Goal: Transaction & Acquisition: Subscribe to service/newsletter

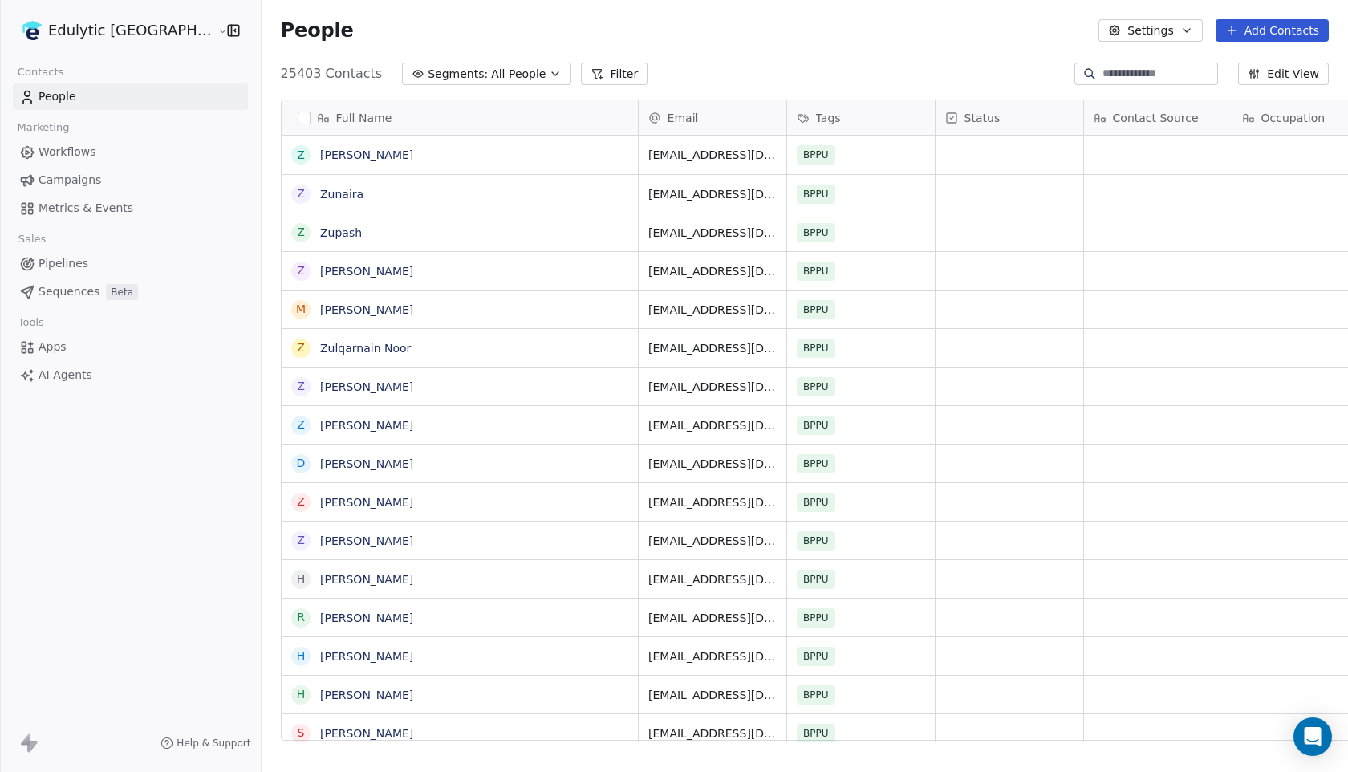
scroll to position [679, 1131]
click at [71, 30] on html "Edulytic UK Contacts People Marketing Workflows Campaigns Metrics & Events Sale…" at bounding box center [674, 386] width 1348 height 772
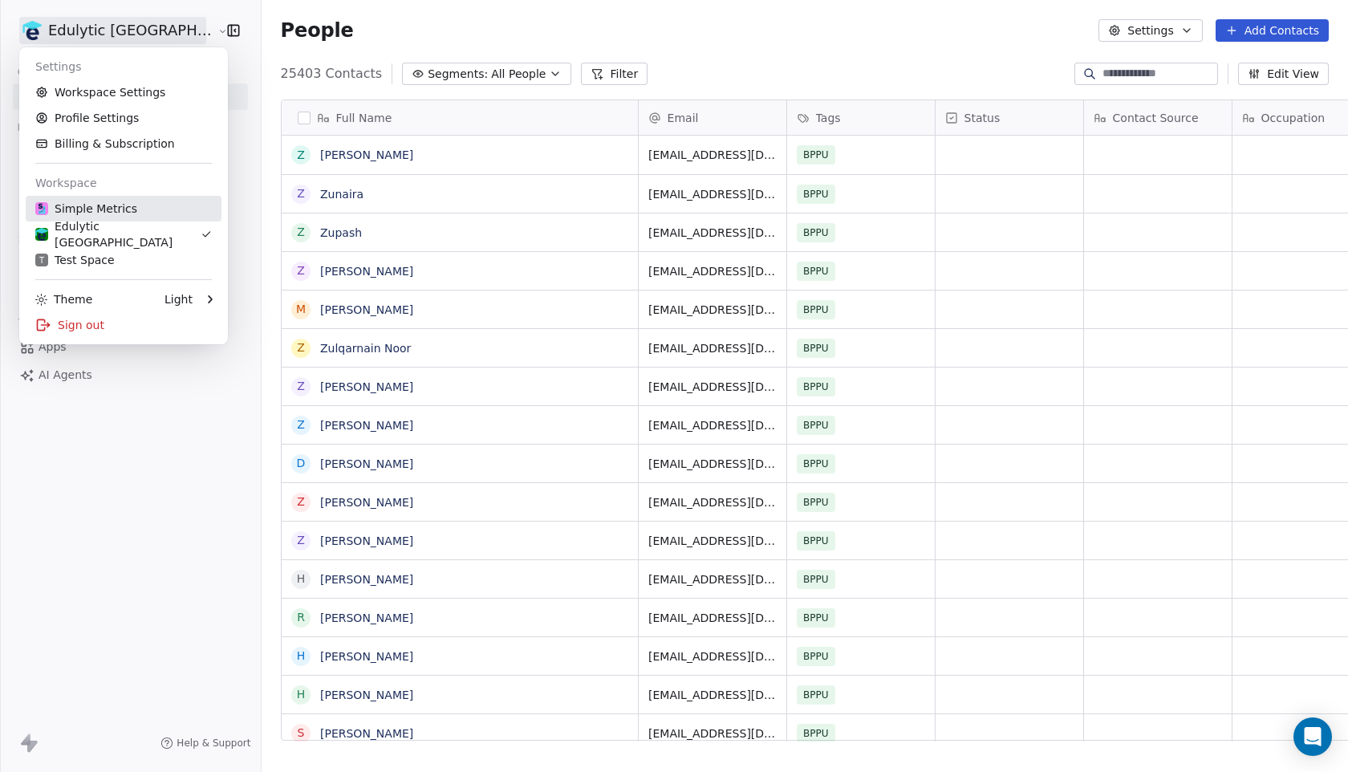
click at [88, 210] on div "Simple Metrics" at bounding box center [86, 209] width 102 height 16
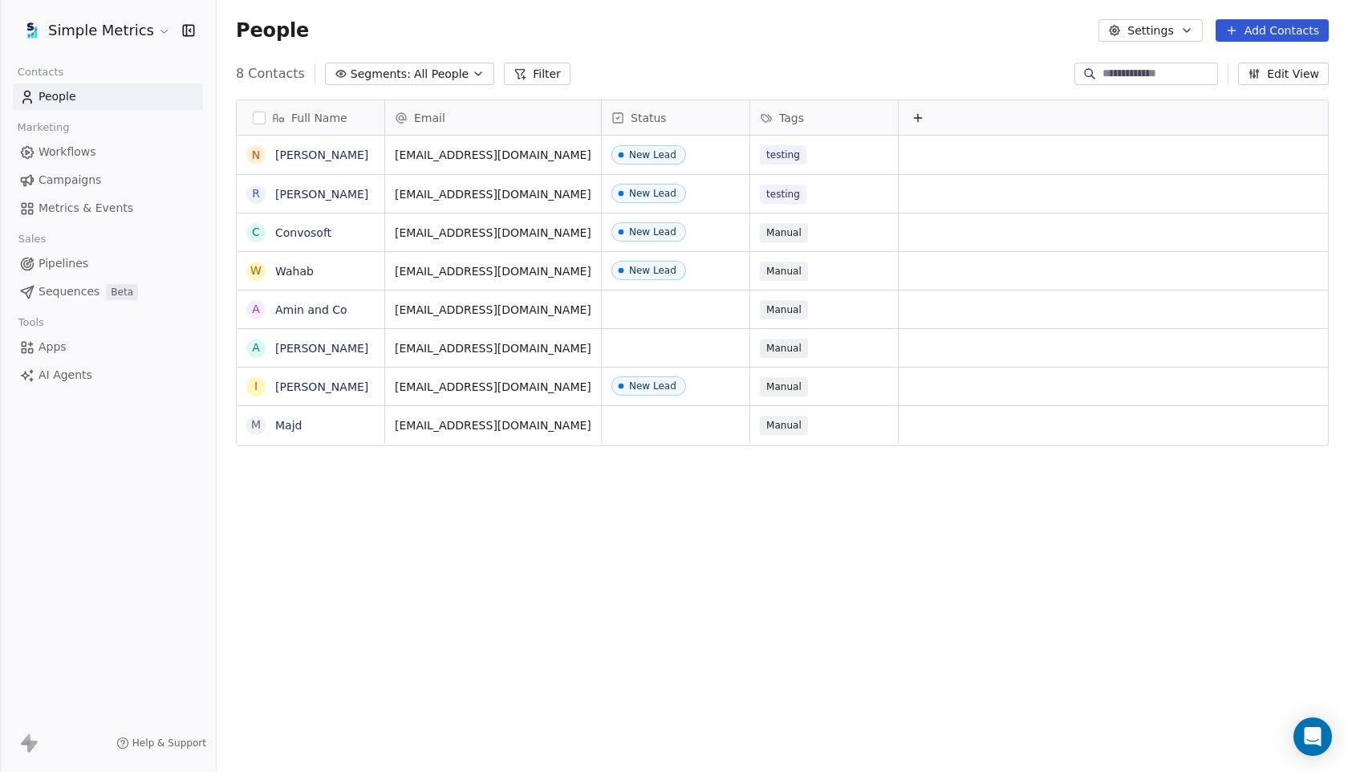
scroll to position [679, 1131]
click at [1286, 34] on button "Add Contacts" at bounding box center [1271, 30] width 113 height 22
click at [1255, 83] on span "Import from CSV" at bounding box center [1268, 91] width 93 height 17
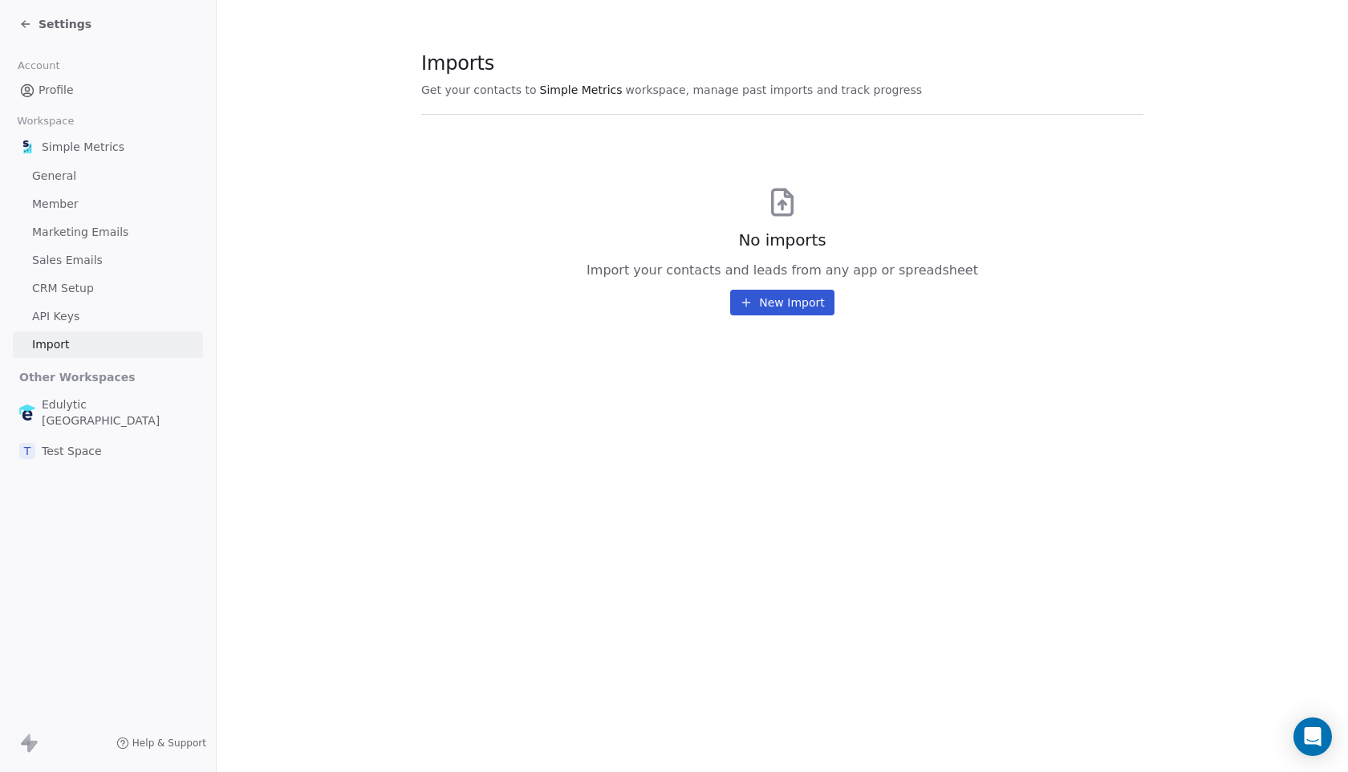
click at [791, 315] on section "Imports Get your contacts to Simple Metrics workspace, manage past imports and …" at bounding box center [782, 183] width 1131 height 367
click at [795, 306] on button "New Import" at bounding box center [781, 303] width 103 height 26
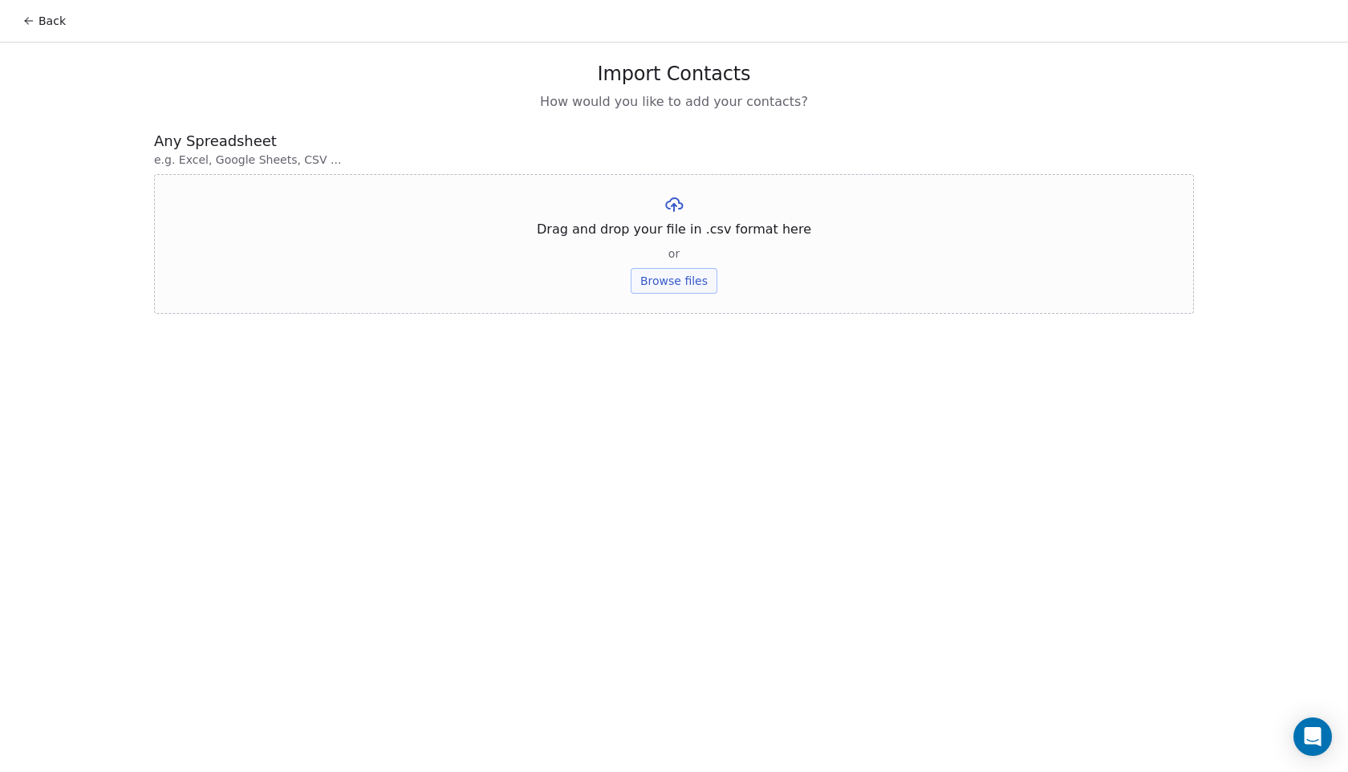
click at [651, 282] on button "Browse files" at bounding box center [673, 281] width 87 height 26
click at [679, 240] on button "Upload" at bounding box center [673, 236] width 59 height 26
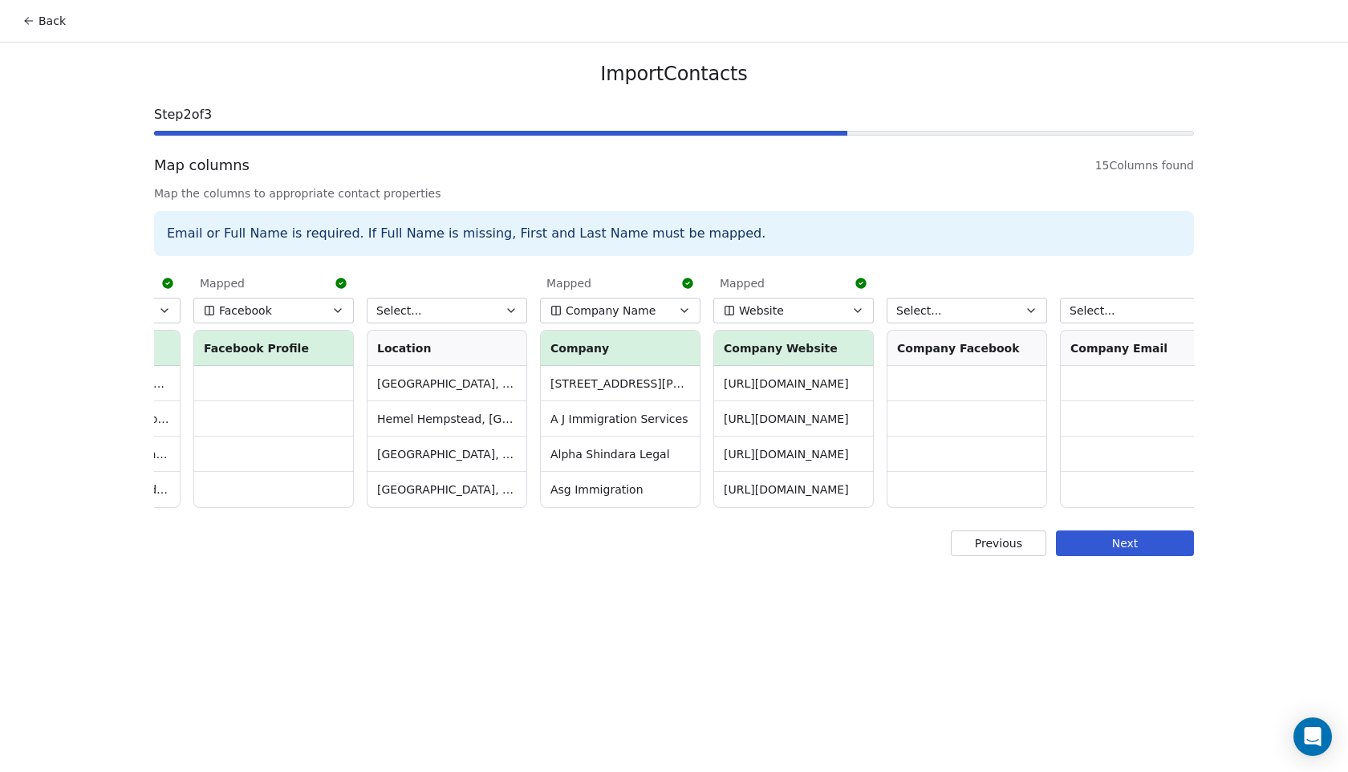
scroll to position [0, 661]
click at [988, 310] on button "Select..." at bounding box center [959, 311] width 160 height 26
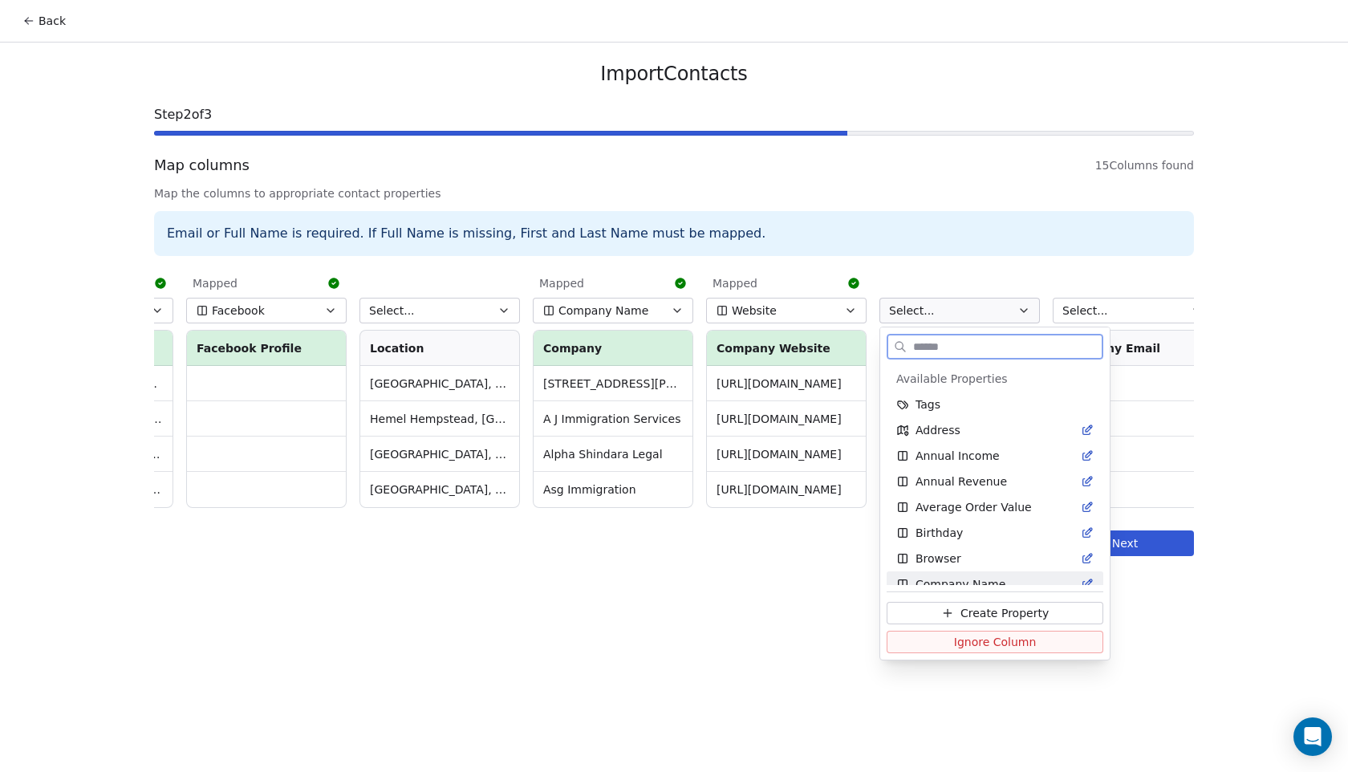
click at [972, 616] on span "Create Property" at bounding box center [1004, 613] width 88 height 16
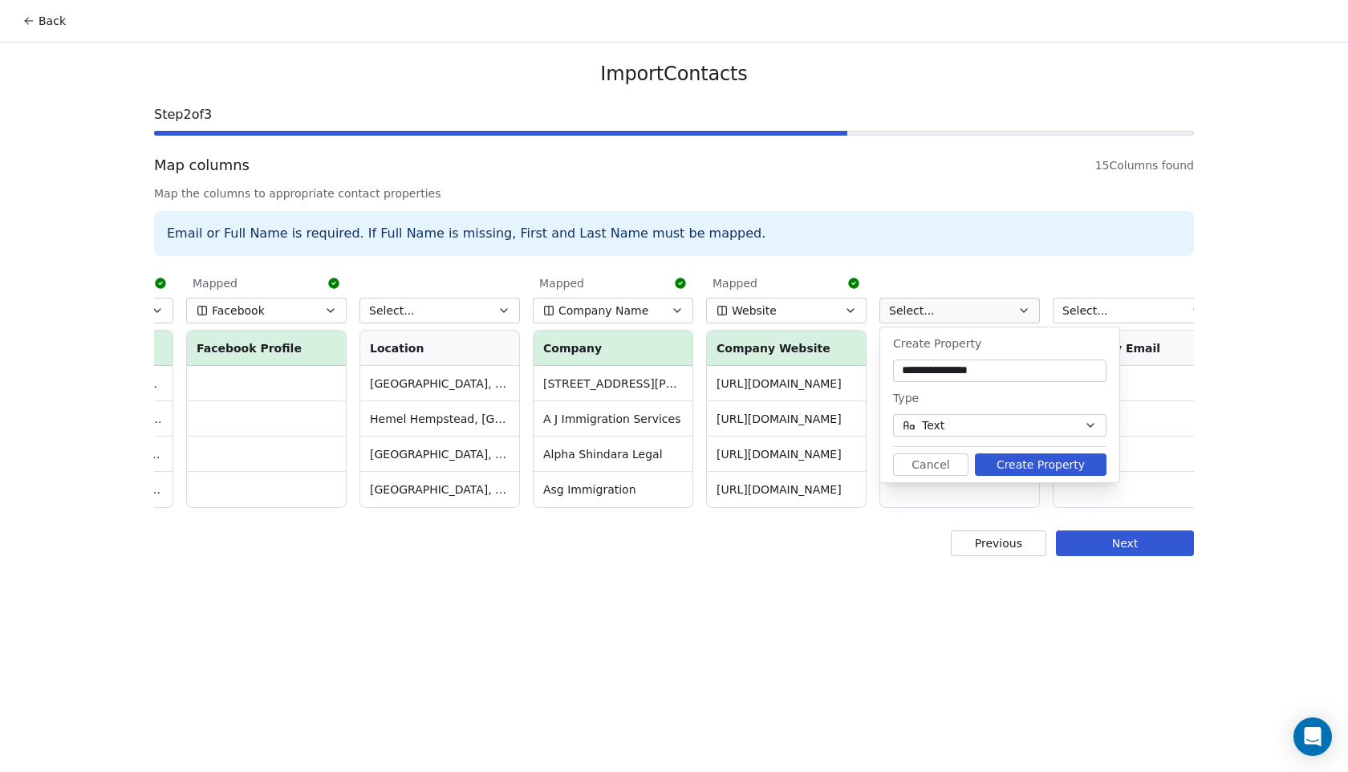
click at [1044, 464] on button "Create Property" at bounding box center [1041, 464] width 132 height 22
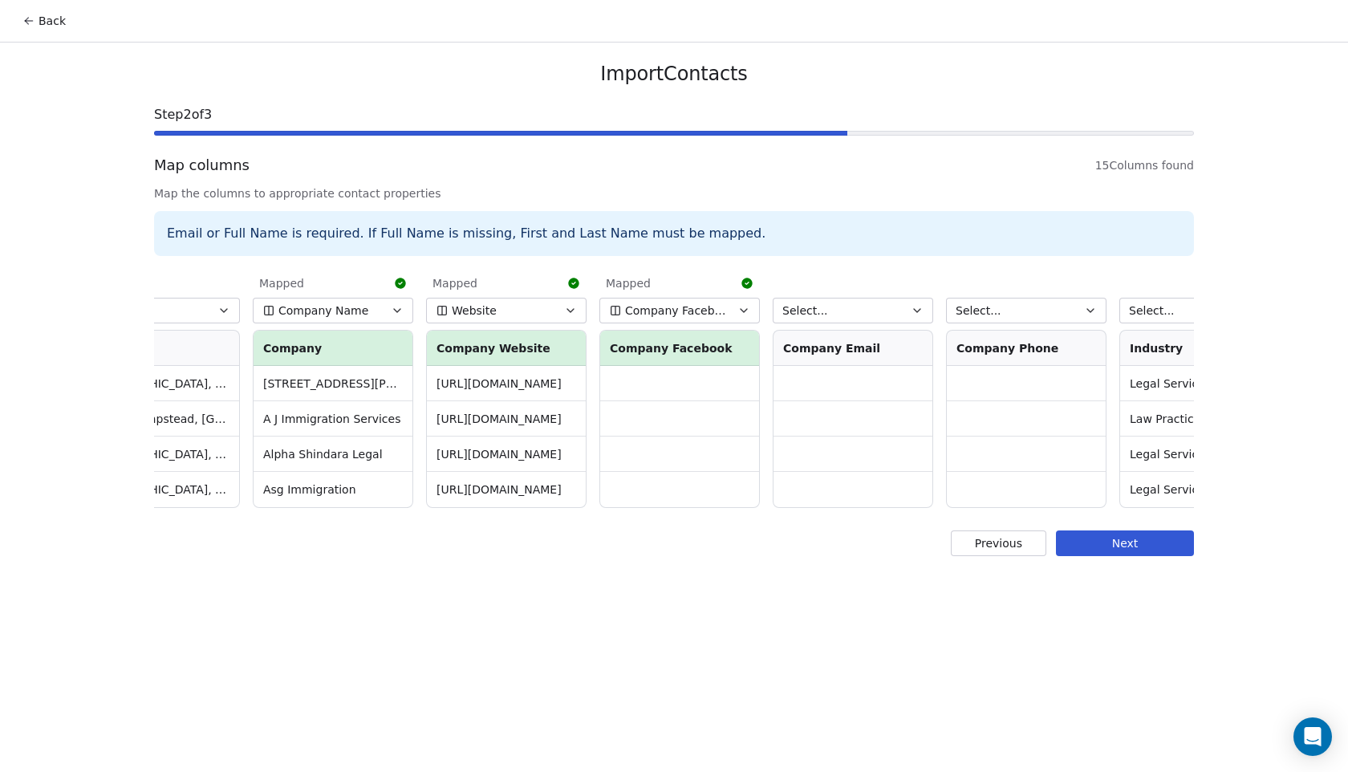
scroll to position [0, 959]
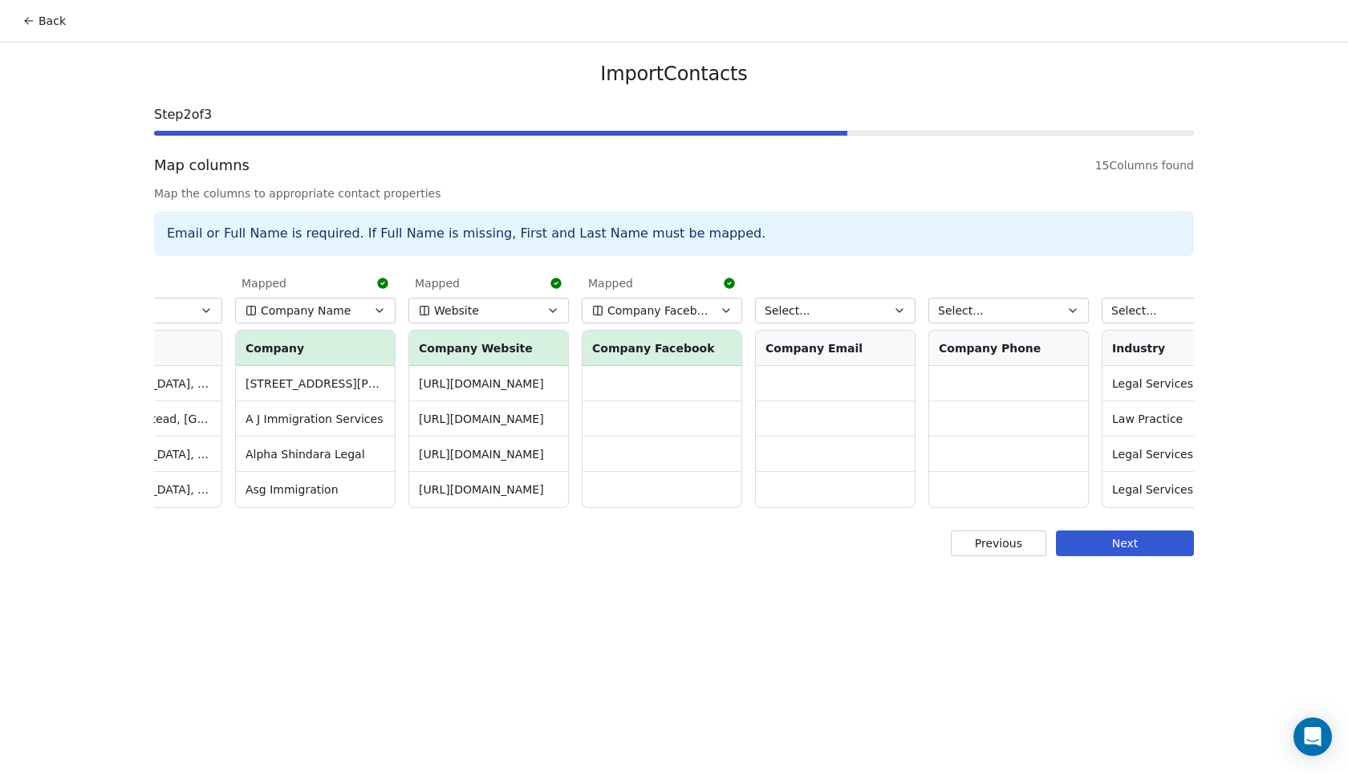
click at [825, 318] on button "Select..." at bounding box center [835, 311] width 160 height 26
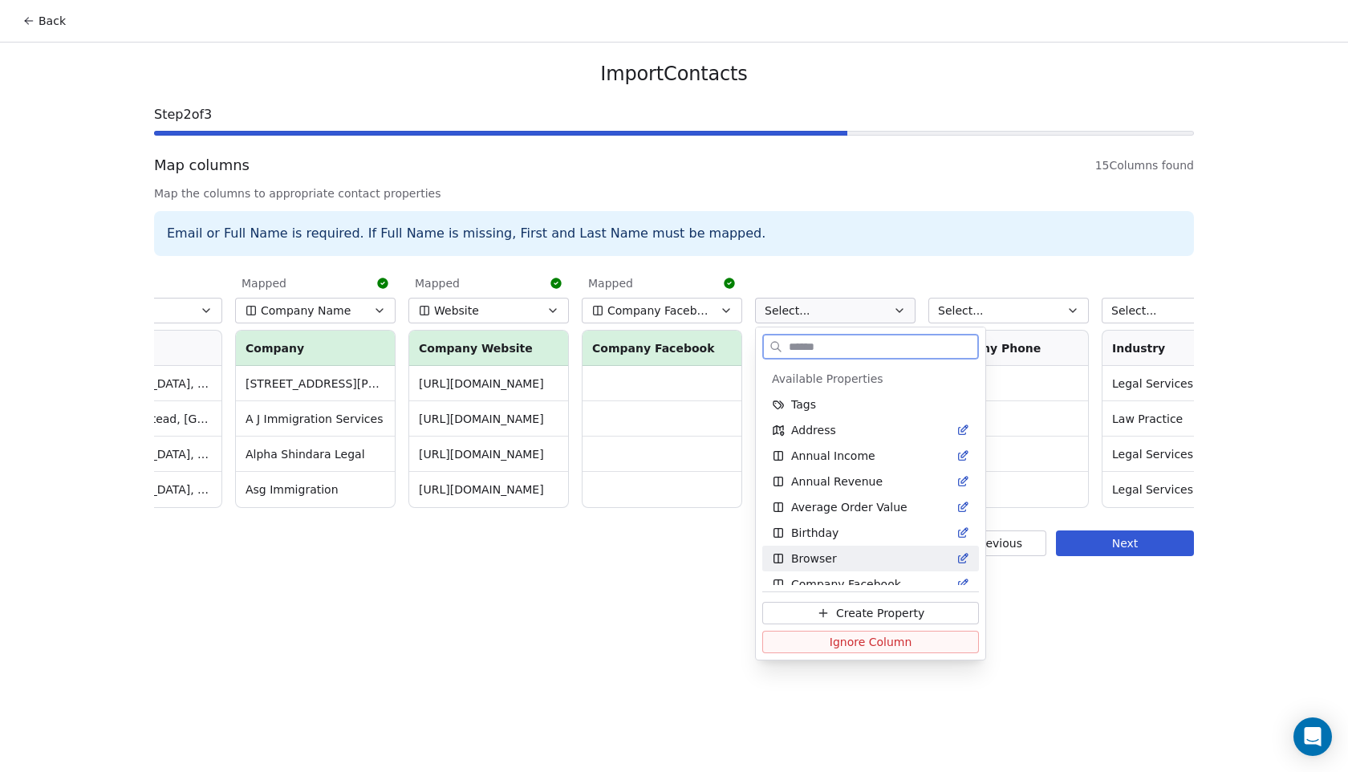
click at [805, 610] on button "Create Property" at bounding box center [870, 613] width 217 height 22
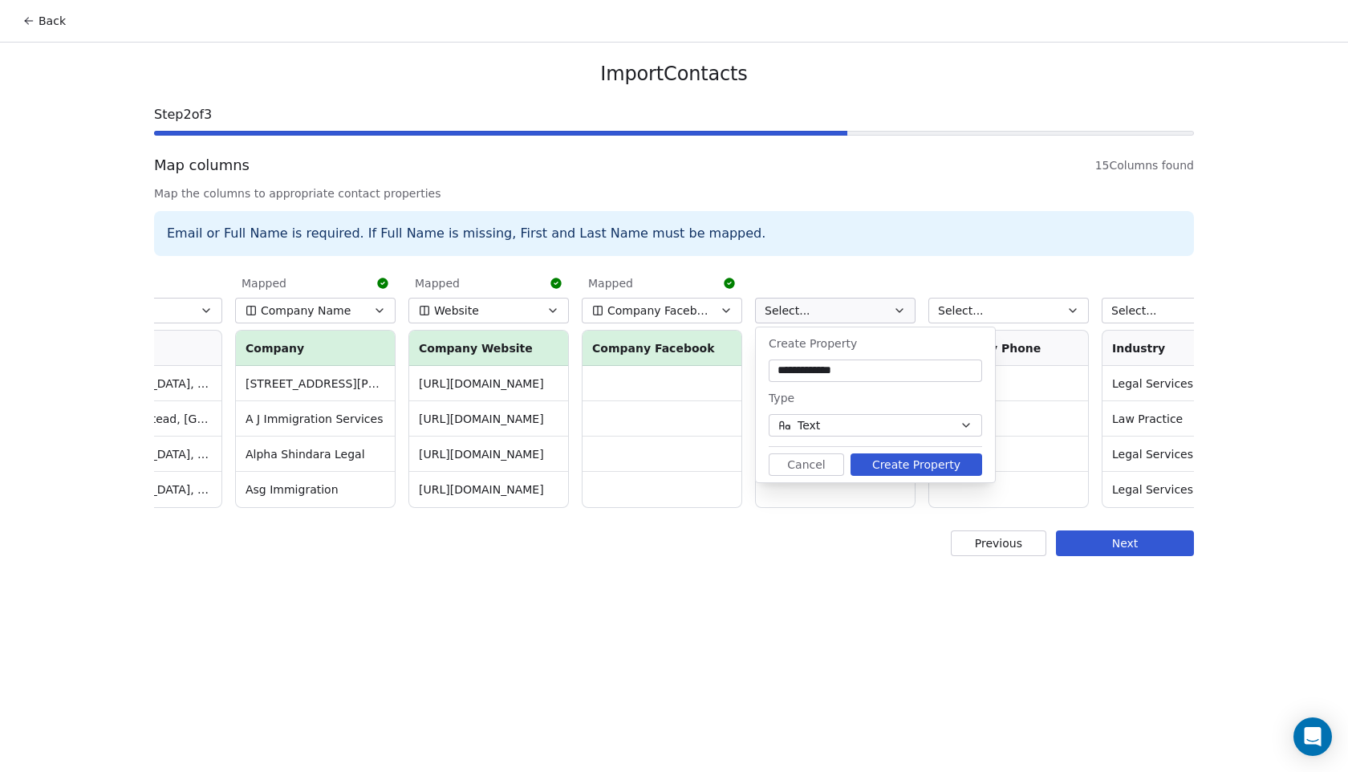
click at [936, 461] on button "Create Property" at bounding box center [916, 464] width 132 height 22
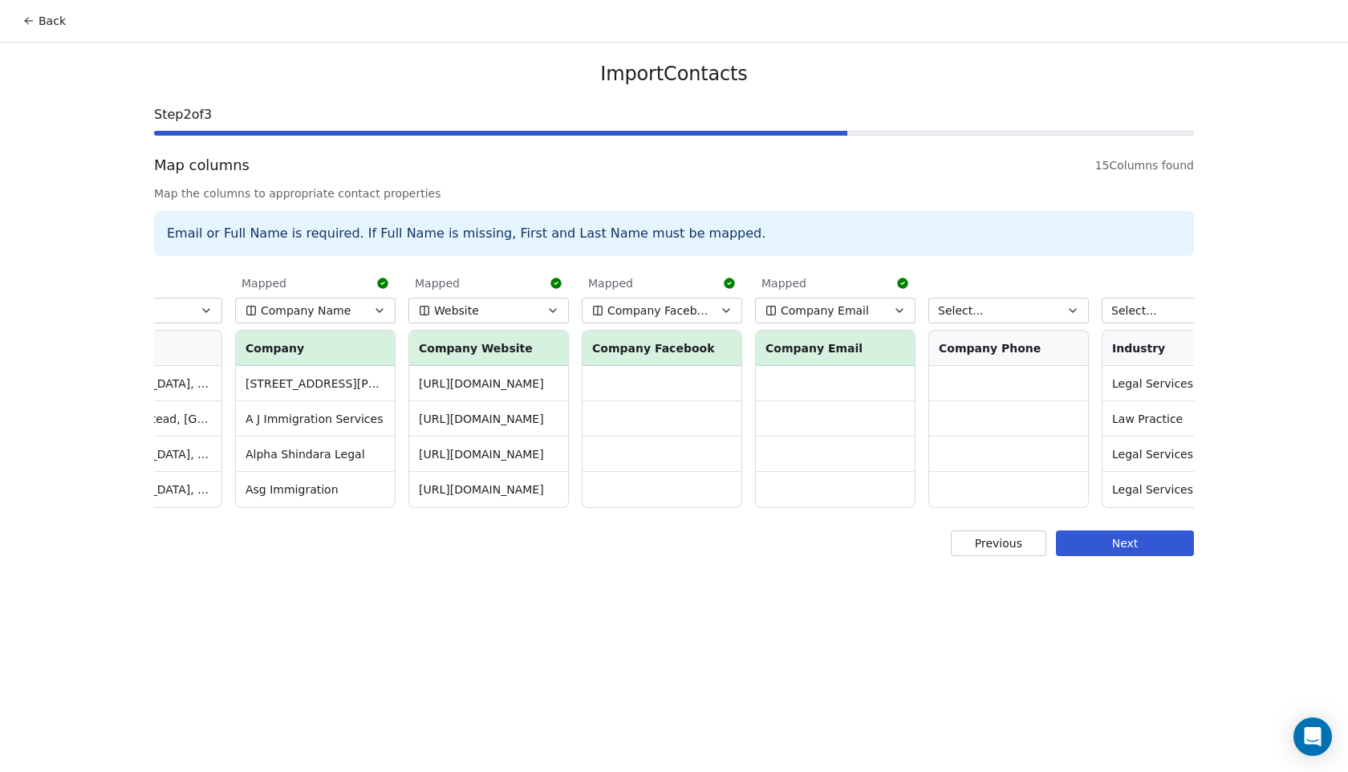
click at [999, 306] on button "Select..." at bounding box center [1008, 311] width 160 height 26
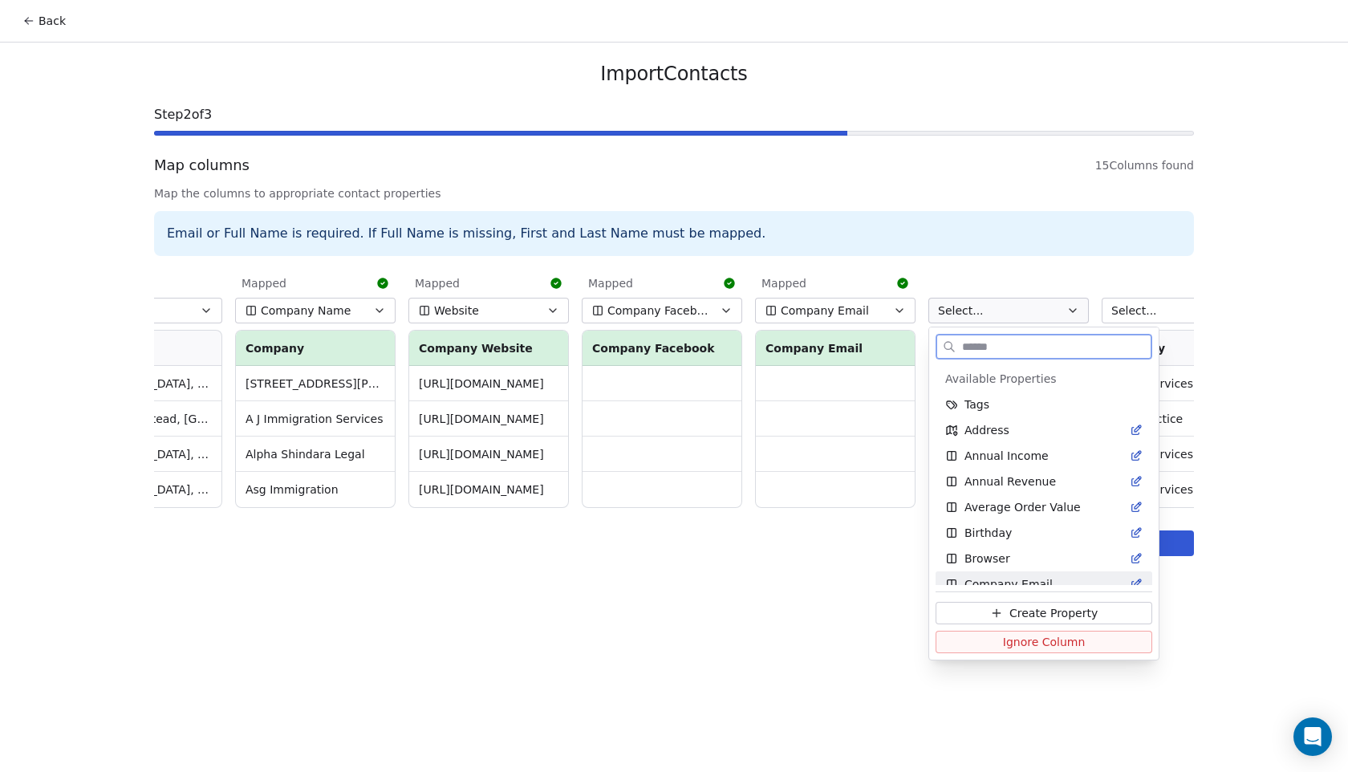
click at [982, 608] on button "Create Property" at bounding box center [1043, 613] width 217 height 22
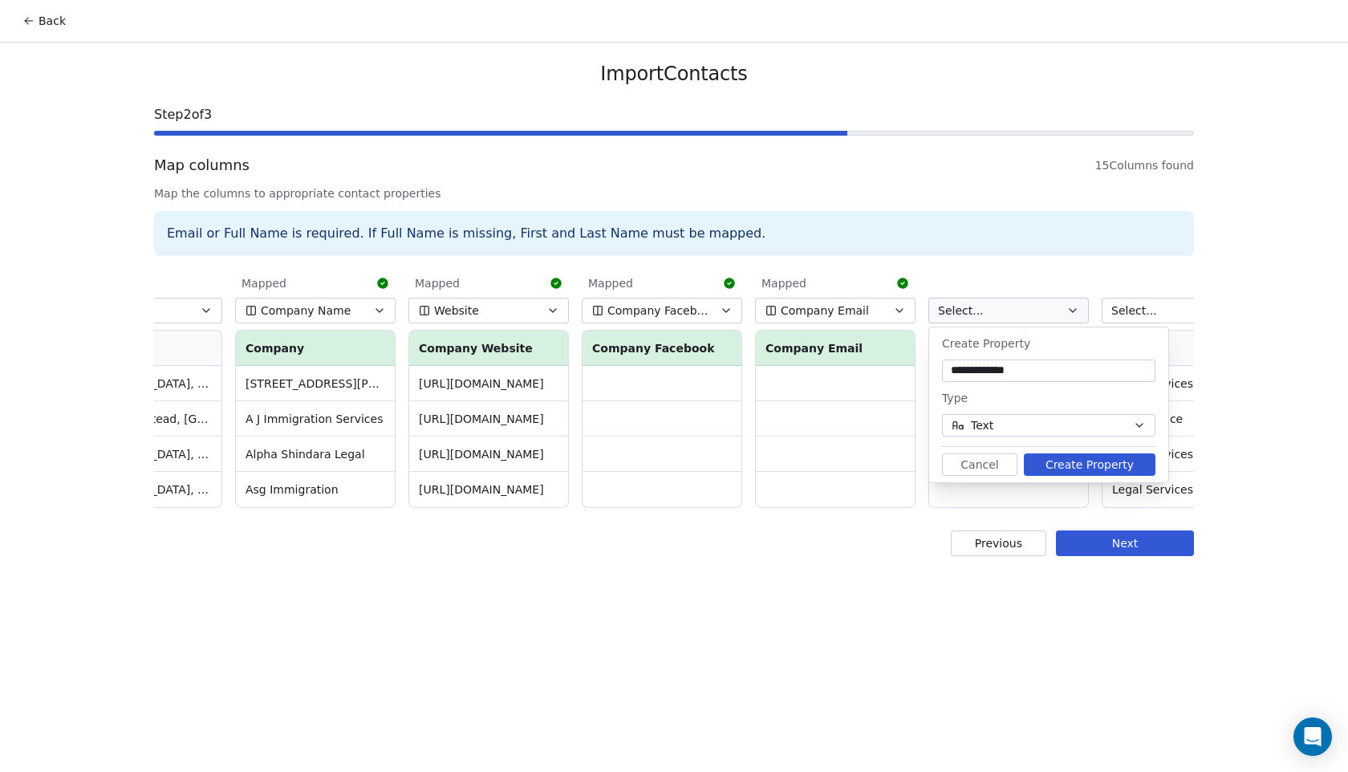
click at [1090, 470] on button "Create Property" at bounding box center [1090, 464] width 132 height 22
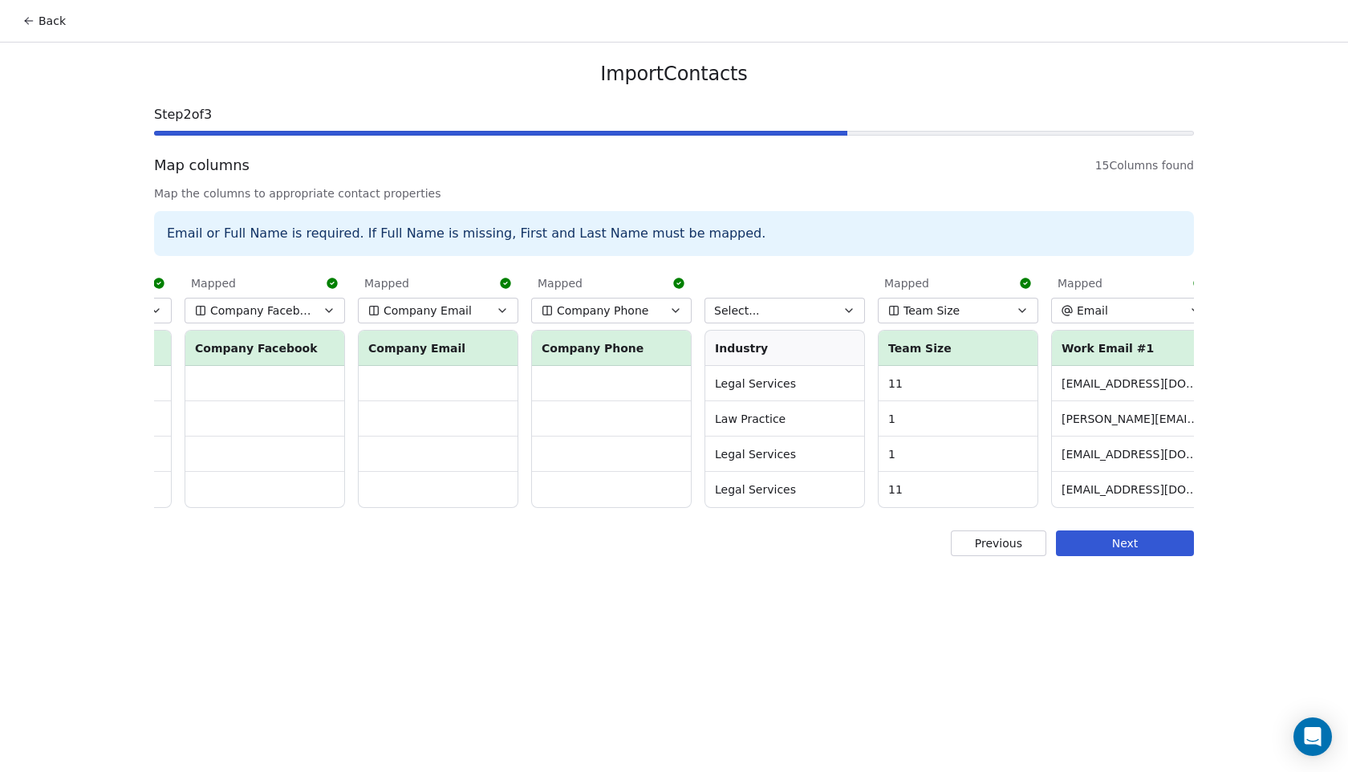
scroll to position [0, 1359]
click at [803, 315] on button "Select..." at bounding box center [781, 311] width 160 height 26
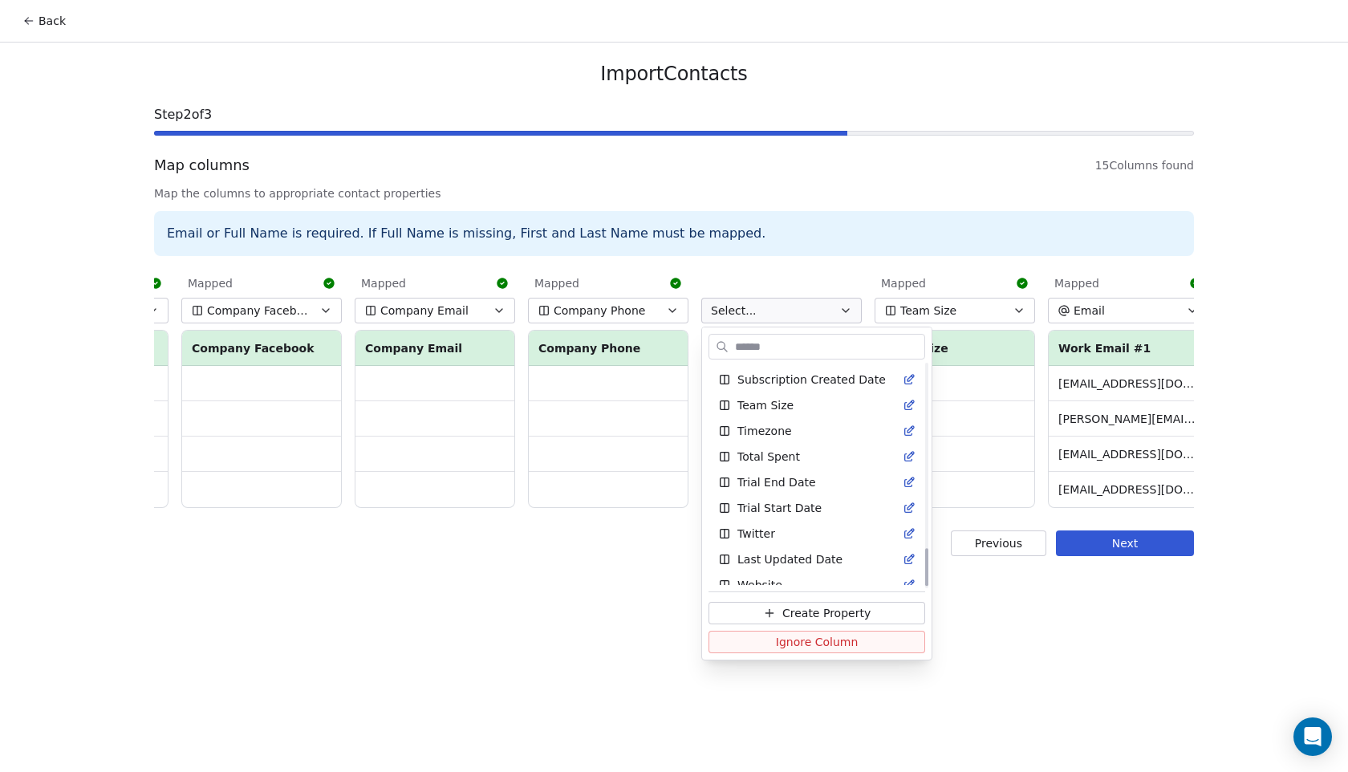
scroll to position [1090, 0]
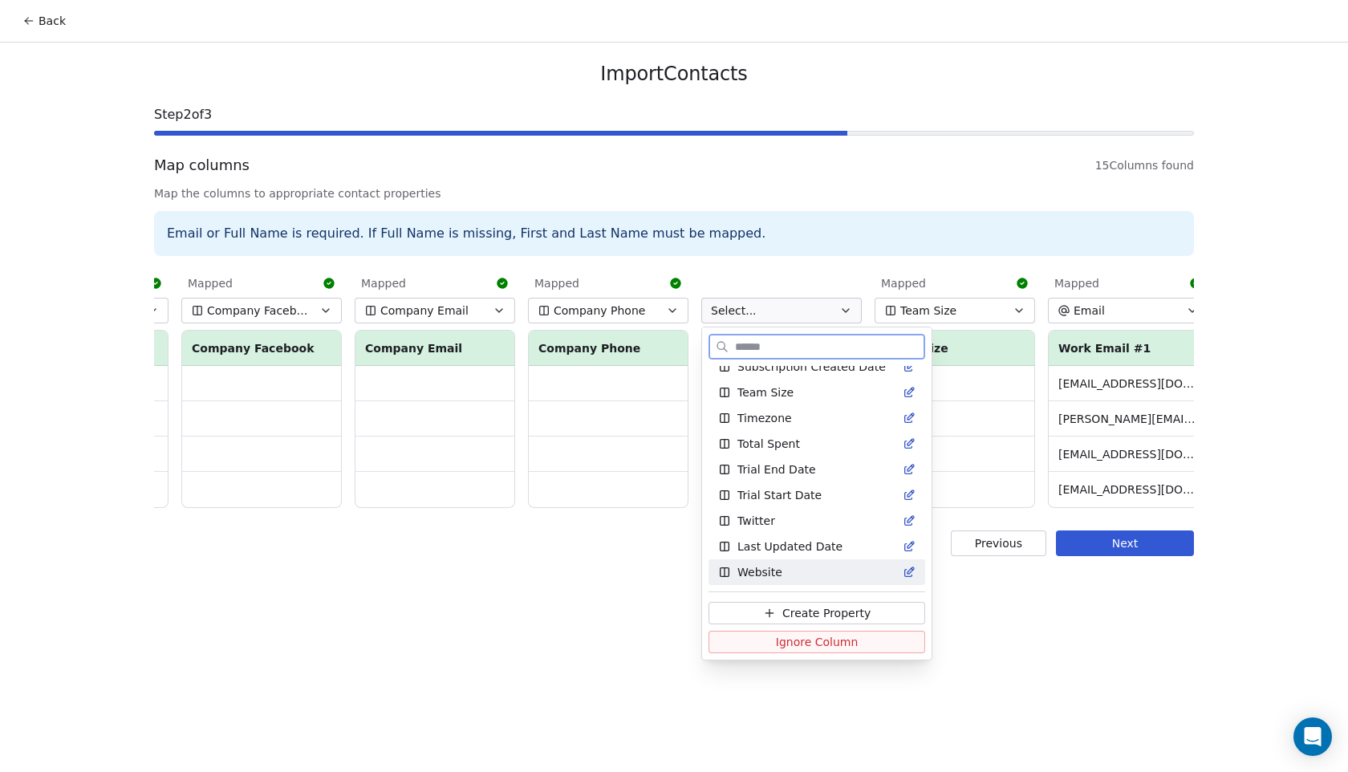
click at [764, 607] on icon at bounding box center [769, 612] width 13 height 13
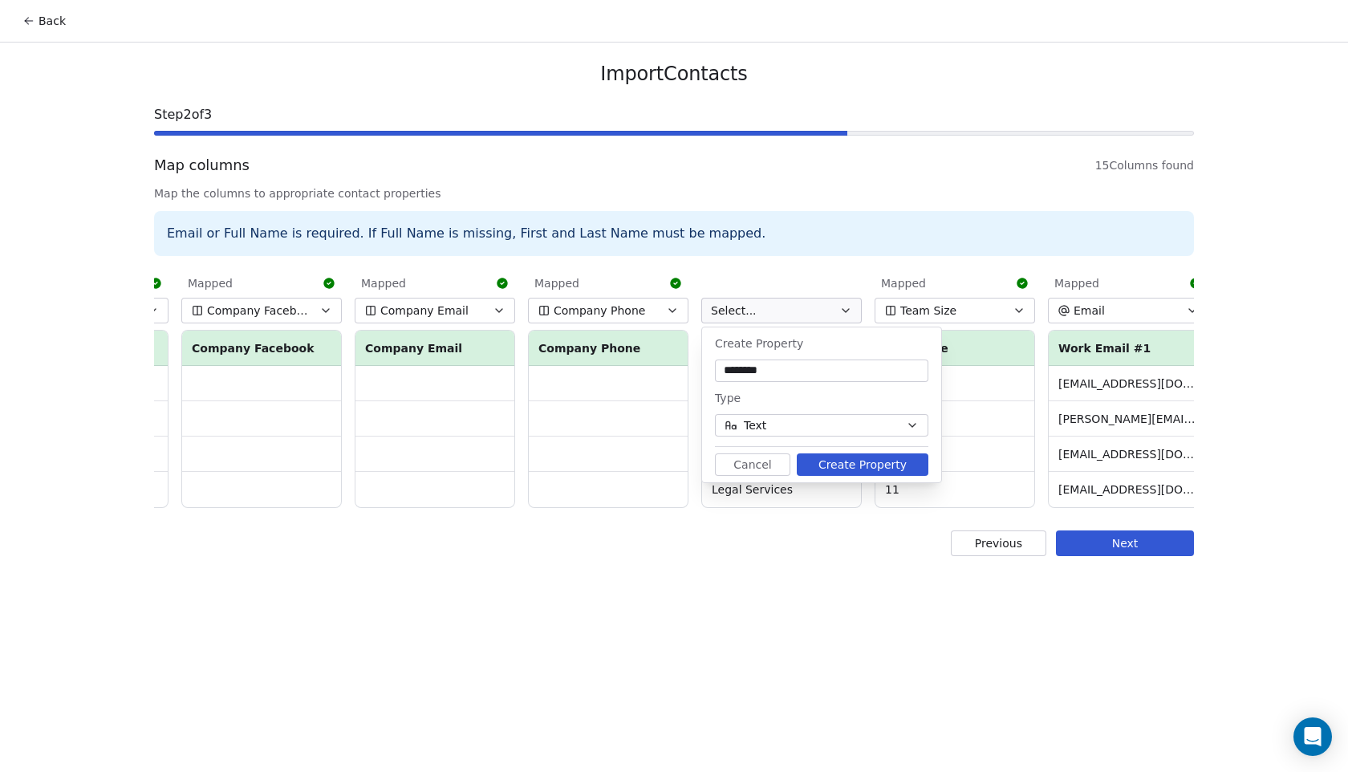
click at [840, 462] on button "Create Property" at bounding box center [863, 464] width 132 height 22
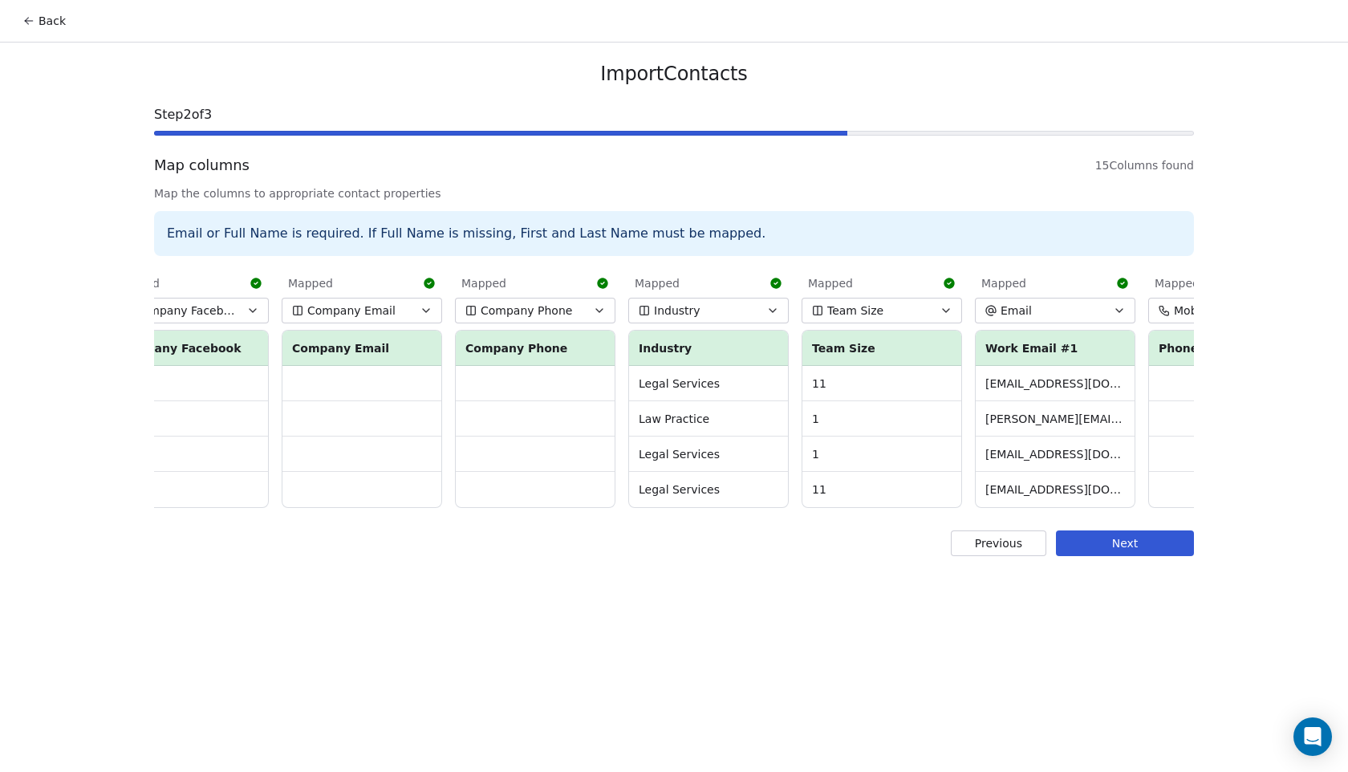
scroll to position [0, 1546]
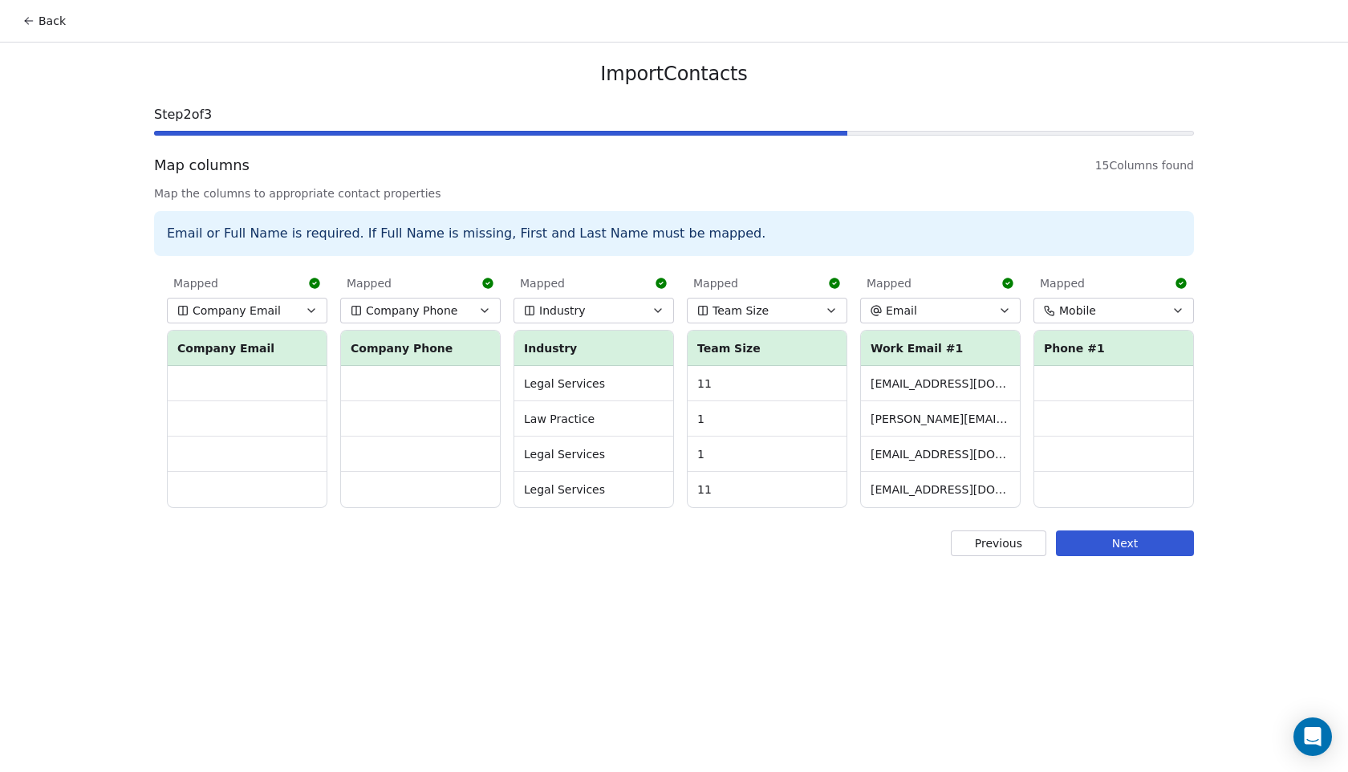
click at [753, 318] on button "Team Size" at bounding box center [767, 311] width 160 height 26
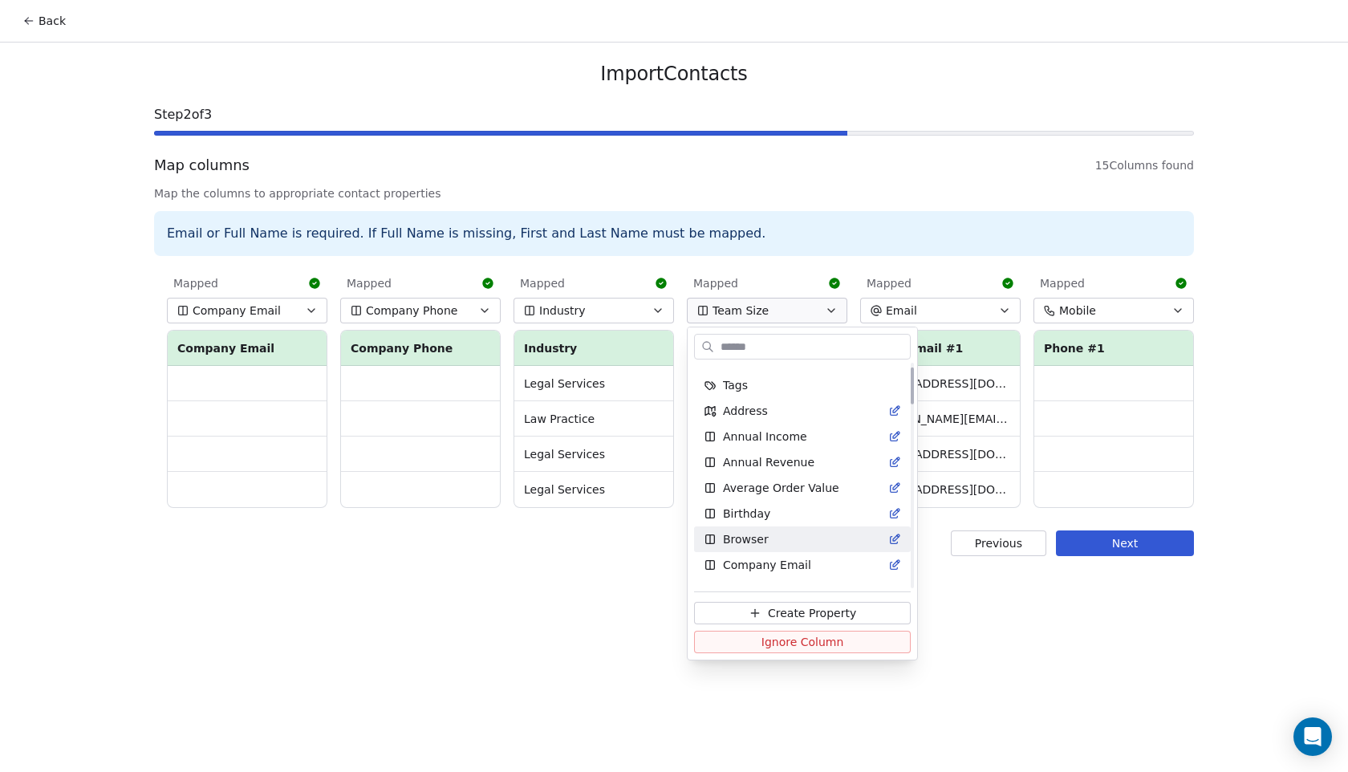
scroll to position [0, 0]
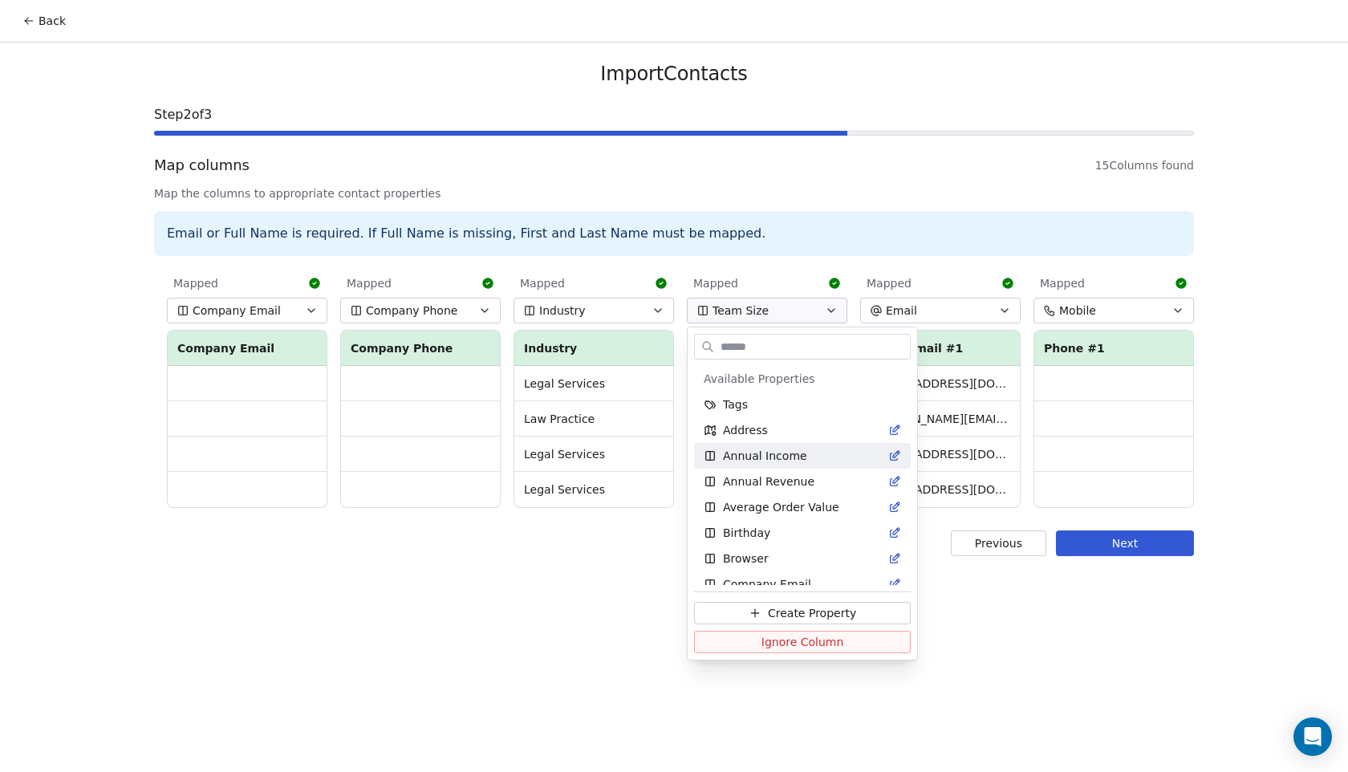
click at [594, 586] on html "Back Import Contacts Step 2 of 3 Map columns 15 Columns found Map the columns t…" at bounding box center [674, 386] width 1348 height 772
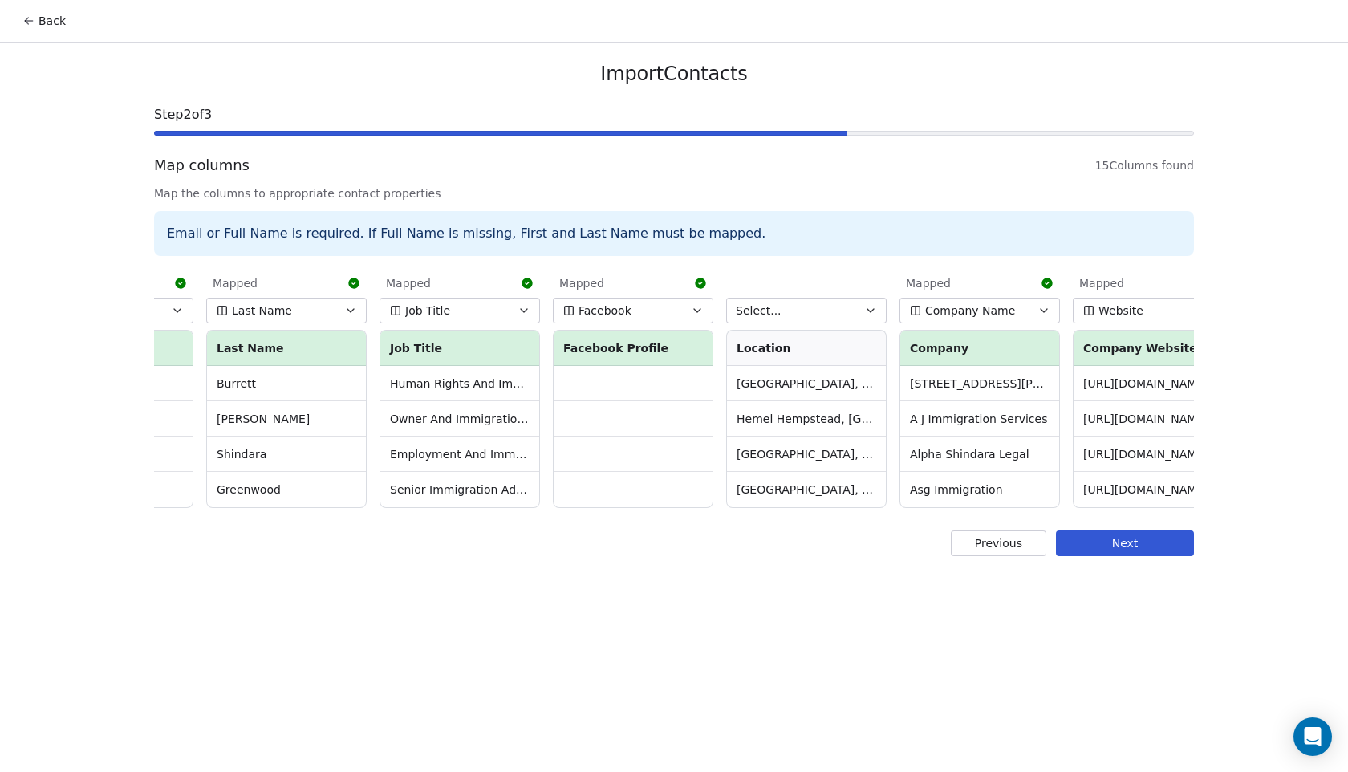
scroll to position [0, 294]
click at [789, 304] on button "Select..." at bounding box center [807, 311] width 160 height 26
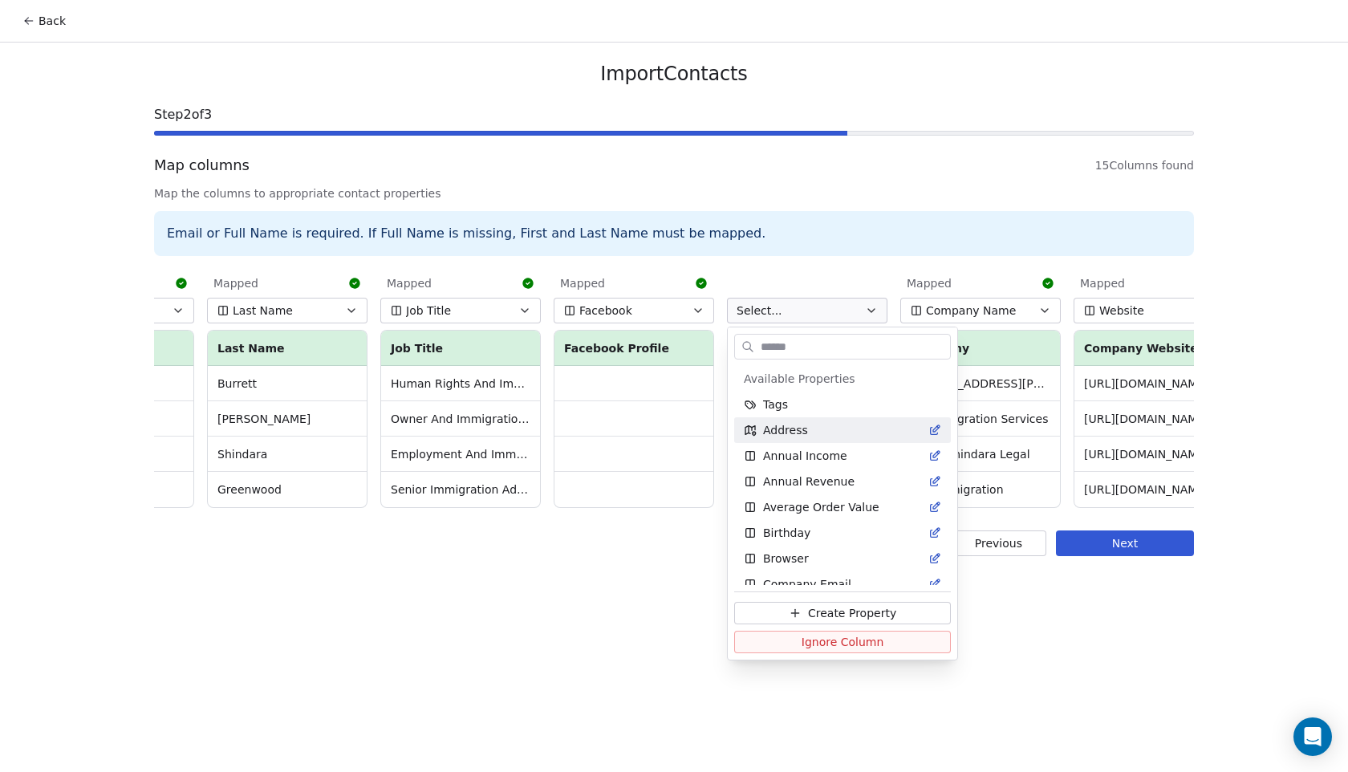
click at [823, 432] on div "Address" at bounding box center [842, 430] width 197 height 16
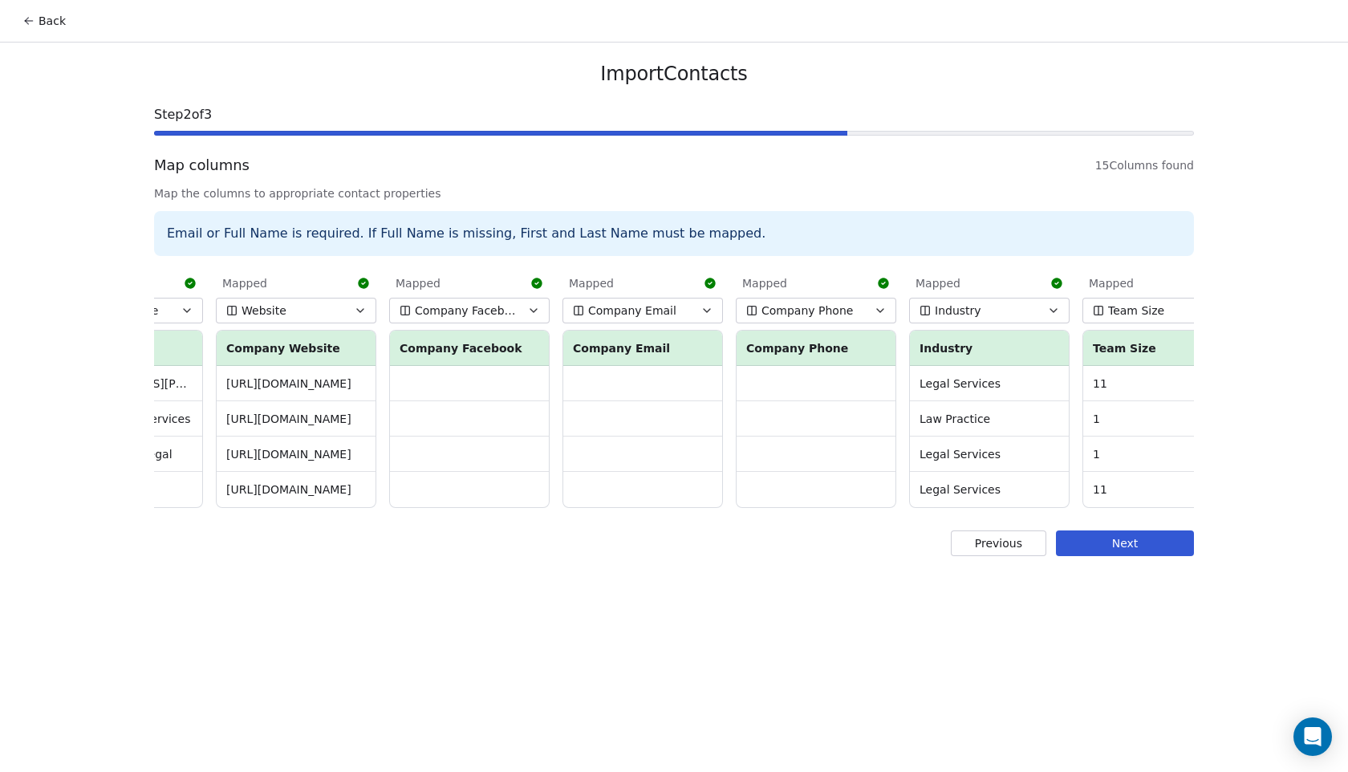
scroll to position [0, 1546]
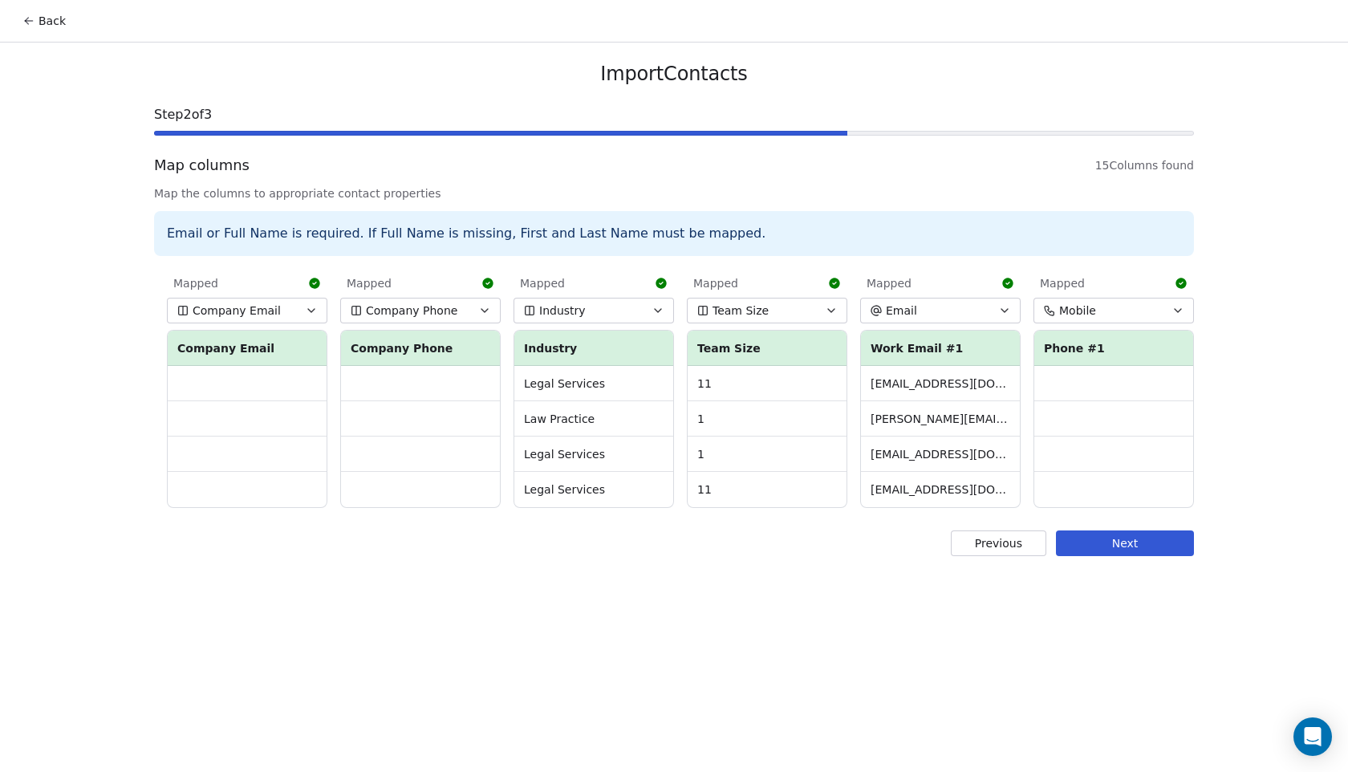
click at [1145, 543] on button "Next" at bounding box center [1125, 543] width 138 height 26
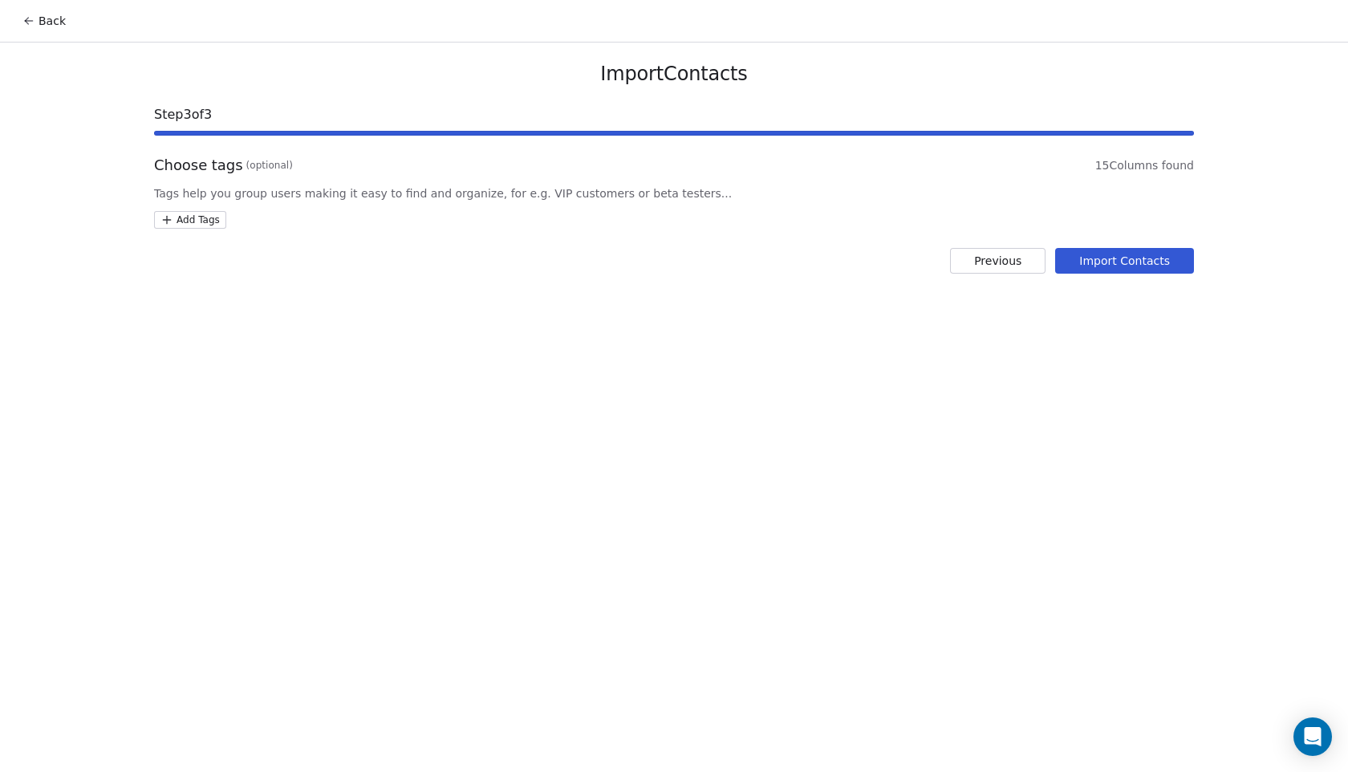
click at [202, 214] on html "Back Import Contacts Step 3 of 3 Choose tags (optional) 15 Columns found Tags h…" at bounding box center [674, 386] width 1348 height 772
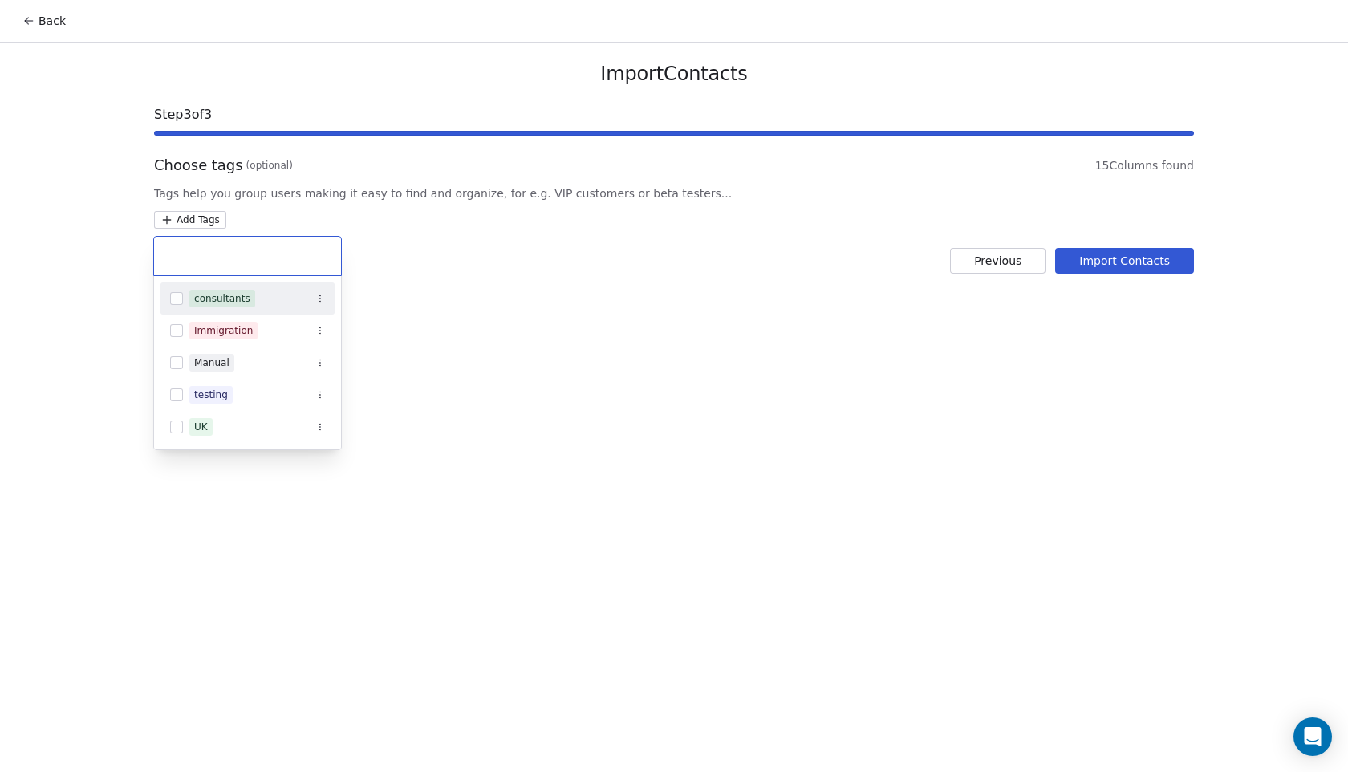
click at [228, 254] on input "text" at bounding box center [248, 256] width 168 height 18
type input "**********"
click at [223, 298] on div "Immigration" at bounding box center [223, 298] width 59 height 14
type input "**"
click at [292, 274] on div "Immigration **" at bounding box center [247, 256] width 187 height 39
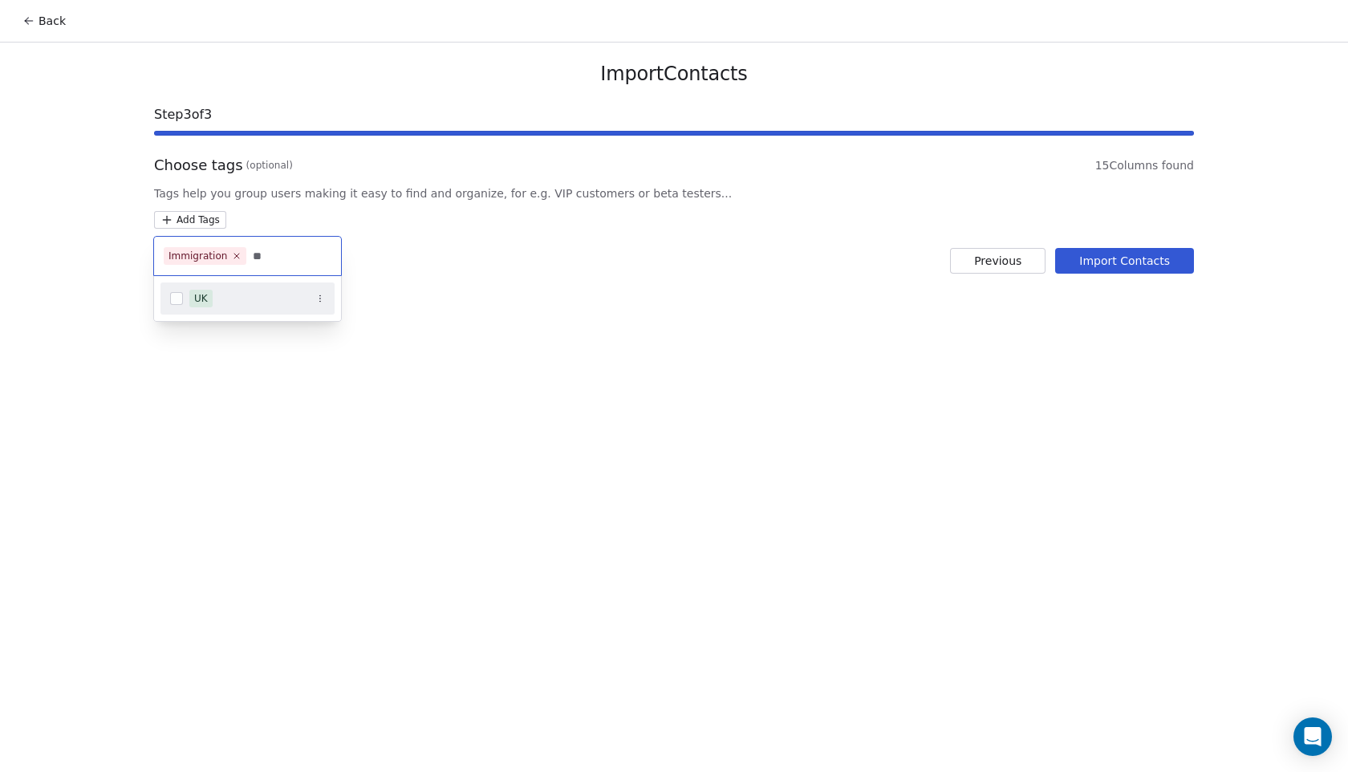
click at [219, 294] on div "UK" at bounding box center [257, 299] width 136 height 18
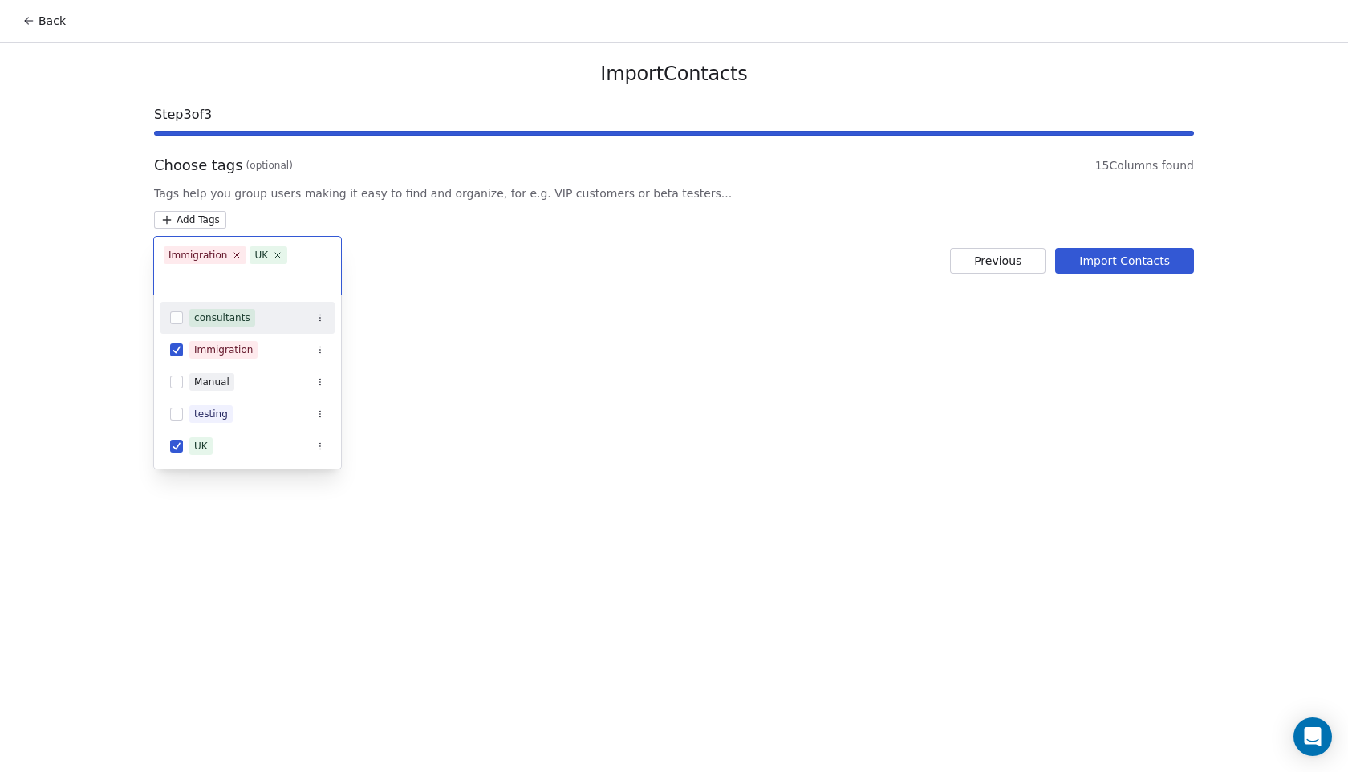
click at [398, 331] on html "Back Import Contacts Step 3 of 3 Choose tags (optional) 15 Columns found Tags h…" at bounding box center [674, 386] width 1348 height 772
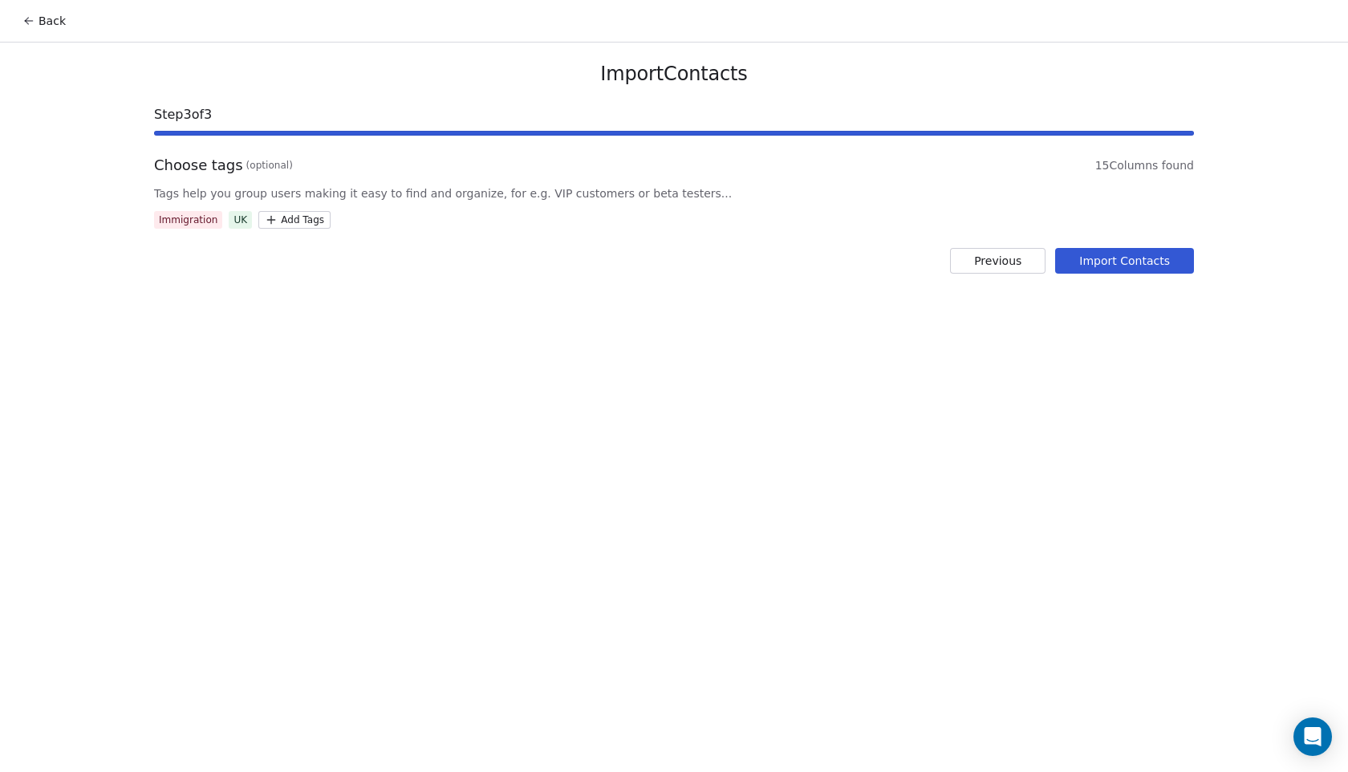
click at [285, 219] on html "Back Import Contacts Step 3 of 3 Choose tags (optional) 15 Columns found Tags h…" at bounding box center [674, 386] width 1348 height 772
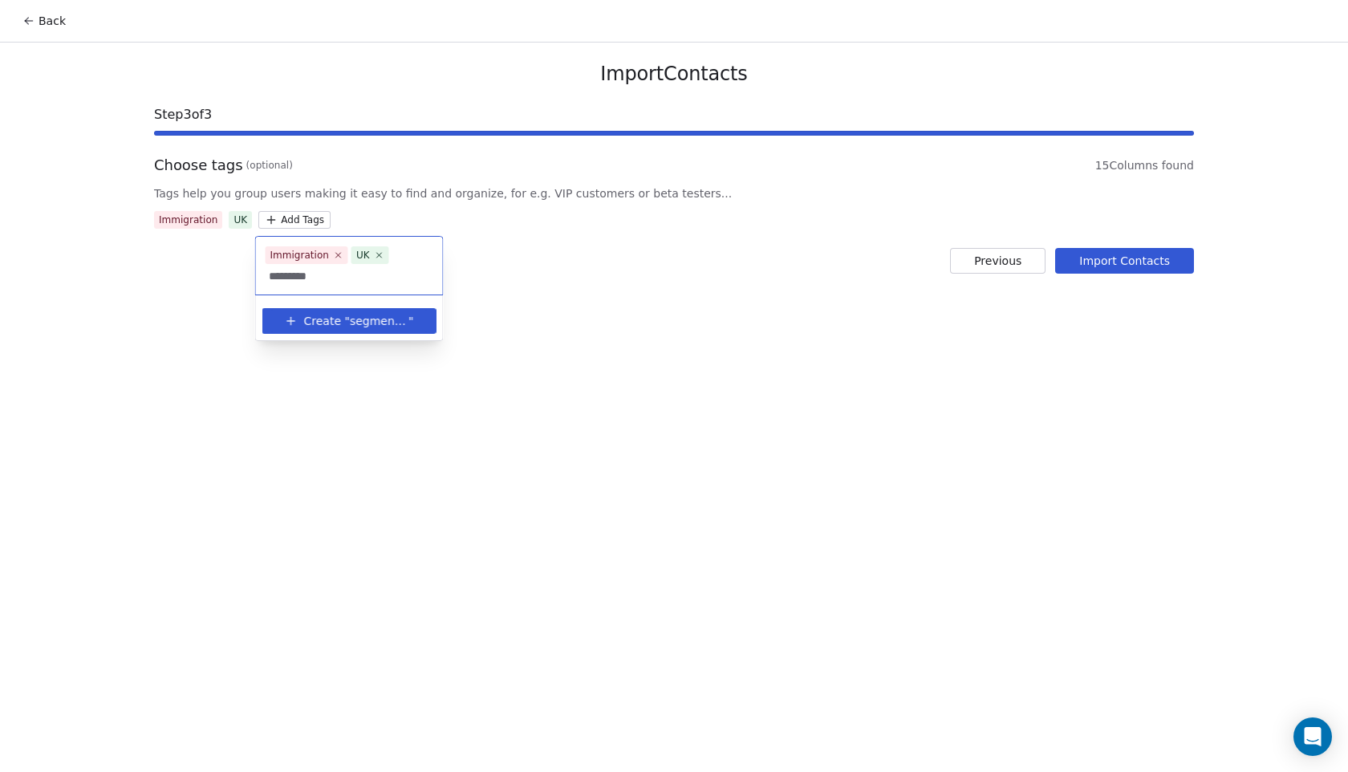
type input "*********"
click at [355, 322] on span "segment 1" at bounding box center [379, 321] width 59 height 17
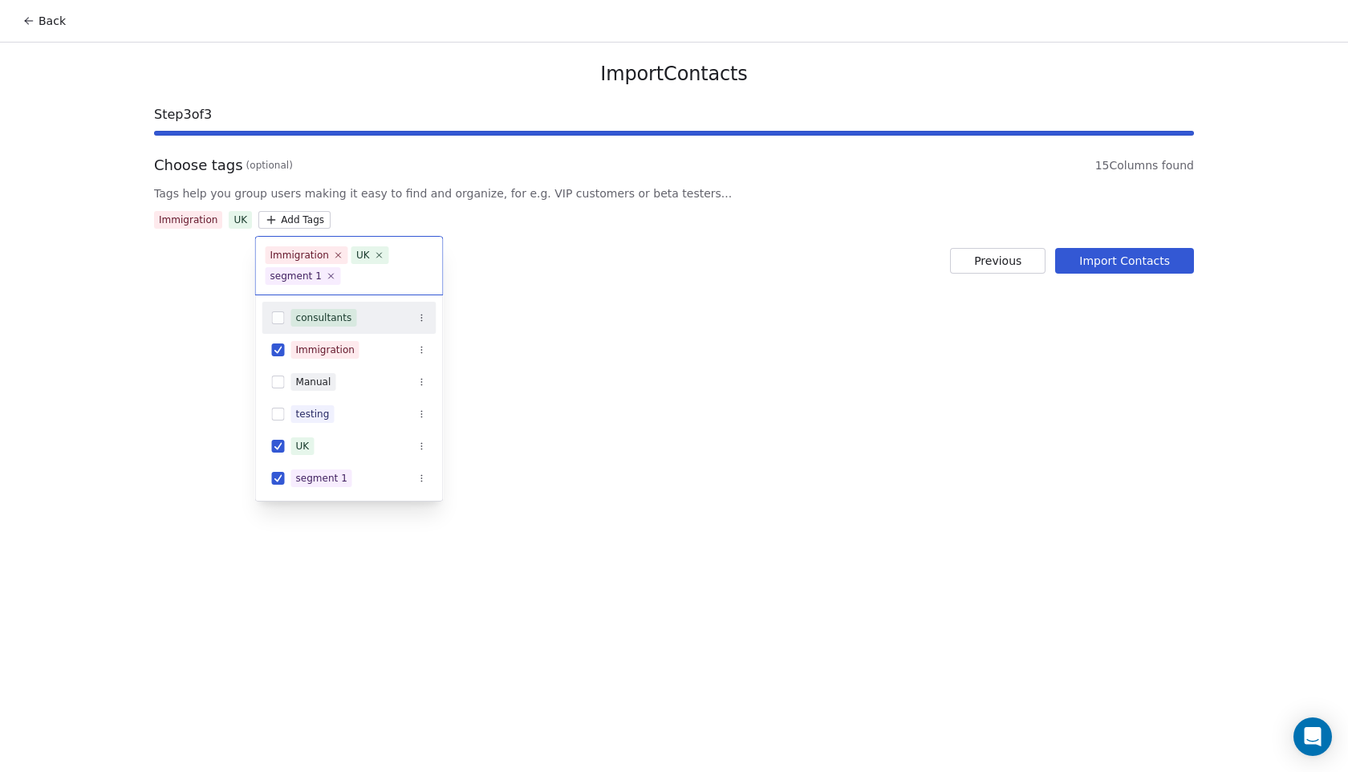
click at [495, 283] on html "Back Import Contacts Step 3 of 3 Choose tags (optional) 15 Columns found Tags h…" at bounding box center [674, 386] width 1348 height 772
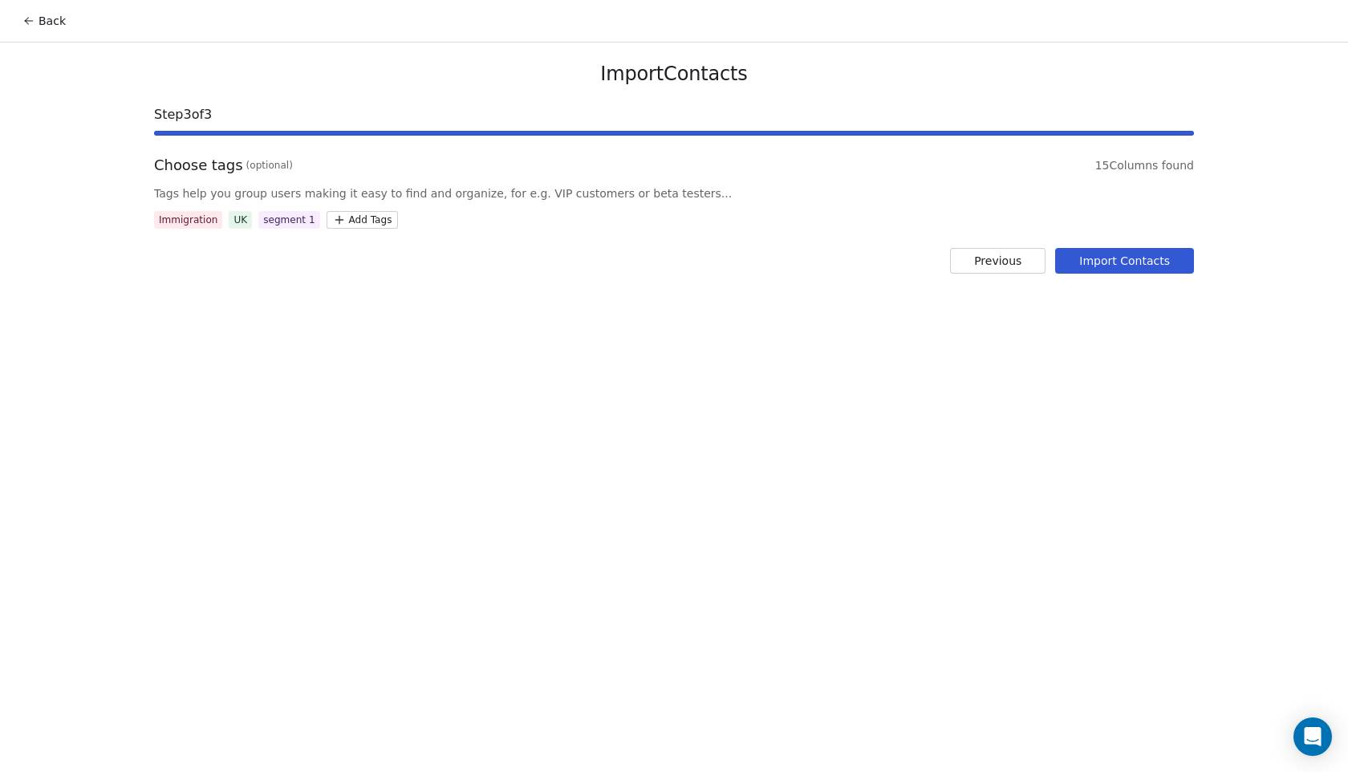
click at [1160, 266] on button "Import Contacts" at bounding box center [1124, 261] width 139 height 26
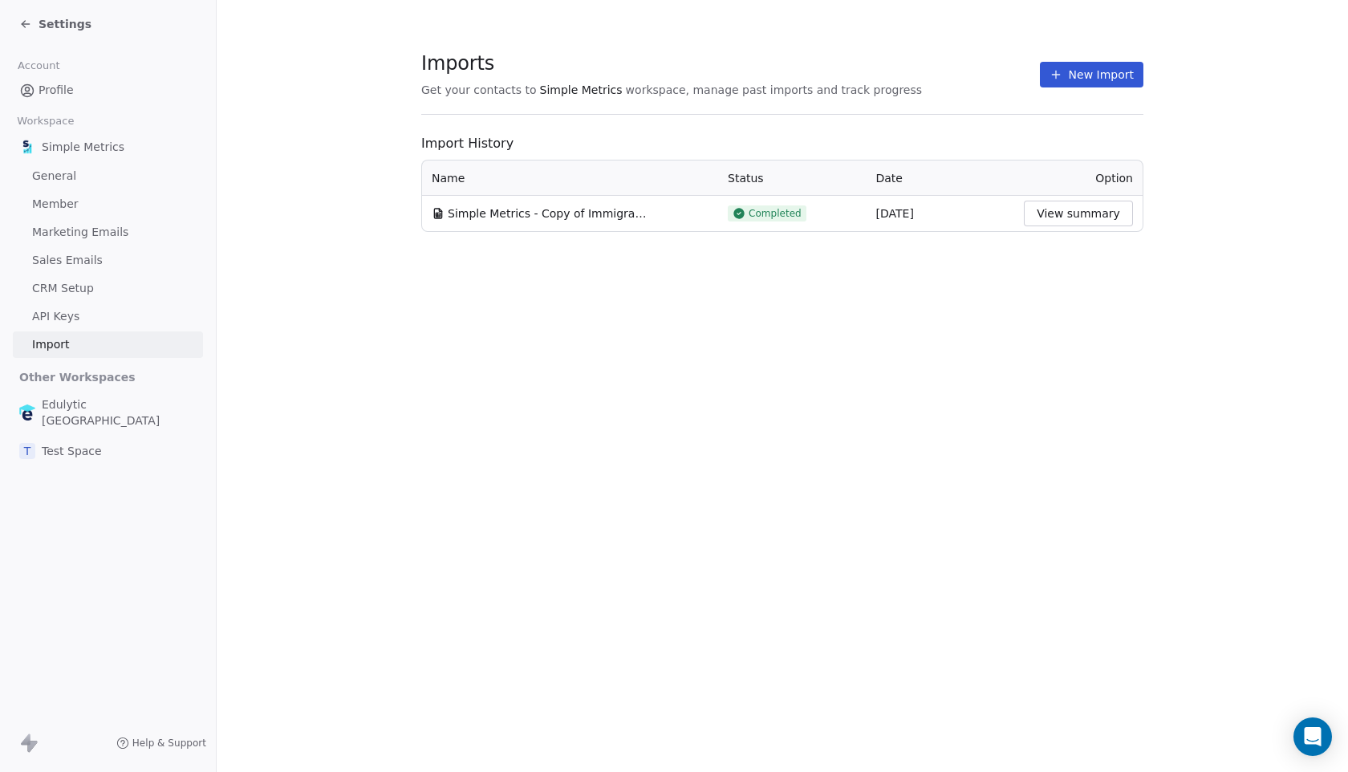
click at [63, 22] on span "Settings" at bounding box center [65, 24] width 53 height 16
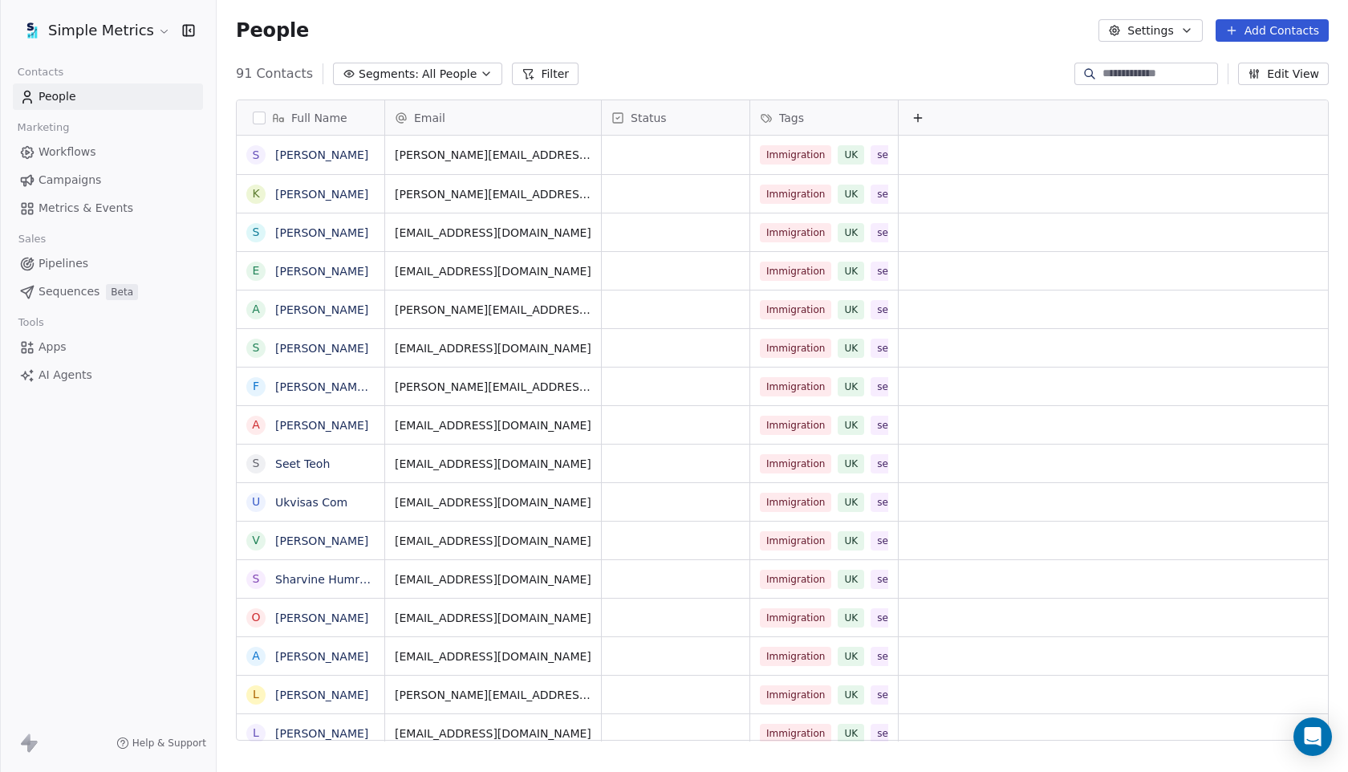
click at [634, 148] on div "grid" at bounding box center [676, 155] width 148 height 39
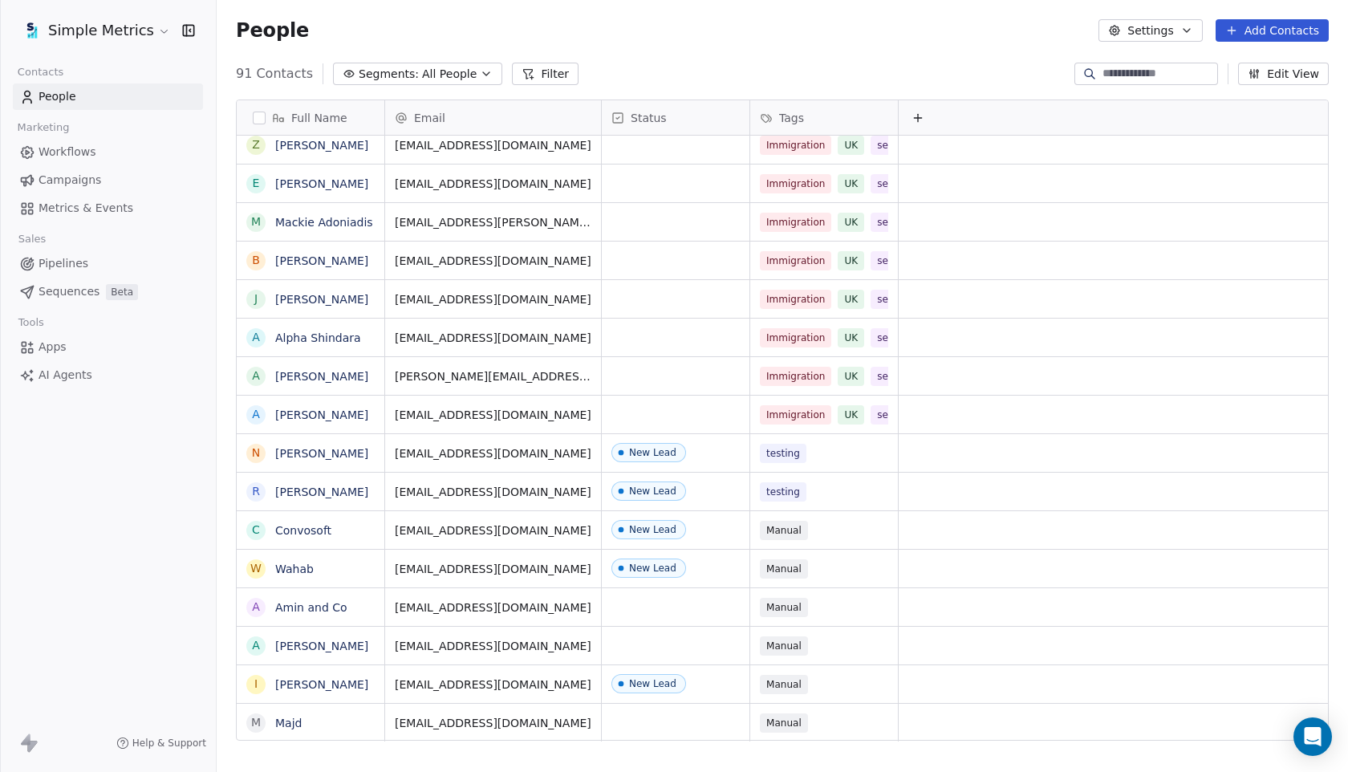
click at [525, 79] on button "Filter" at bounding box center [545, 74] width 67 height 22
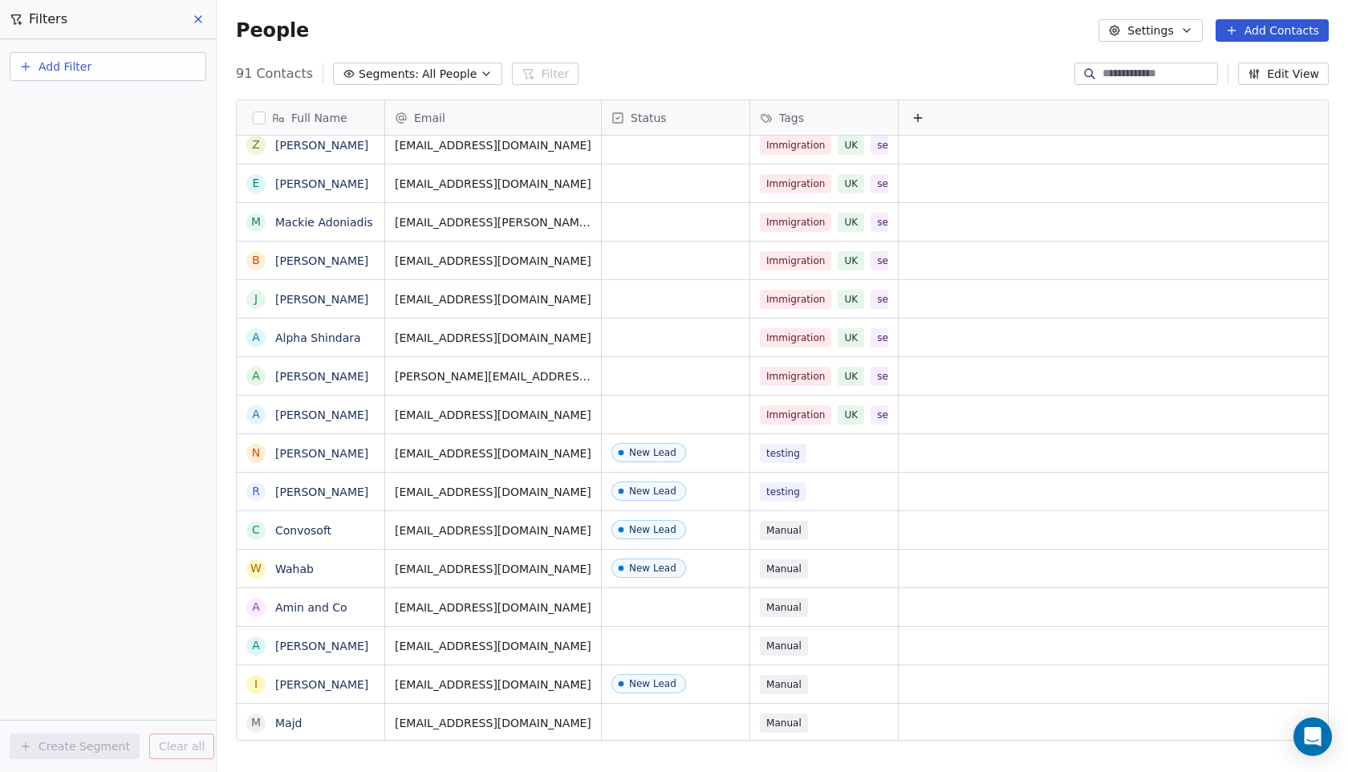
click at [116, 66] on button "Add Filter" at bounding box center [108, 66] width 197 height 29
click at [109, 105] on span "Contact properties" at bounding box center [78, 104] width 104 height 17
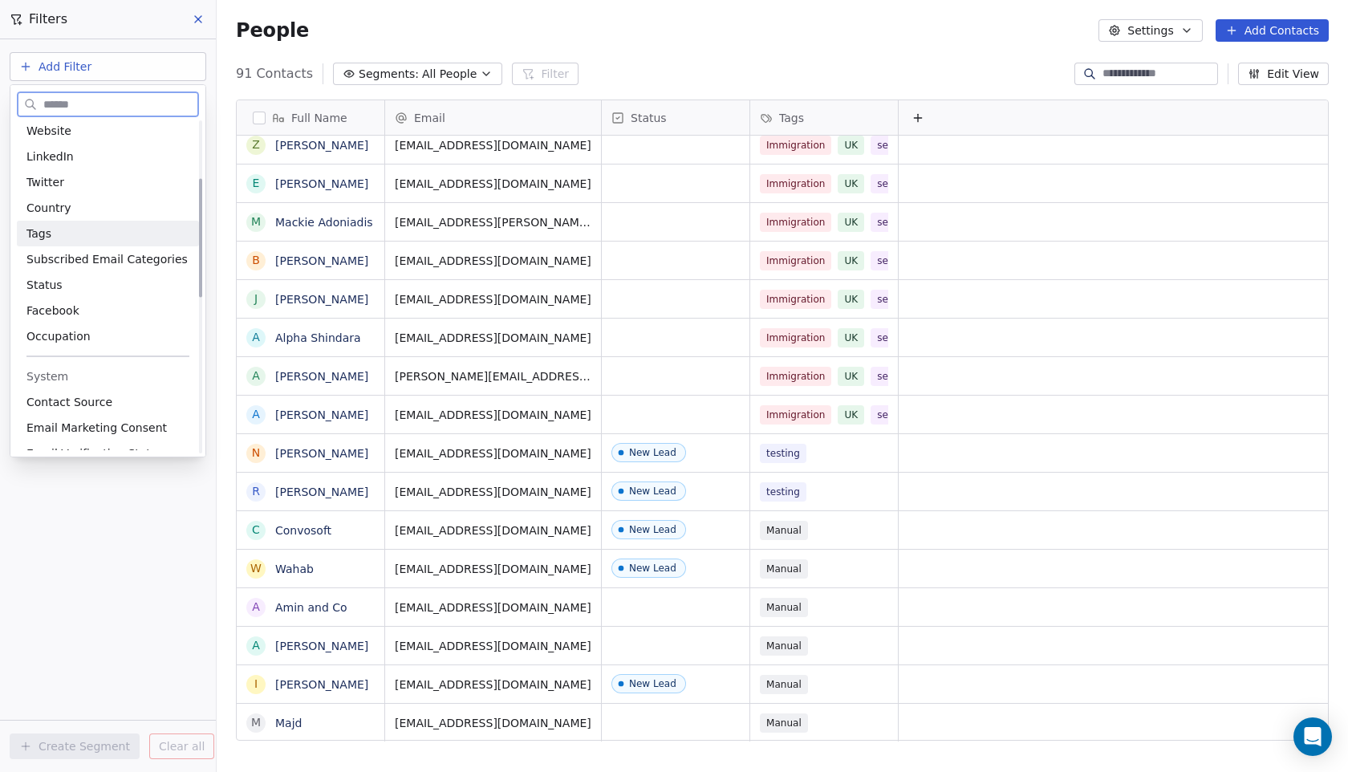
click at [73, 243] on div "Tags" at bounding box center [108, 234] width 182 height 26
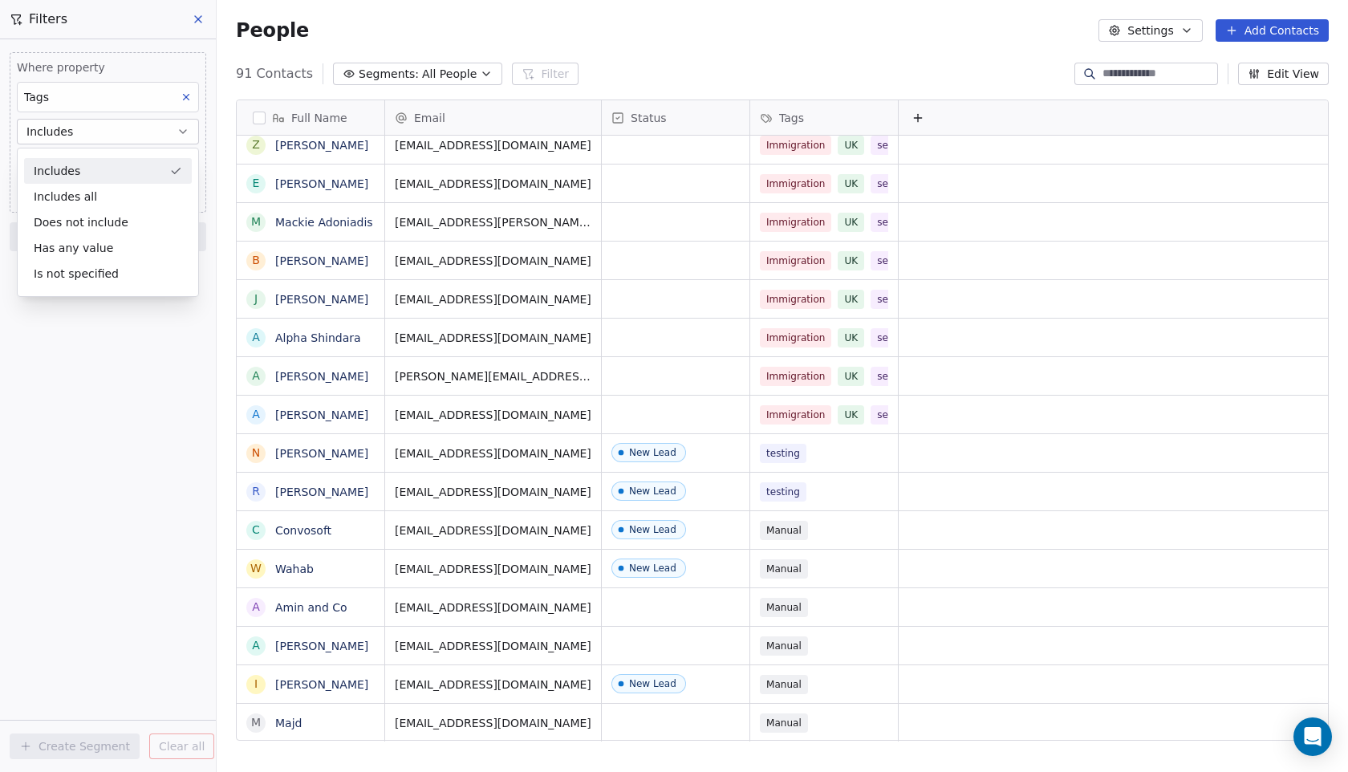
click at [112, 168] on div "Includes" at bounding box center [108, 171] width 168 height 26
click at [88, 162] on body "Simple Metrics Contacts People Marketing Workflows Campaigns Metrics & Events S…" at bounding box center [674, 386] width 1348 height 772
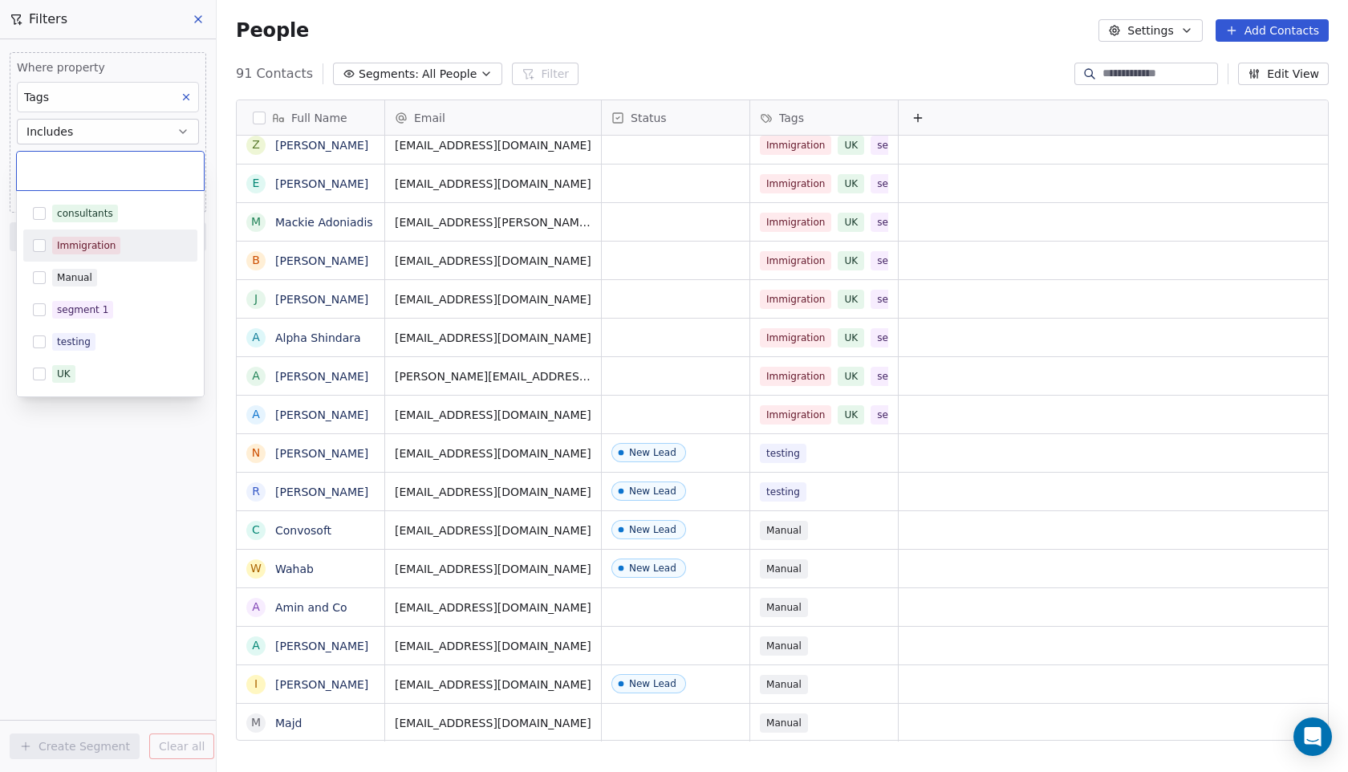
click at [34, 245] on button "Suggestions" at bounding box center [39, 245] width 13 height 13
click at [134, 497] on html "Simple Metrics Contacts People Marketing Workflows Campaigns Metrics & Events S…" at bounding box center [674, 386] width 1348 height 772
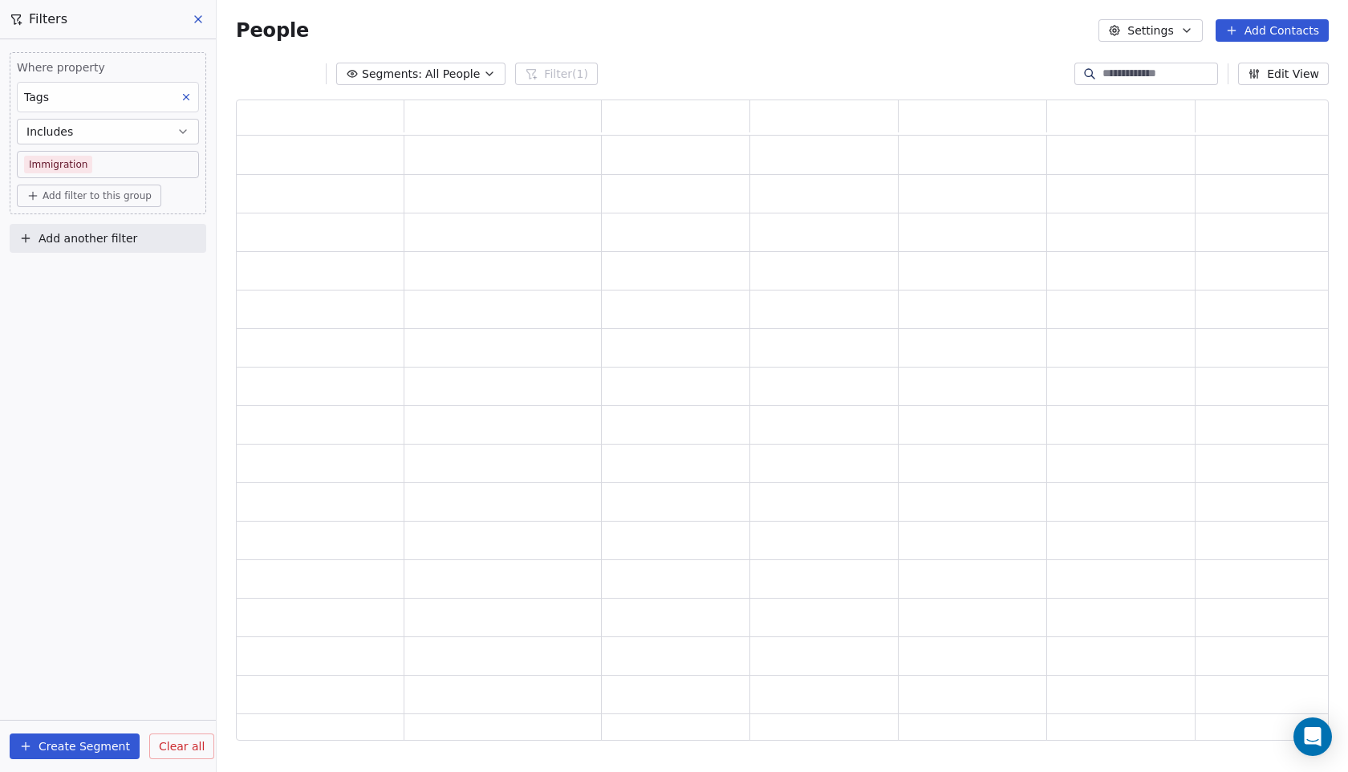
click at [65, 199] on span "Add filter to this group" at bounding box center [97, 195] width 109 height 13
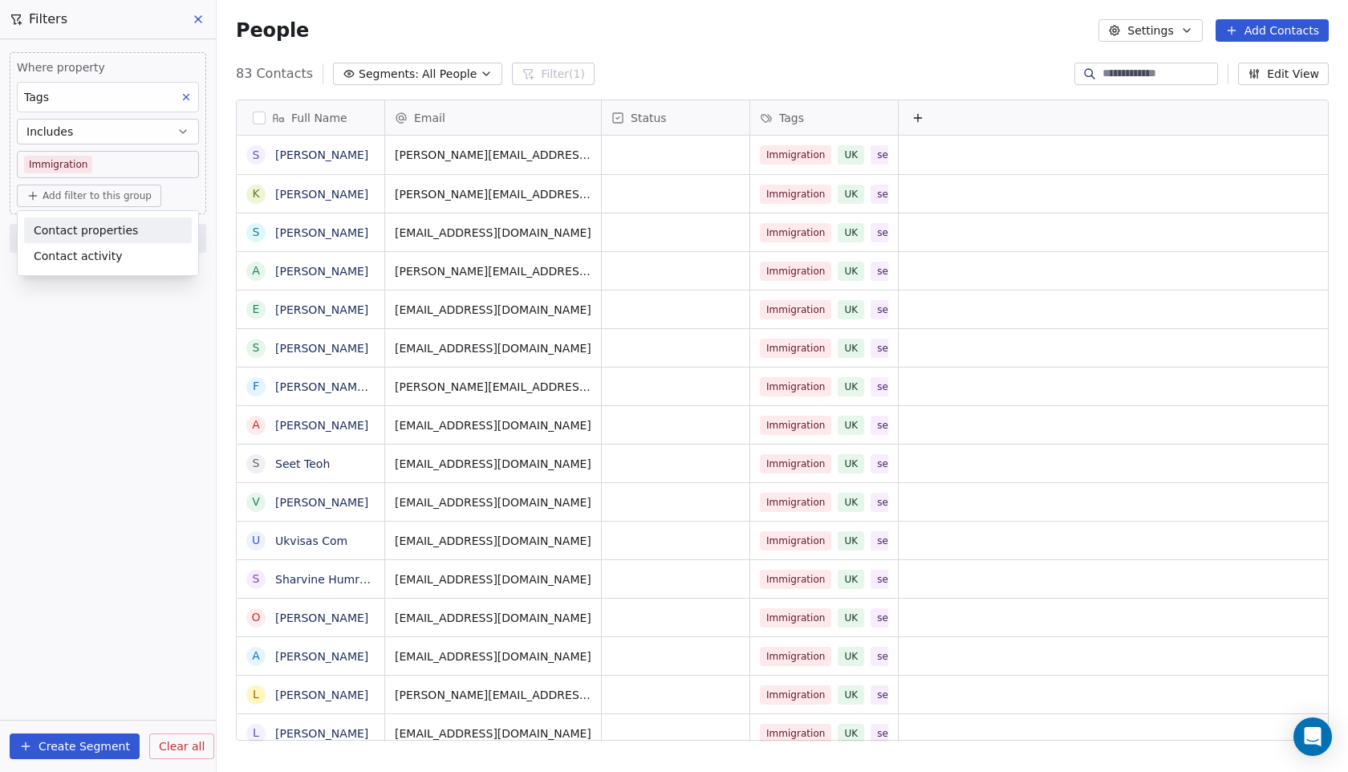
click at [64, 222] on span "Contact properties" at bounding box center [86, 230] width 104 height 17
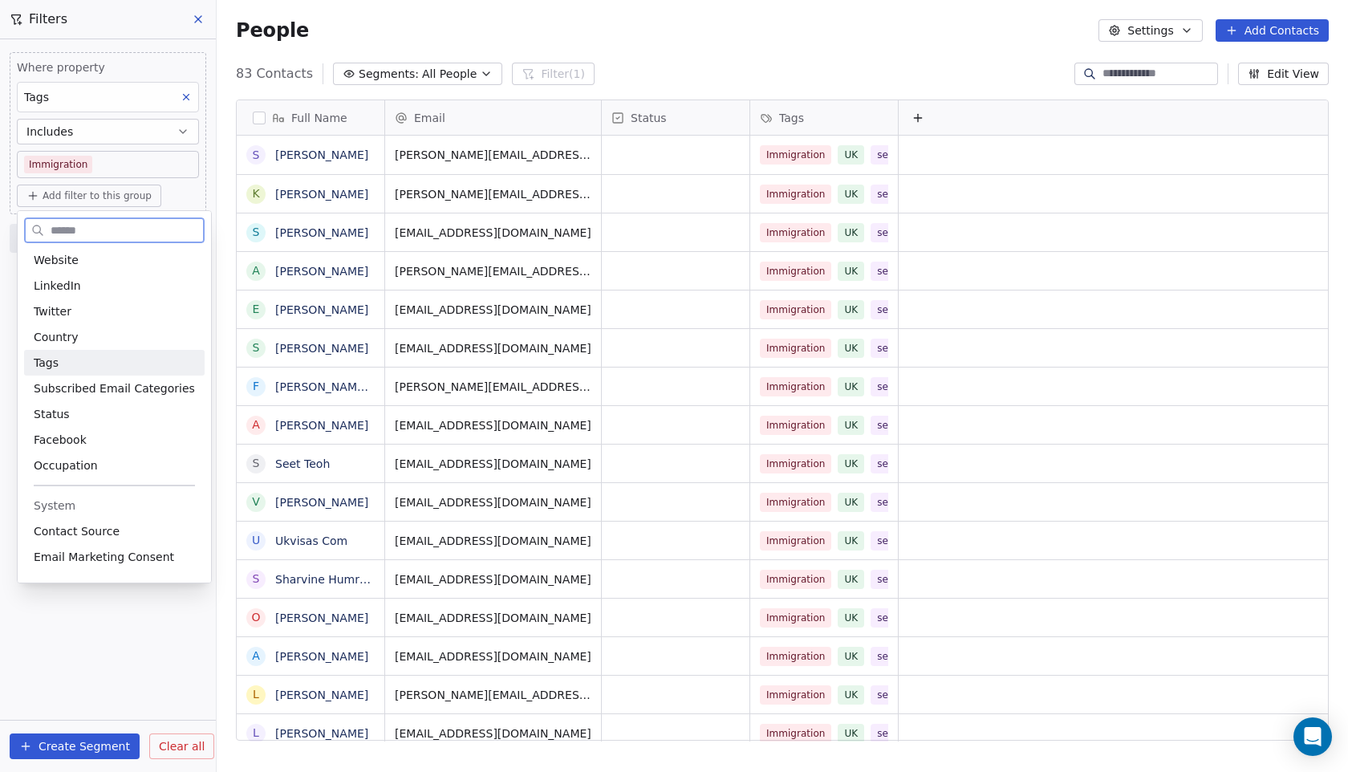
click at [68, 359] on div "Tags" at bounding box center [114, 363] width 161 height 16
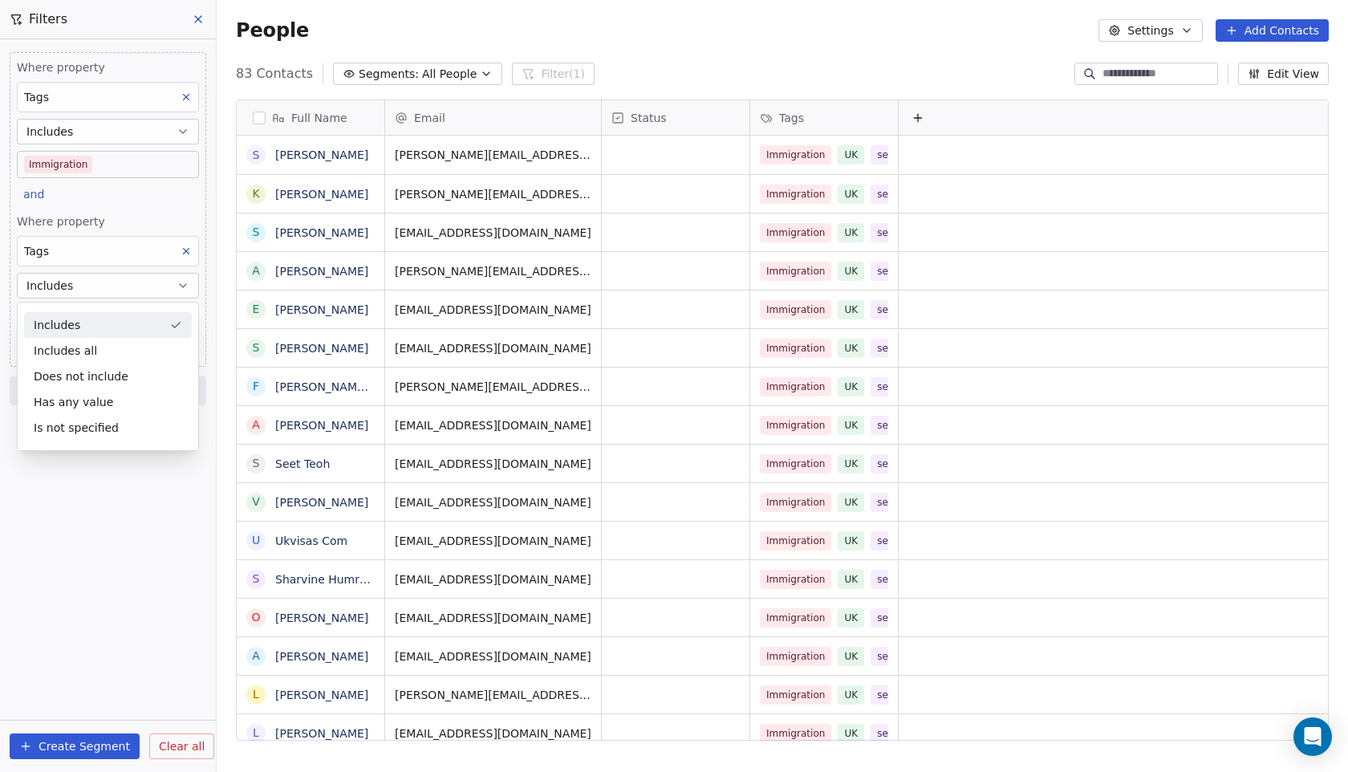
click at [91, 323] on div "Includes" at bounding box center [108, 325] width 168 height 26
click at [91, 320] on body "Simple Metrics Contacts People Marketing Workflows Campaigns Metrics & Events S…" at bounding box center [674, 386] width 1348 height 772
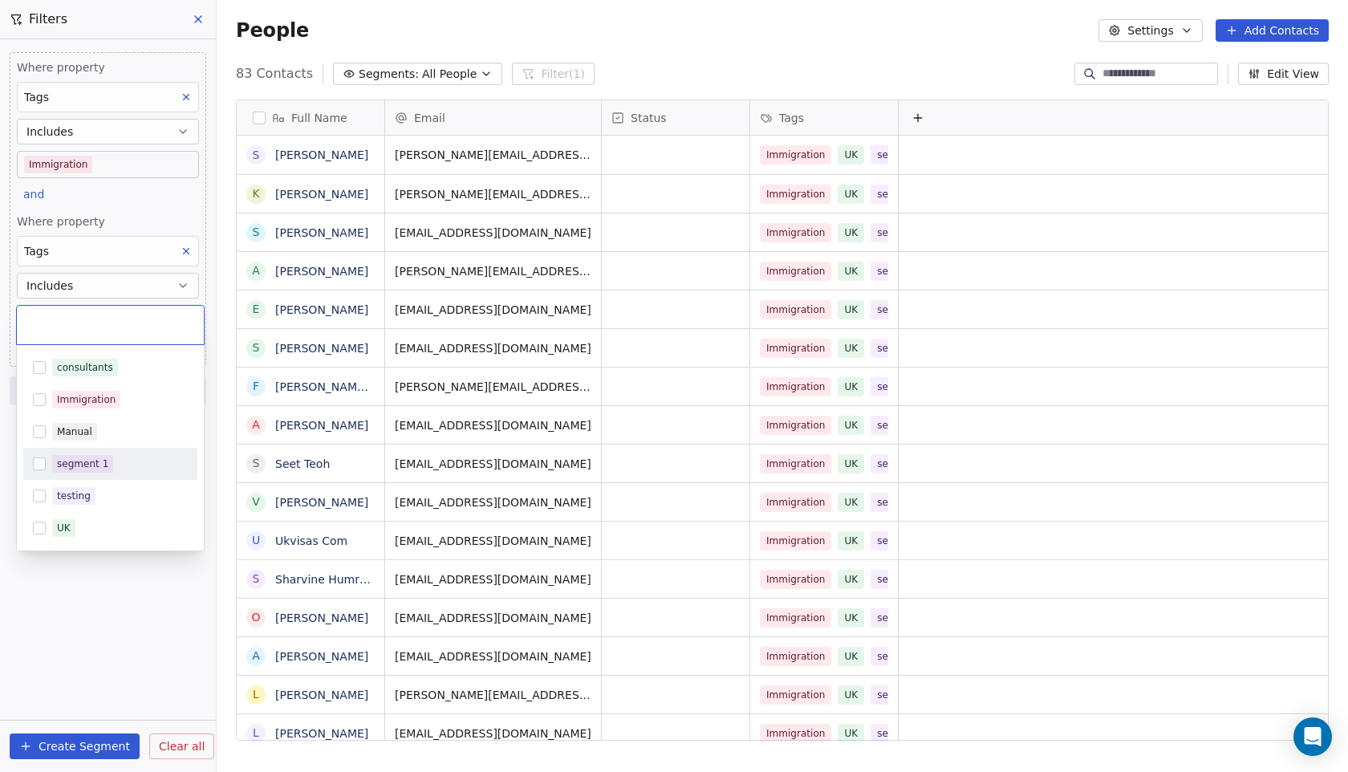
click at [91, 464] on div "segment 1" at bounding box center [82, 463] width 51 height 14
click at [68, 607] on html "Simple Metrics Contacts People Marketing Workflows Campaigns Metrics & Events S…" at bounding box center [674, 386] width 1348 height 772
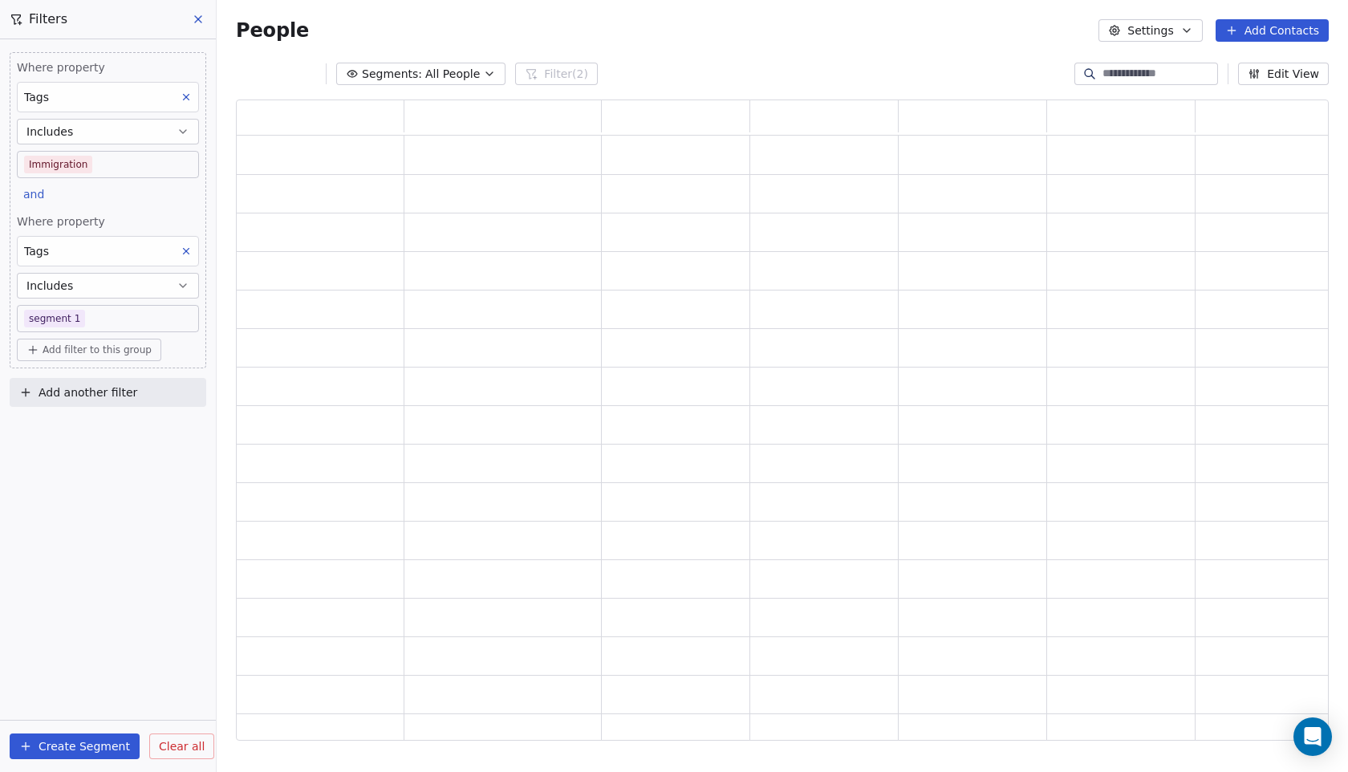
scroll to position [640, 1092]
click at [75, 347] on span "Add filter to this group" at bounding box center [97, 349] width 109 height 13
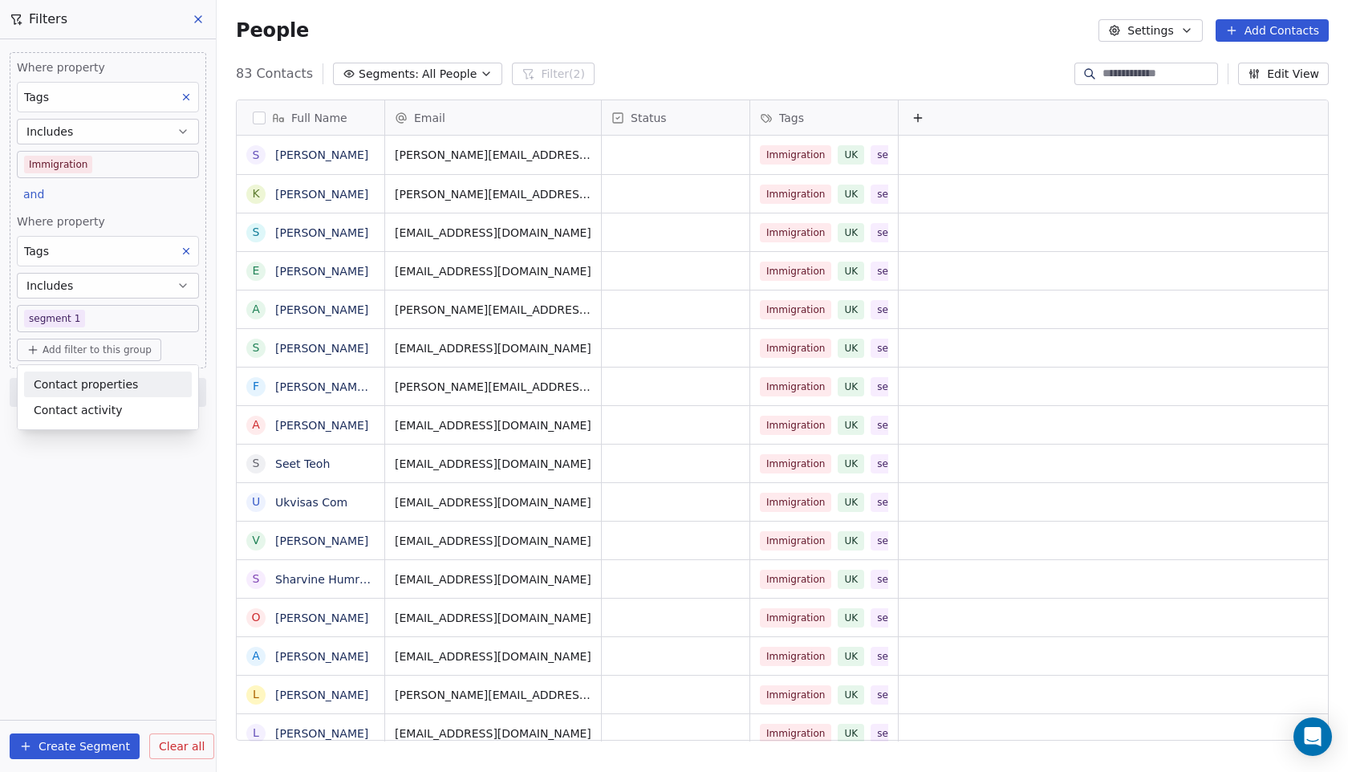
scroll to position [679, 1131]
click at [75, 377] on span "Contact properties" at bounding box center [86, 384] width 104 height 17
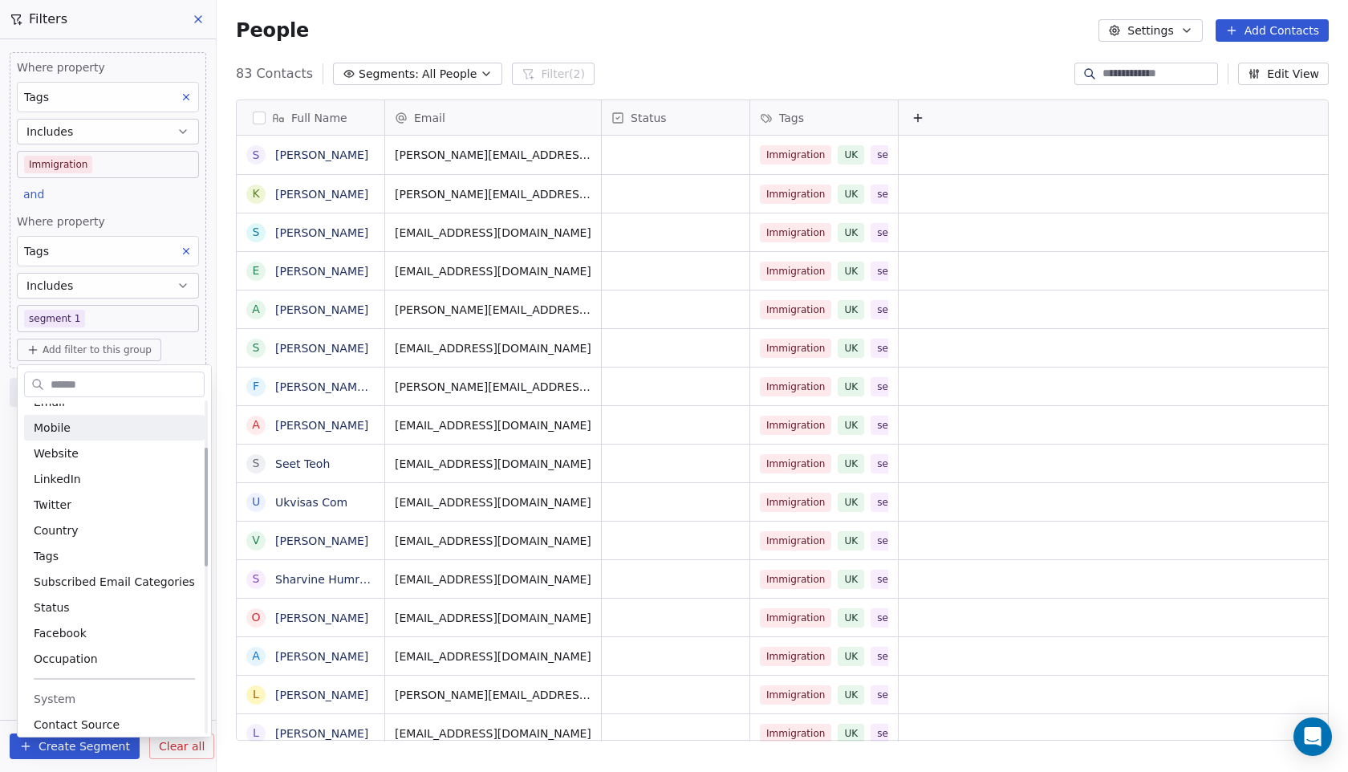
scroll to position [129, 0]
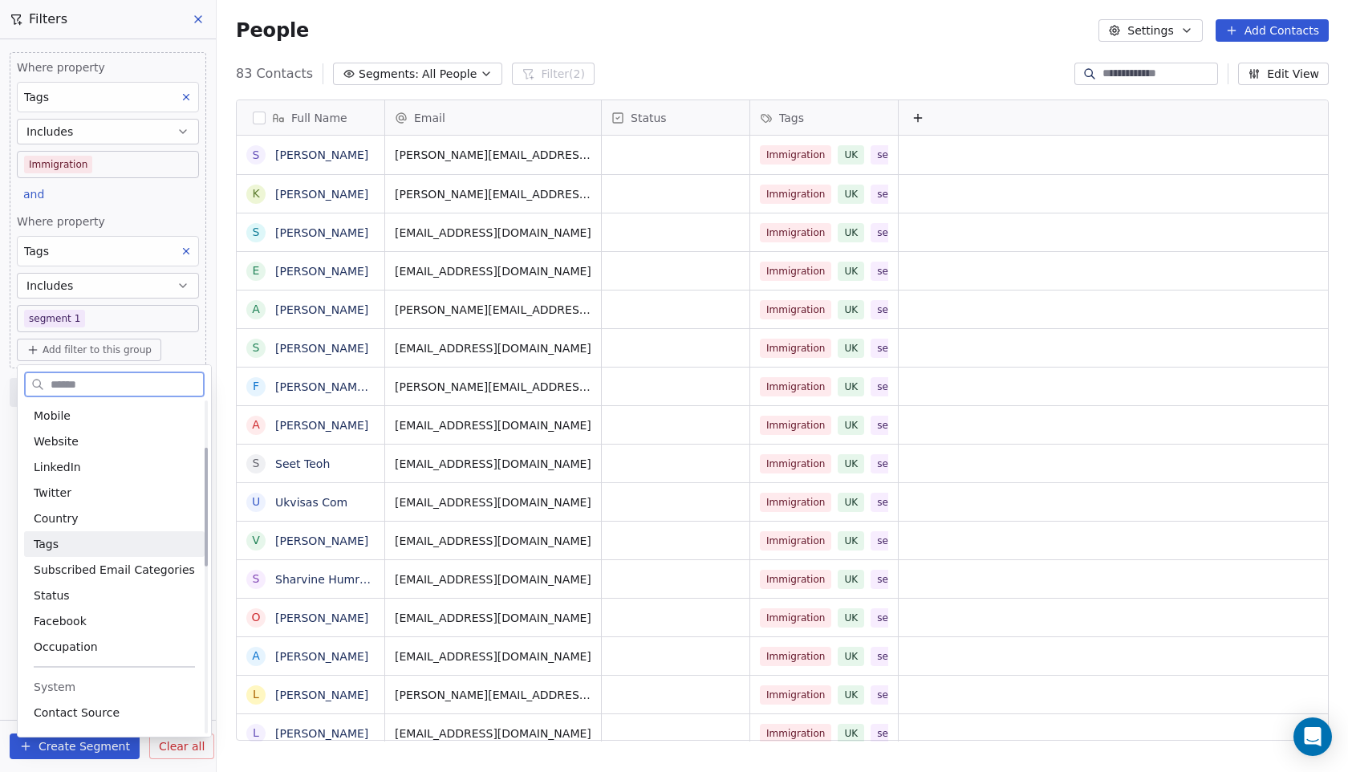
click at [52, 541] on span "Tags" at bounding box center [46, 544] width 25 height 16
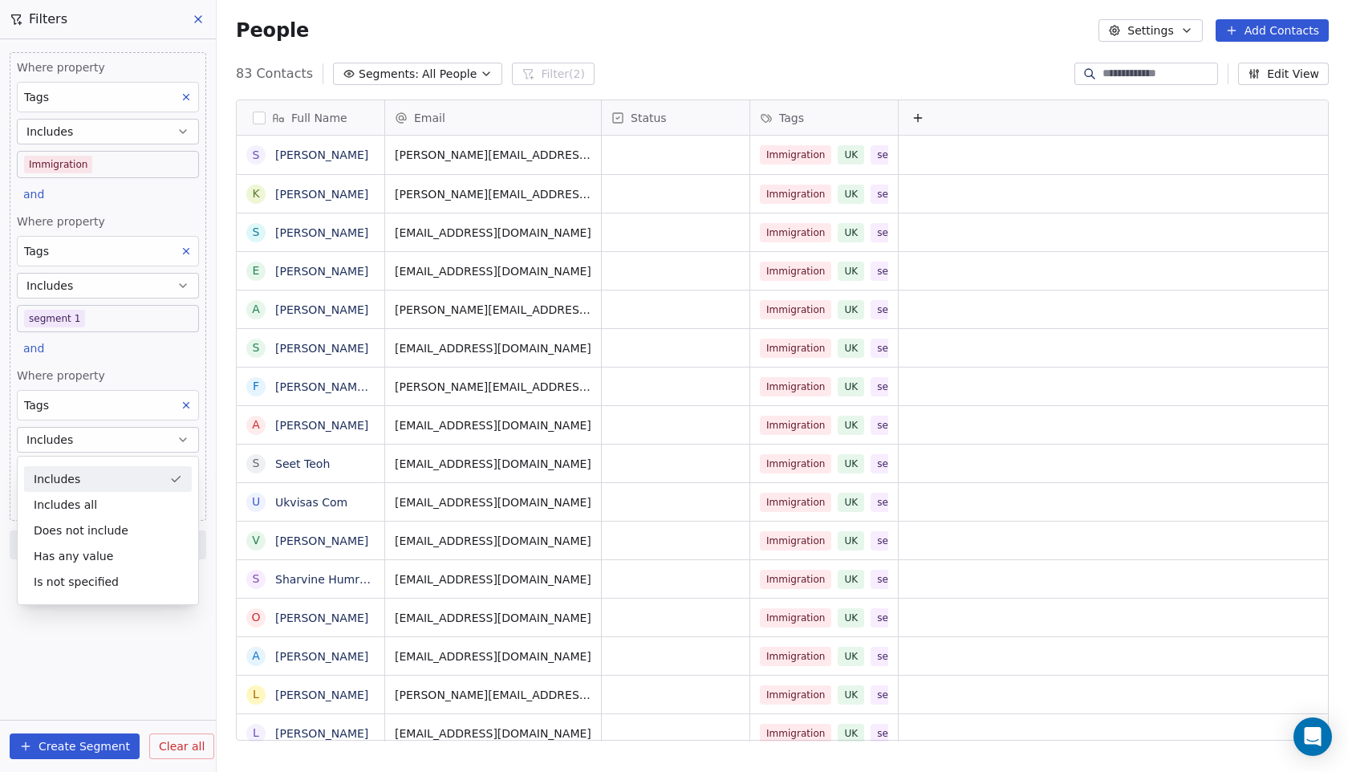
click at [84, 480] on div "Includes" at bounding box center [108, 479] width 168 height 26
click at [60, 471] on body "Simple Metrics Contacts People Marketing Workflows Campaigns Metrics & Events S…" at bounding box center [674, 386] width 1348 height 772
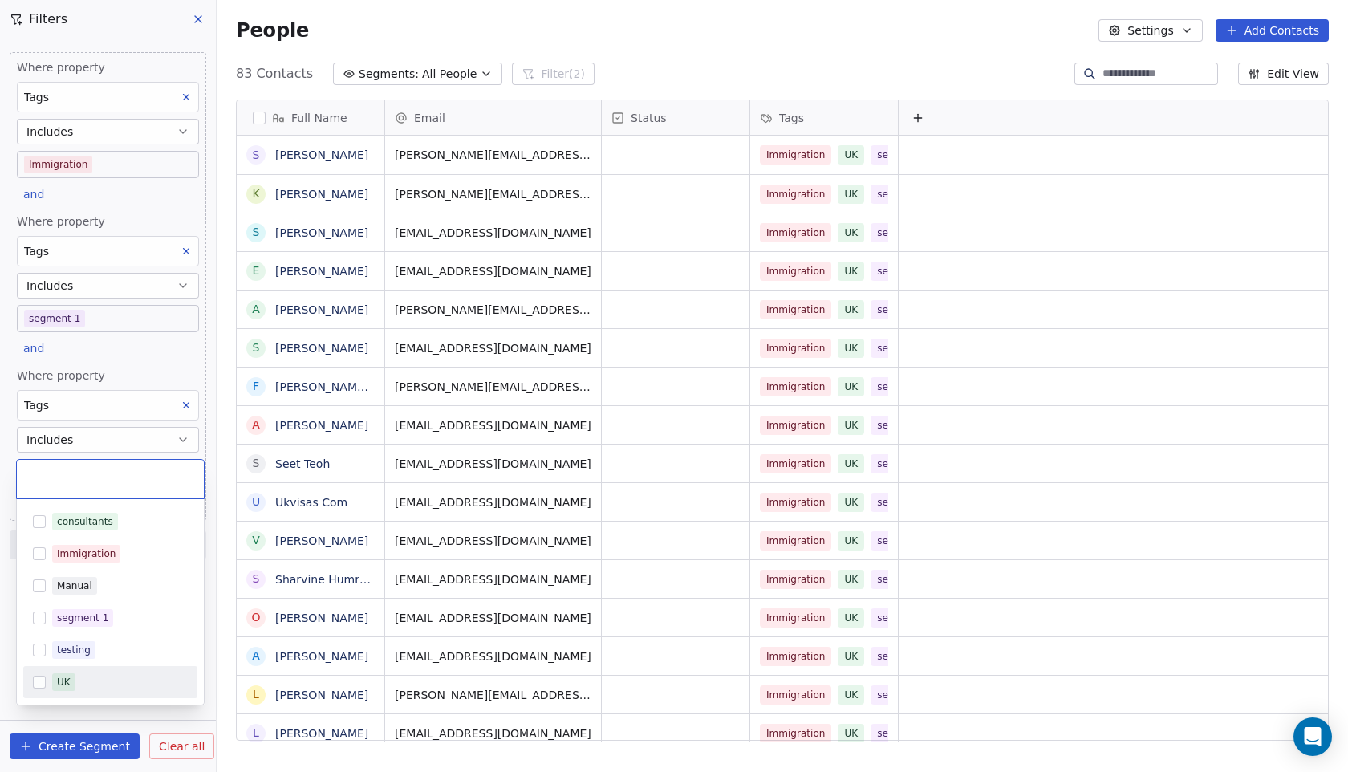
click at [84, 671] on div "UK" at bounding box center [110, 682] width 174 height 26
click at [73, 718] on html "Simple Metrics Contacts People Marketing Workflows Campaigns Metrics & Events S…" at bounding box center [674, 386] width 1348 height 772
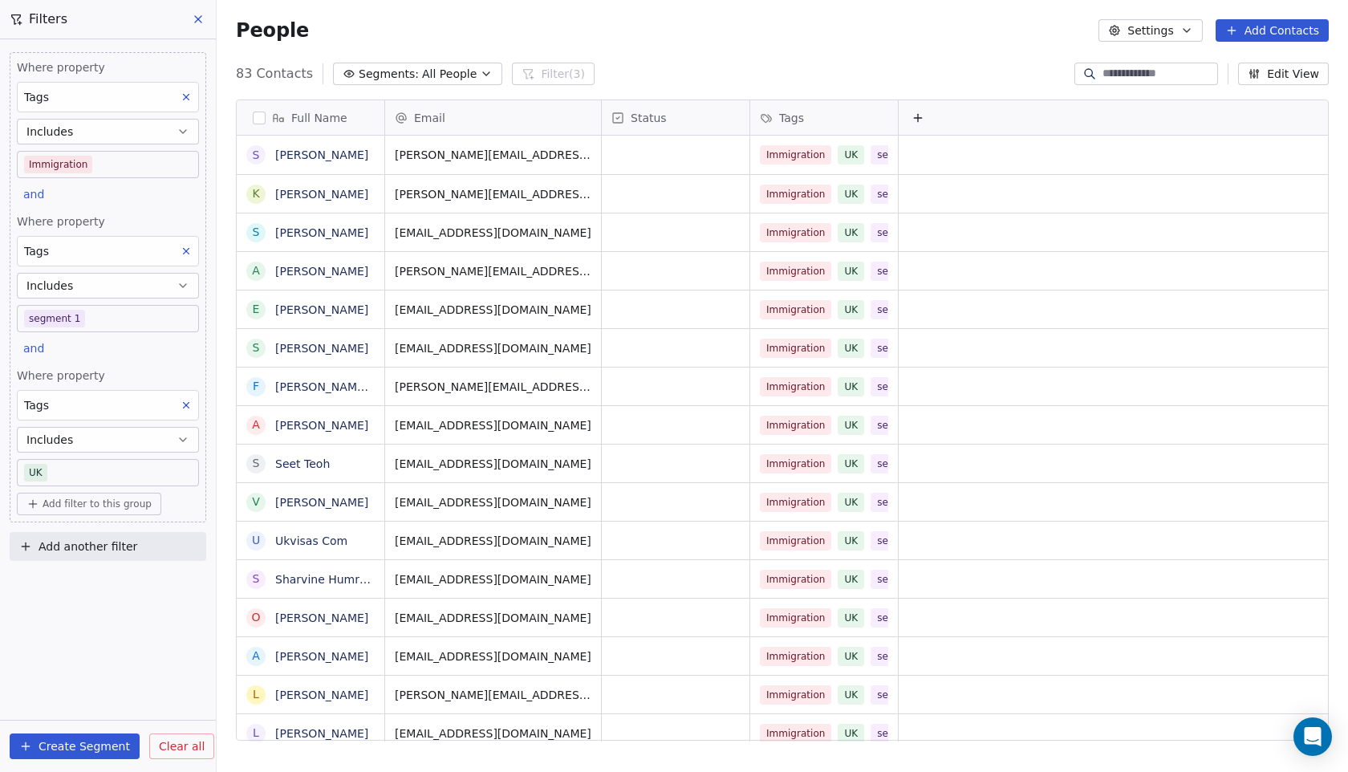
scroll to position [679, 1131]
click at [70, 742] on button "Create Segment" at bounding box center [75, 746] width 130 height 26
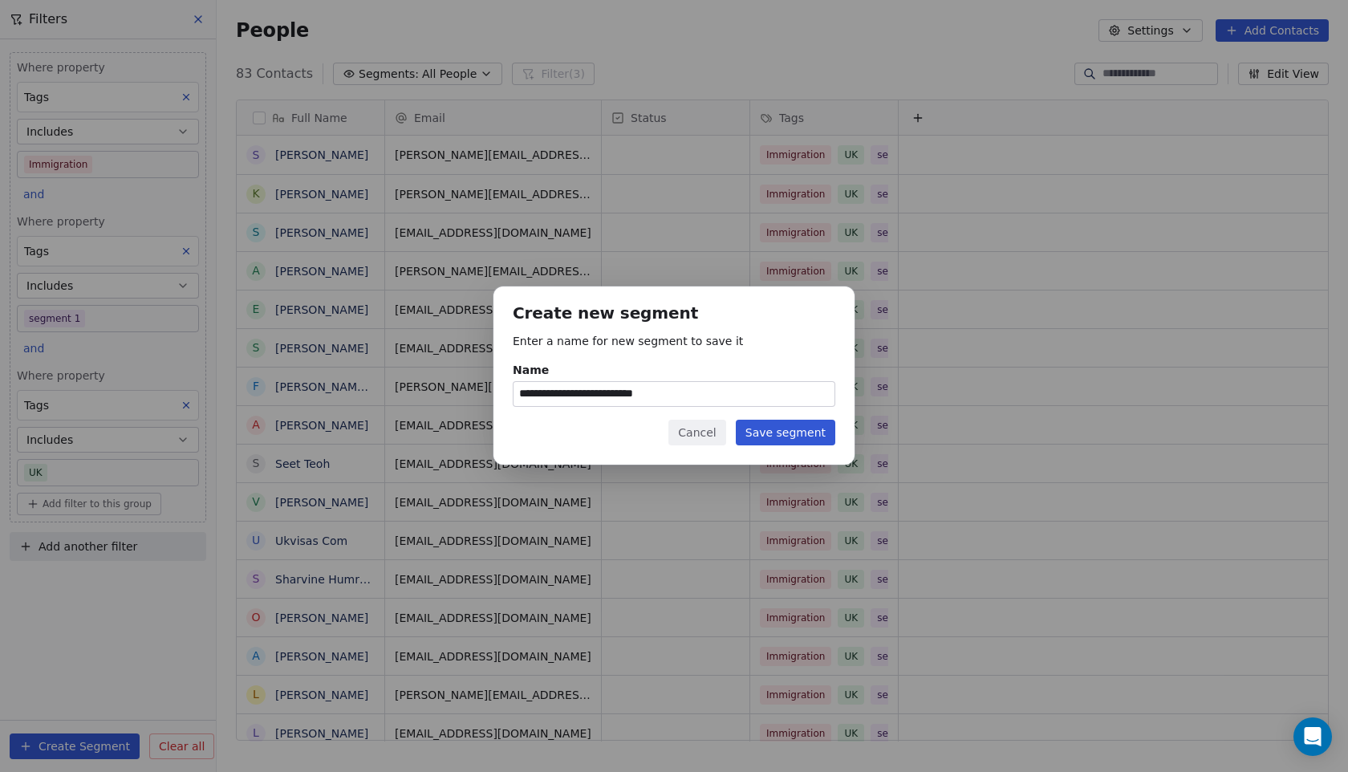
type input "**********"
click at [780, 429] on button "Save segment" at bounding box center [785, 433] width 99 height 26
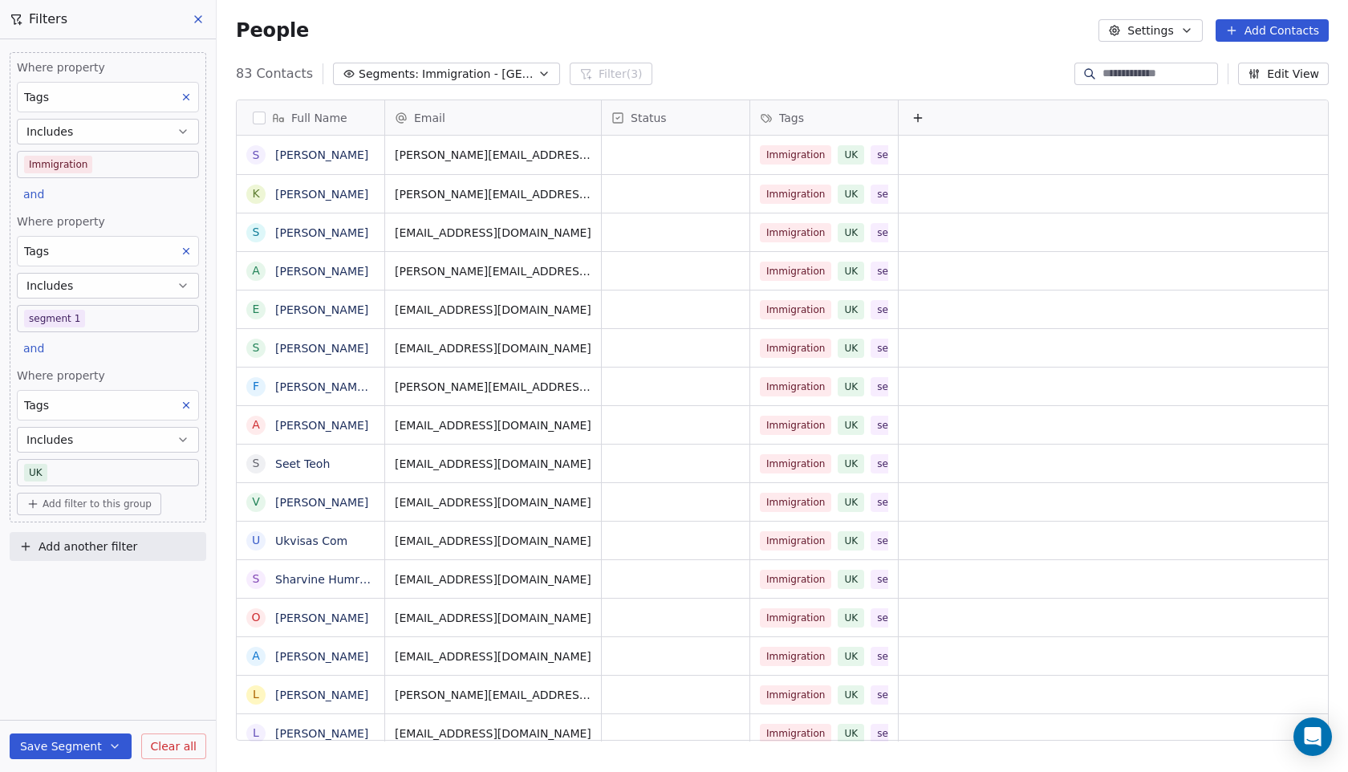
click at [176, 752] on span "Clear all" at bounding box center [174, 746] width 46 height 17
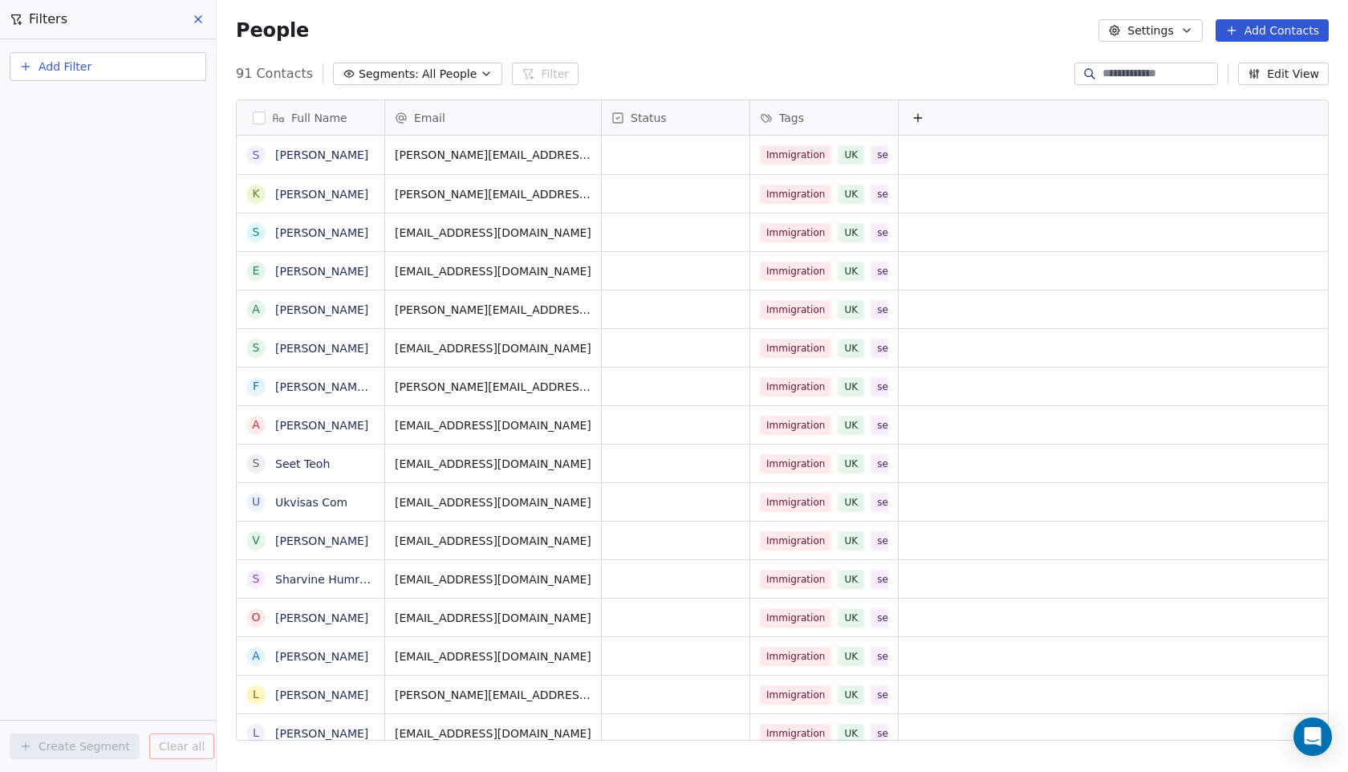
click at [205, 19] on button at bounding box center [199, 19] width 24 height 22
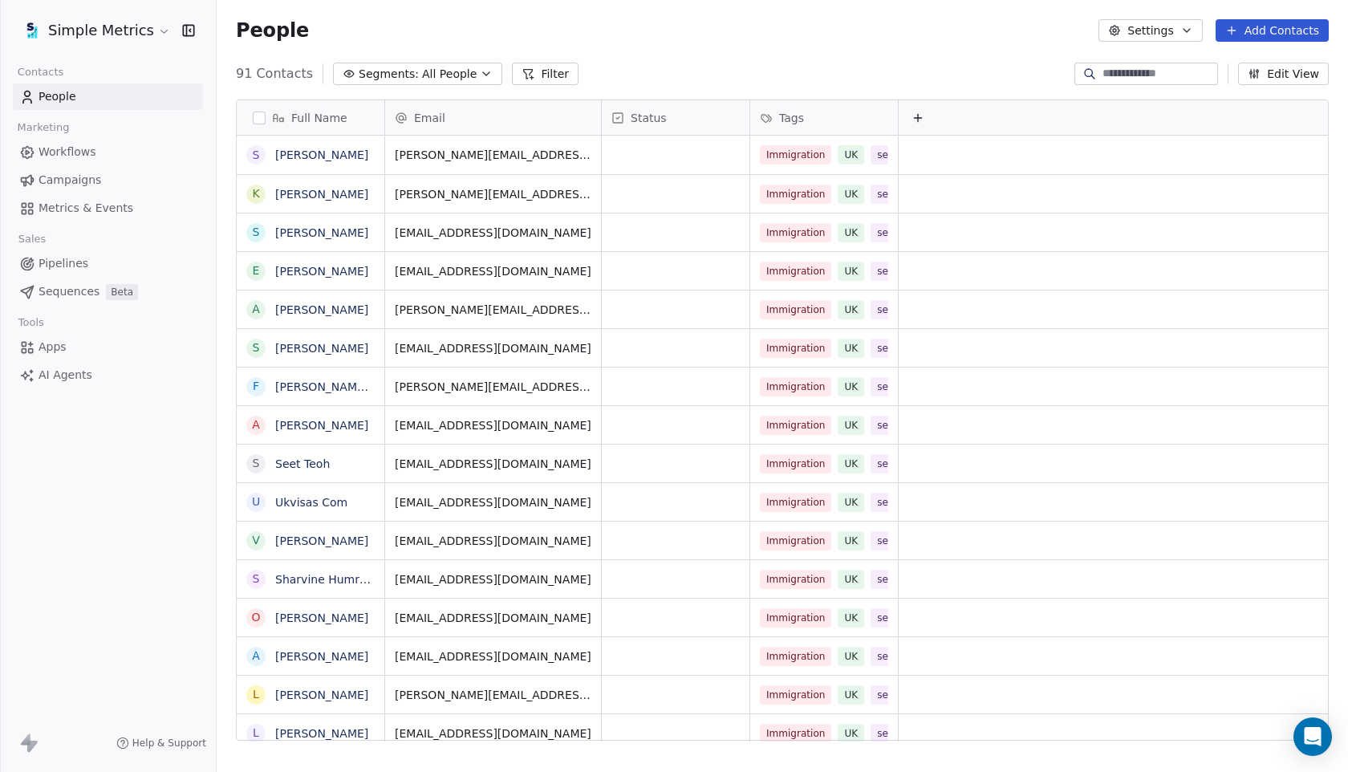
click at [71, 173] on span "Campaigns" at bounding box center [70, 180] width 63 height 17
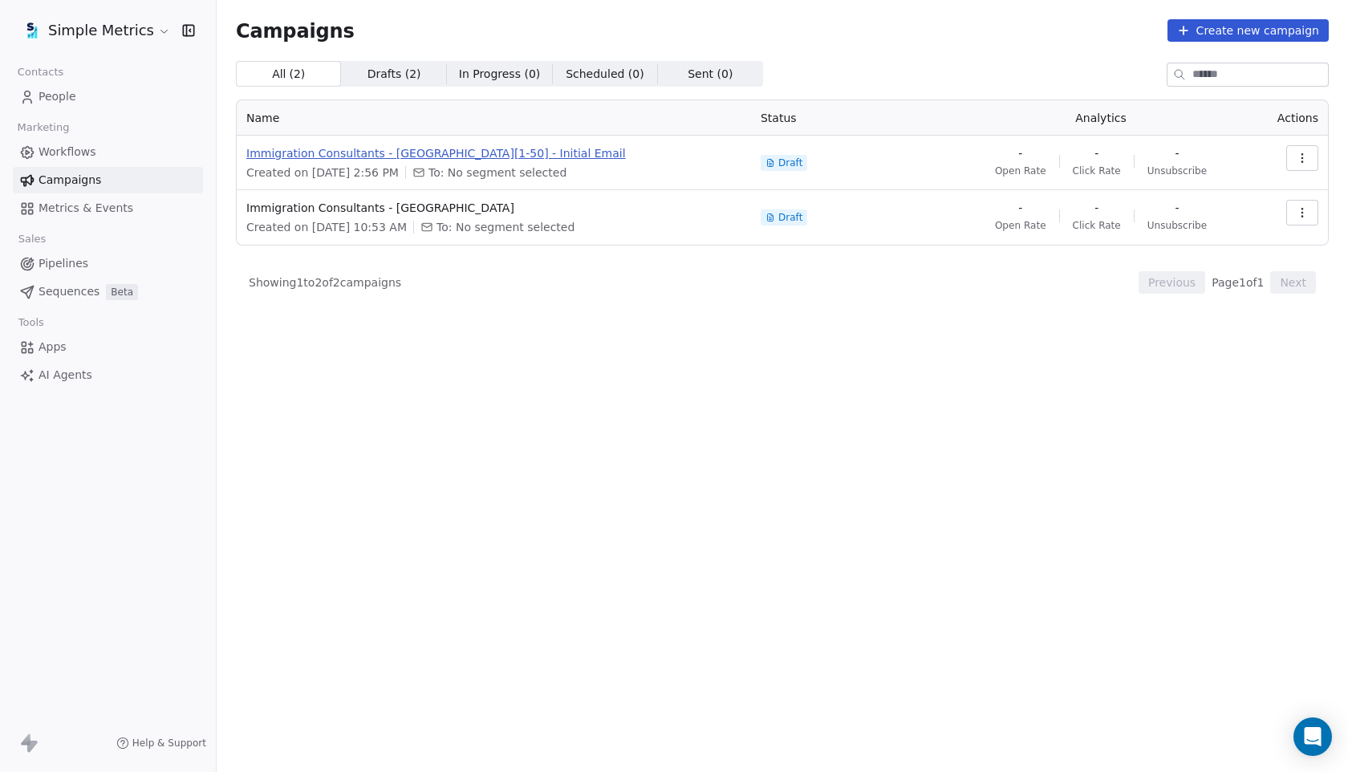
click at [327, 156] on span "Immigration Consultants - [GEOGRAPHIC_DATA][1-50] - Initial Email" at bounding box center [493, 153] width 495 height 16
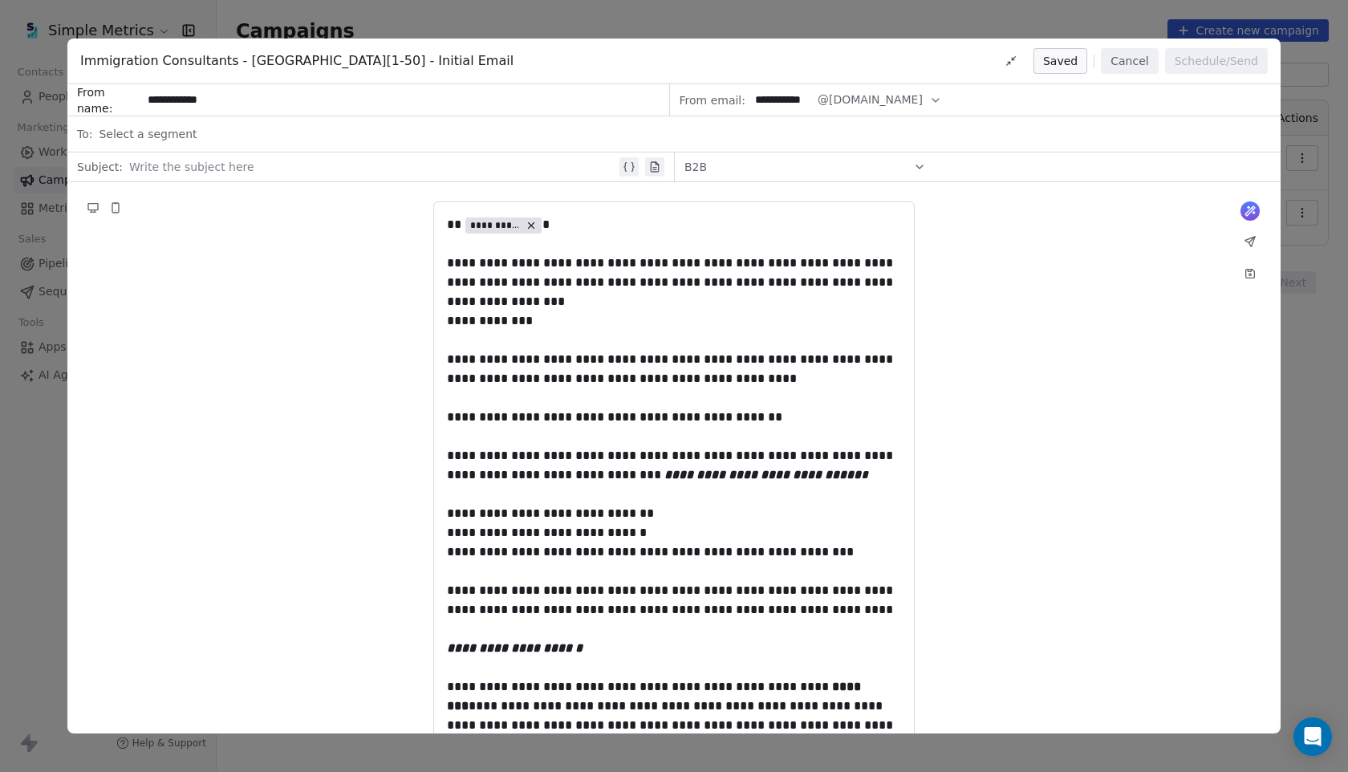
click at [152, 129] on span "Select a segment" at bounding box center [148, 134] width 98 height 16
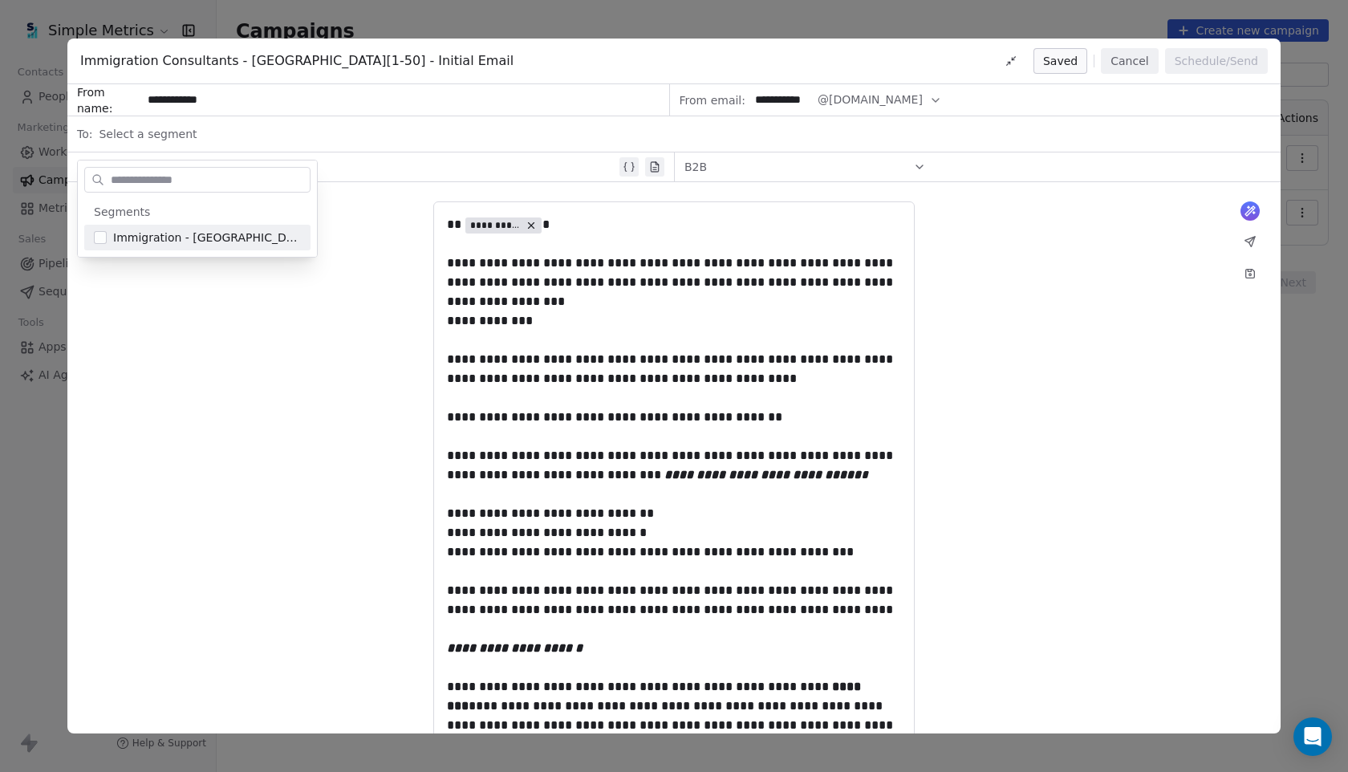
click at [166, 247] on div "Immigration - [GEOGRAPHIC_DATA] - Segment 1" at bounding box center [197, 238] width 226 height 26
click at [225, 331] on div "**********" at bounding box center [673, 702] width 1213 height 1040
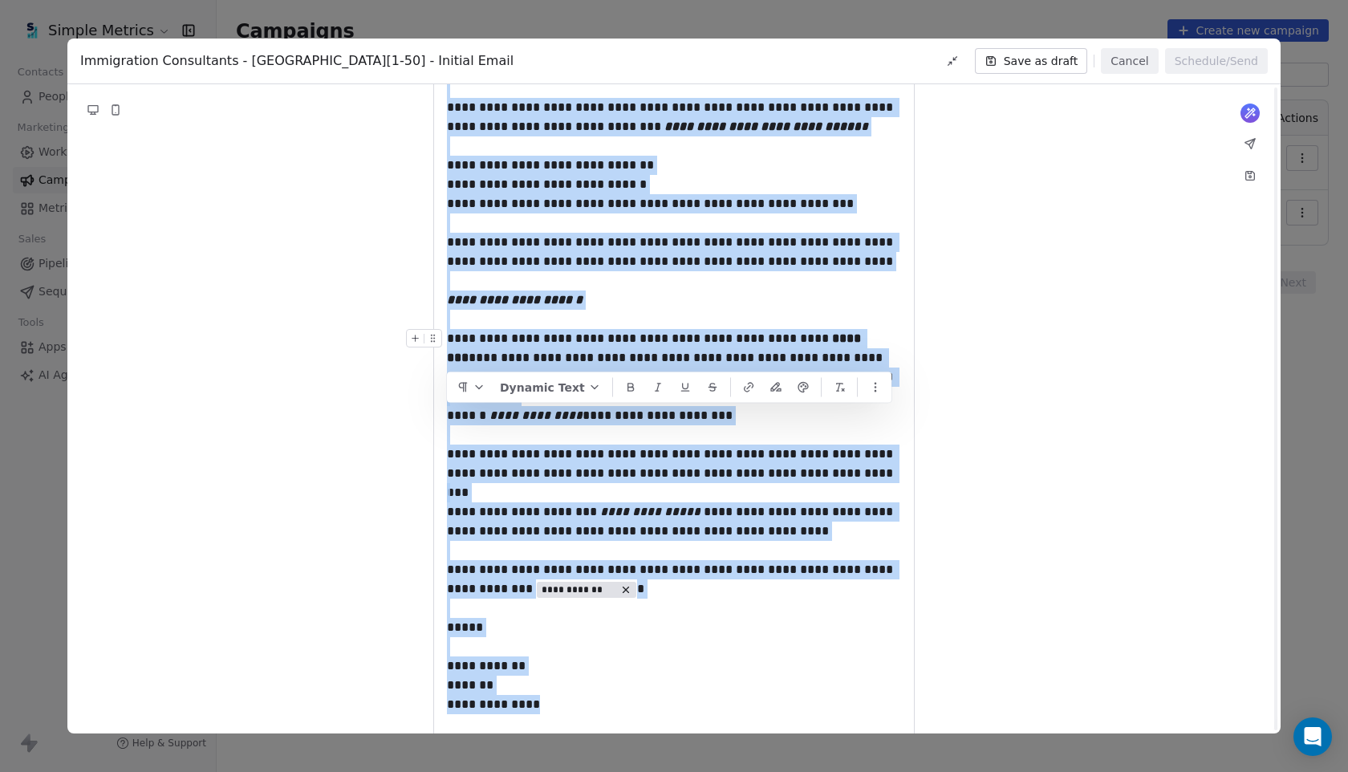
scroll to position [488, 0]
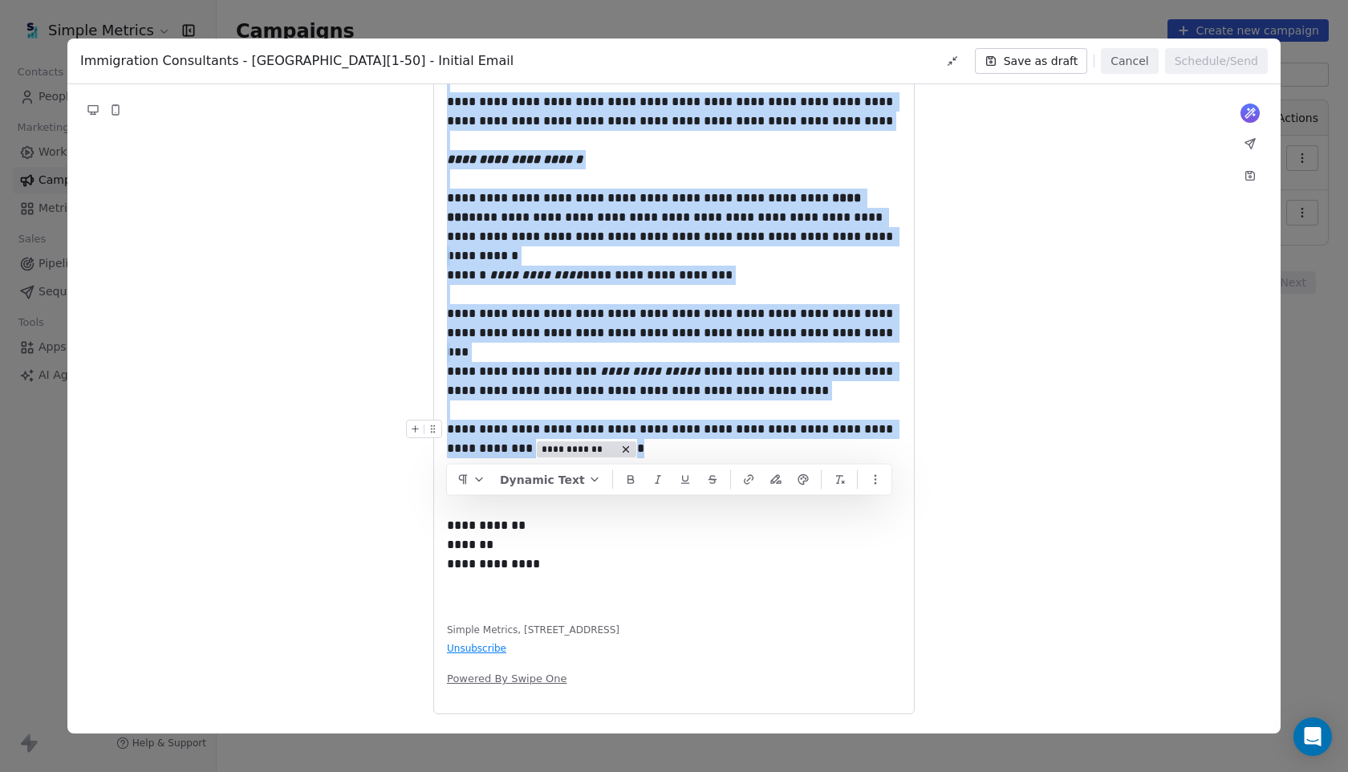
drag, startPoint x: 449, startPoint y: 224, endPoint x: 611, endPoint y: 456, distance: 282.8
click at [611, 456] on div "**********" at bounding box center [674, 166] width 454 height 881
copy div "**********"
click at [246, 286] on div "**********" at bounding box center [673, 214] width 1213 height 1040
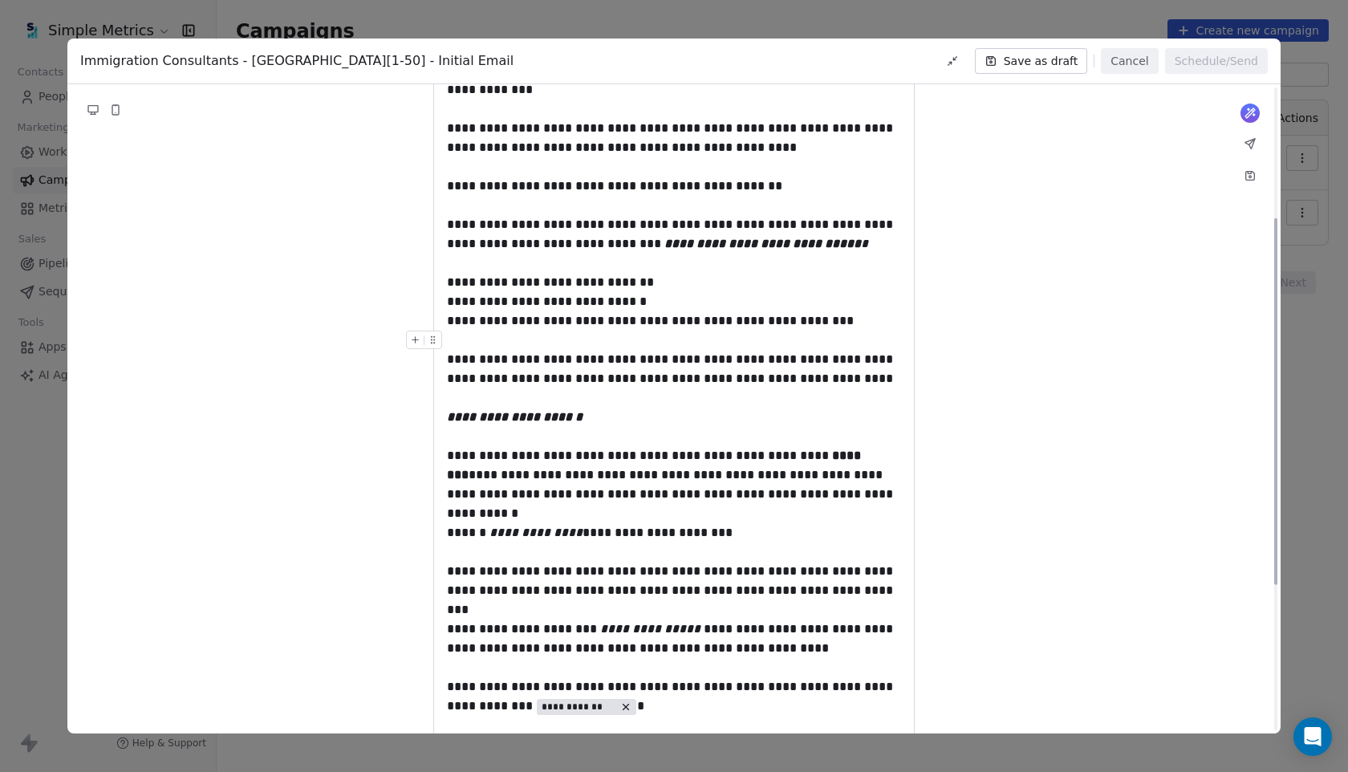
scroll to position [0, 0]
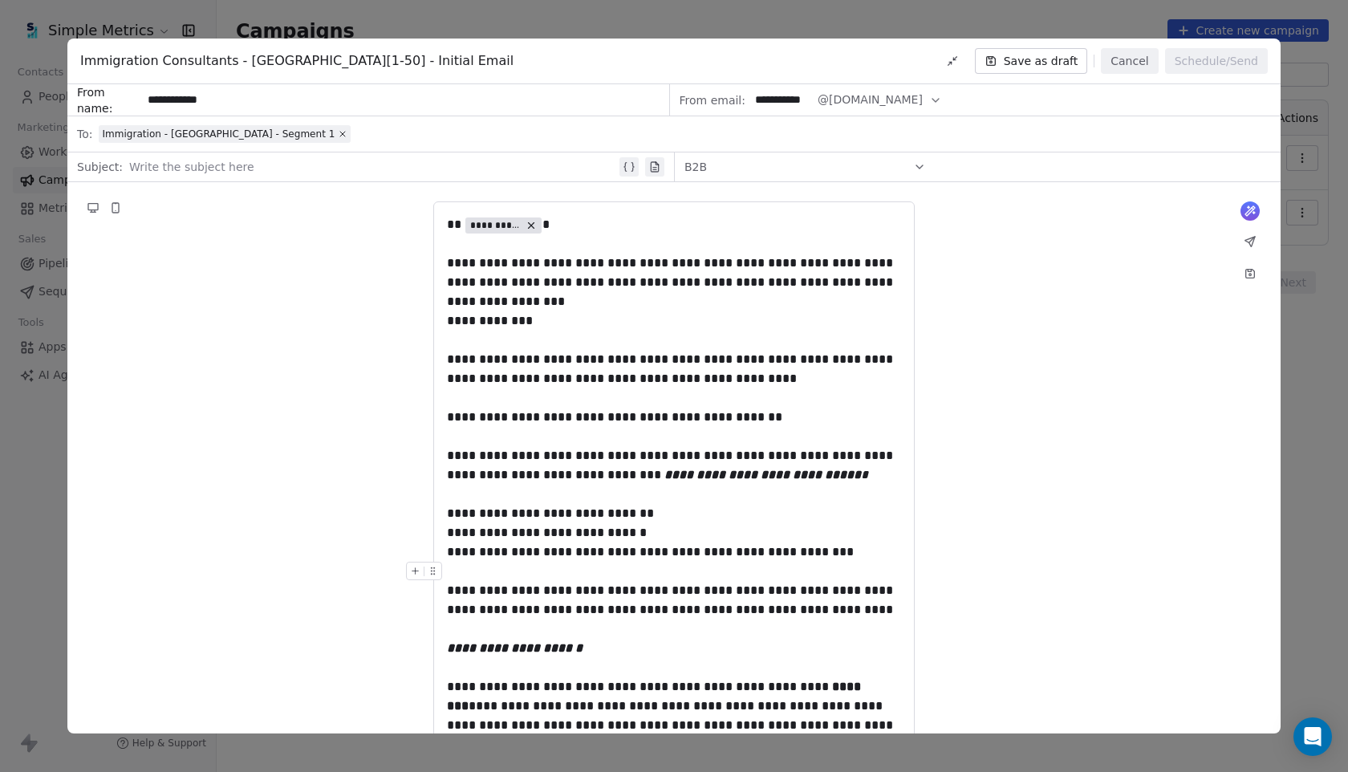
click at [205, 169] on div at bounding box center [372, 166] width 487 height 19
paste div
click at [273, 257] on div "**********" at bounding box center [673, 702] width 1213 height 1040
click at [1013, 60] on button "Save as draft" at bounding box center [1031, 61] width 113 height 26
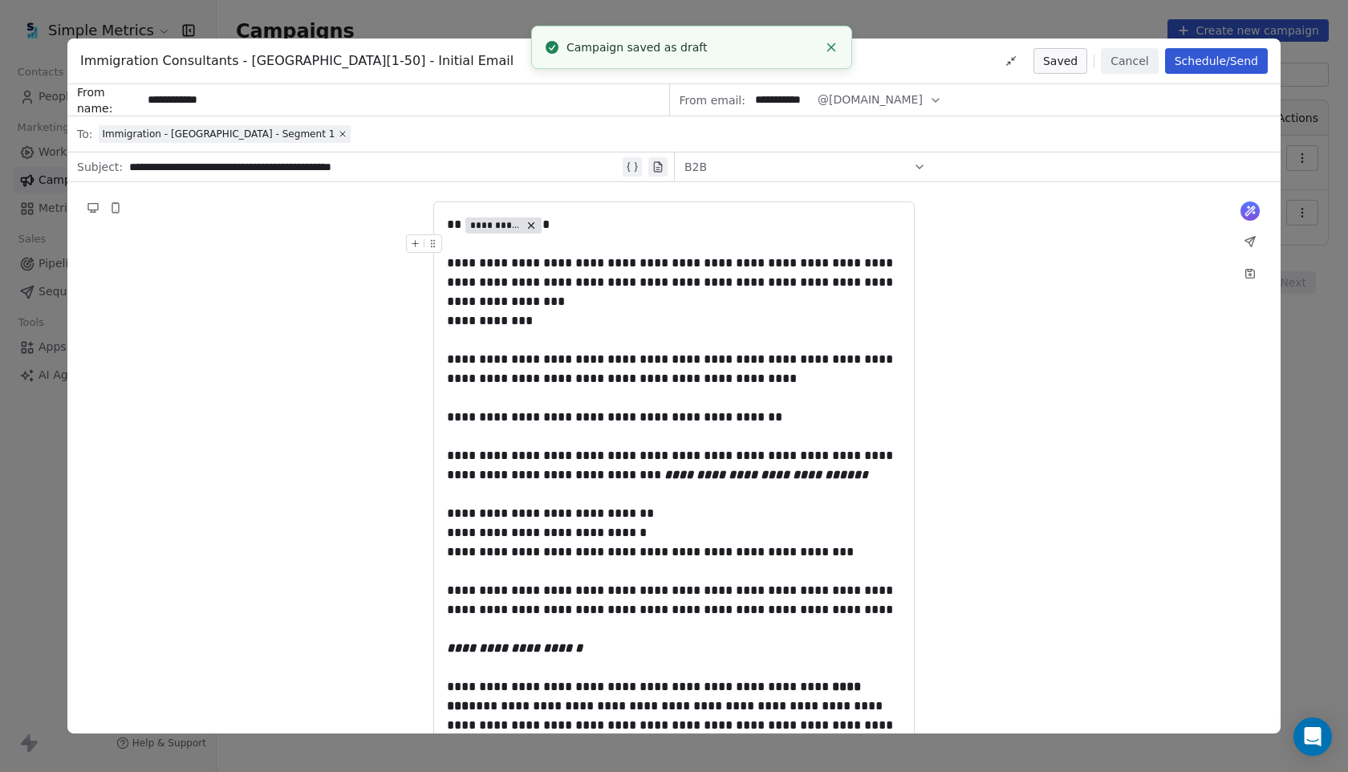
click at [1133, 58] on button "Cancel" at bounding box center [1129, 61] width 57 height 26
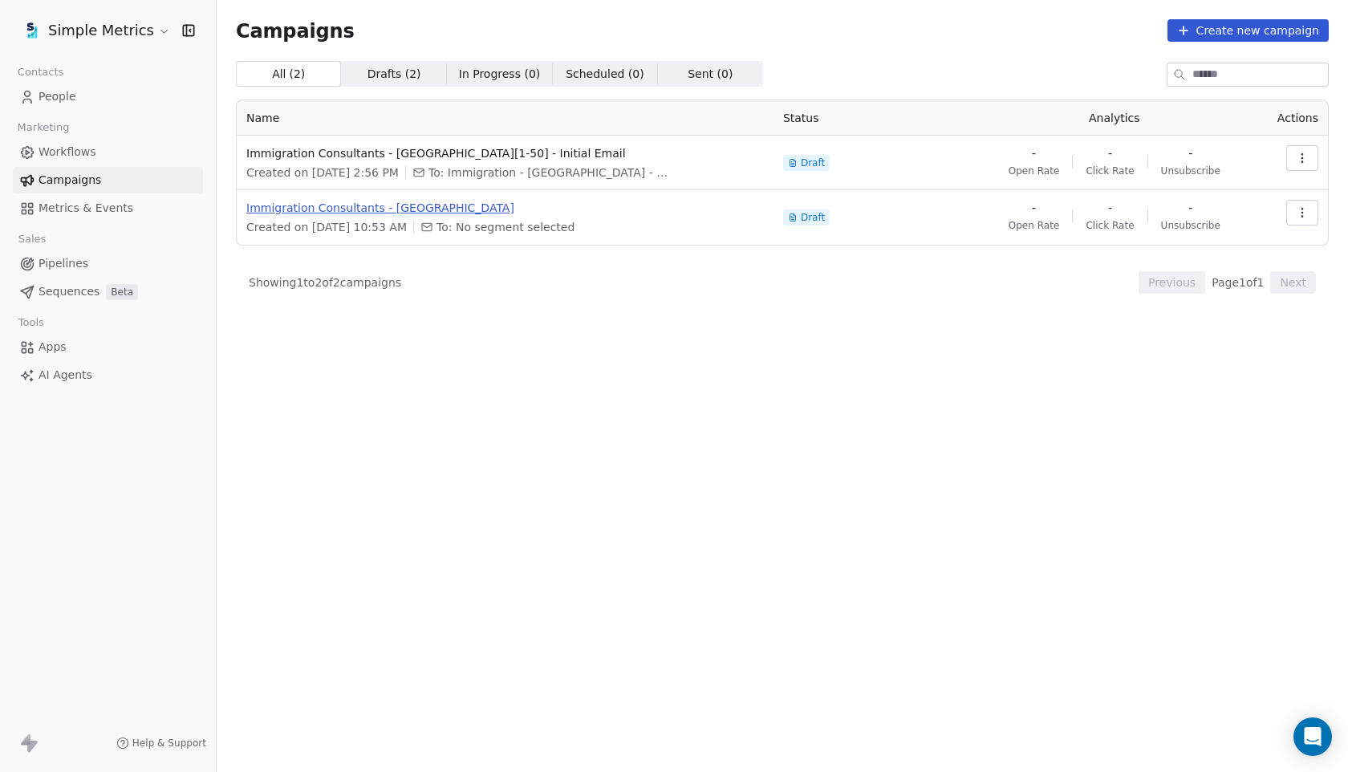
click at [348, 208] on span "Immigration Consultants - UK" at bounding box center [504, 208] width 517 height 16
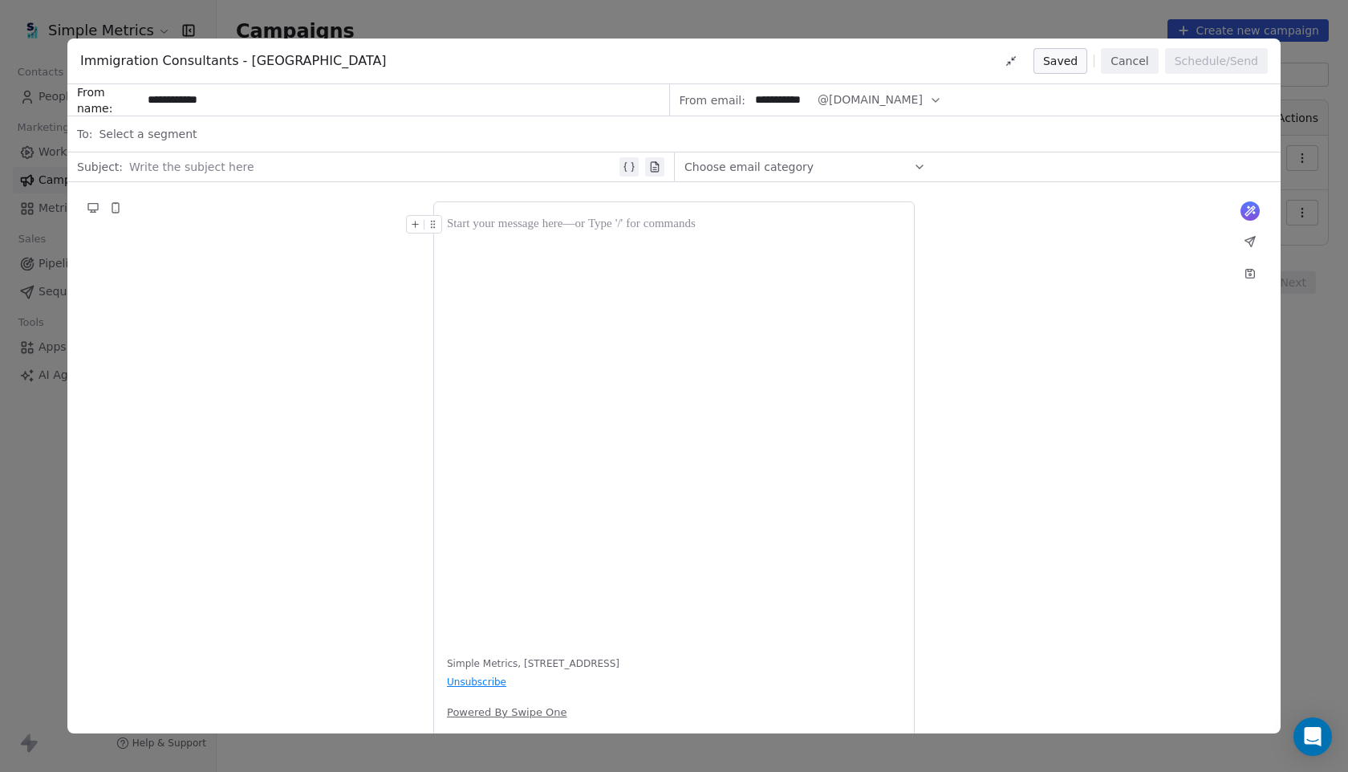
click at [1137, 63] on button "Cancel" at bounding box center [1129, 61] width 57 height 26
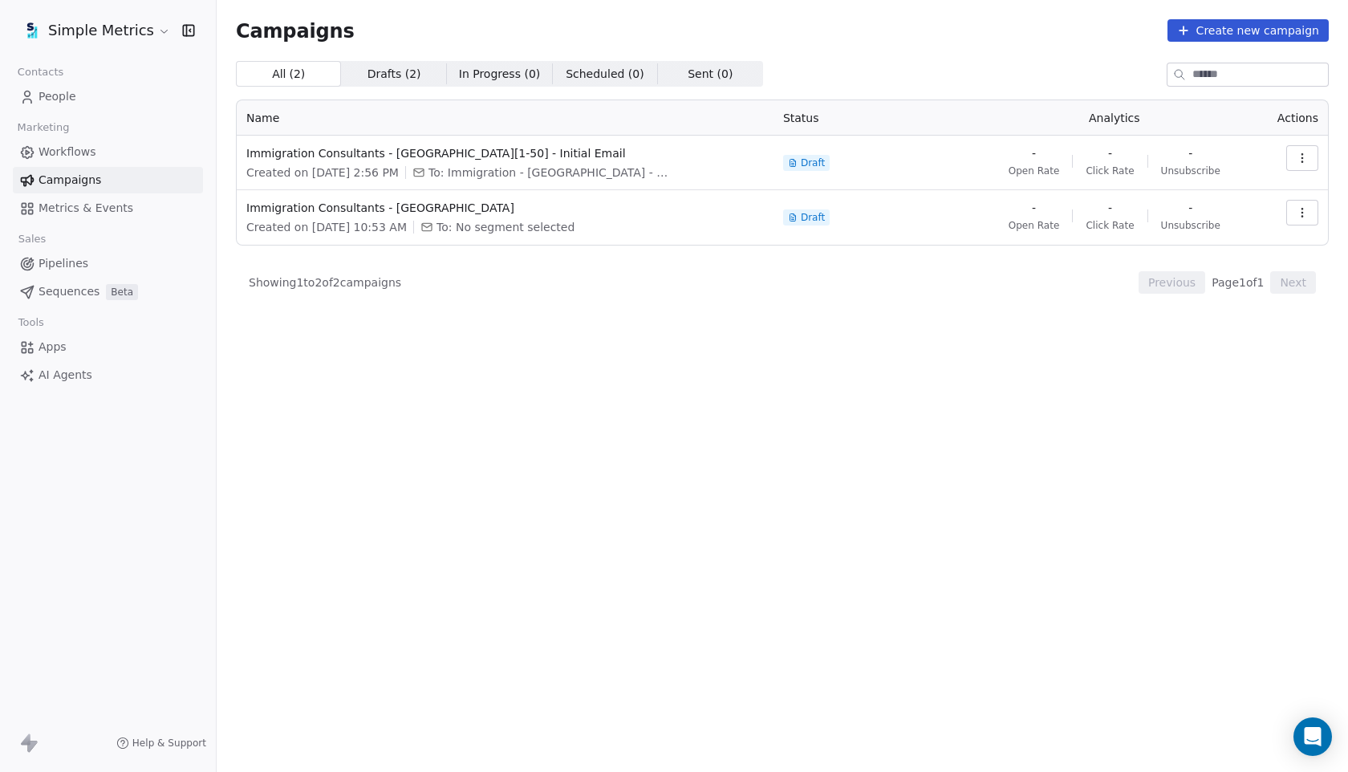
click at [1301, 217] on icon "button" at bounding box center [1301, 216] width 1 height 1
click at [1185, 323] on span "Delete" at bounding box center [1195, 325] width 43 height 19
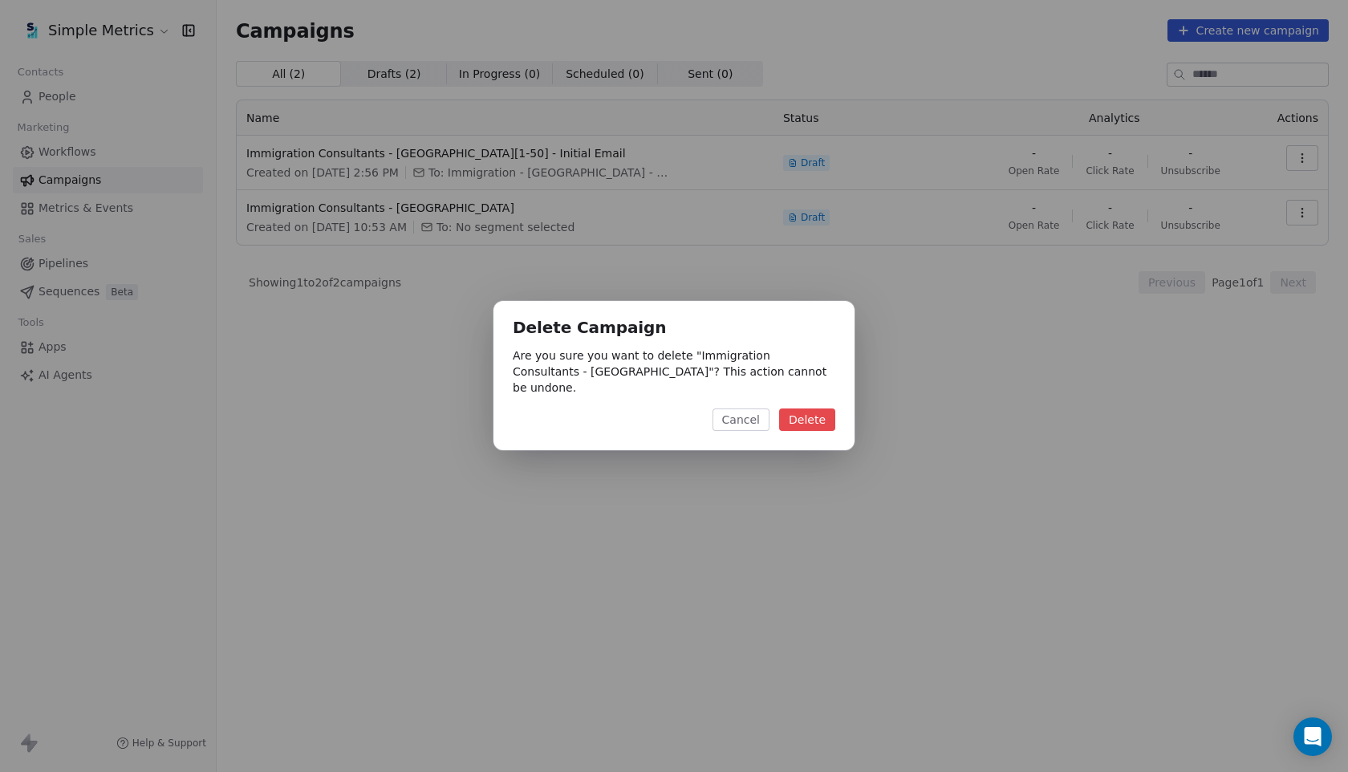
click at [824, 408] on button "Delete" at bounding box center [807, 419] width 56 height 22
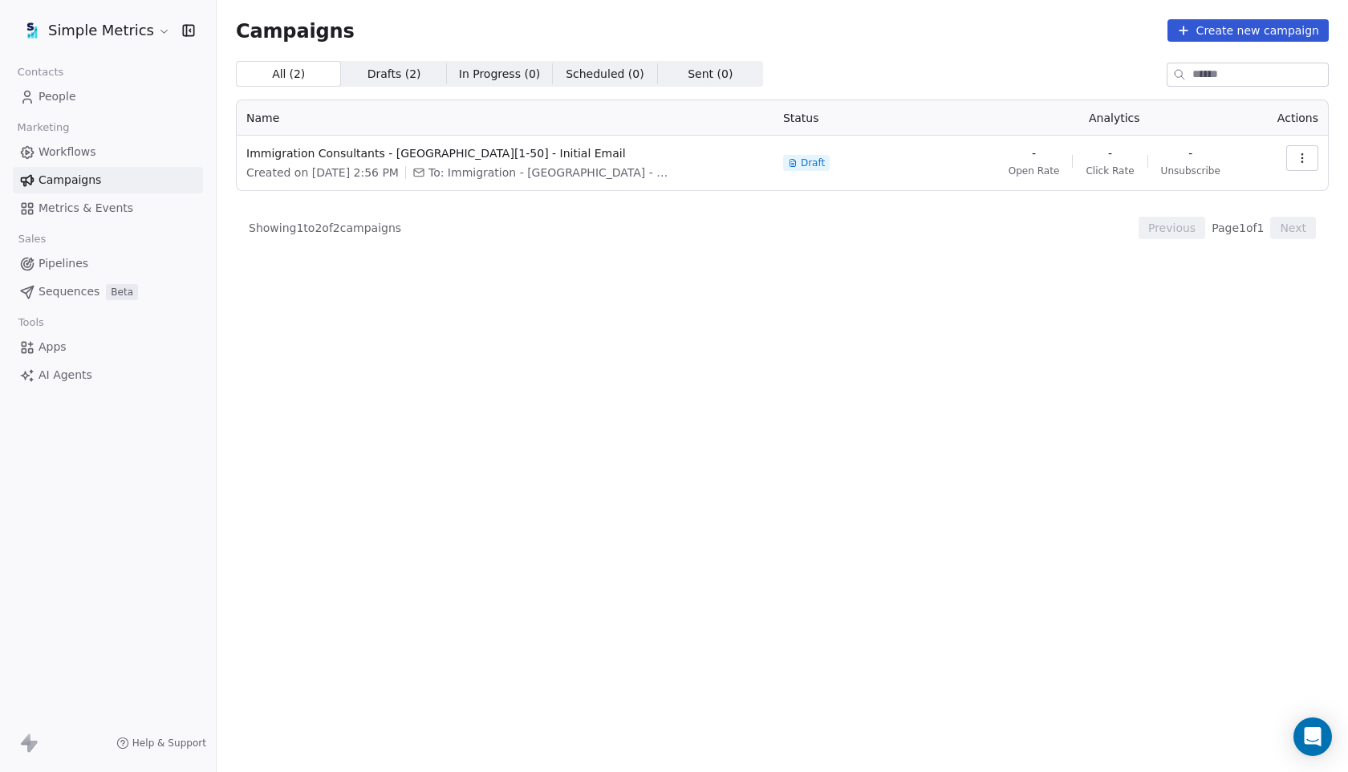
click at [1298, 159] on icon "button" at bounding box center [1301, 158] width 13 height 13
click at [1213, 247] on span "Duplicate" at bounding box center [1204, 245] width 61 height 19
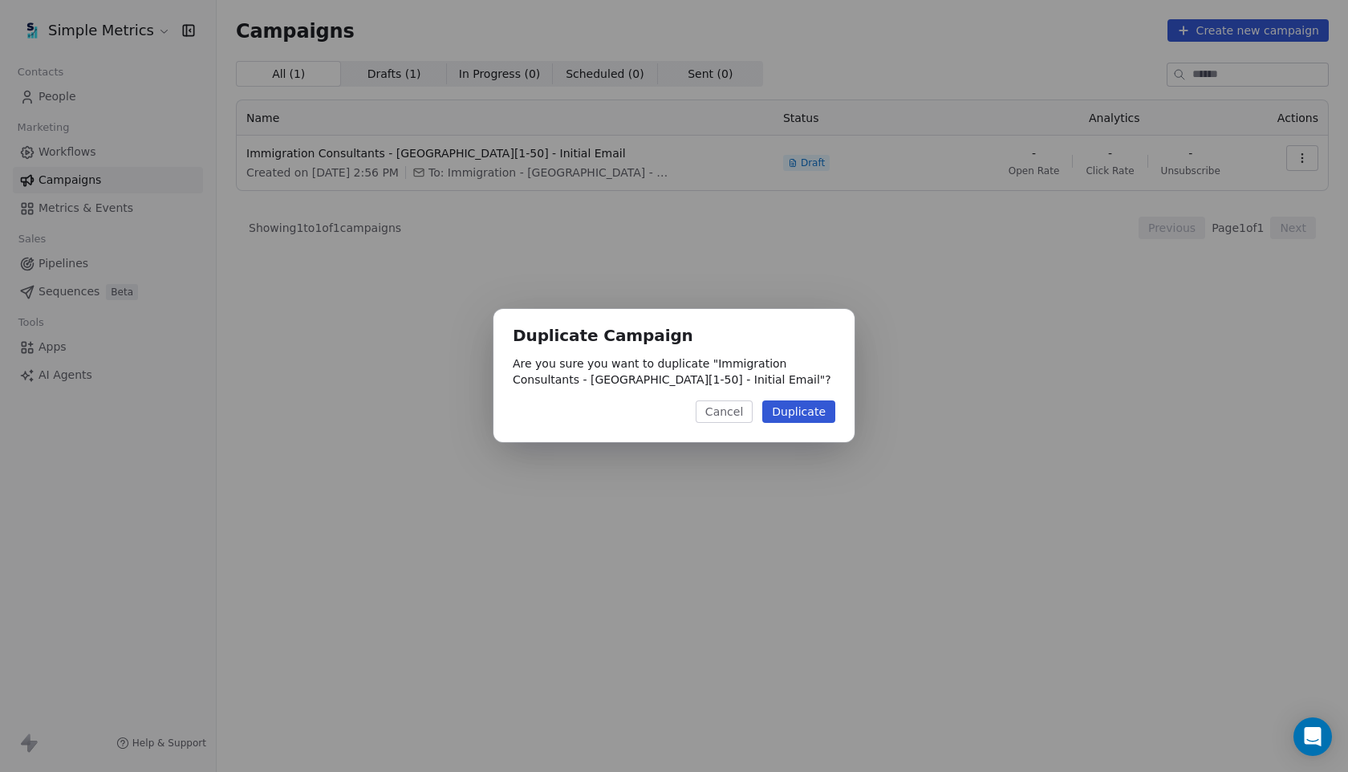
click at [801, 411] on button "Duplicate" at bounding box center [798, 411] width 73 height 22
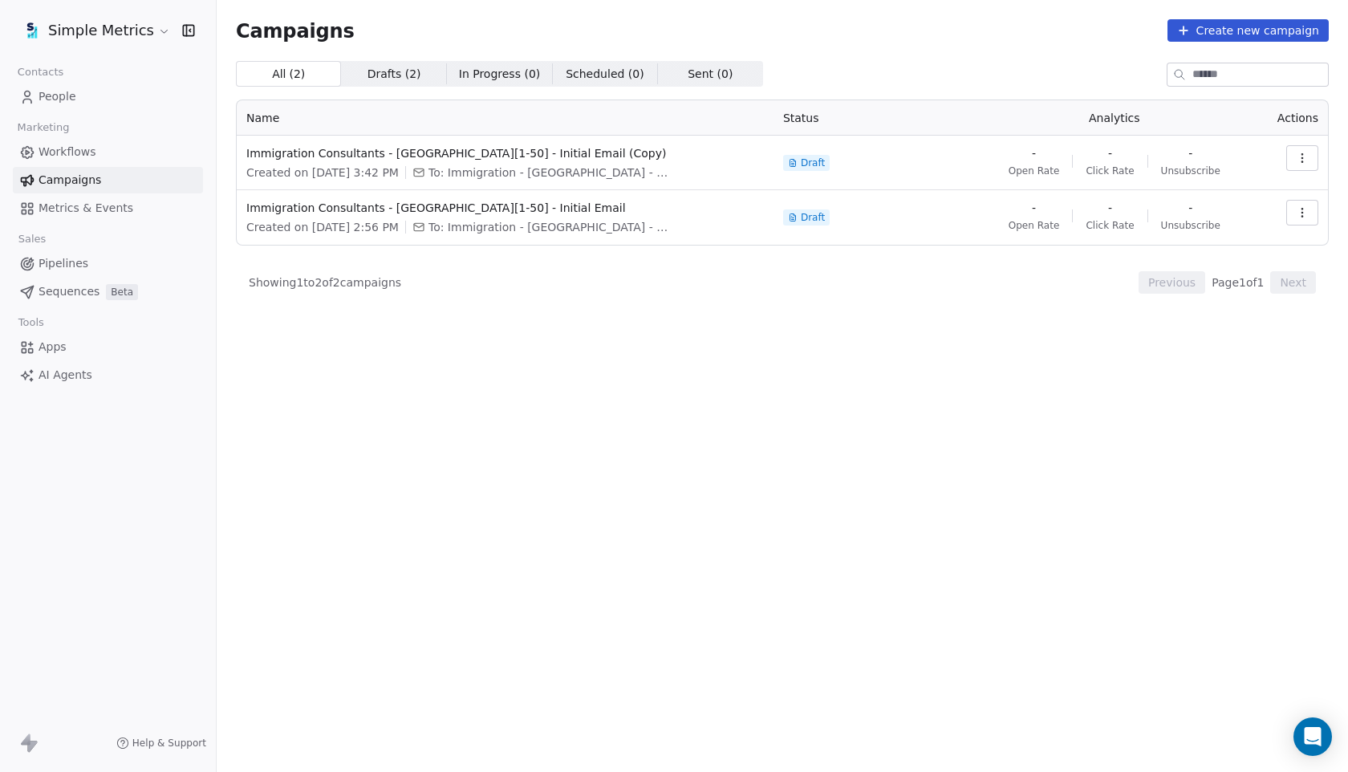
click at [65, 99] on span "People" at bounding box center [58, 96] width 38 height 17
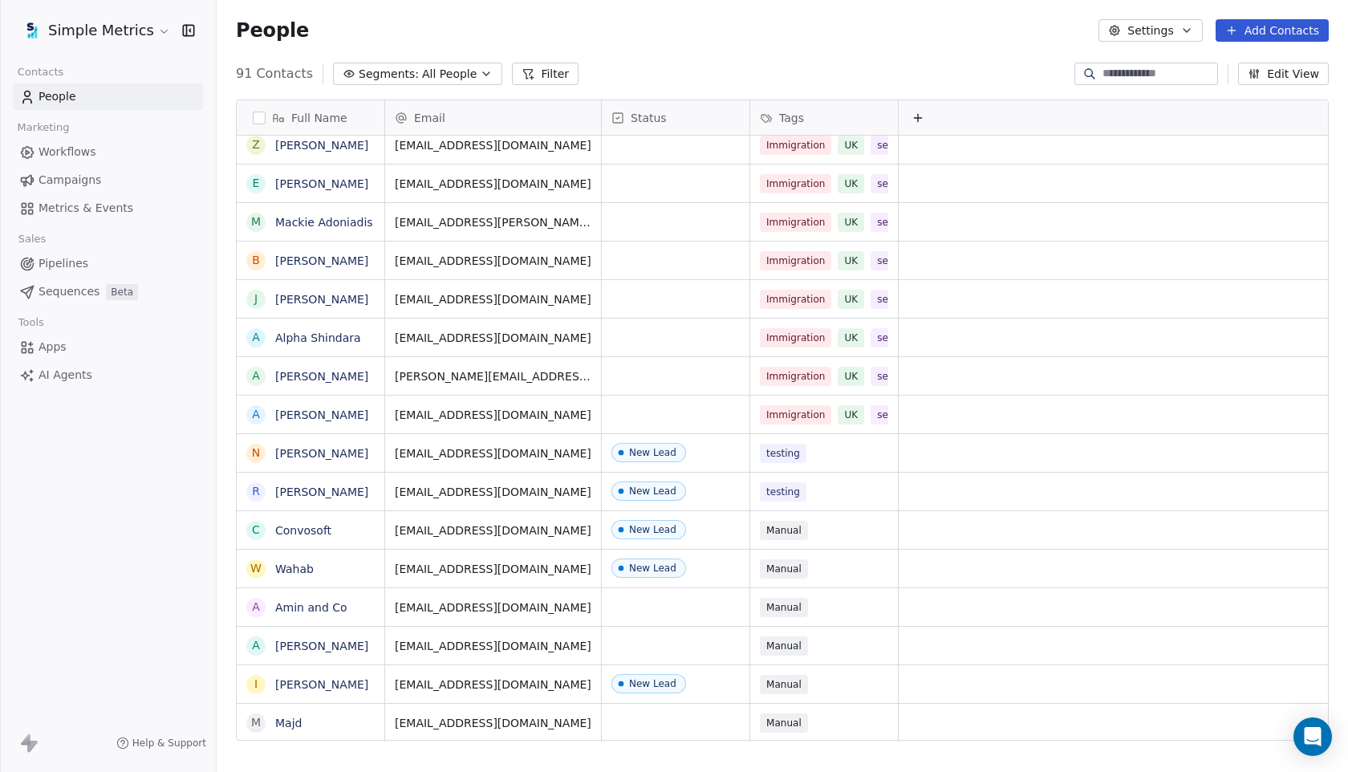
scroll to position [679, 1131]
click at [1259, 33] on button "Add Contacts" at bounding box center [1271, 30] width 113 height 22
click at [1247, 68] on span "Create new contact" at bounding box center [1277, 65] width 110 height 17
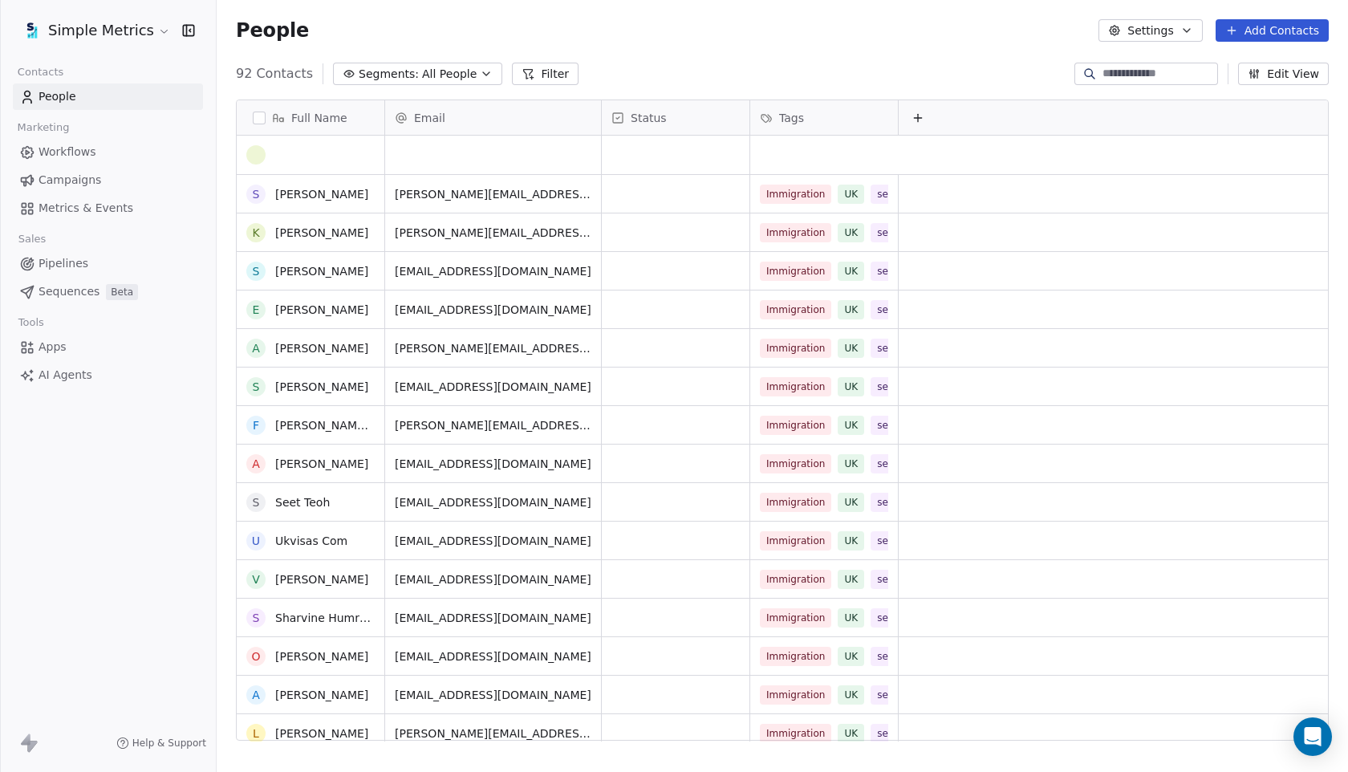
scroll to position [0, 0]
click at [302, 147] on textarea "**********" at bounding box center [310, 161] width 147 height 50
type textarea "**********"
click at [417, 153] on html "Simple Metrics Contacts People Marketing Workflows Campaigns Metrics & Events S…" at bounding box center [674, 386] width 1348 height 772
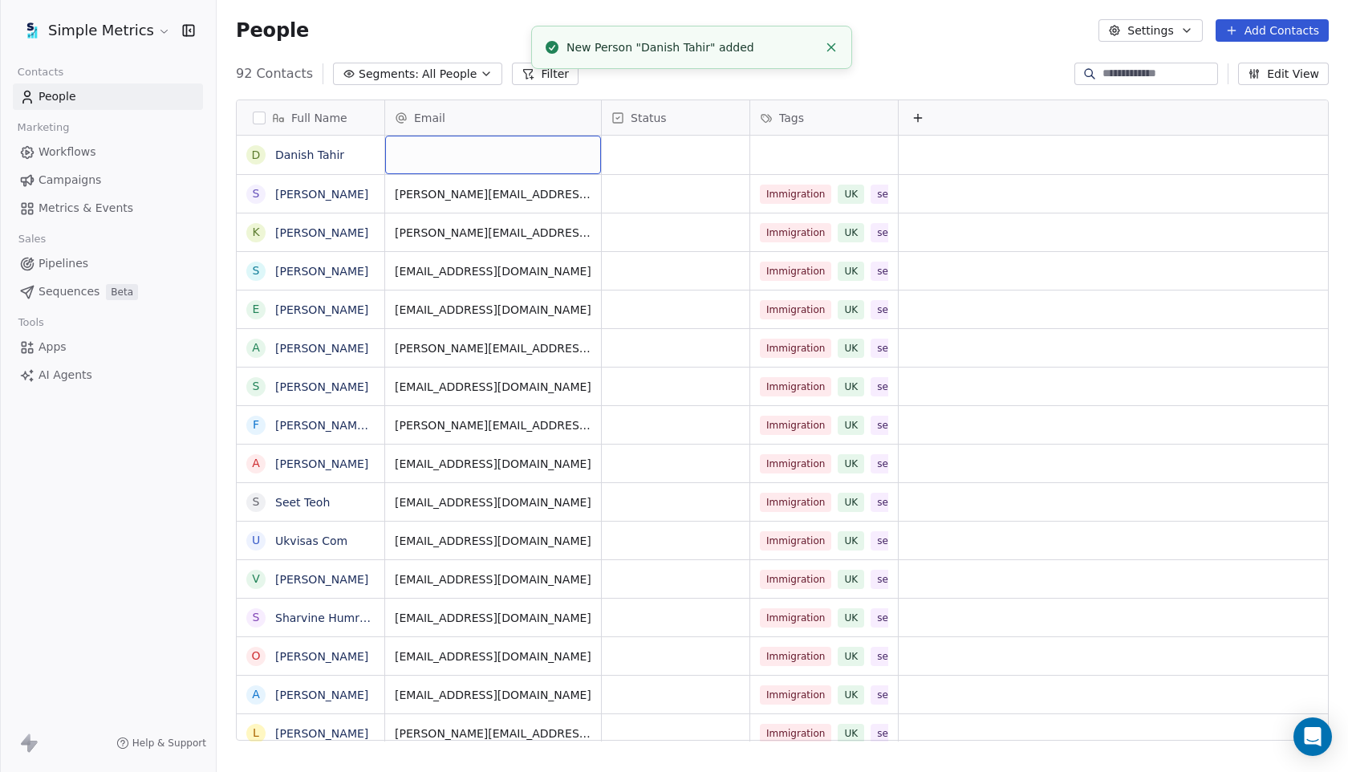
click at [417, 153] on div "grid" at bounding box center [493, 155] width 216 height 39
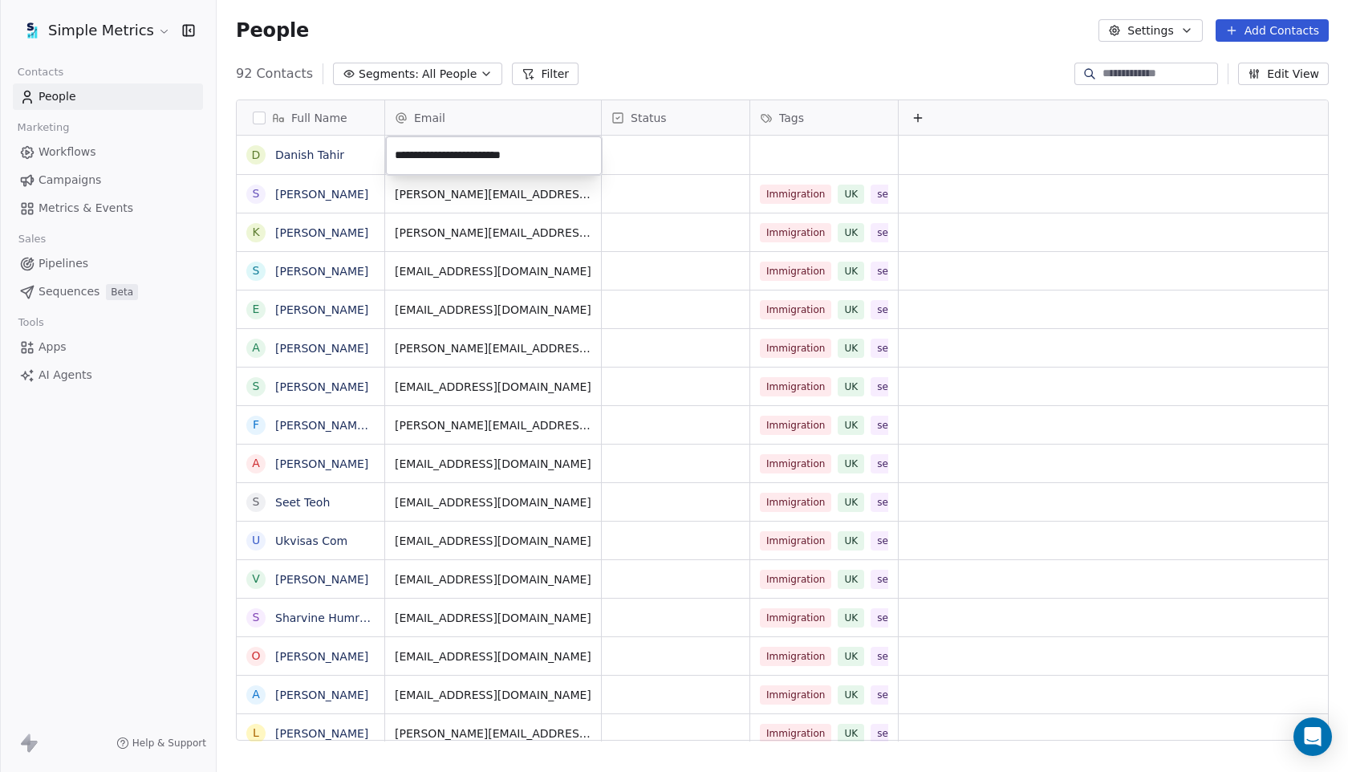
type input "**********"
click at [635, 152] on html "Simple Metrics Contacts People Marketing Workflows Campaigns Metrics & Events S…" at bounding box center [674, 386] width 1348 height 772
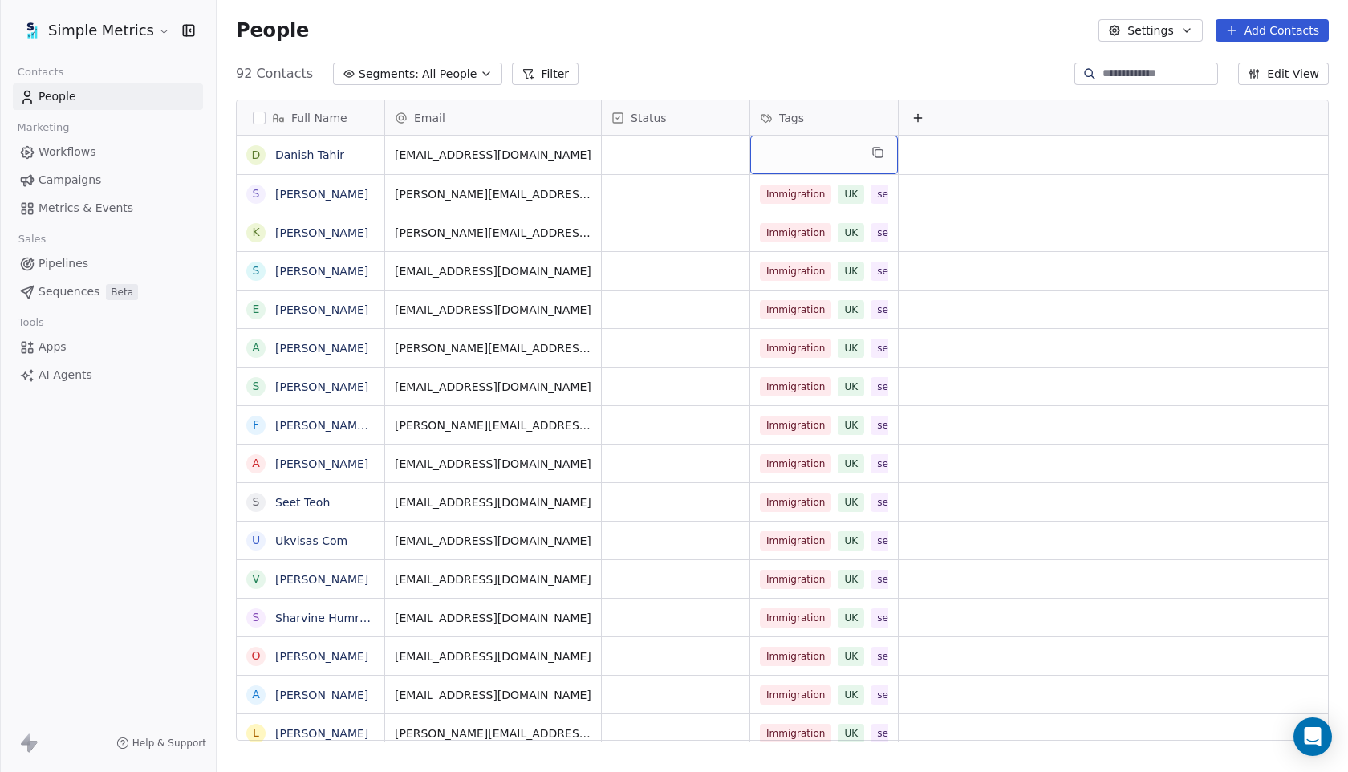
click at [784, 151] on div "grid" at bounding box center [824, 155] width 148 height 39
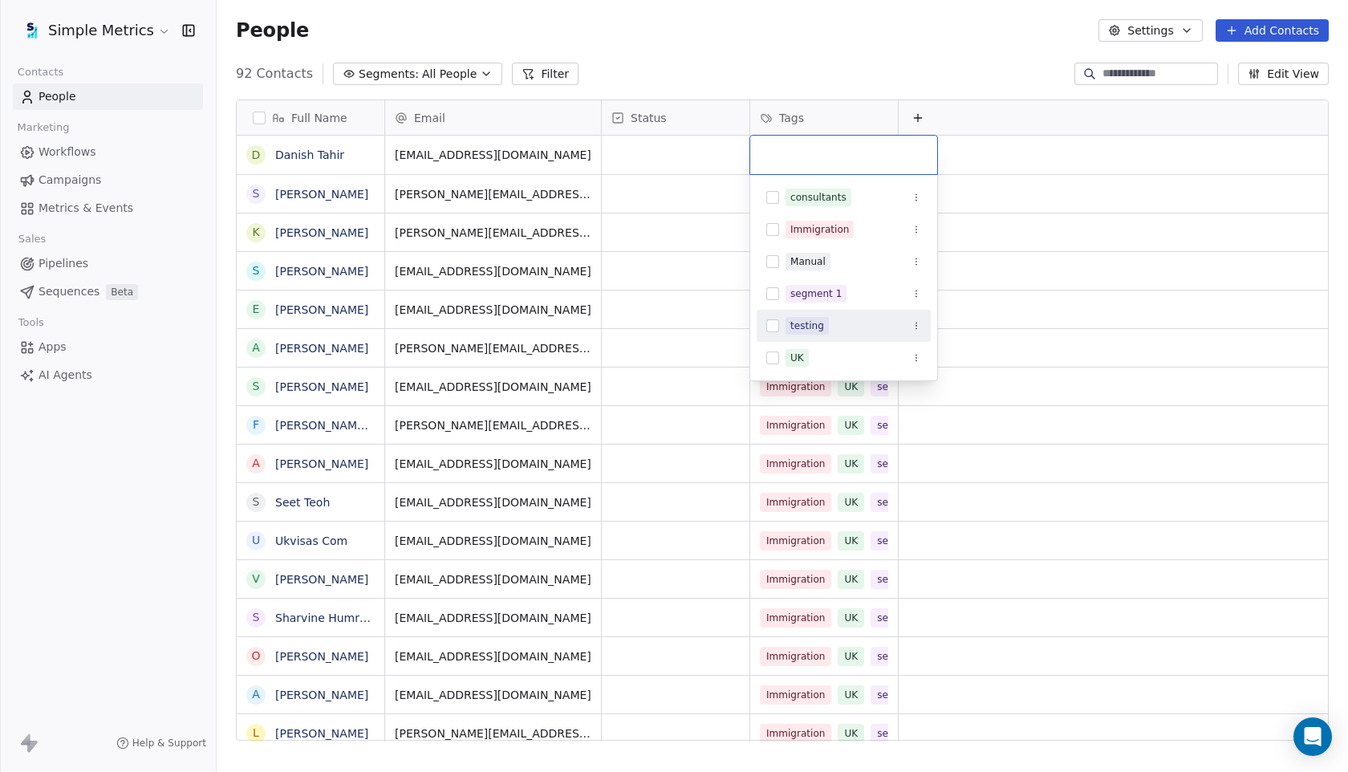
click at [777, 326] on button "Suggestions" at bounding box center [772, 325] width 13 height 13
click at [808, 45] on html "Simple Metrics Contacts People Marketing Workflows Campaigns Metrics & Events S…" at bounding box center [674, 386] width 1348 height 772
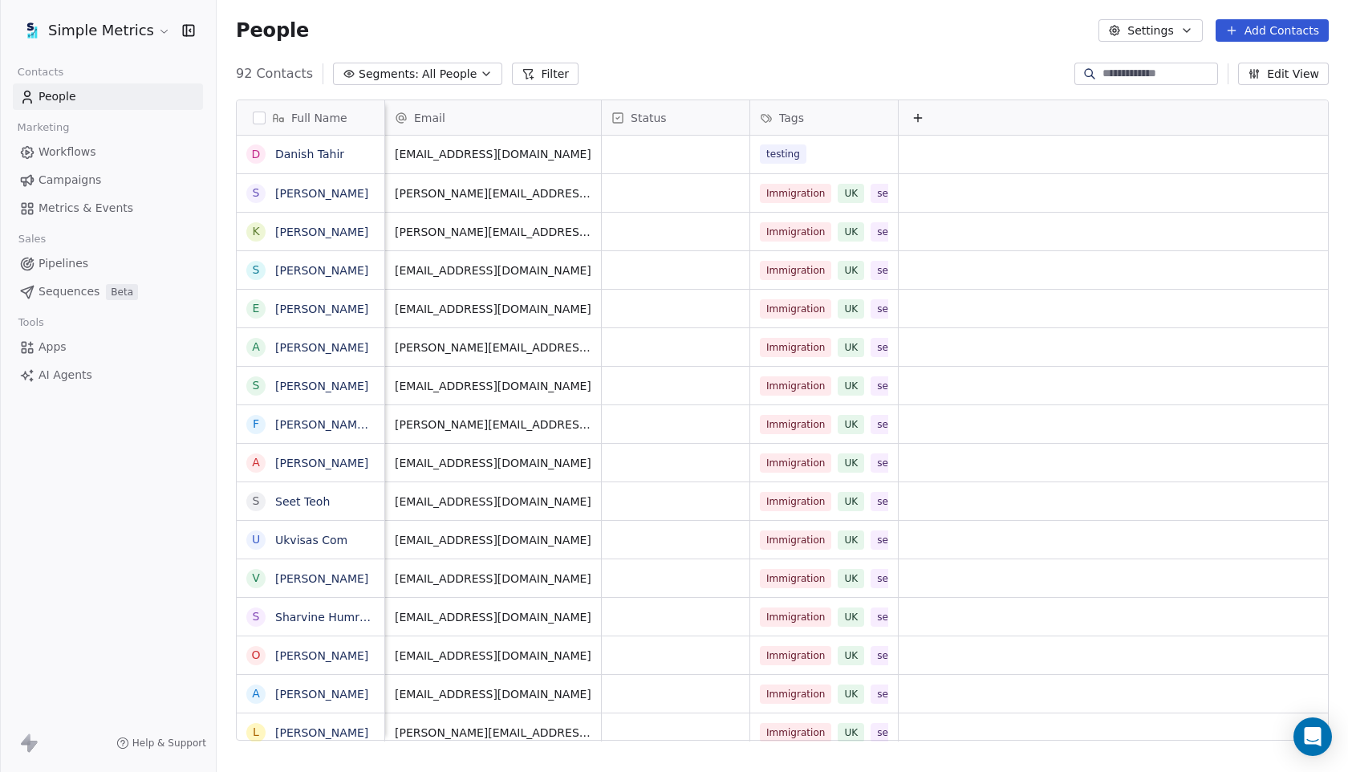
scroll to position [0, 2]
click at [296, 156] on link "Danish Tahir" at bounding box center [309, 154] width 69 height 13
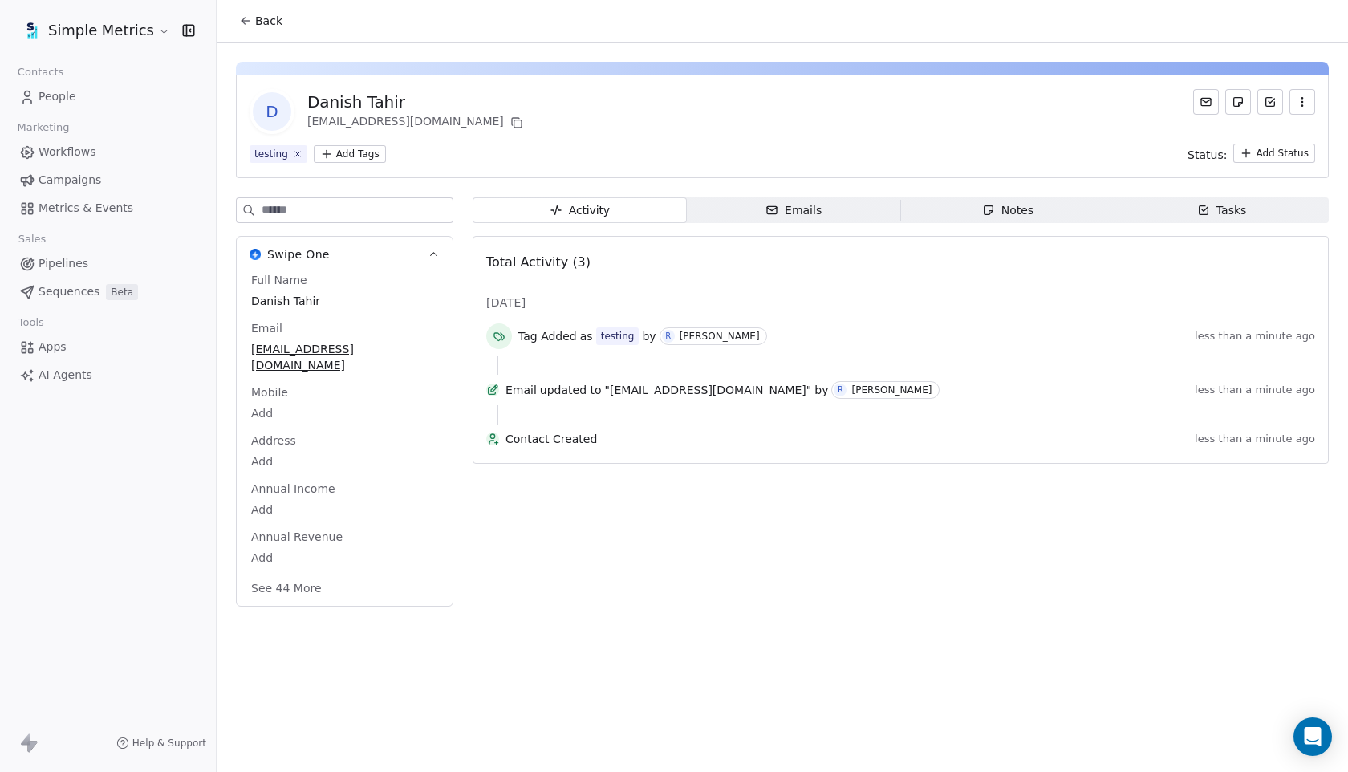
click at [279, 574] on button "See 44 More" at bounding box center [286, 588] width 90 height 29
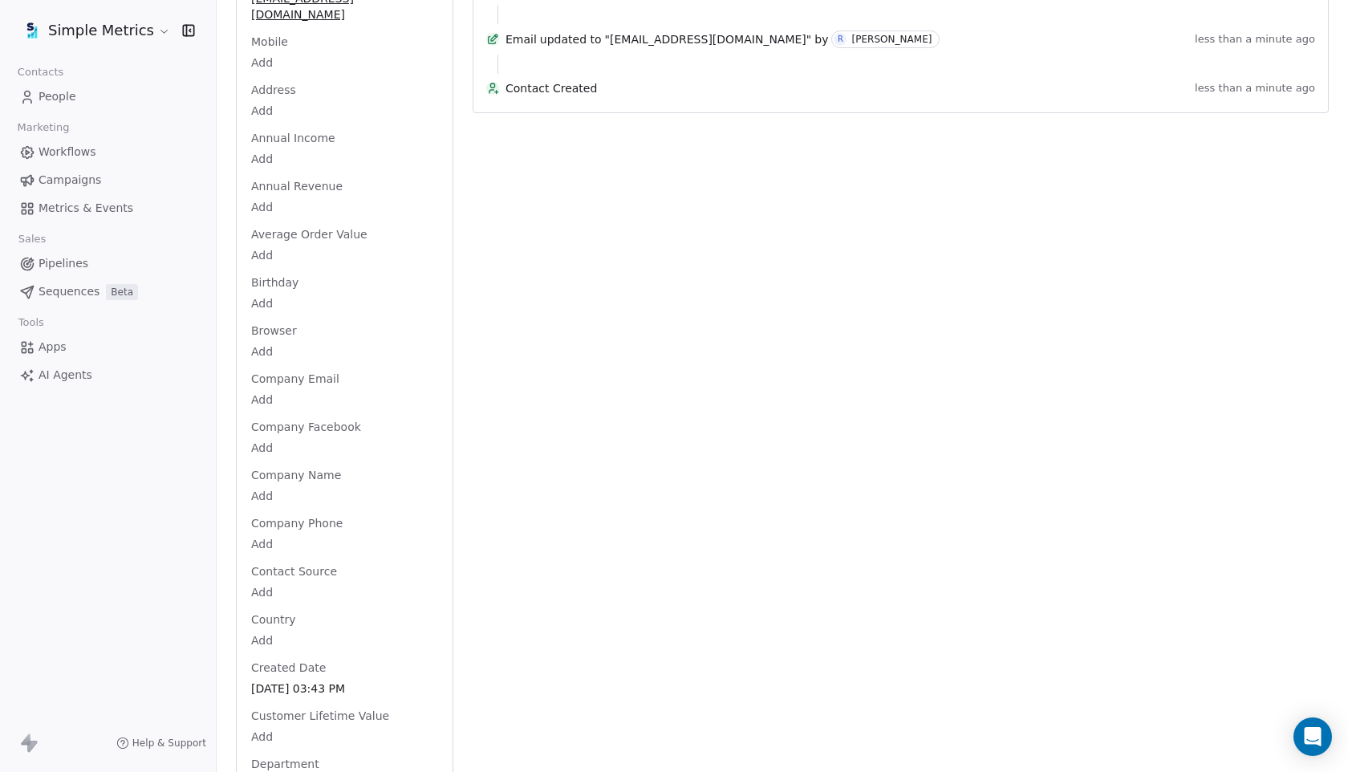
scroll to position [352, 0]
click at [266, 479] on html "Simple Metrics Contacts People Marketing Workflows Campaigns Metrics & Events S…" at bounding box center [674, 386] width 1348 height 772
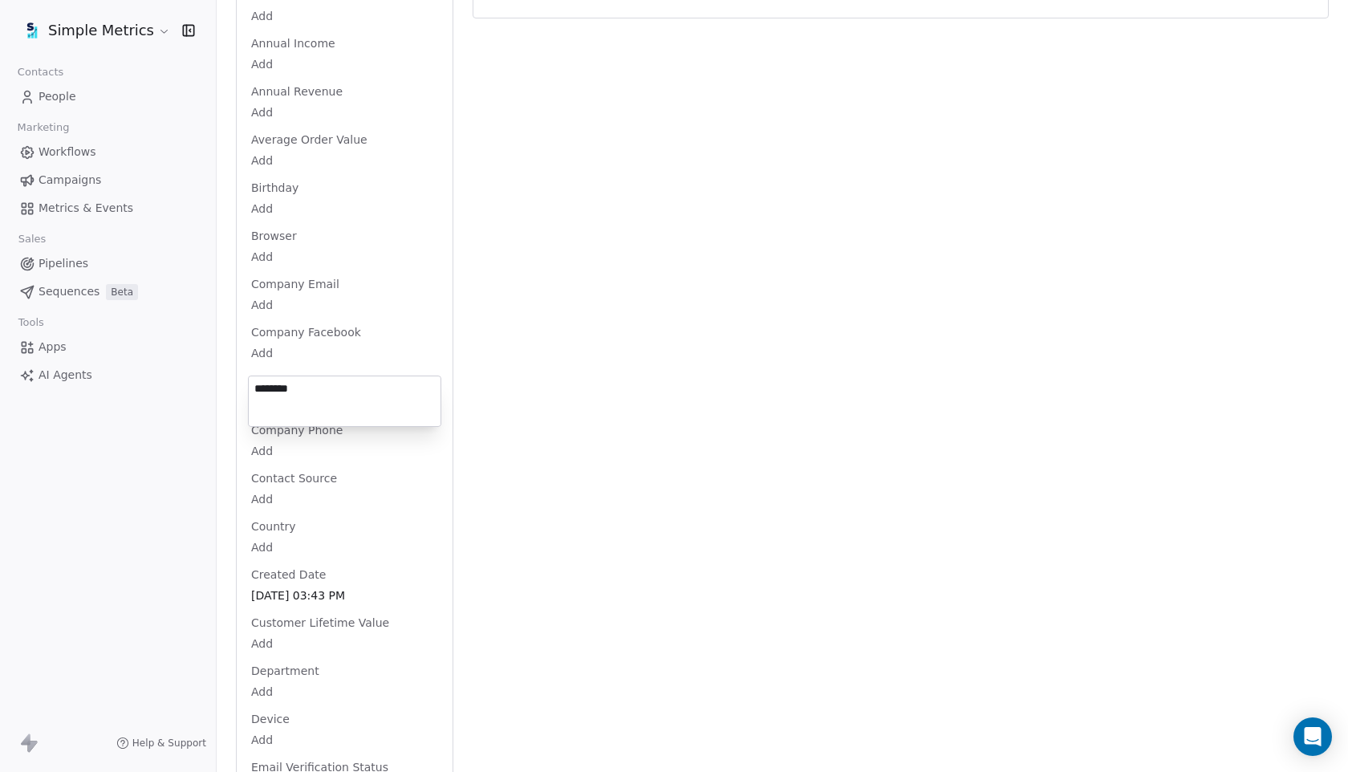
type textarea "********"
click at [197, 508] on html "Simple Metrics Contacts People Marketing Workflows Campaigns Metrics & Events S…" at bounding box center [674, 386] width 1348 height 772
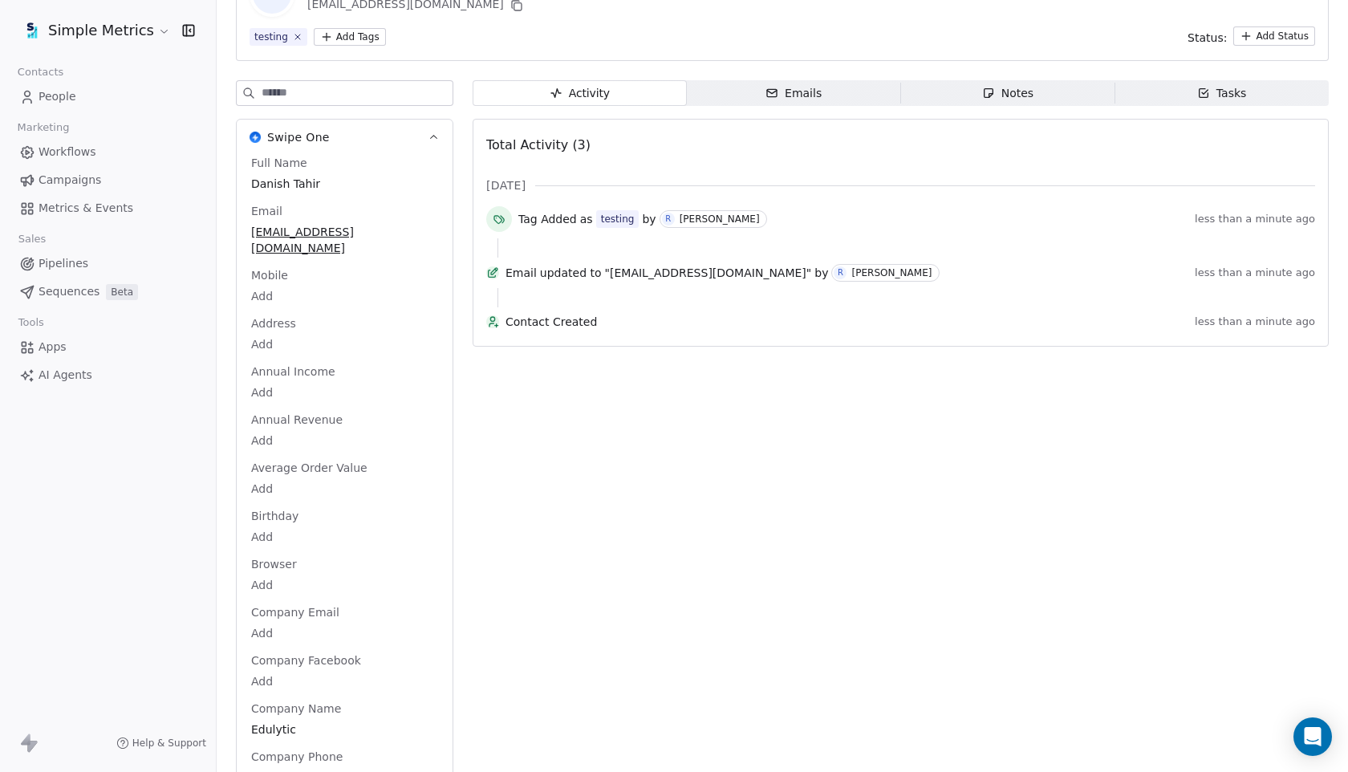
scroll to position [0, 0]
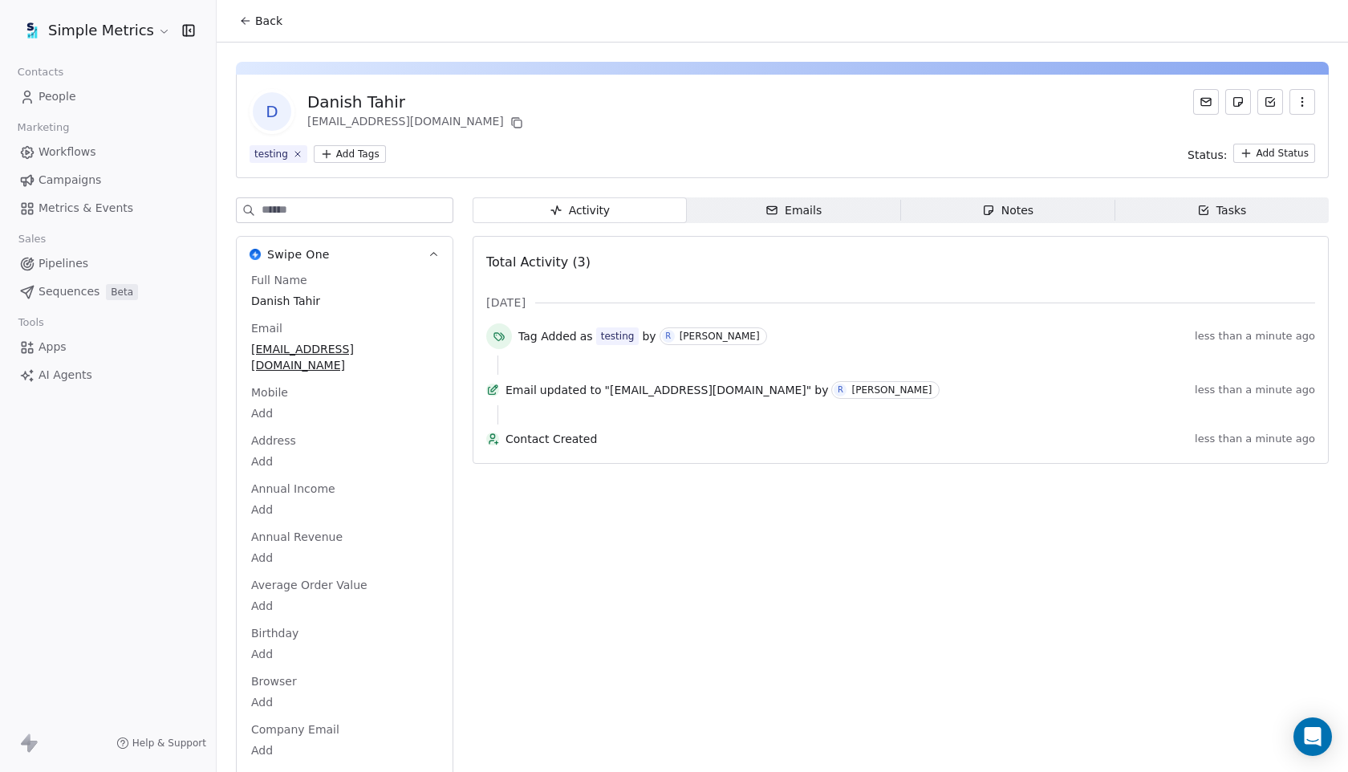
click at [270, 24] on span "Back" at bounding box center [268, 21] width 27 height 16
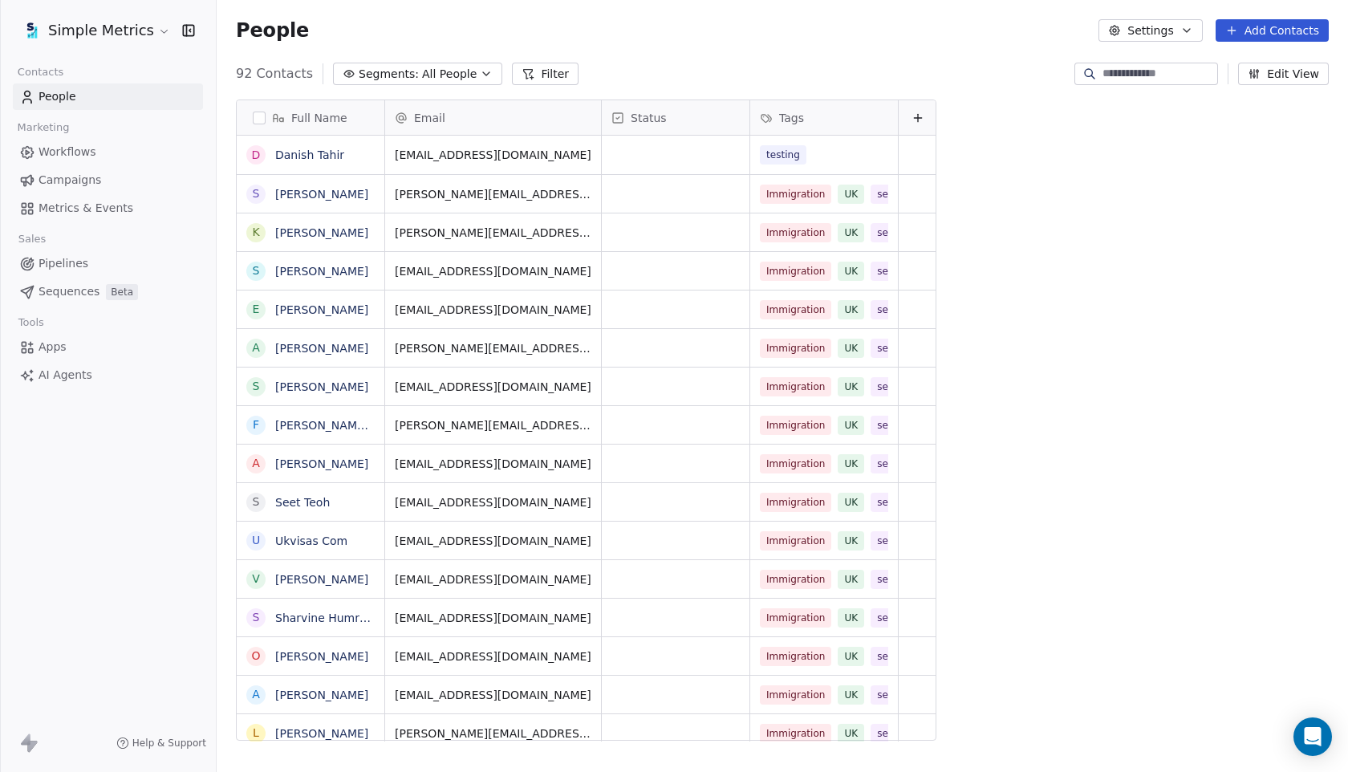
scroll to position [679, 1131]
click at [557, 74] on button "Filter" at bounding box center [545, 74] width 67 height 22
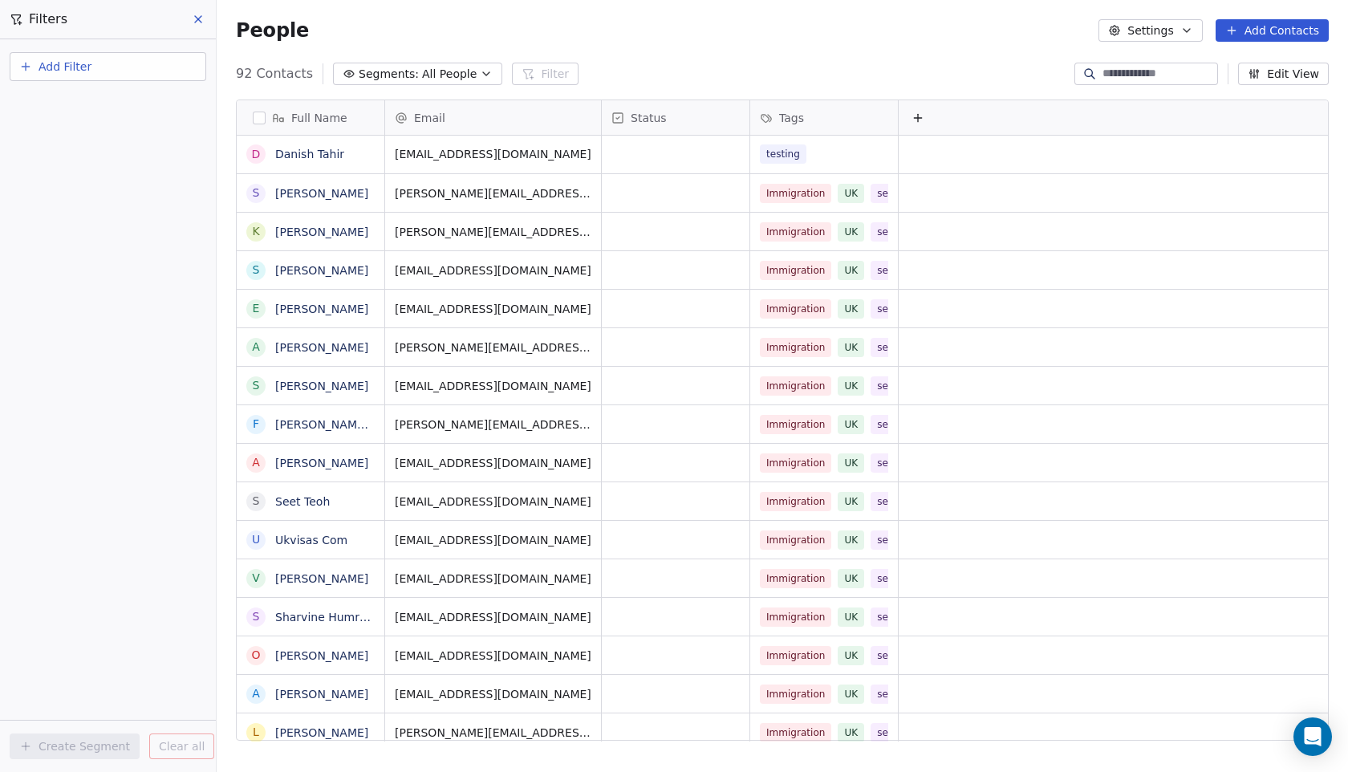
click at [95, 59] on button "Add Filter" at bounding box center [108, 66] width 197 height 29
click at [88, 107] on span "Contact properties" at bounding box center [78, 104] width 104 height 17
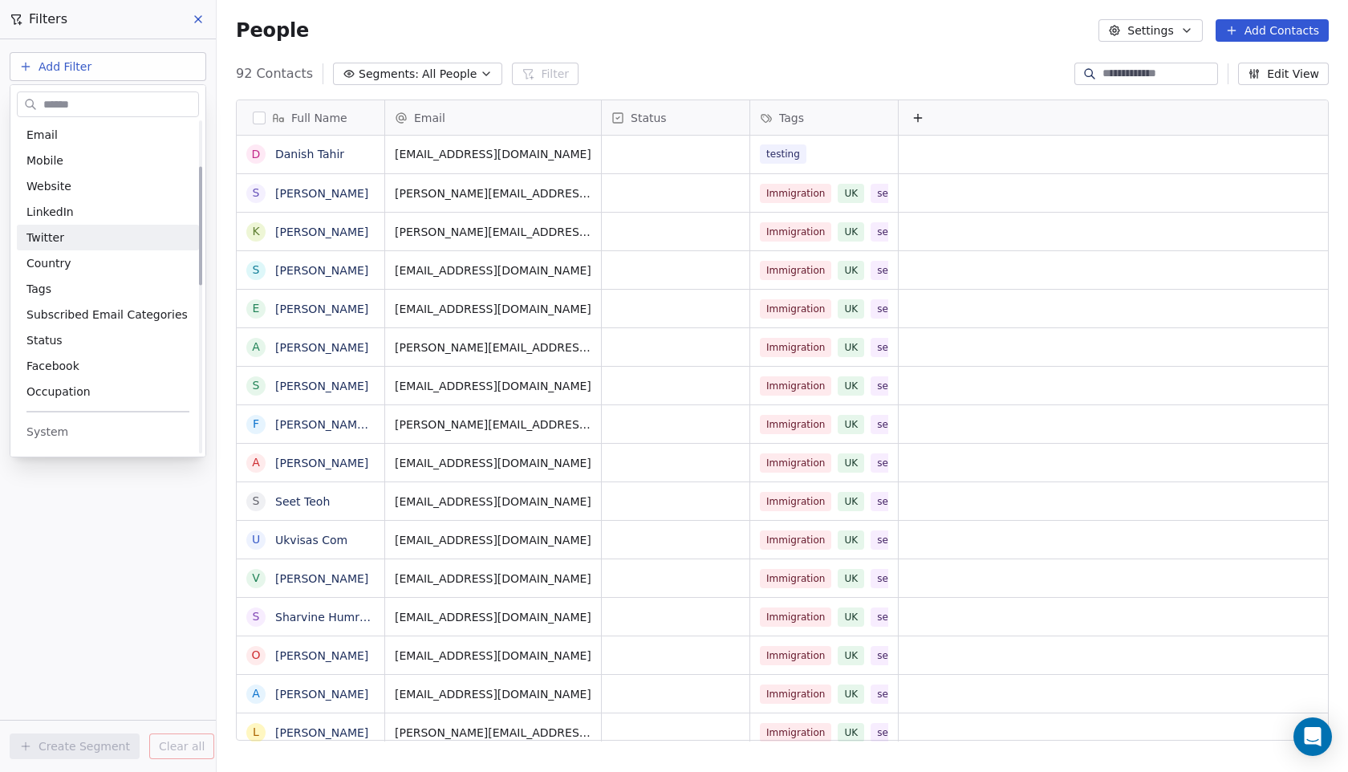
scroll to position [133, 0]
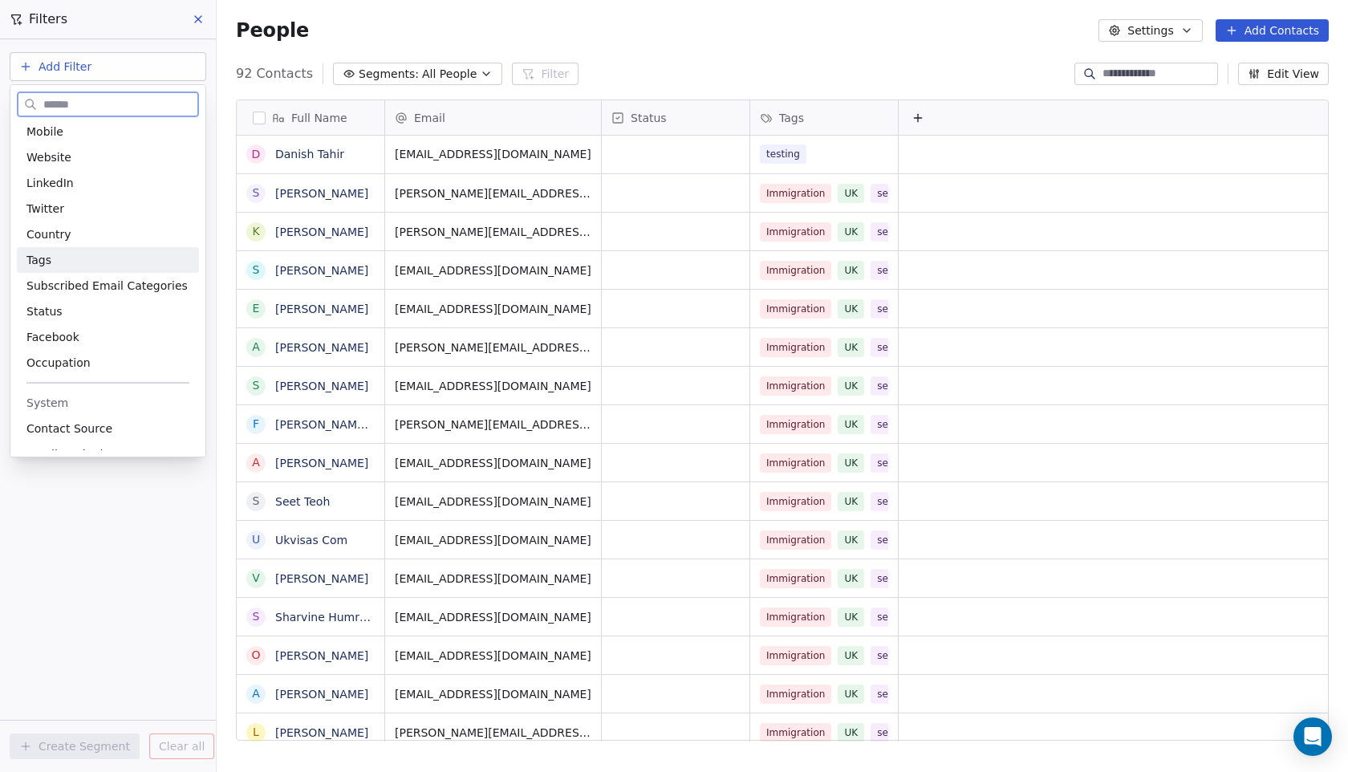
click at [43, 264] on span "Tags" at bounding box center [38, 260] width 25 height 16
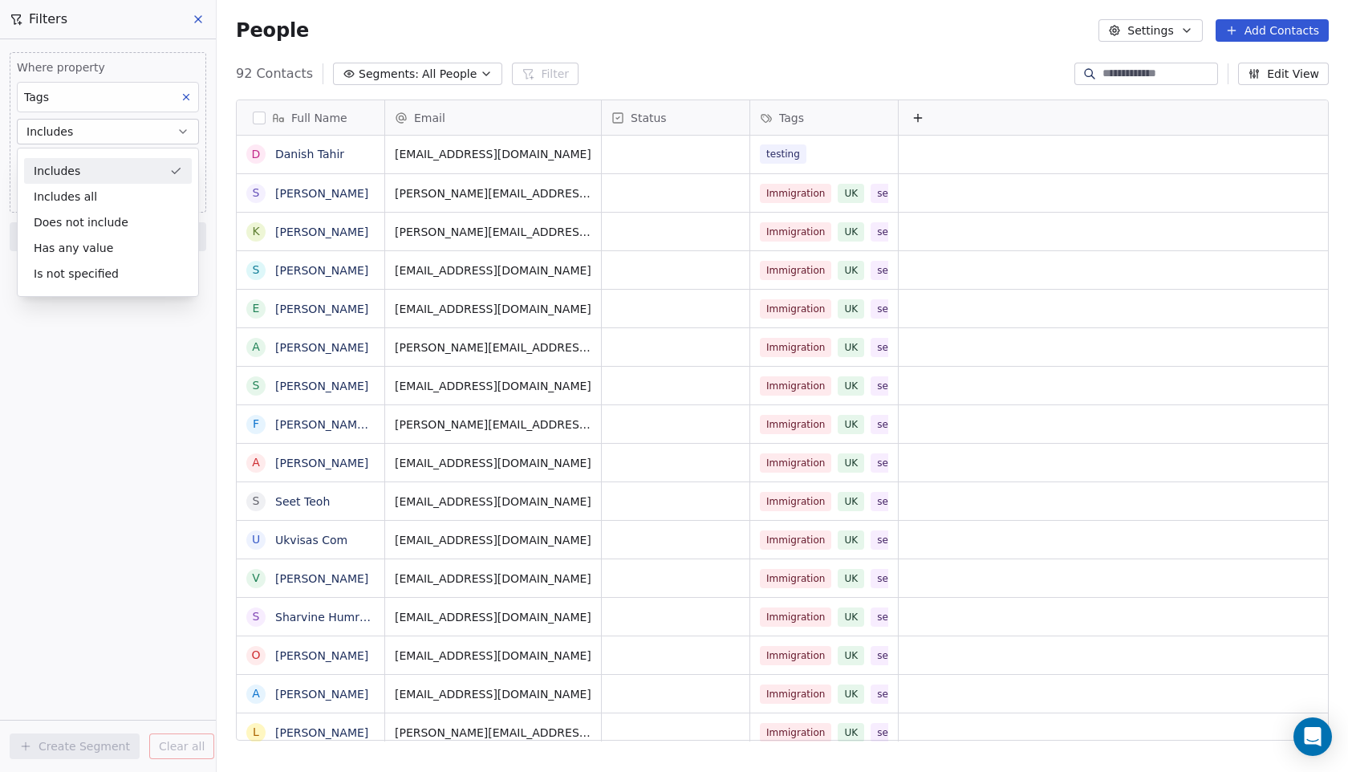
click at [88, 176] on div "Includes" at bounding box center [108, 171] width 168 height 26
click at [78, 186] on button "Add filter to this group" at bounding box center [89, 194] width 144 height 22
click at [92, 166] on html "Simple Metrics Contacts People Marketing Workflows Campaigns Metrics & Events S…" at bounding box center [674, 386] width 1348 height 772
click at [92, 166] on body "Simple Metrics Contacts People Marketing Workflows Campaigns Metrics & Events S…" at bounding box center [674, 386] width 1348 height 772
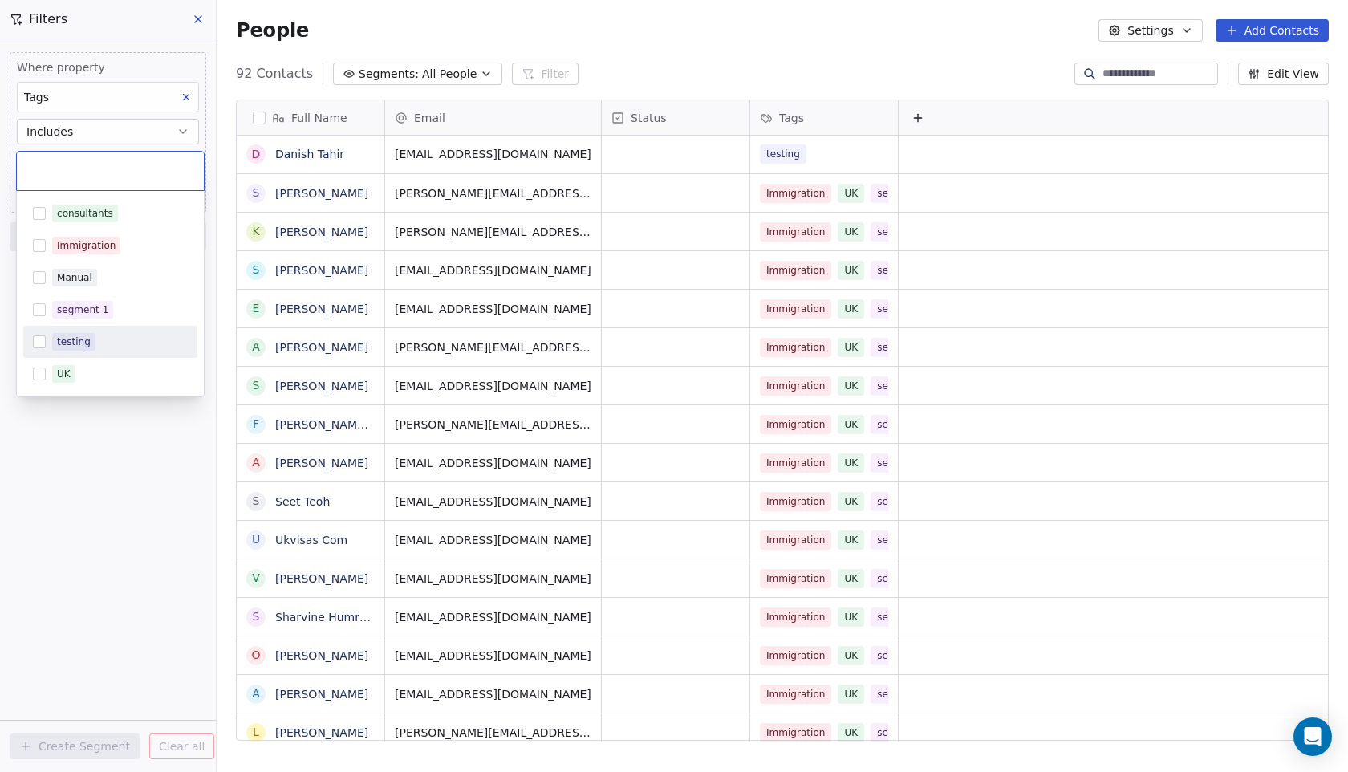
click at [36, 343] on button "Suggestions" at bounding box center [39, 341] width 13 height 13
click at [79, 466] on html "Simple Metrics Contacts People Marketing Workflows Campaigns Metrics & Events S…" at bounding box center [674, 386] width 1348 height 772
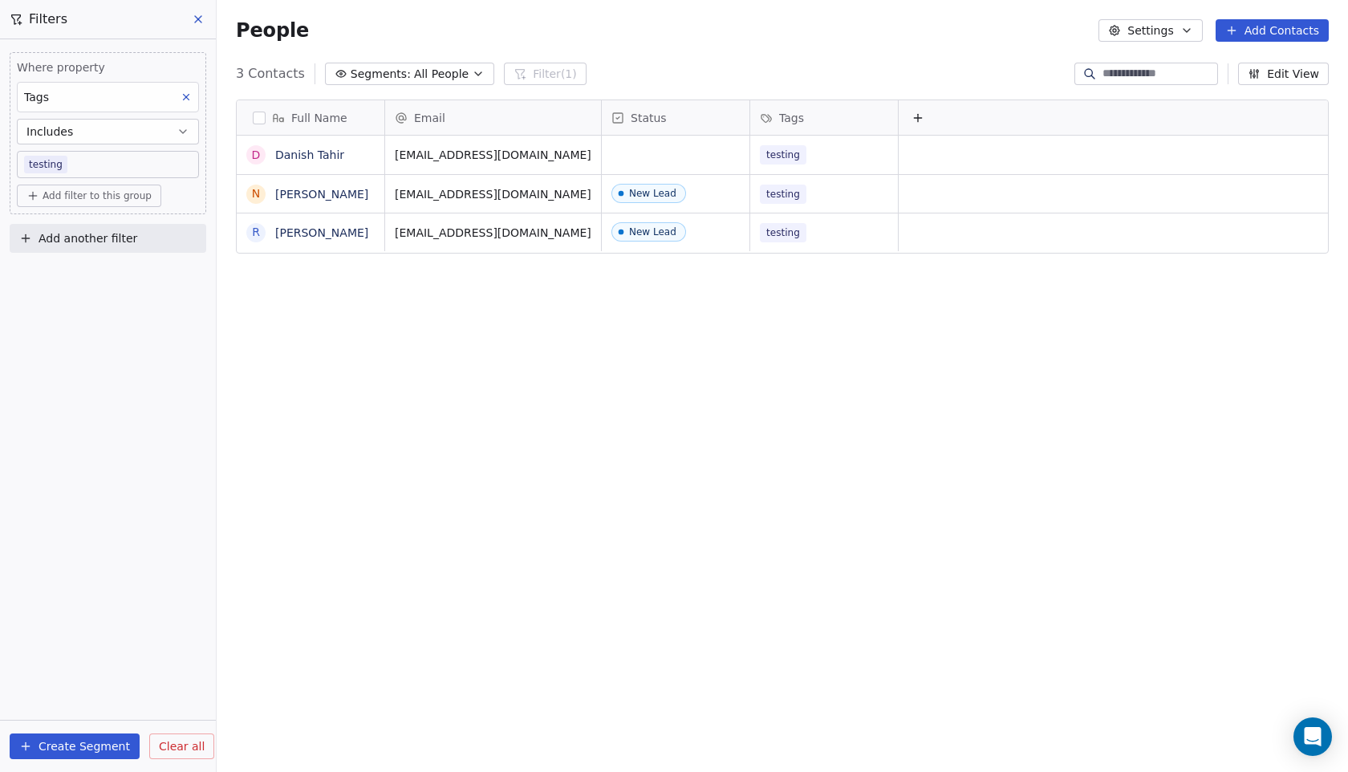
scroll to position [679, 1131]
click at [85, 742] on button "Create Segment" at bounding box center [75, 746] width 130 height 26
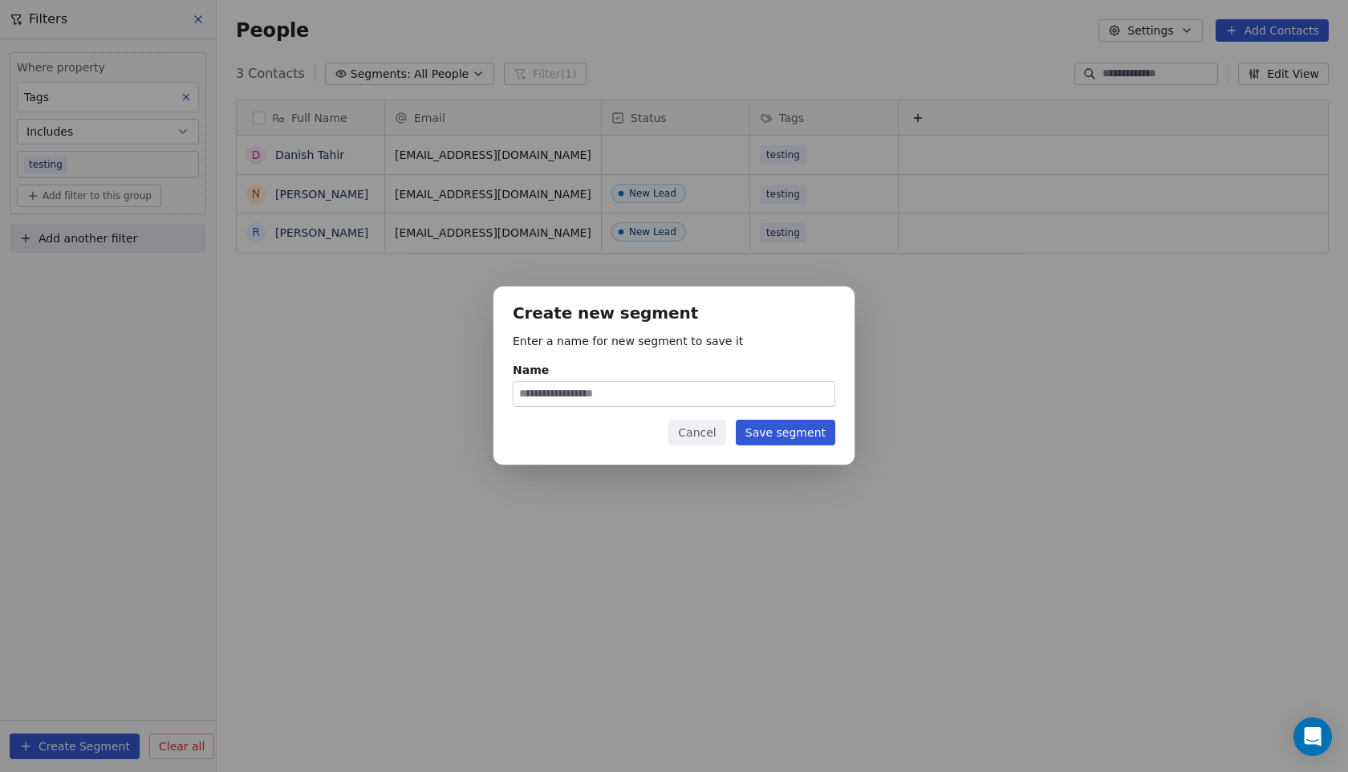
click at [633, 389] on input "Name" at bounding box center [673, 394] width 321 height 24
type input "*******"
click at [807, 431] on button "Save segment" at bounding box center [785, 433] width 99 height 26
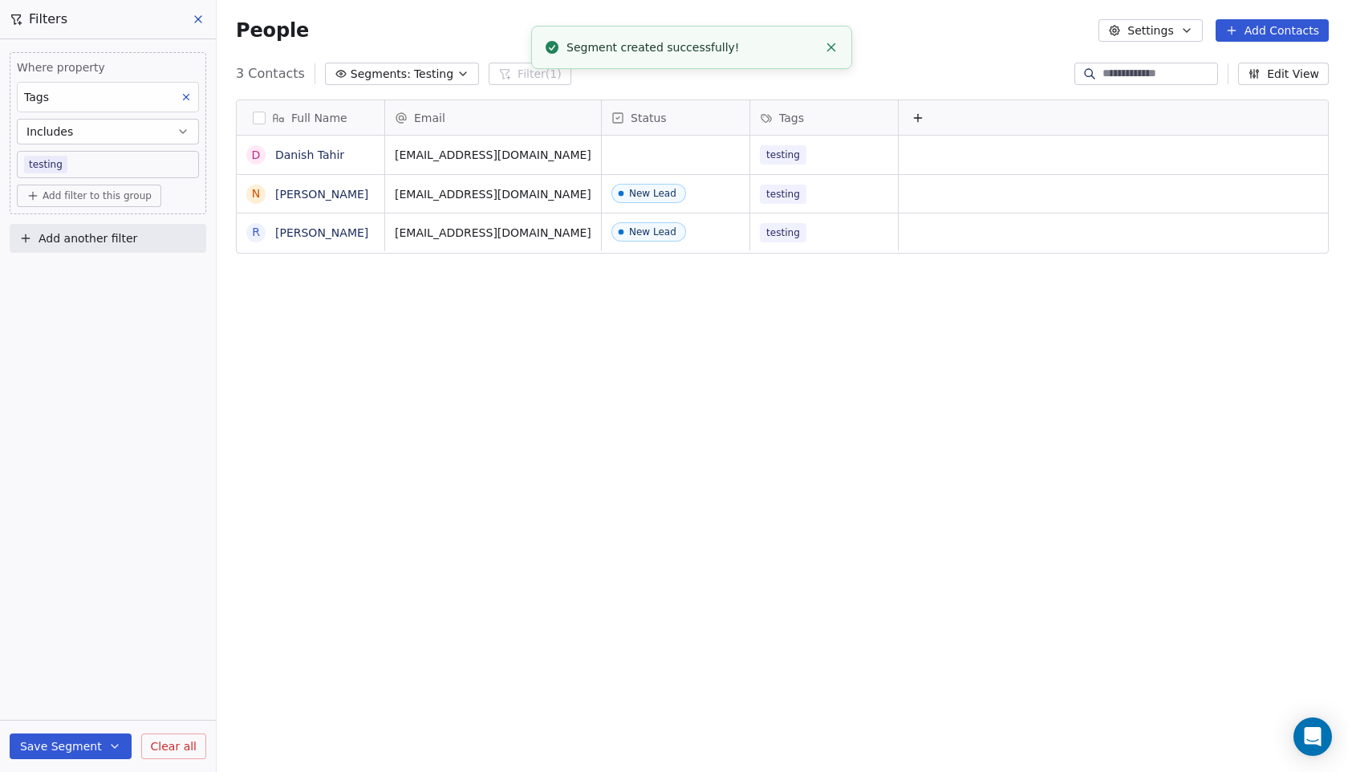
click at [178, 754] on span "Clear all" at bounding box center [174, 746] width 46 height 17
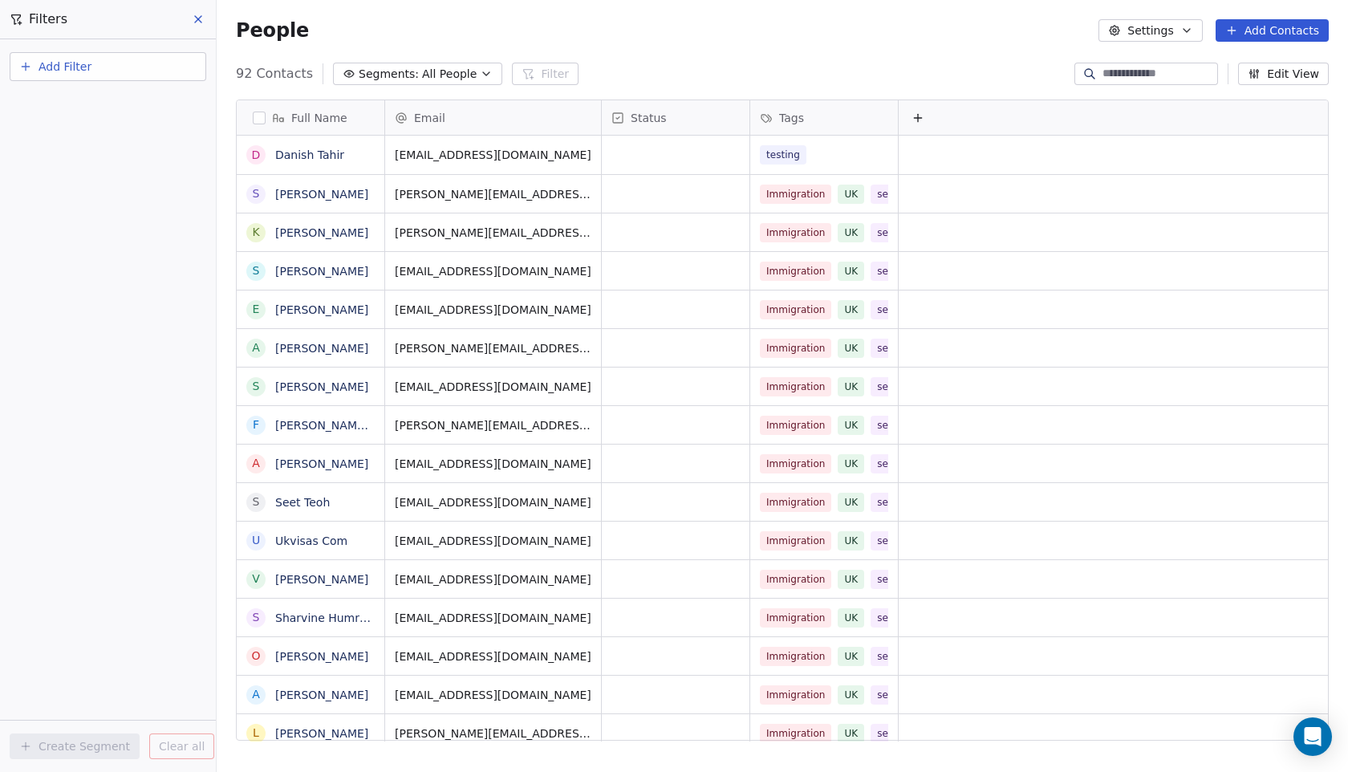
click at [193, 18] on icon at bounding box center [198, 19] width 13 height 13
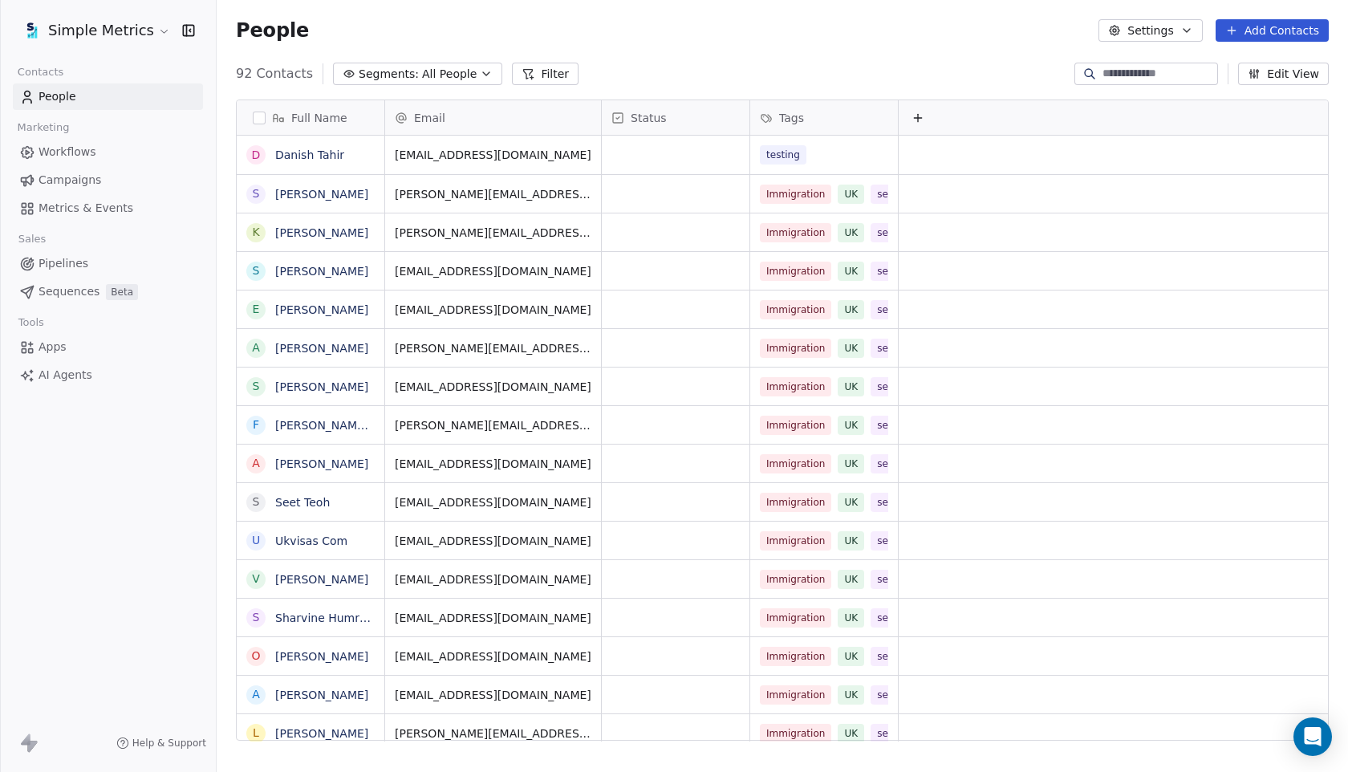
click at [61, 184] on span "Campaigns" at bounding box center [70, 180] width 63 height 17
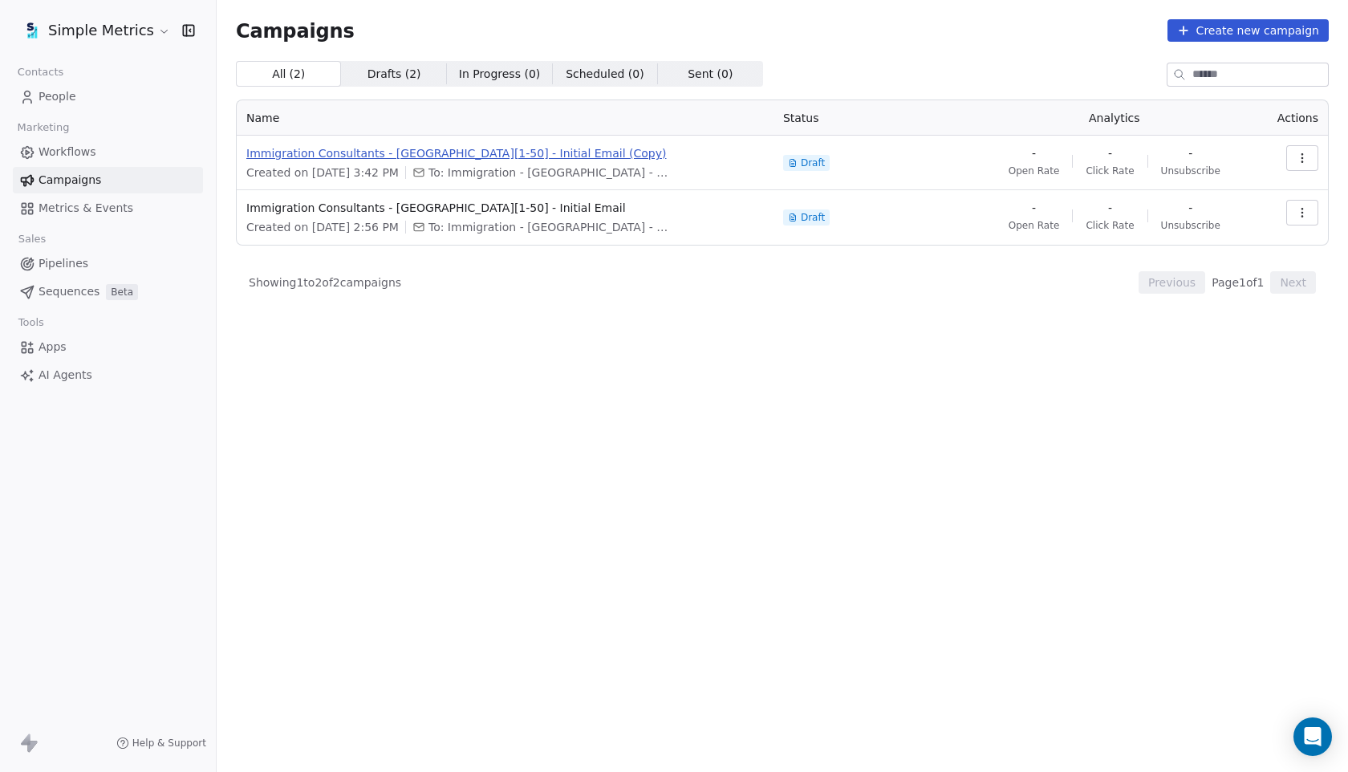
click at [412, 150] on span "Immigration Consultants - [GEOGRAPHIC_DATA][1-50] - Initial Email (Copy)" at bounding box center [504, 153] width 517 height 16
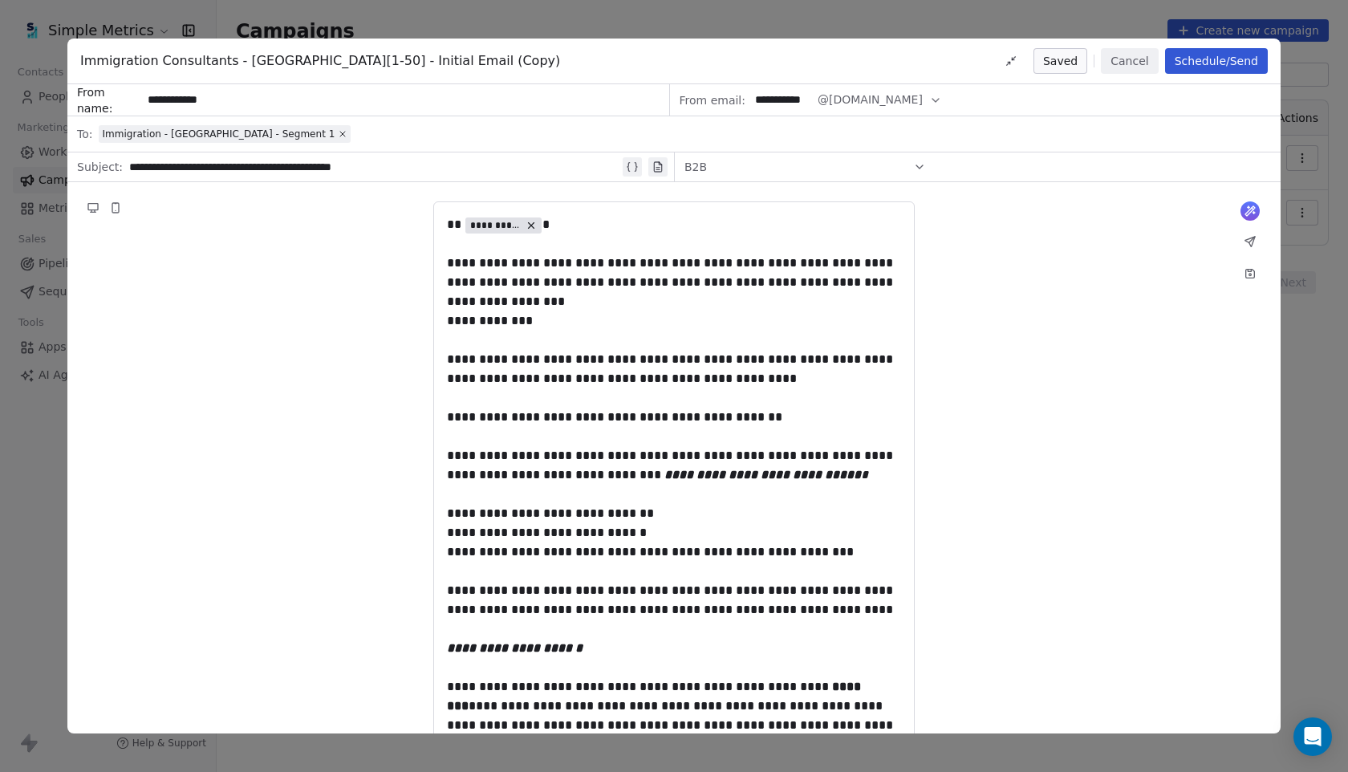
click at [254, 132] on span "Immigration - [GEOGRAPHIC_DATA] - Segment 1" at bounding box center [225, 134] width 252 height 18
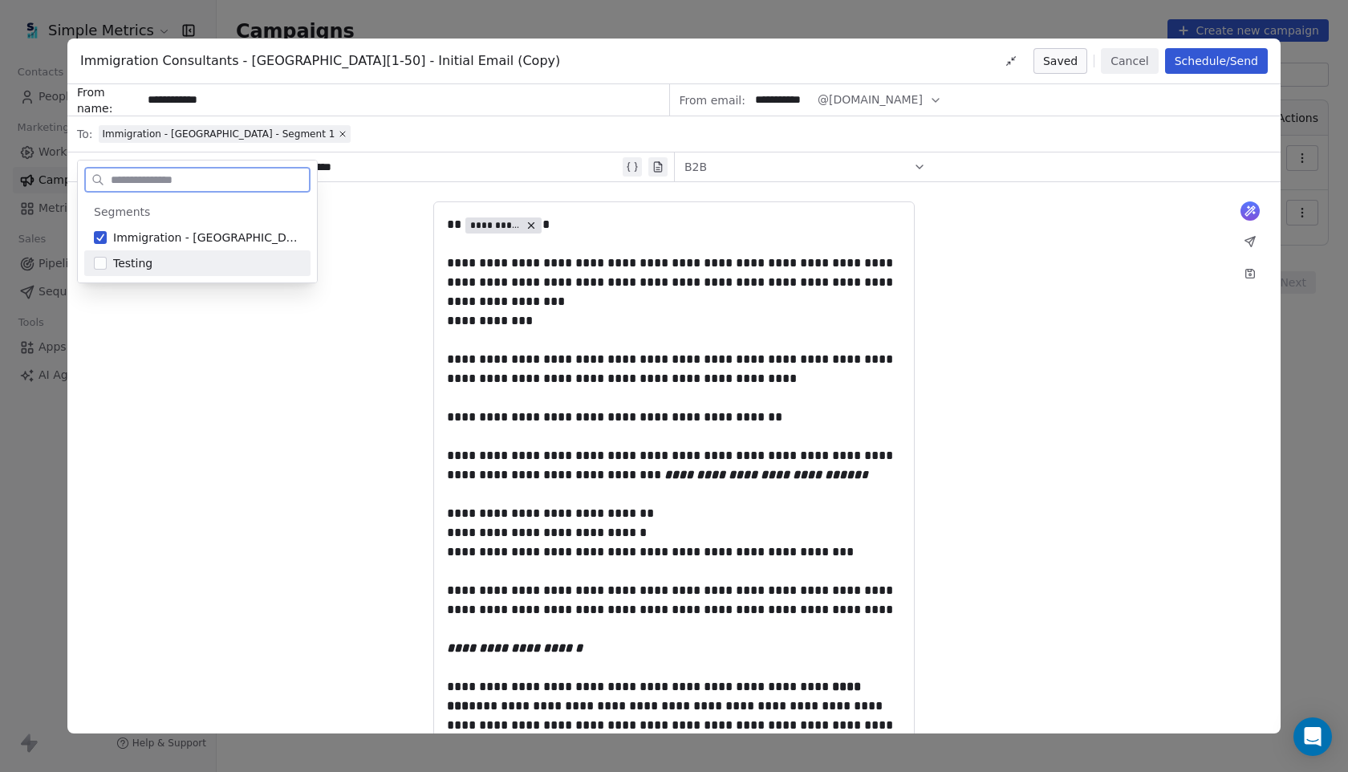
click at [136, 262] on span "Testing" at bounding box center [132, 263] width 39 height 16
click at [103, 241] on button "Suggestions" at bounding box center [100, 237] width 13 height 13
click at [244, 370] on div "**********" at bounding box center [673, 702] width 1213 height 1040
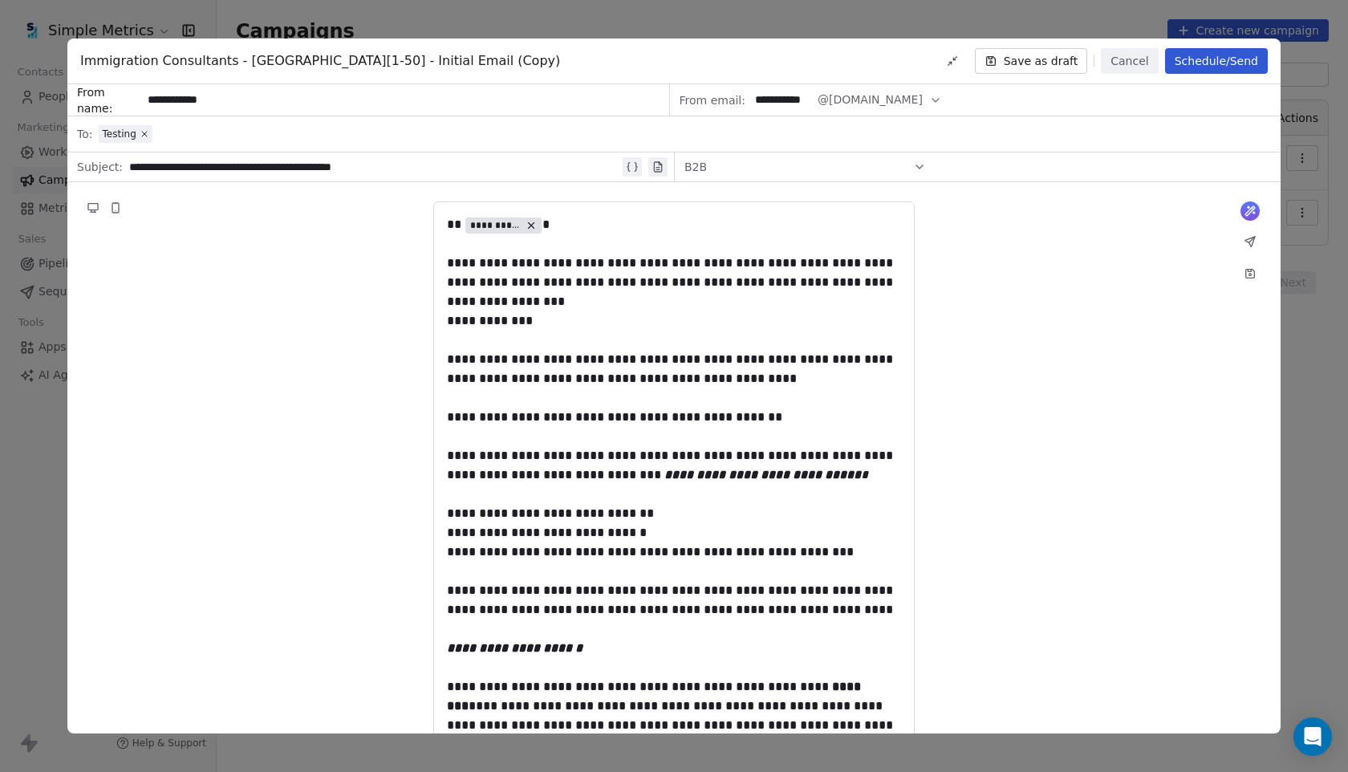
click at [1220, 63] on button "Schedule/Send" at bounding box center [1216, 61] width 103 height 26
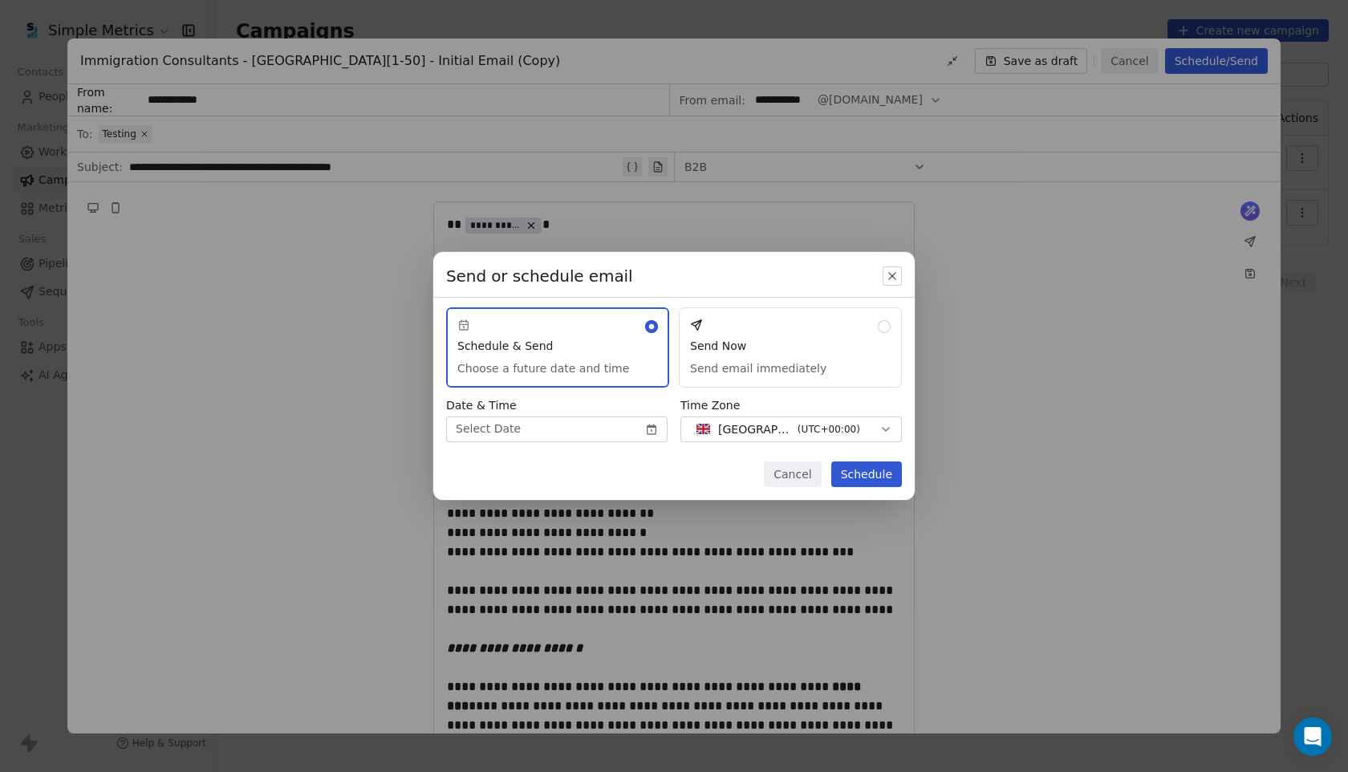
click at [784, 346] on button "Send Now Send email immediately" at bounding box center [790, 347] width 223 height 80
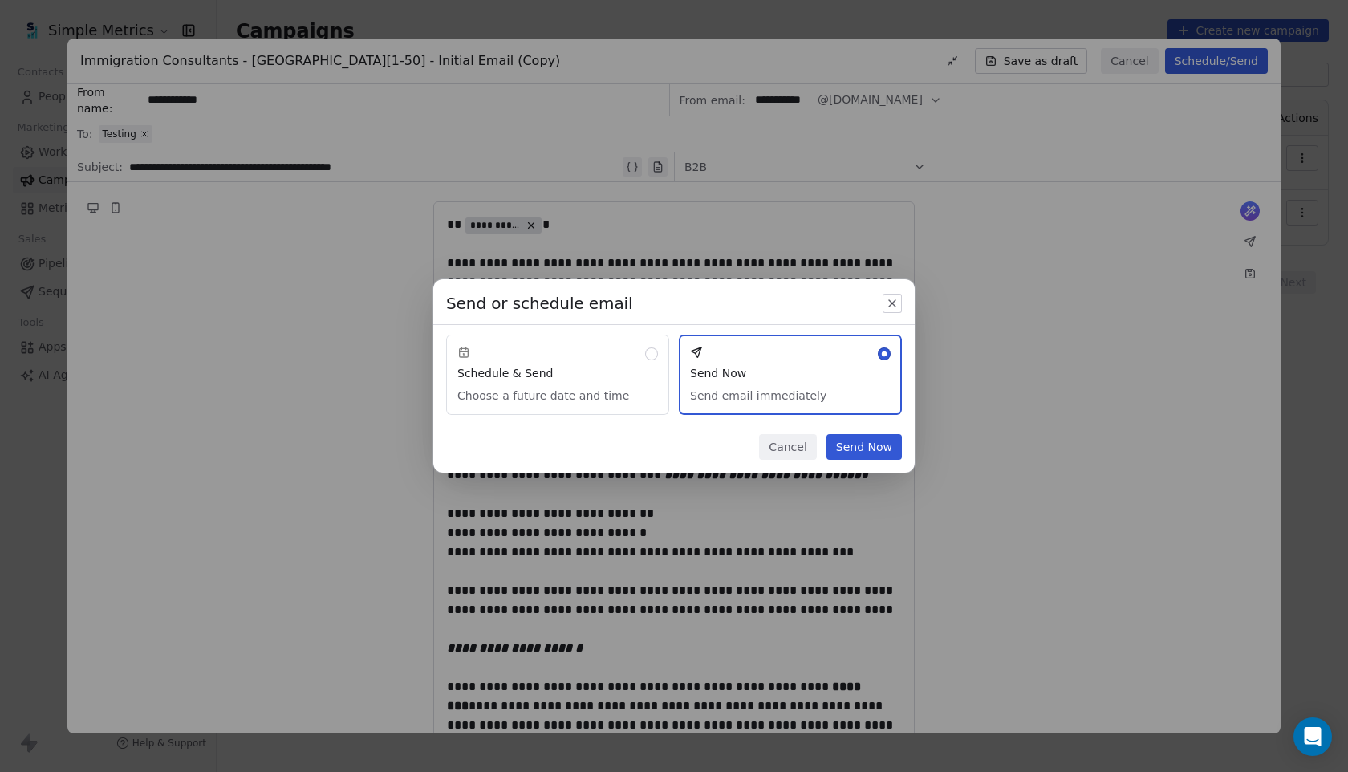
click at [886, 447] on button "Send Now" at bounding box center [863, 447] width 75 height 26
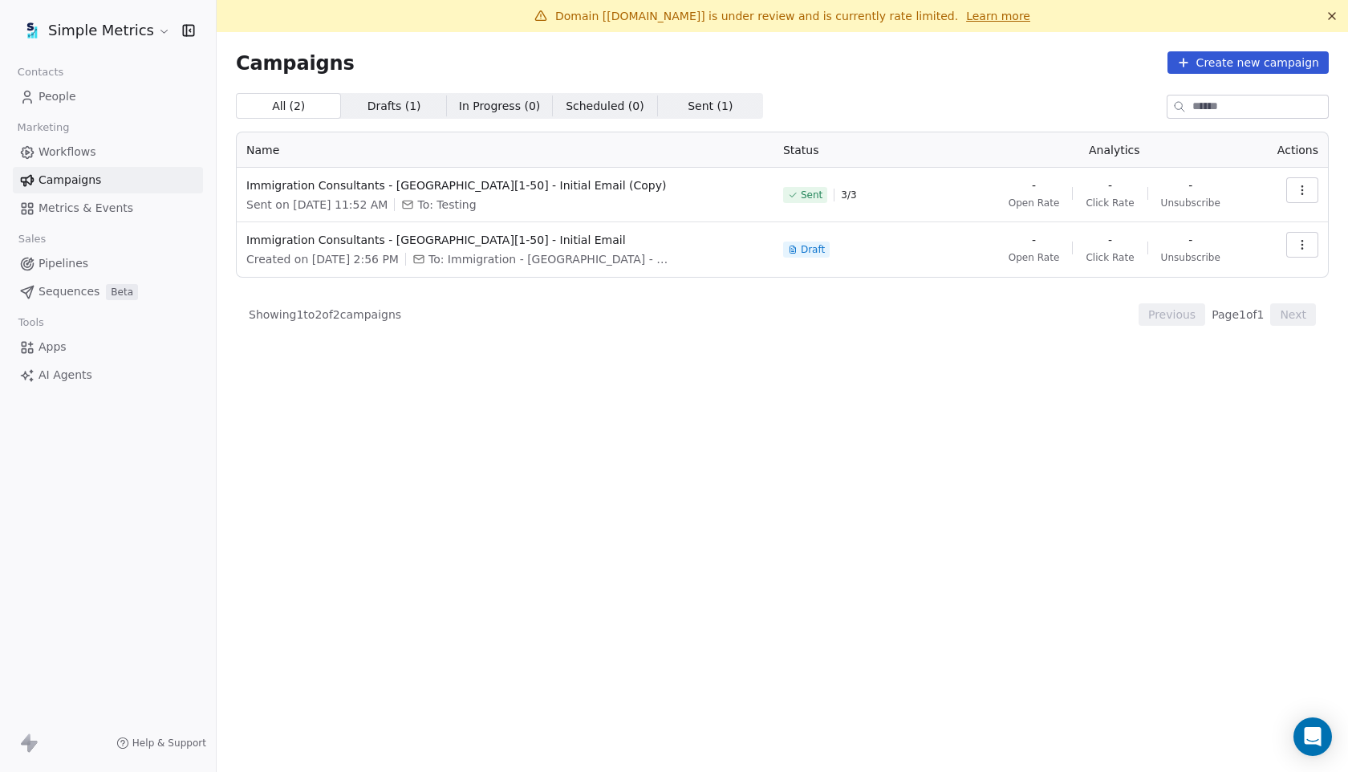
click at [886, 17] on span "Domain [[DOMAIN_NAME]] is under review and is currently rate limited." at bounding box center [756, 16] width 403 height 13
click at [107, 25] on html "Simple Metrics Contacts People Marketing Workflows Campaigns Metrics & Events S…" at bounding box center [674, 386] width 1348 height 772
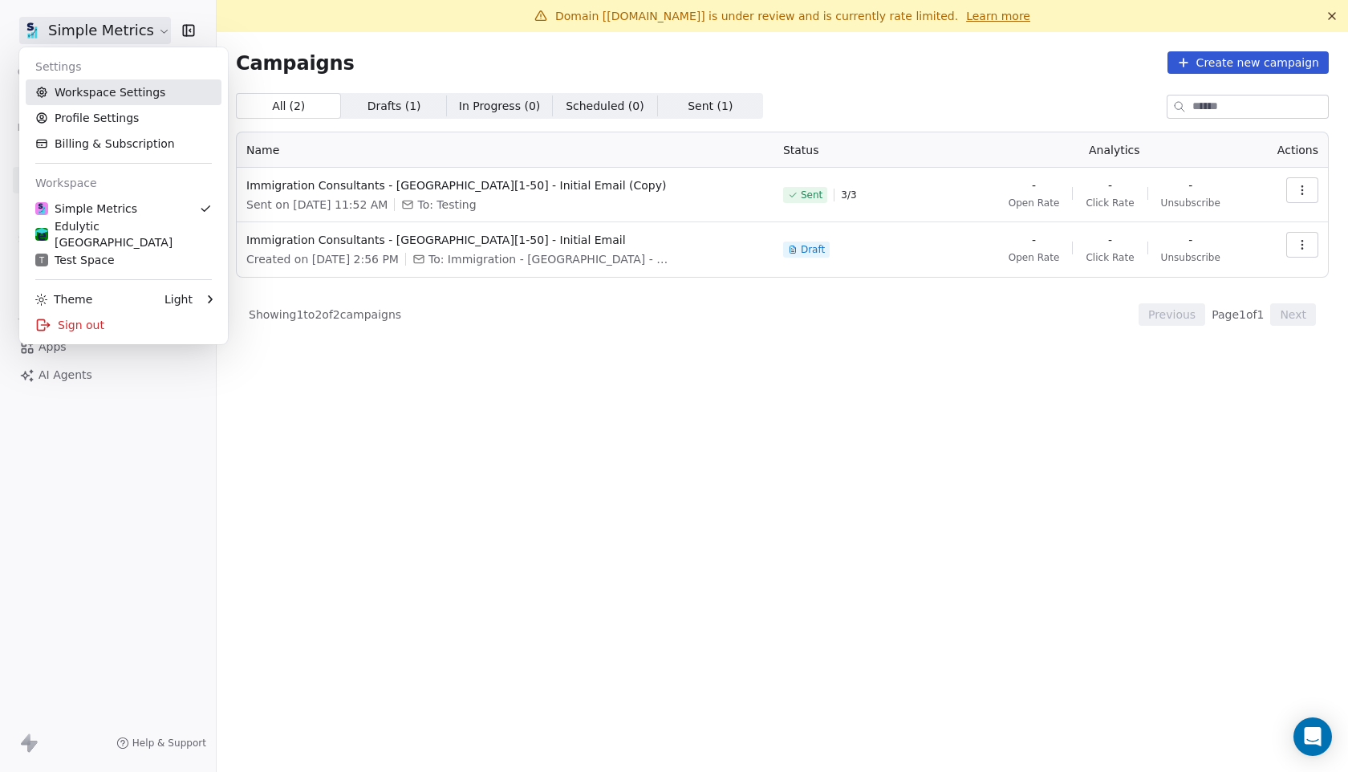
click at [144, 91] on link "Workspace Settings" at bounding box center [124, 92] width 196 height 26
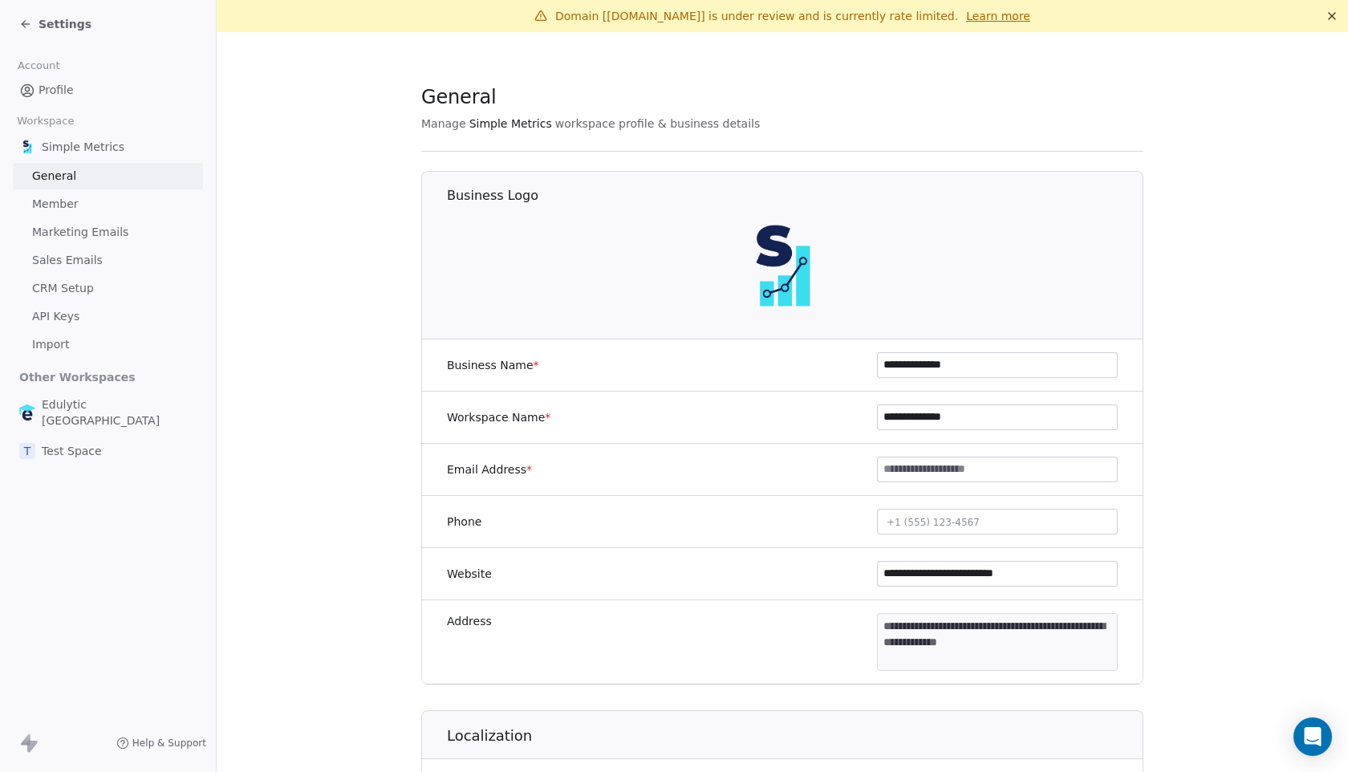
click at [73, 264] on span "Sales Emails" at bounding box center [67, 260] width 71 height 17
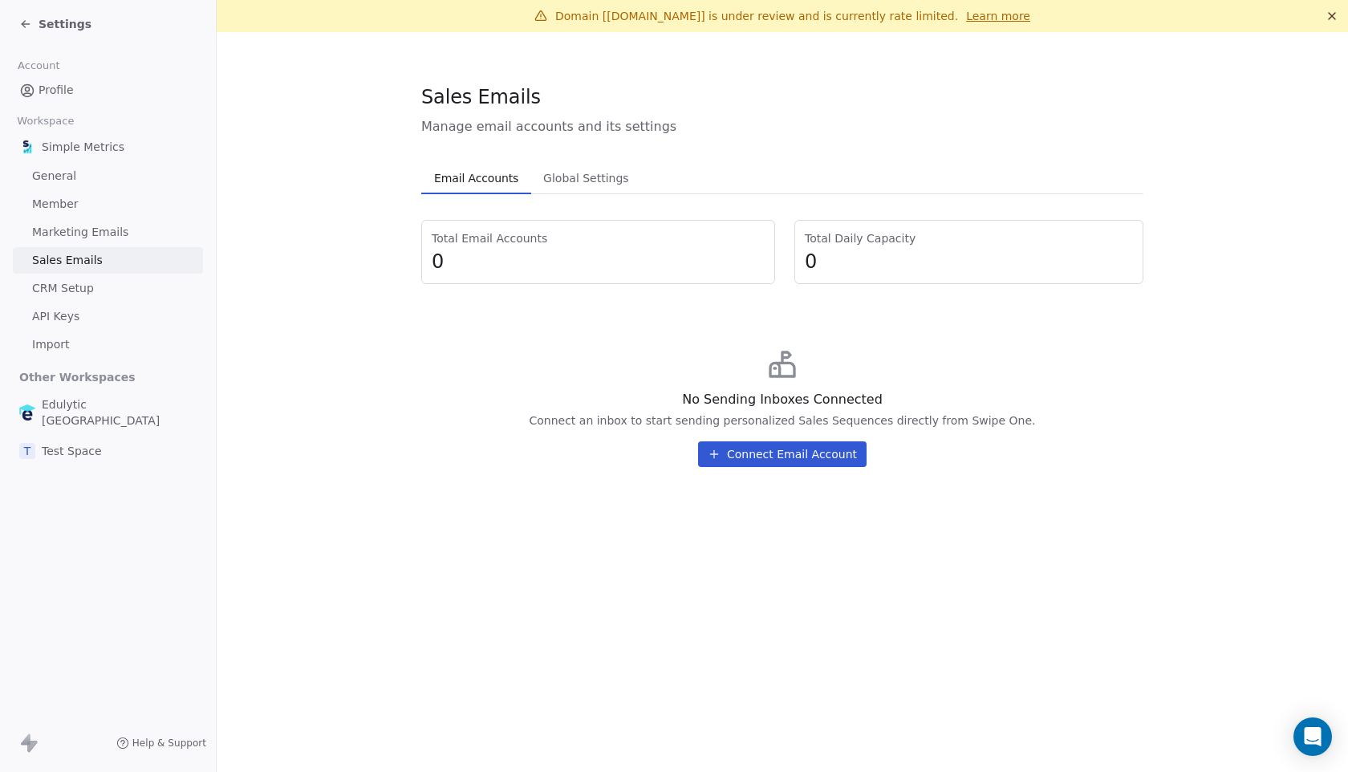
click at [71, 287] on span "CRM Setup" at bounding box center [63, 288] width 62 height 17
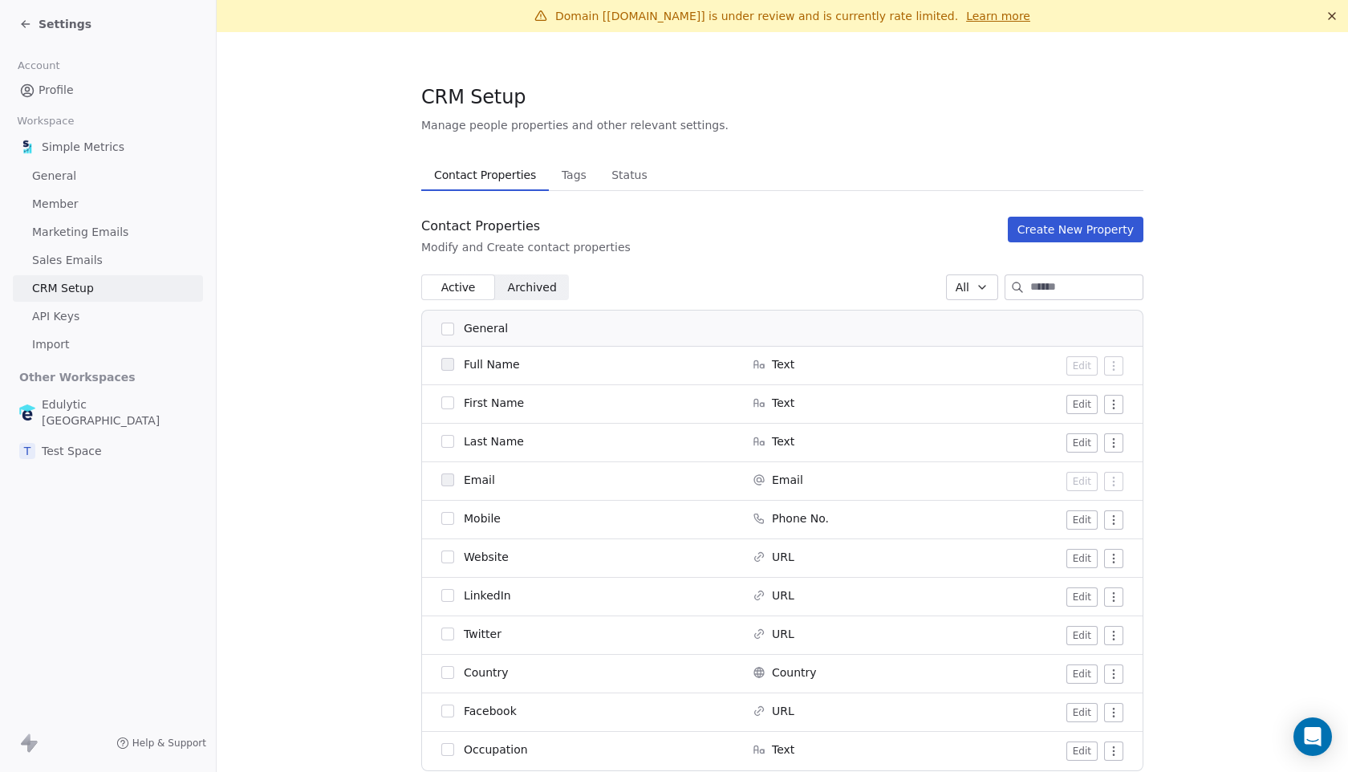
click at [83, 232] on span "Marketing Emails" at bounding box center [80, 232] width 96 height 17
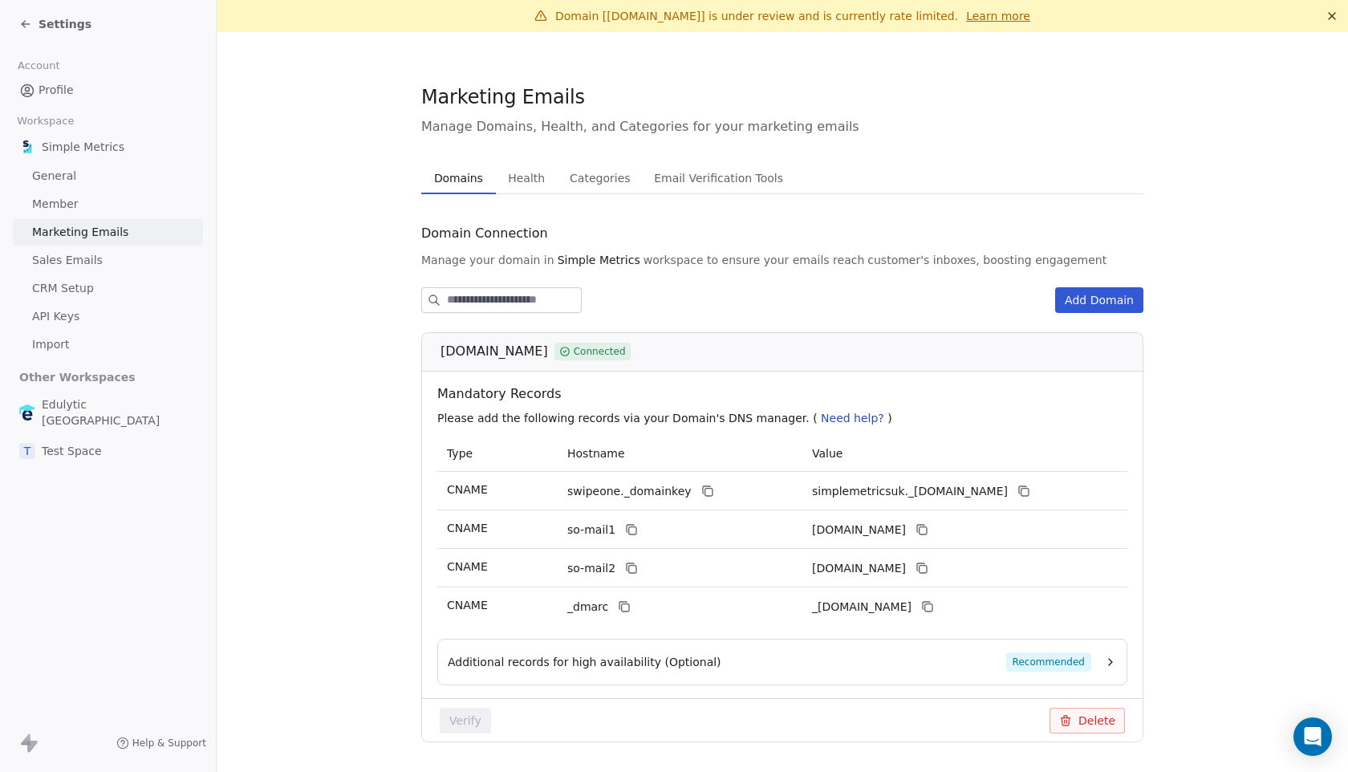
scroll to position [47, 0]
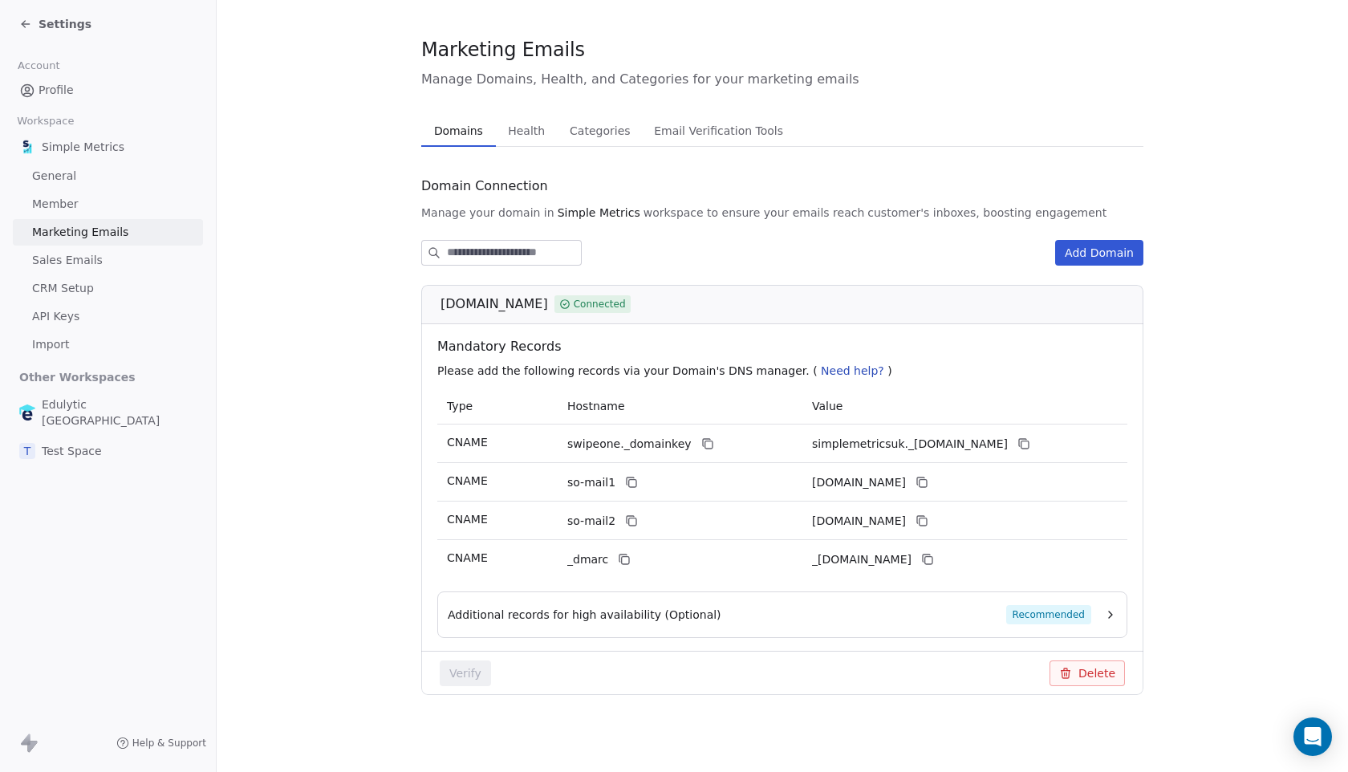
click at [689, 608] on span "Additional records for high availability (Optional)" at bounding box center [585, 614] width 274 height 16
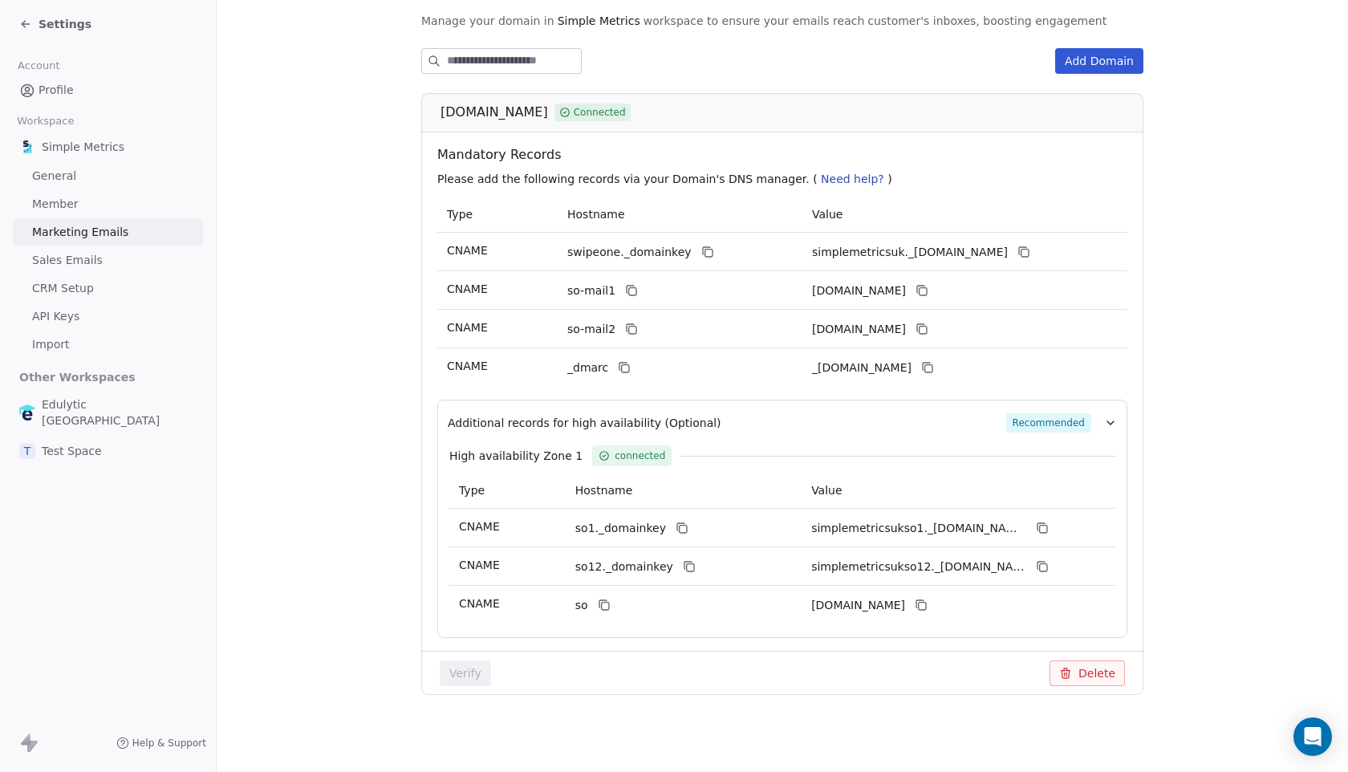
scroll to position [0, 0]
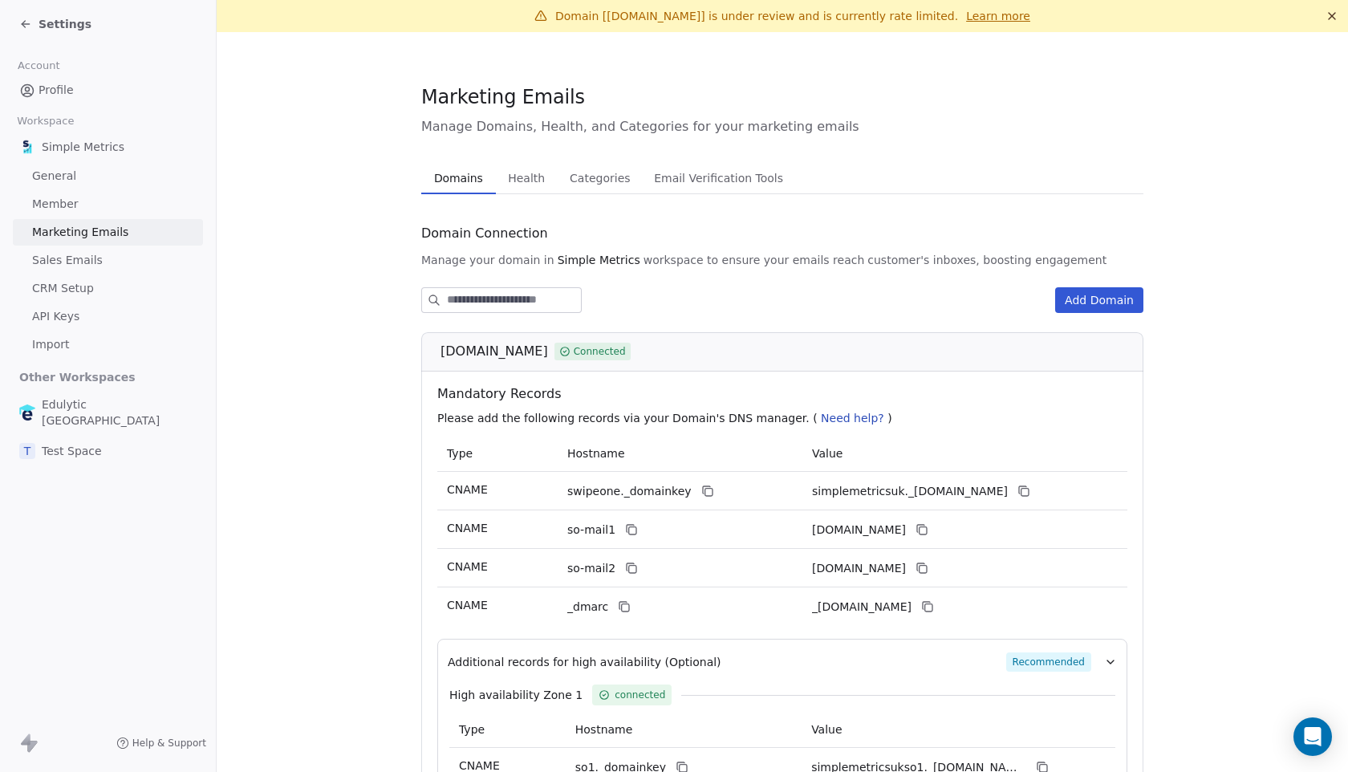
click at [48, 18] on span "Settings" at bounding box center [65, 24] width 53 height 16
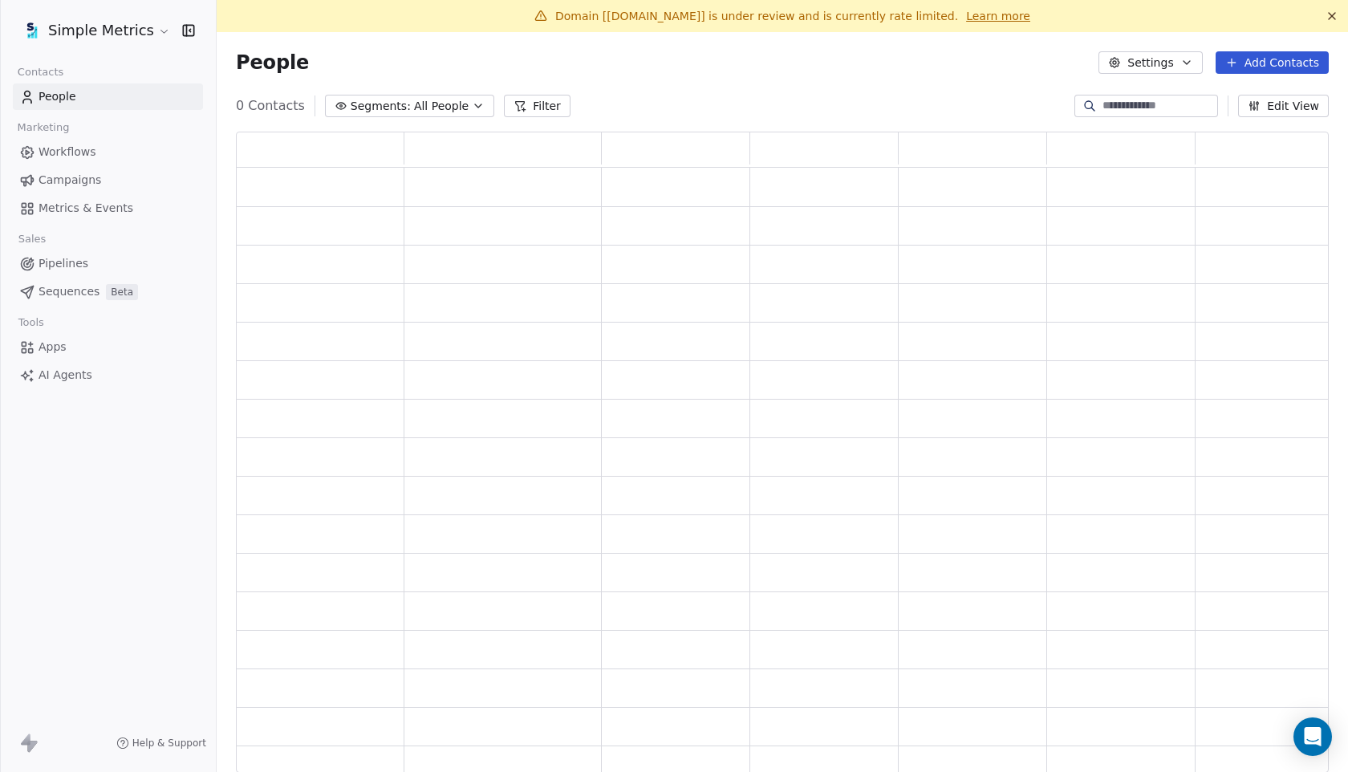
scroll to position [640, 1092]
click at [102, 205] on span "Metrics & Events" at bounding box center [86, 208] width 95 height 17
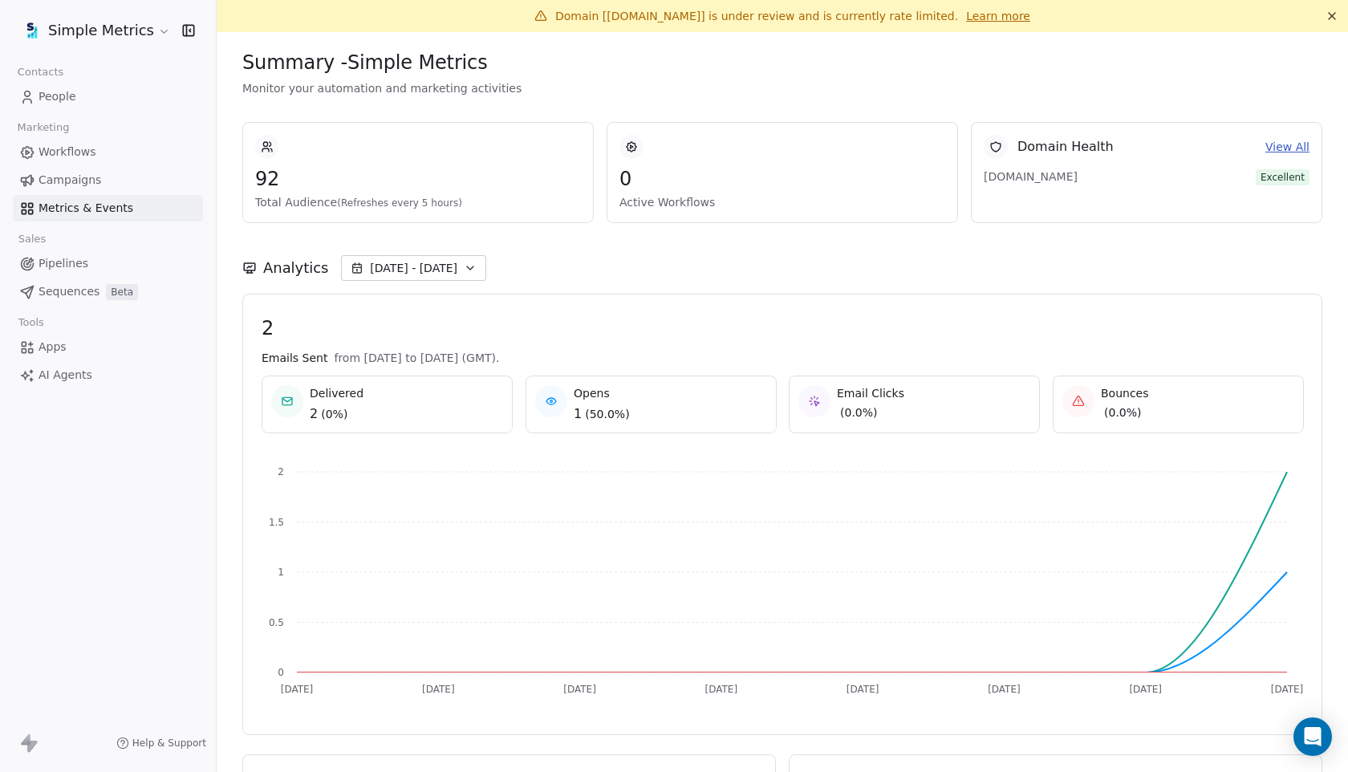
click at [968, 21] on link "Learn more" at bounding box center [998, 16] width 64 height 16
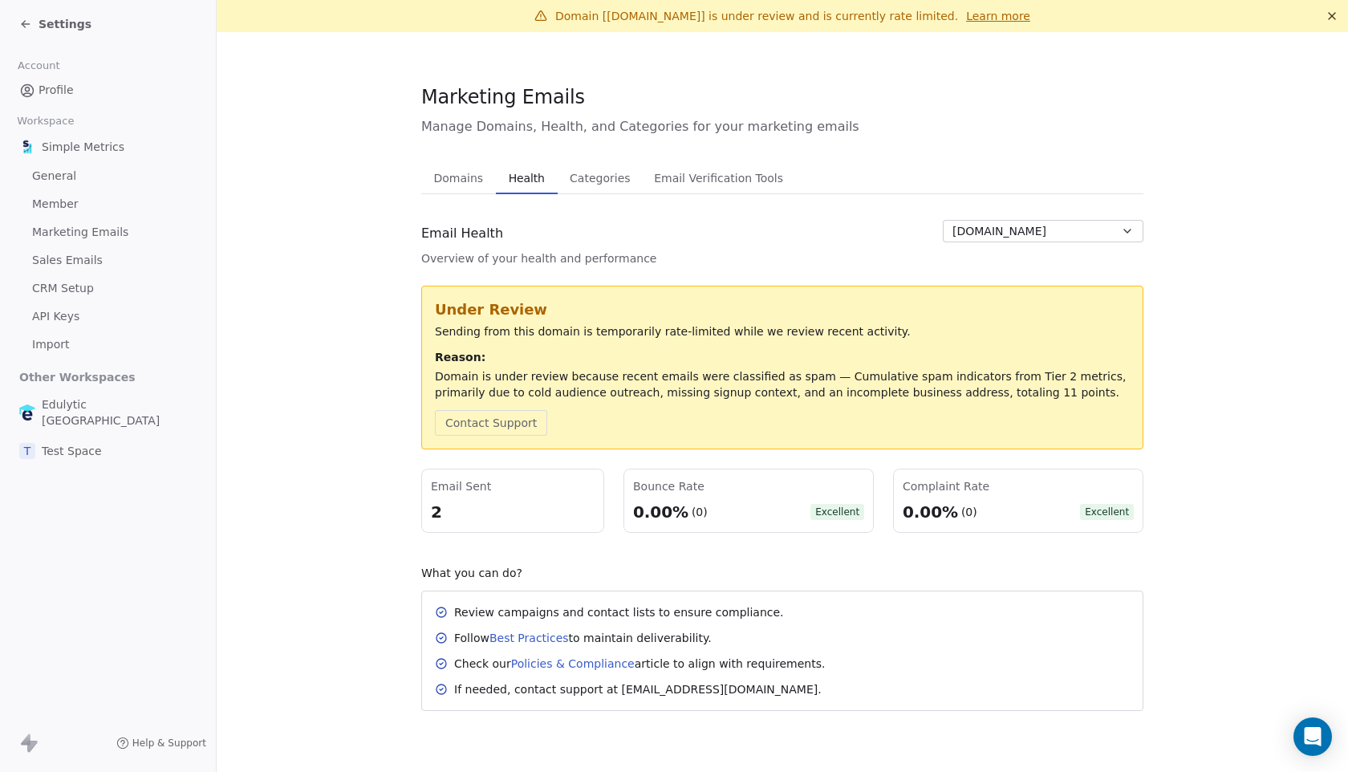
click at [463, 172] on span "Domains" at bounding box center [459, 178] width 63 height 22
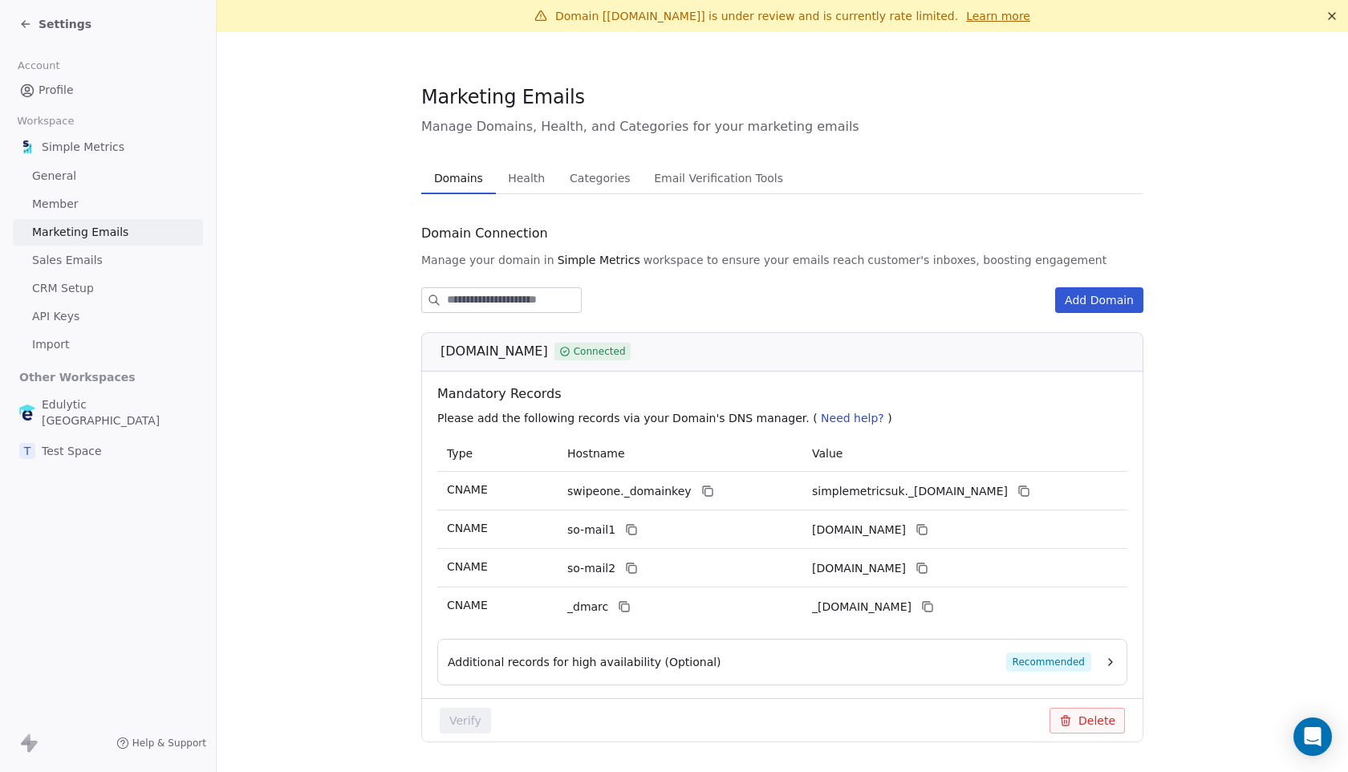
click at [521, 183] on span "Health" at bounding box center [526, 178] width 50 height 22
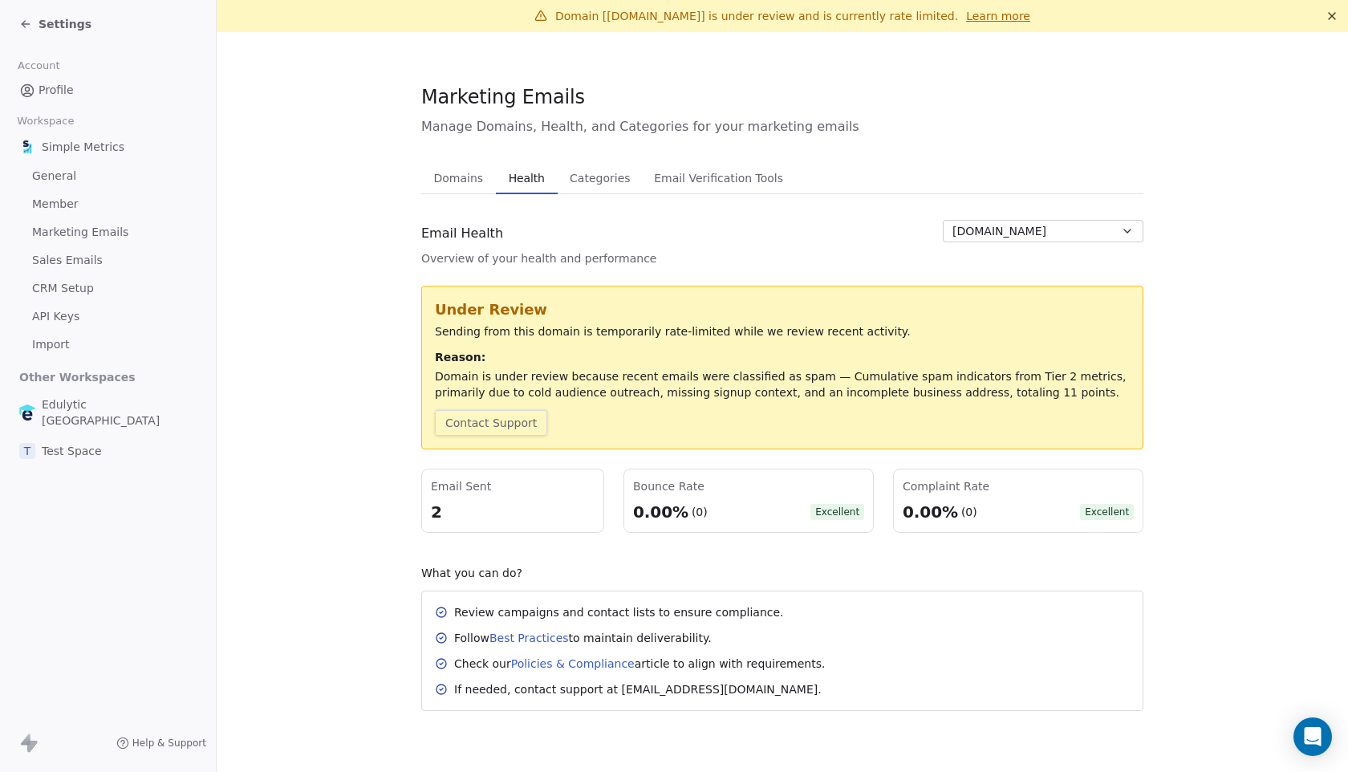
click at [503, 422] on button "Contact Support" at bounding box center [491, 423] width 112 height 26
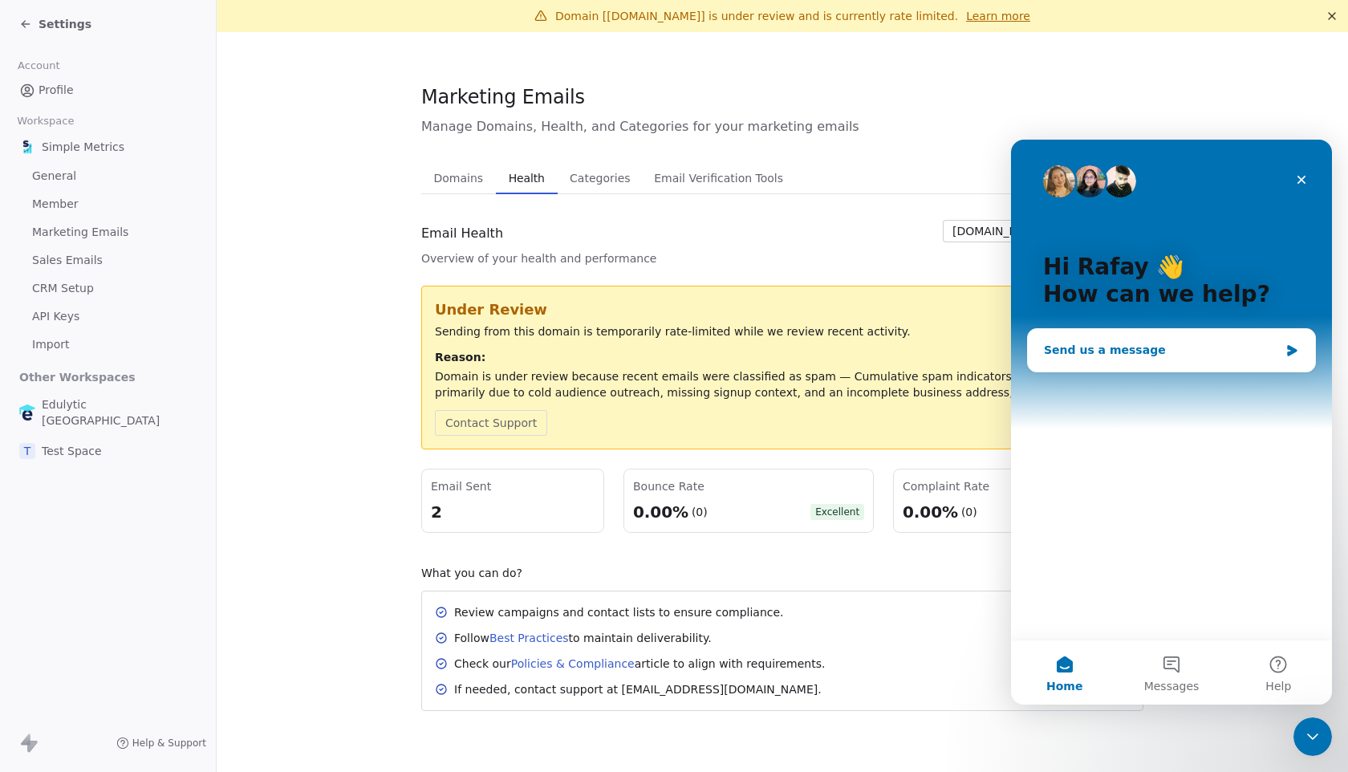
click at [1244, 348] on div "Send us a message" at bounding box center [1161, 350] width 235 height 17
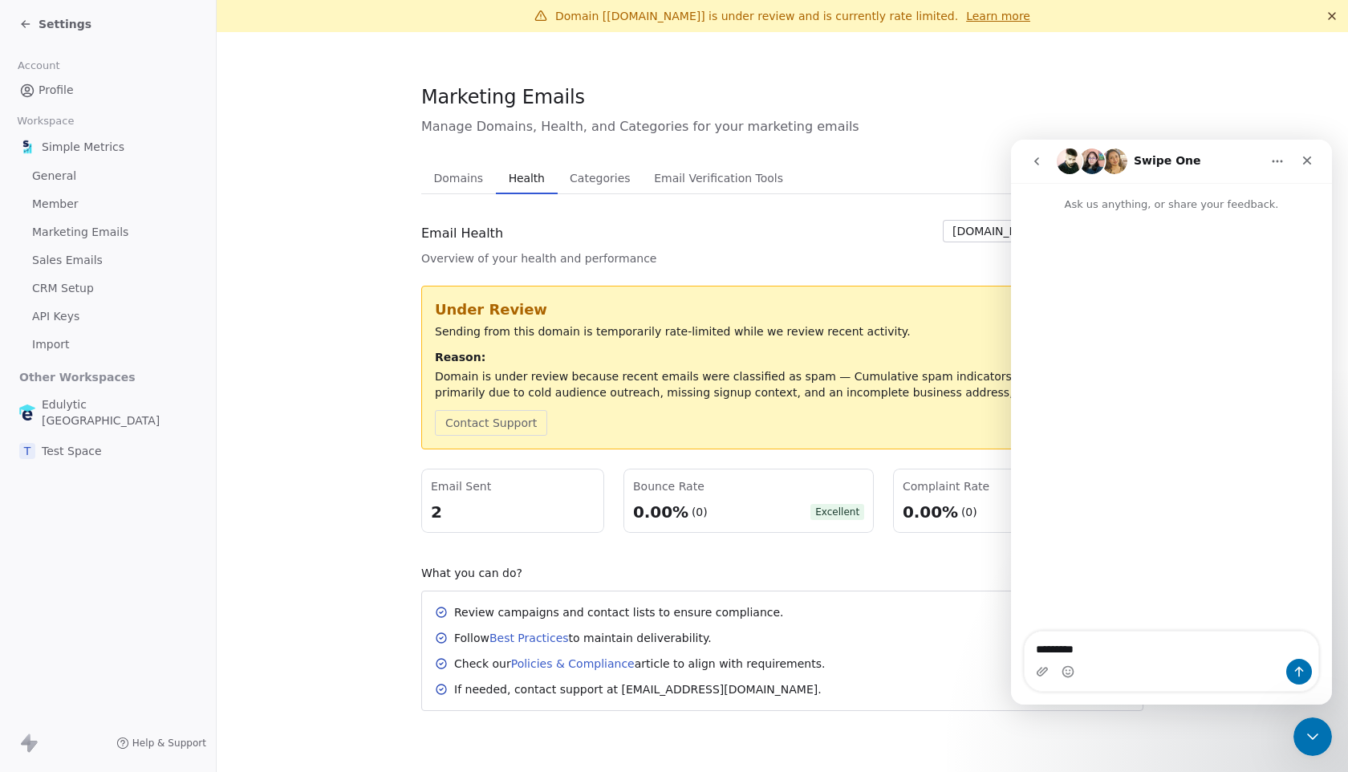
type textarea "********"
type textarea "**********"
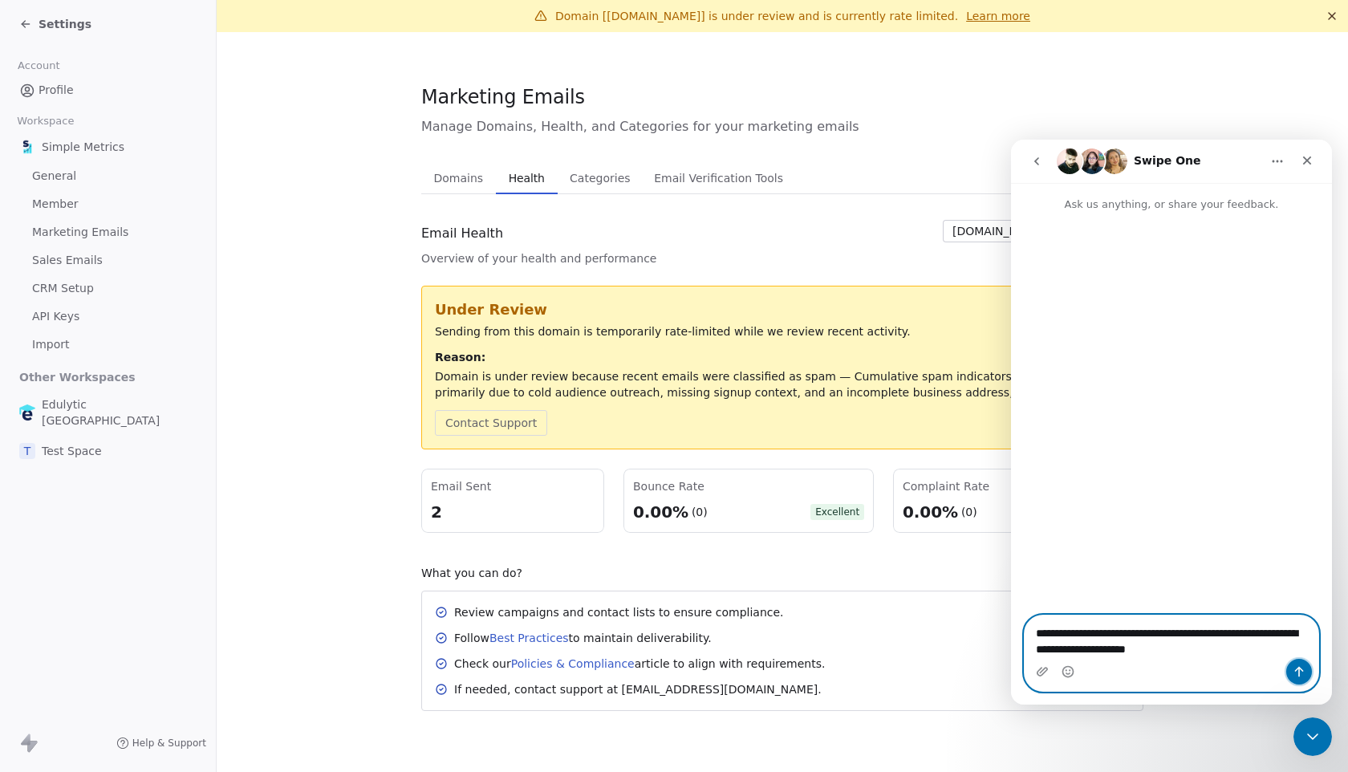
click at [1306, 679] on button "Send a message…" at bounding box center [1299, 672] width 26 height 26
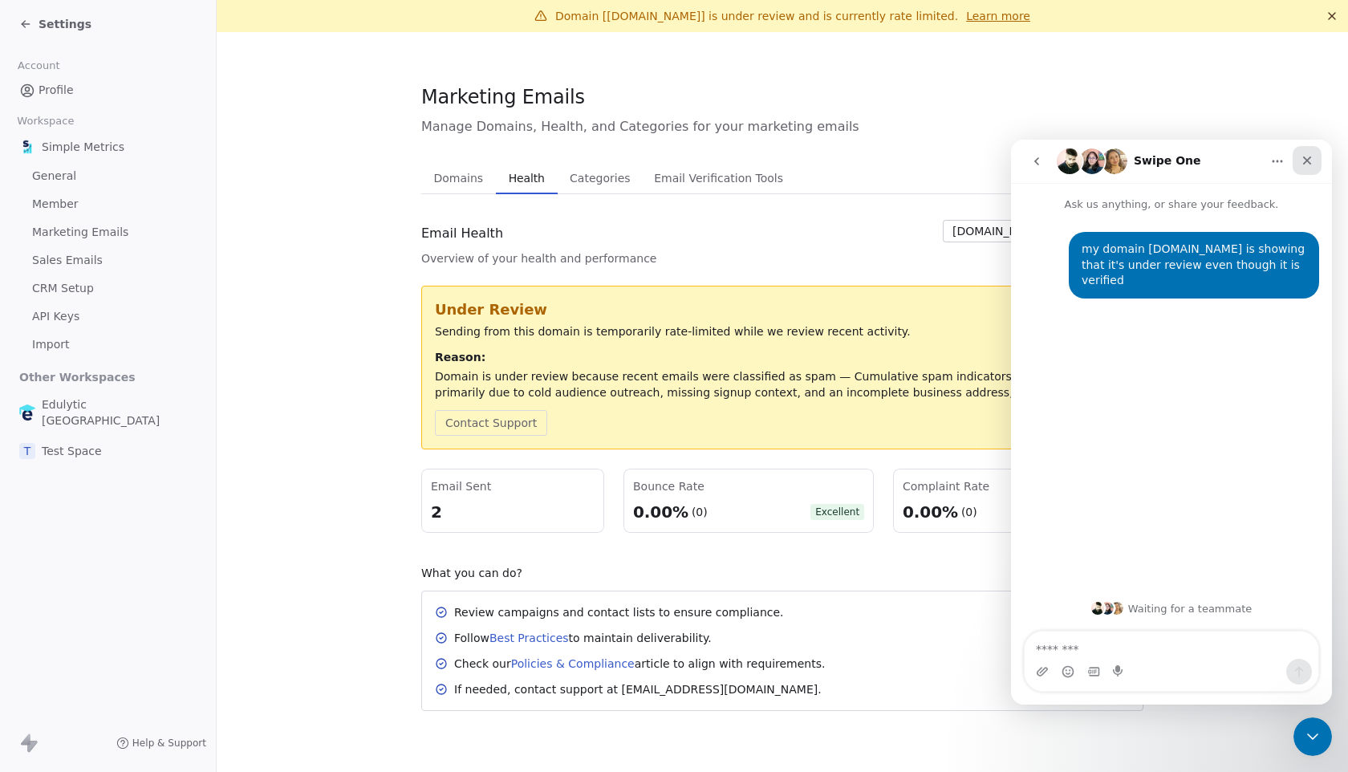
click at [1308, 165] on icon "Close" at bounding box center [1306, 160] width 13 height 13
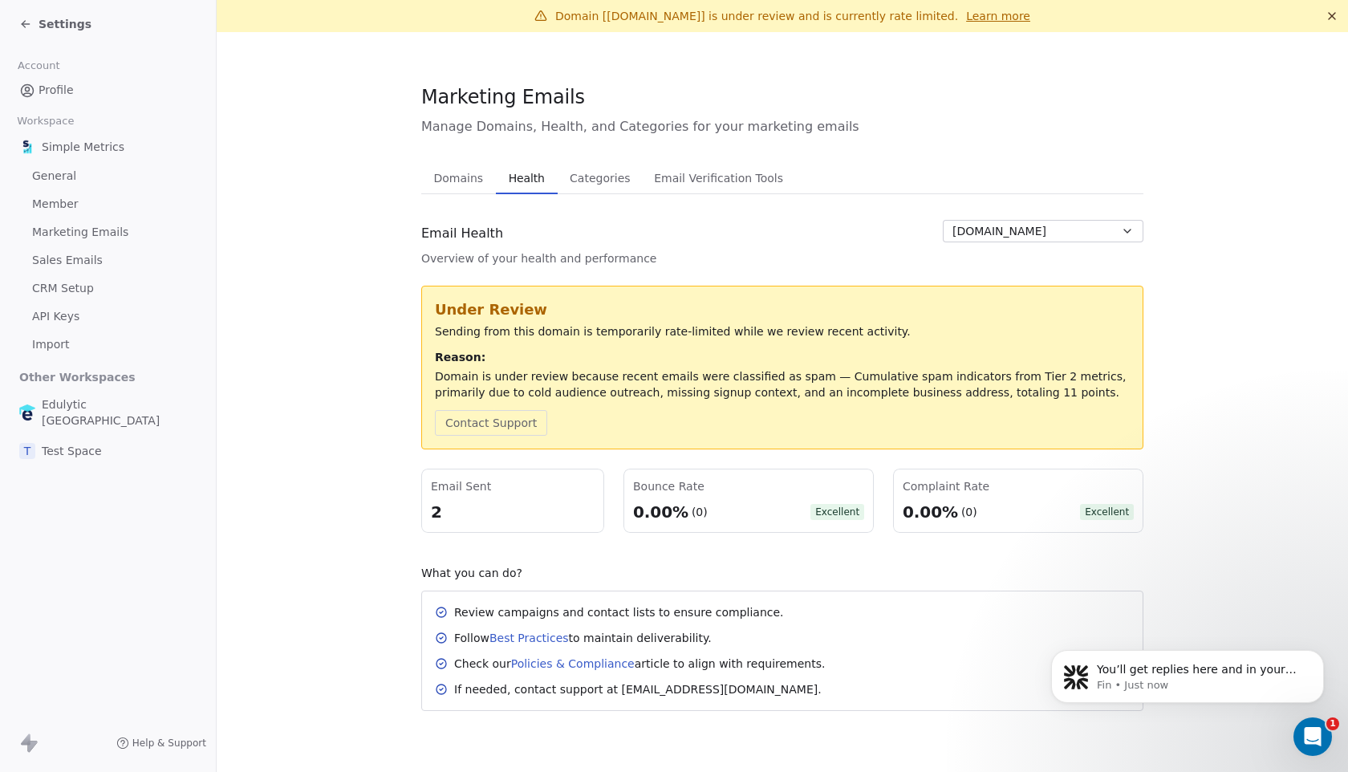
click at [50, 22] on span "Settings" at bounding box center [65, 24] width 53 height 16
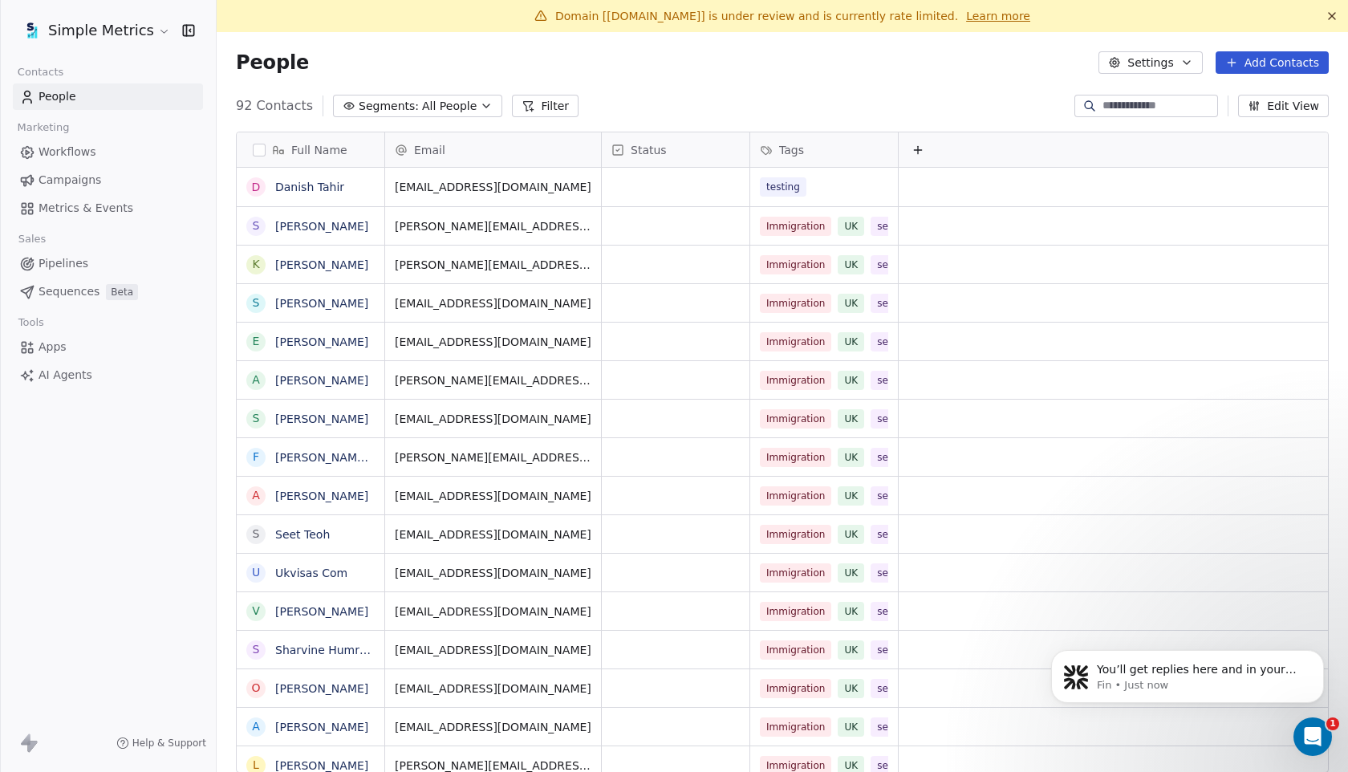
scroll to position [679, 1131]
click at [50, 215] on span "Metrics & Events" at bounding box center [86, 208] width 95 height 17
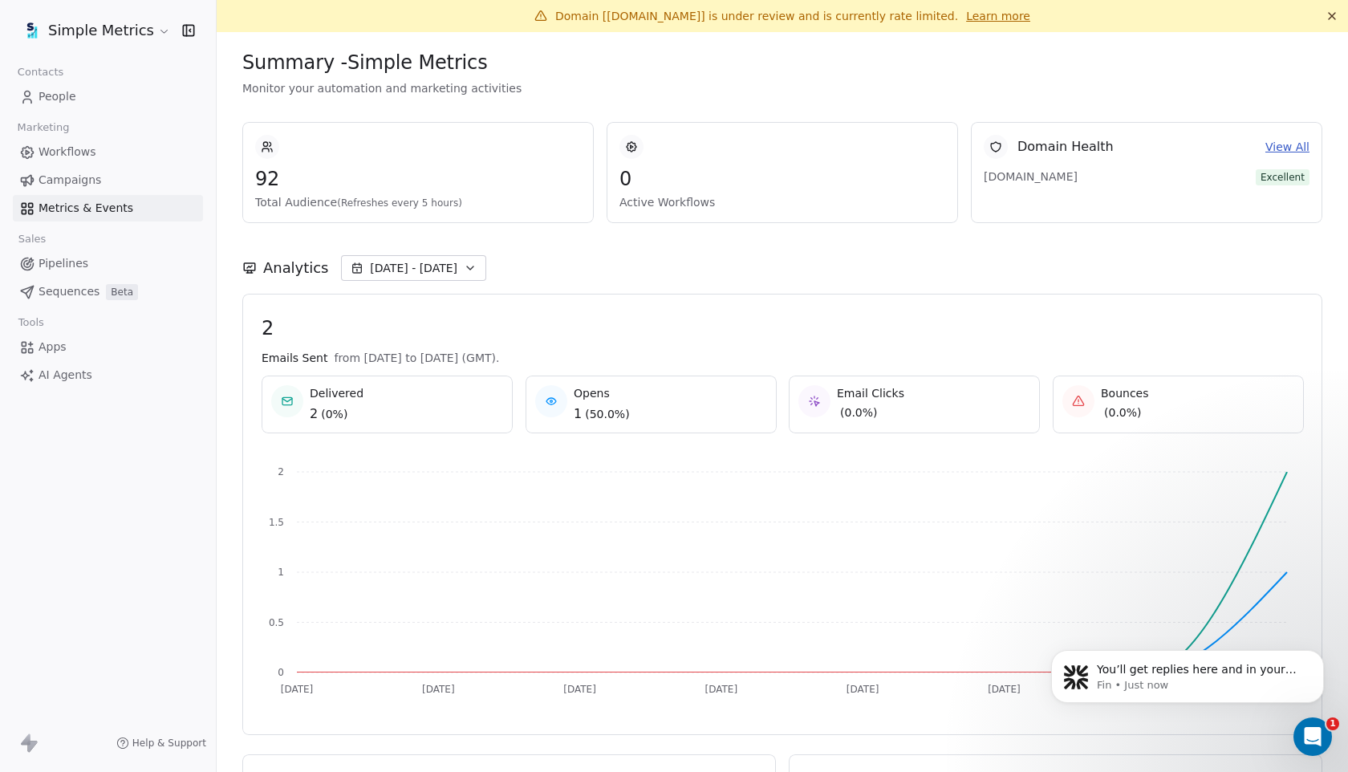
click at [310, 265] on span "Analytics" at bounding box center [295, 267] width 65 height 21
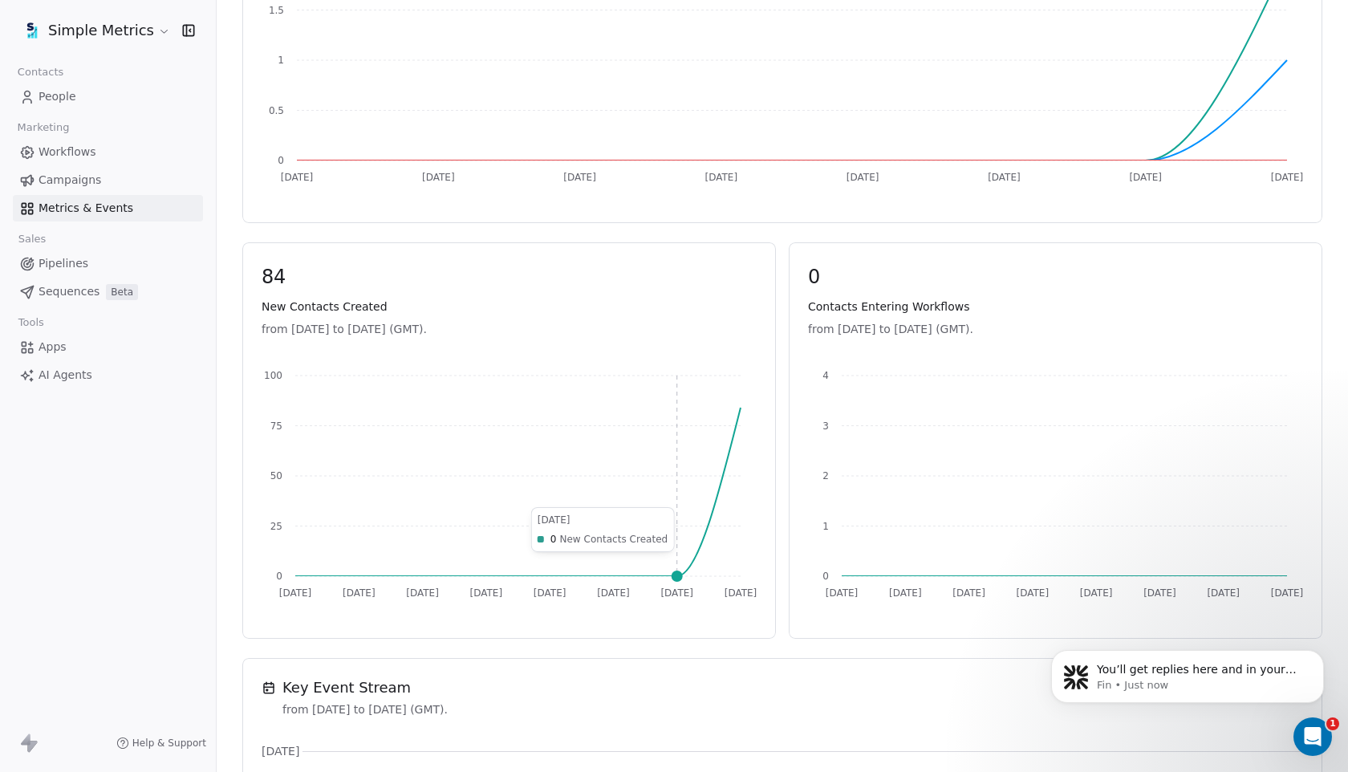
scroll to position [495, 0]
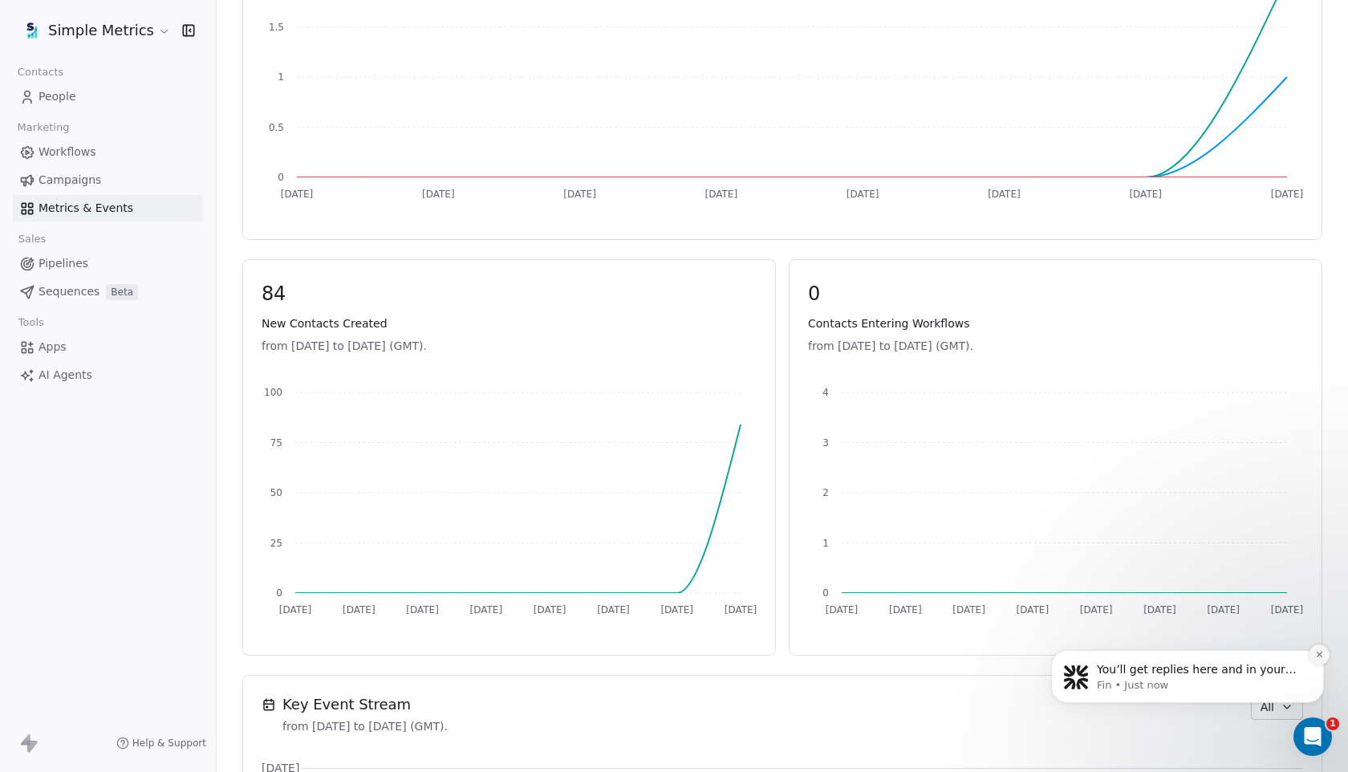
click at [1315, 657] on icon "Dismiss notification" at bounding box center [1319, 654] width 9 height 9
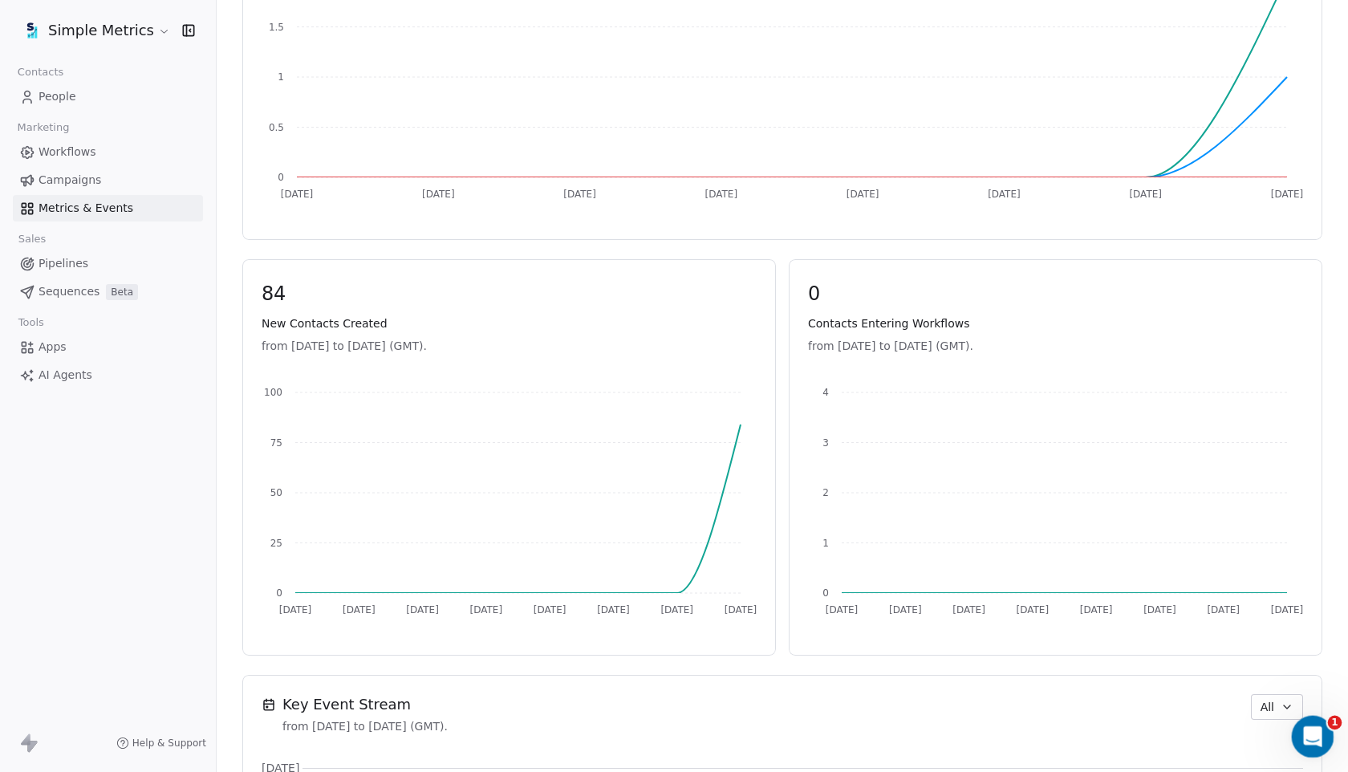
click at [1314, 731] on icon "Open Intercom Messenger" at bounding box center [1310, 734] width 26 height 26
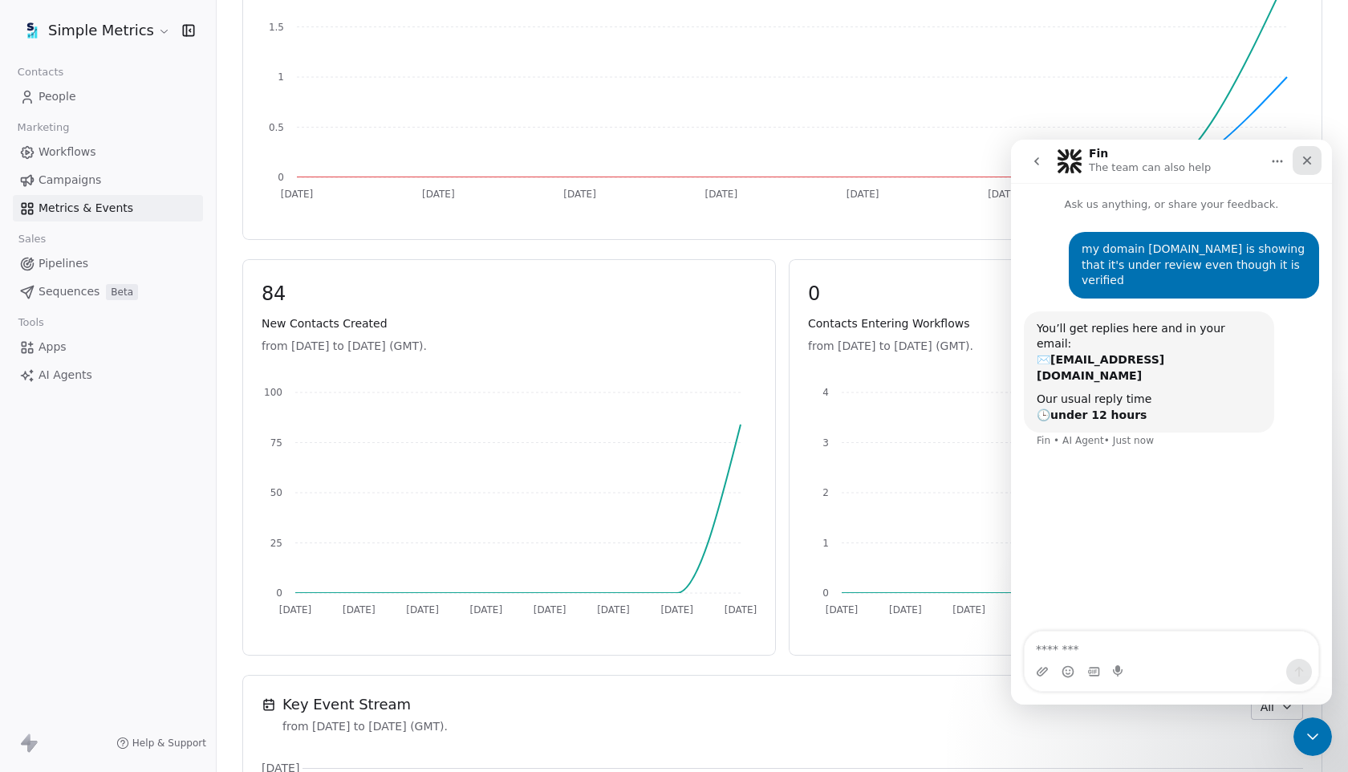
click at [1307, 159] on icon "Close" at bounding box center [1307, 160] width 9 height 9
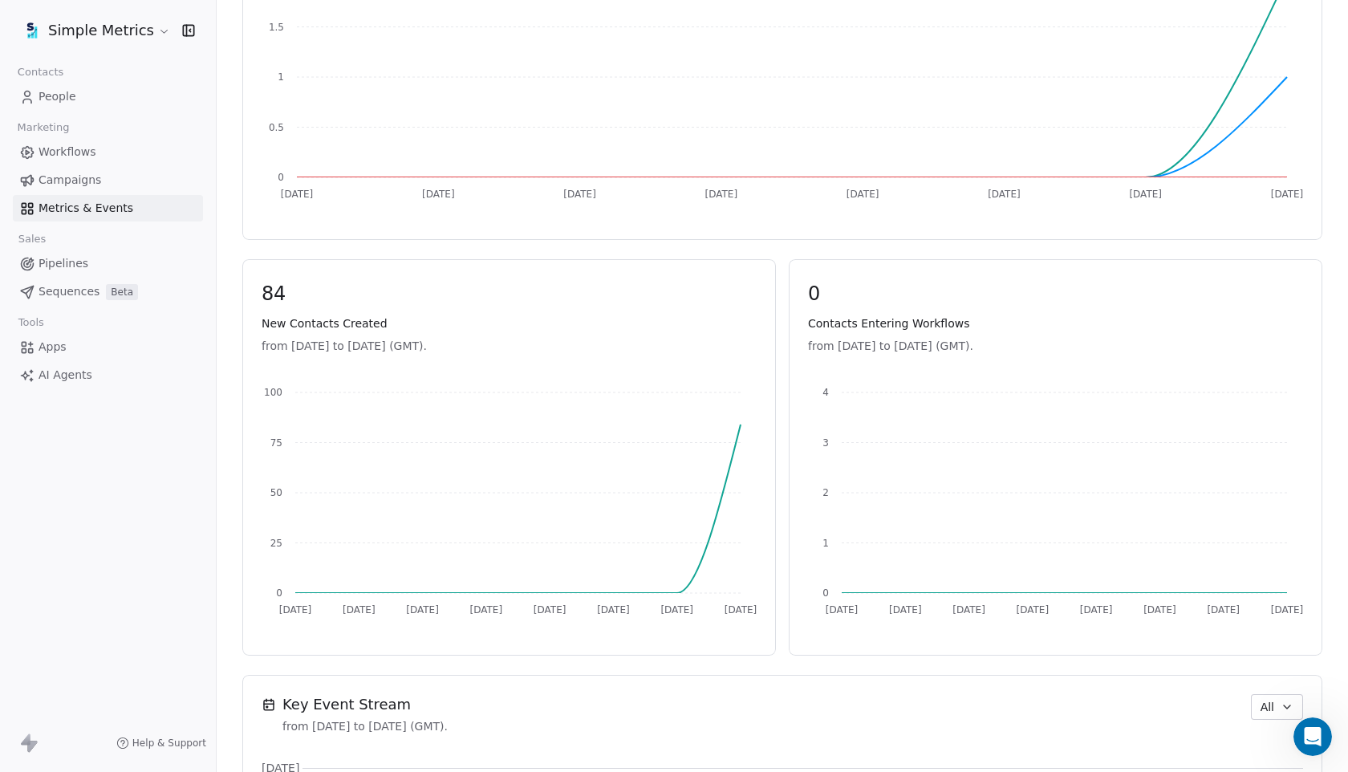
scroll to position [0, 0]
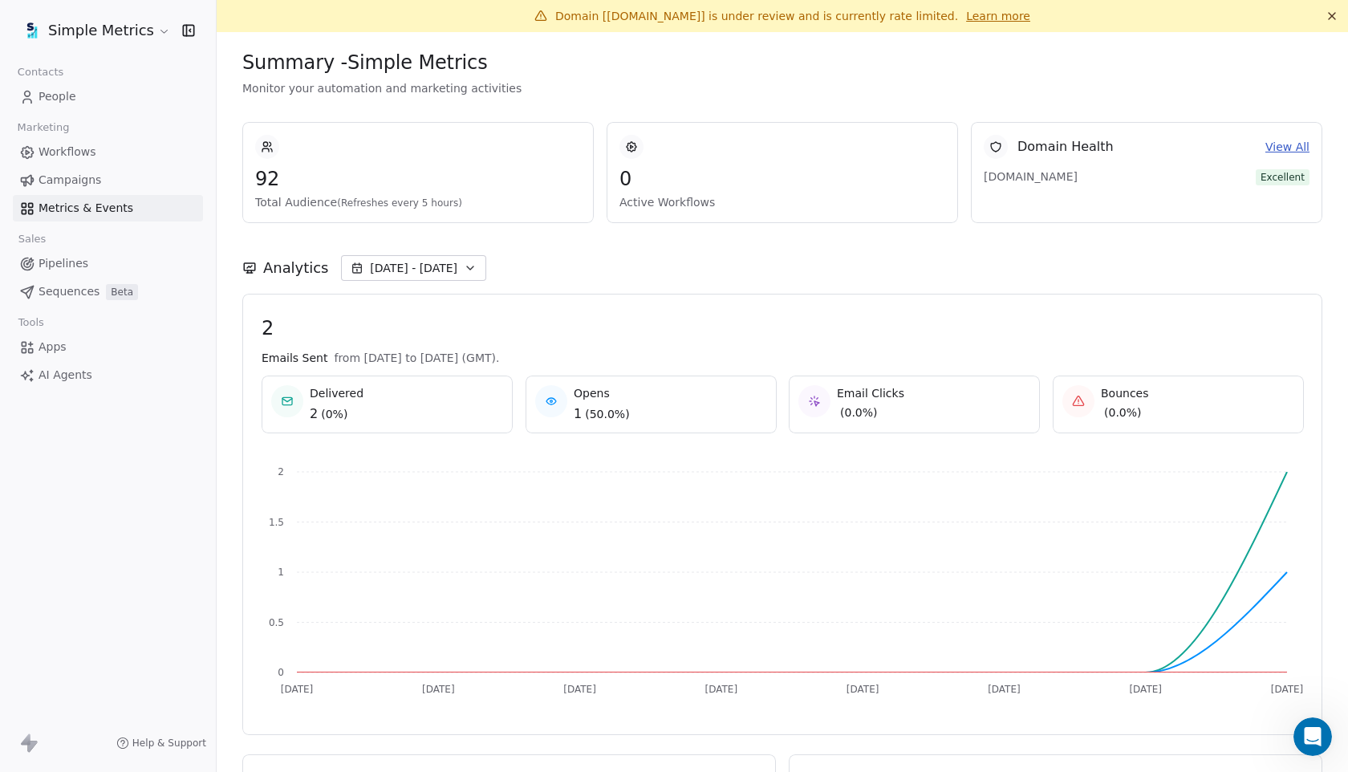
click at [1287, 149] on link "View All" at bounding box center [1287, 147] width 44 height 17
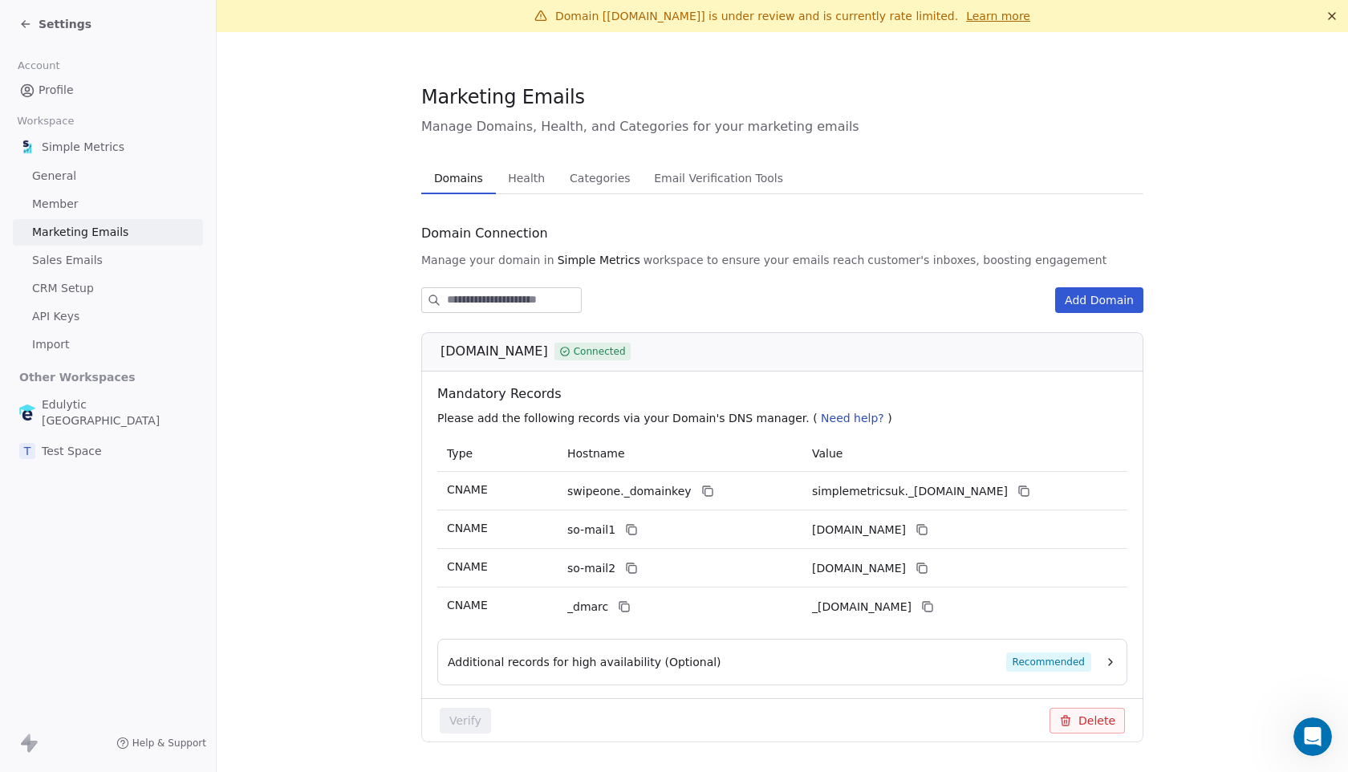
scroll to position [47, 0]
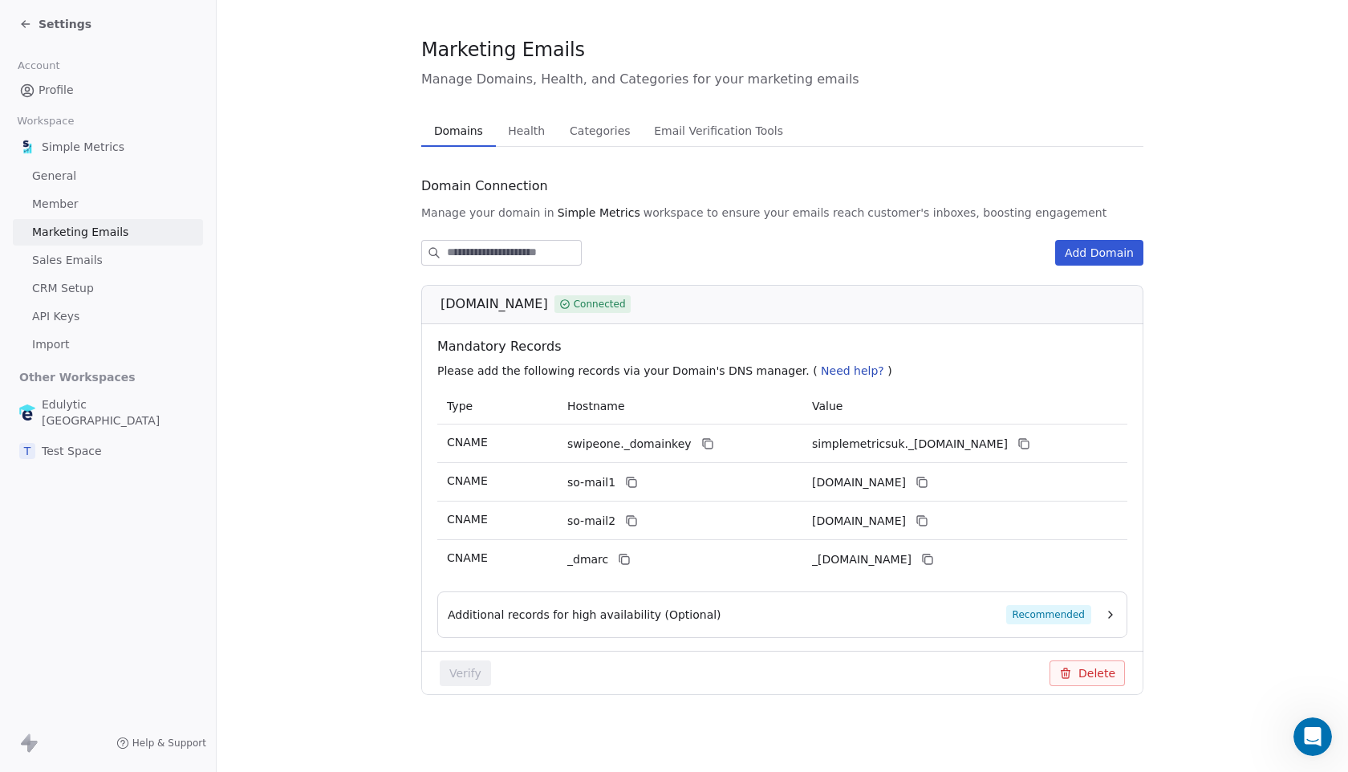
click at [706, 620] on div "Additional records for high availability (Optional) Recommended" at bounding box center [769, 614] width 643 height 19
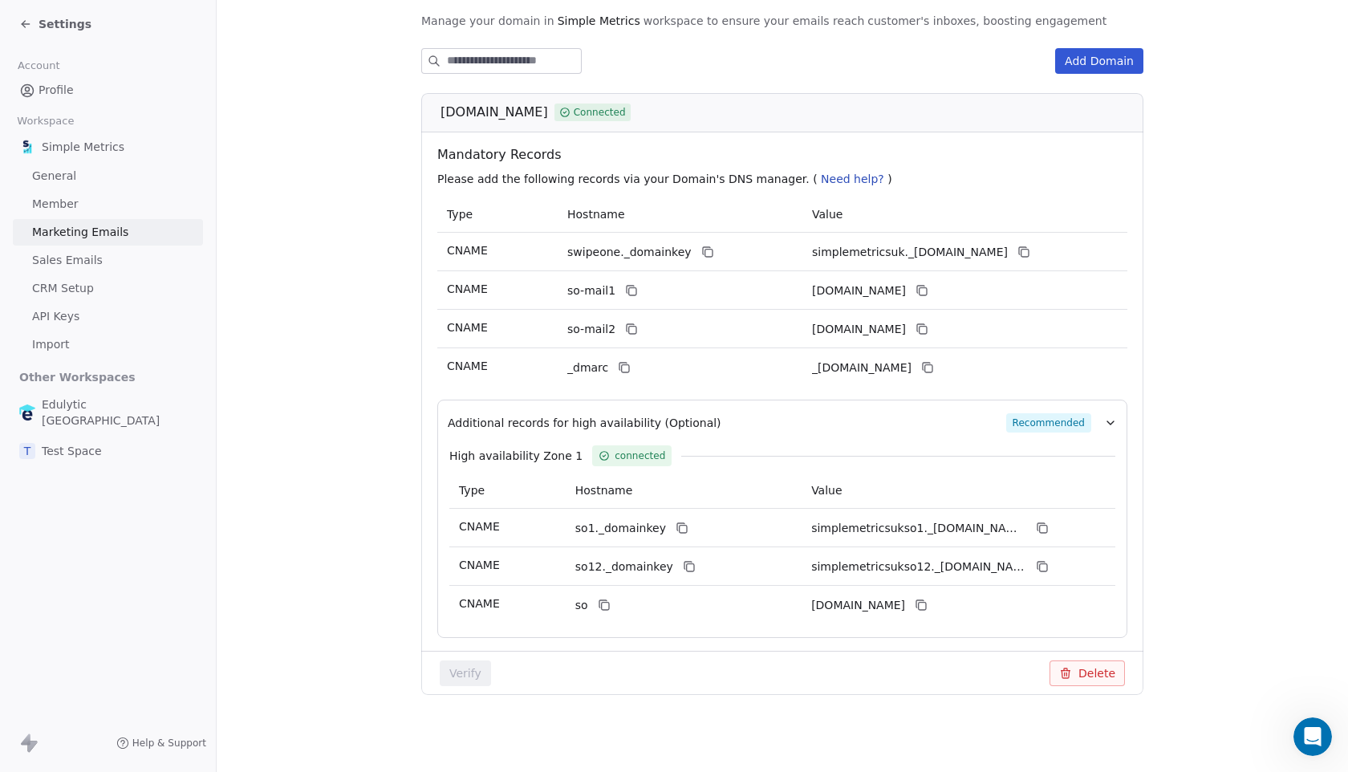
scroll to position [0, 0]
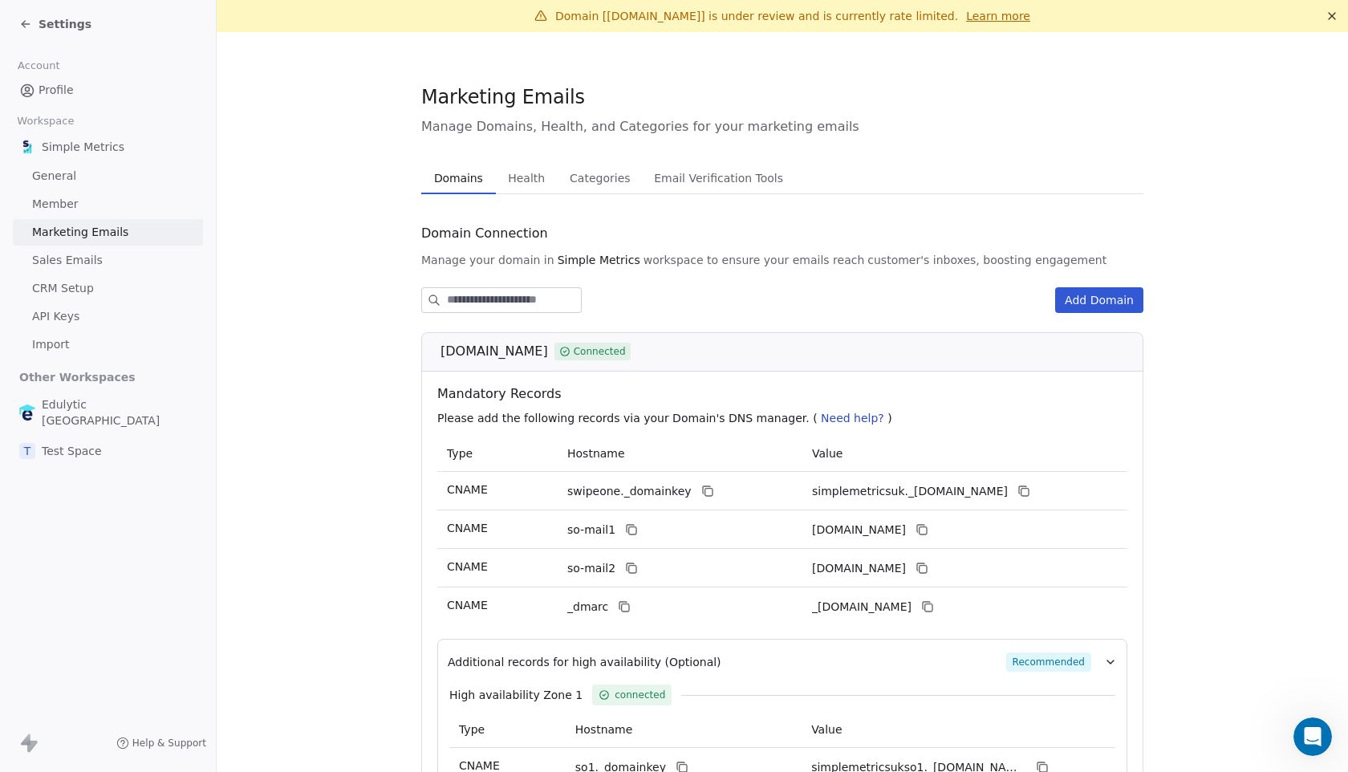
click at [515, 183] on span "Health" at bounding box center [526, 178] width 50 height 22
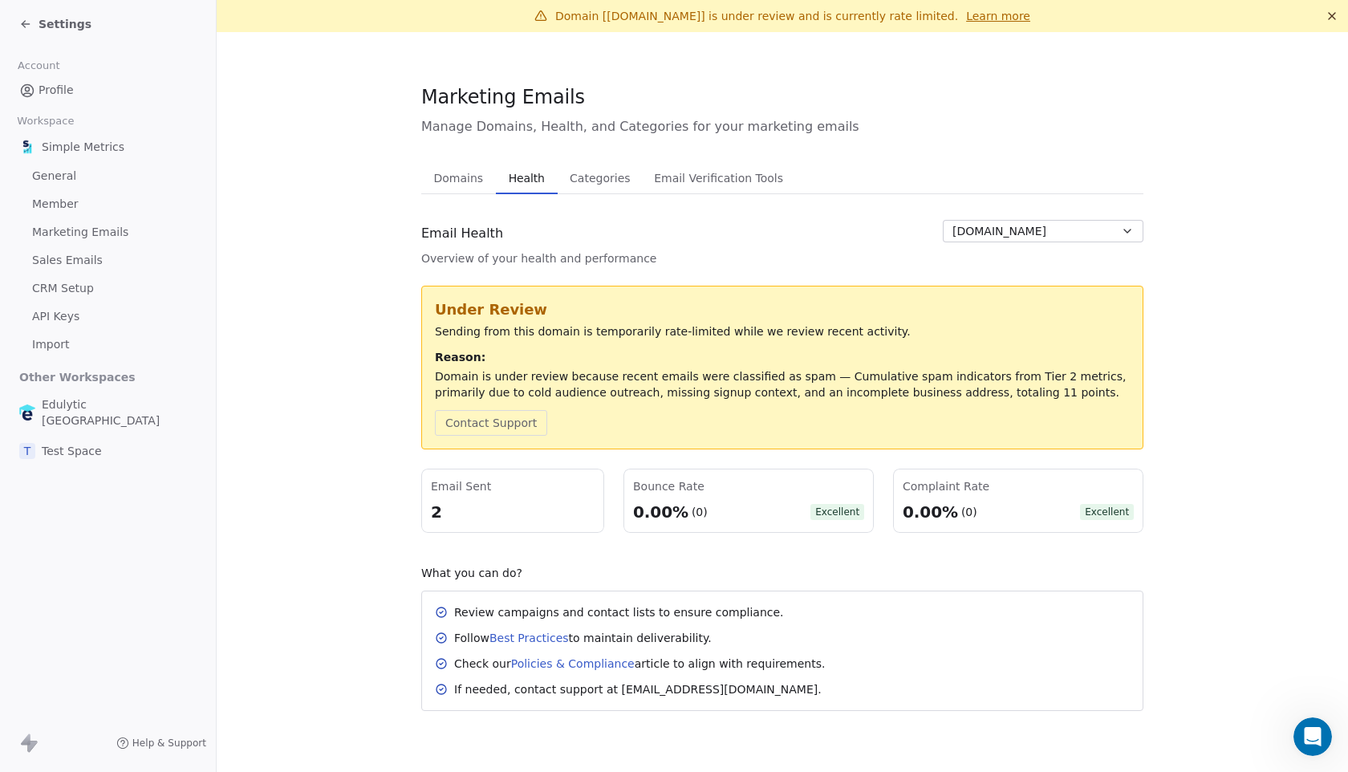
click at [691, 188] on span "Email Verification Tools" at bounding box center [718, 178] width 142 height 22
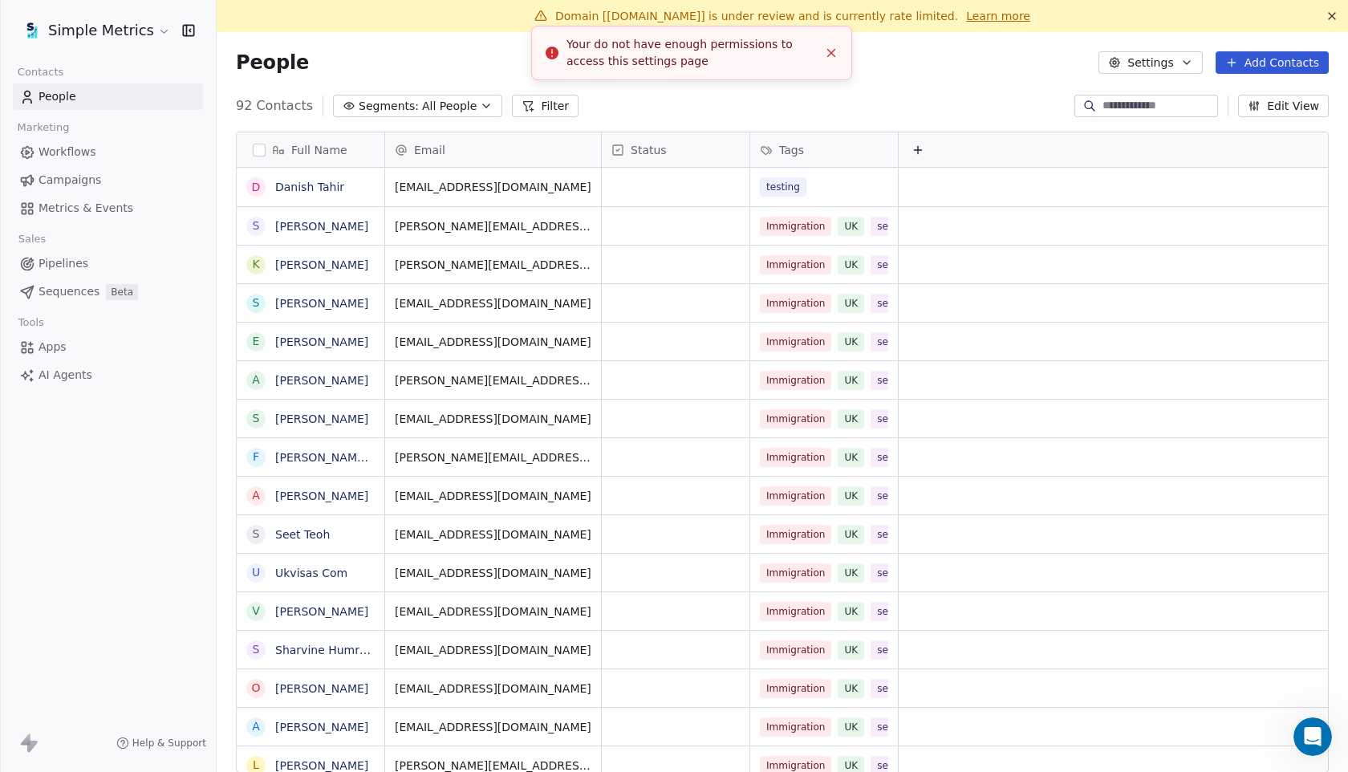
scroll to position [679, 1131]
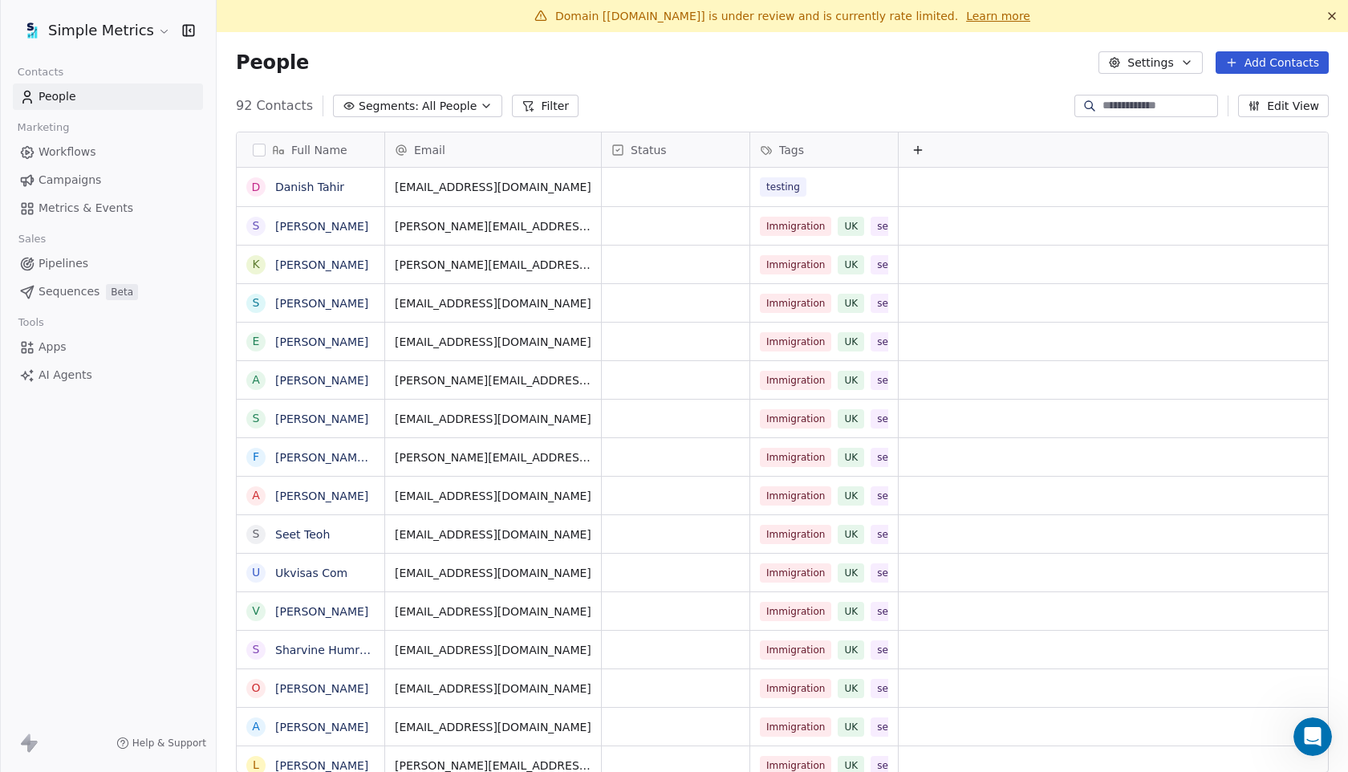
click at [59, 187] on span "Campaigns" at bounding box center [70, 180] width 63 height 17
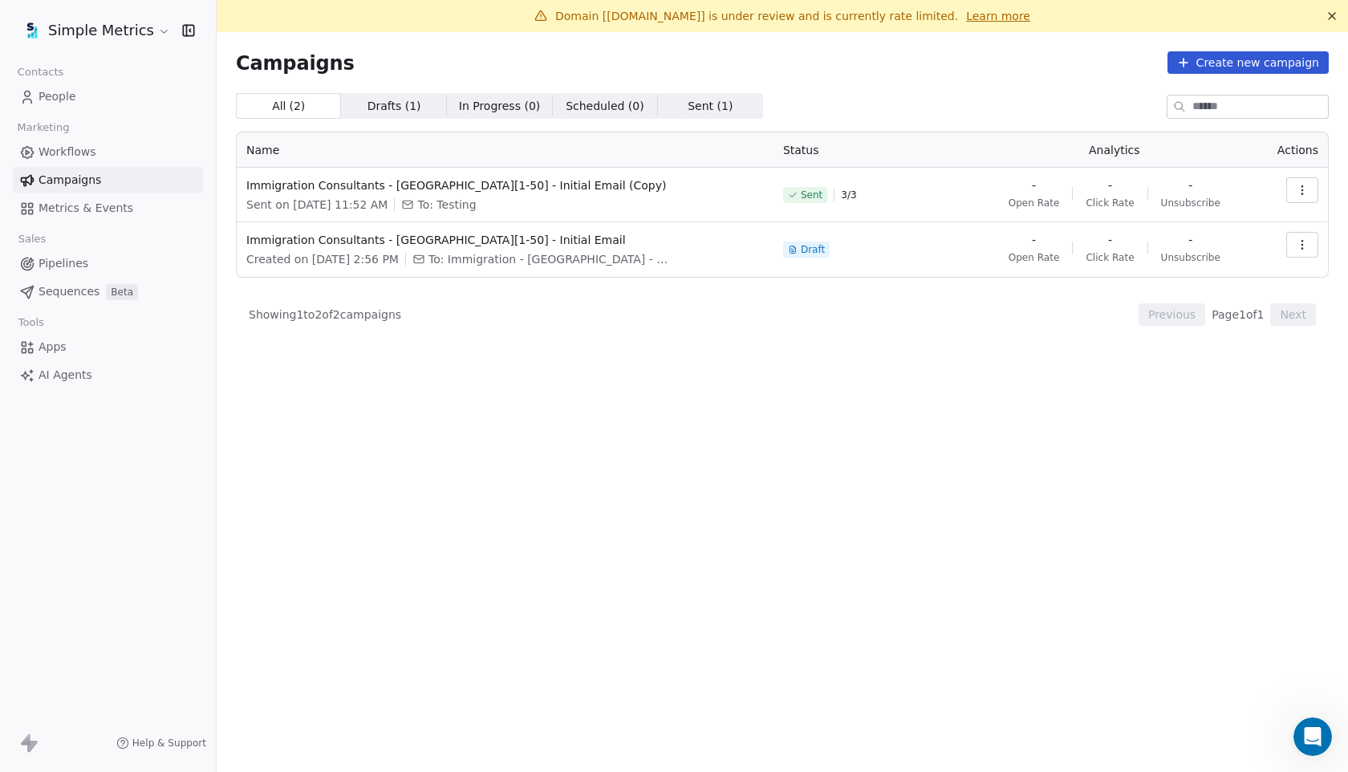
click at [68, 265] on span "Pipelines" at bounding box center [64, 263] width 50 height 17
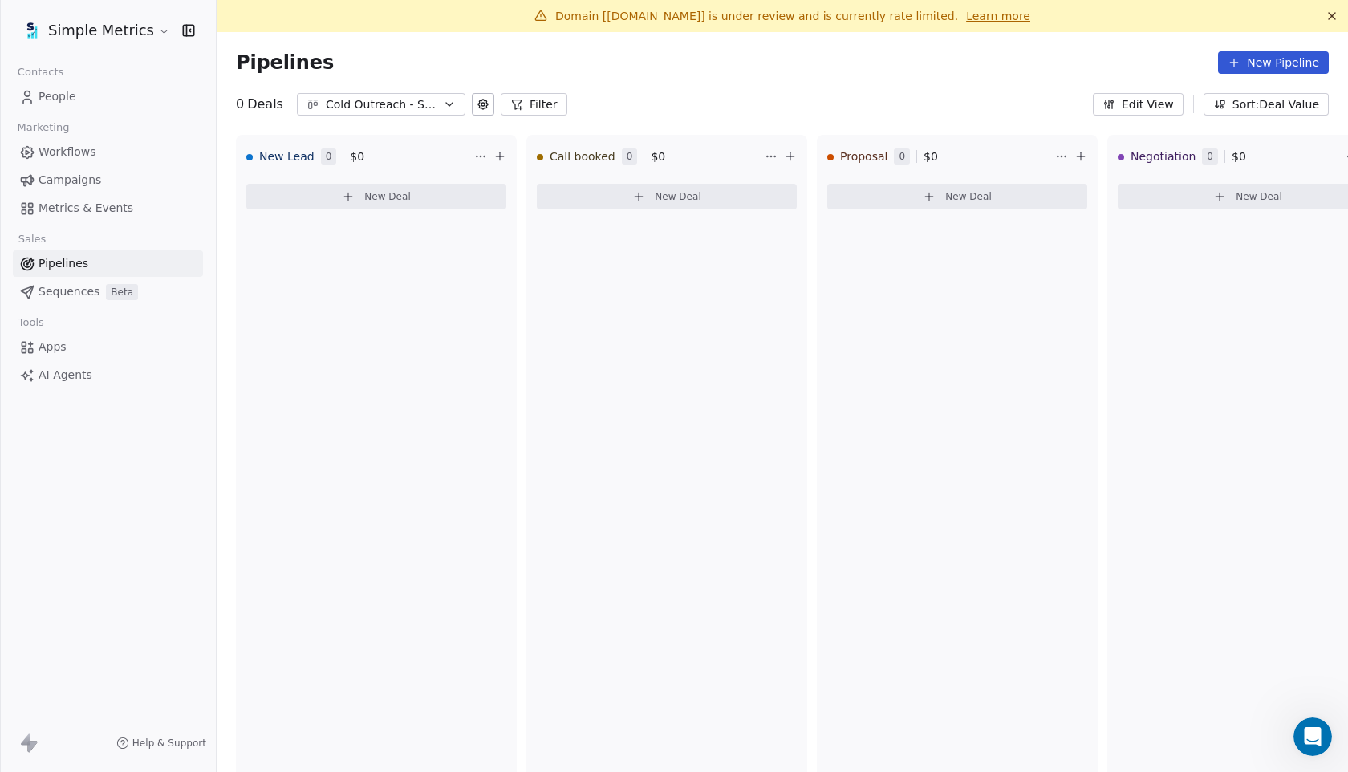
click at [55, 179] on span "Campaigns" at bounding box center [70, 180] width 63 height 17
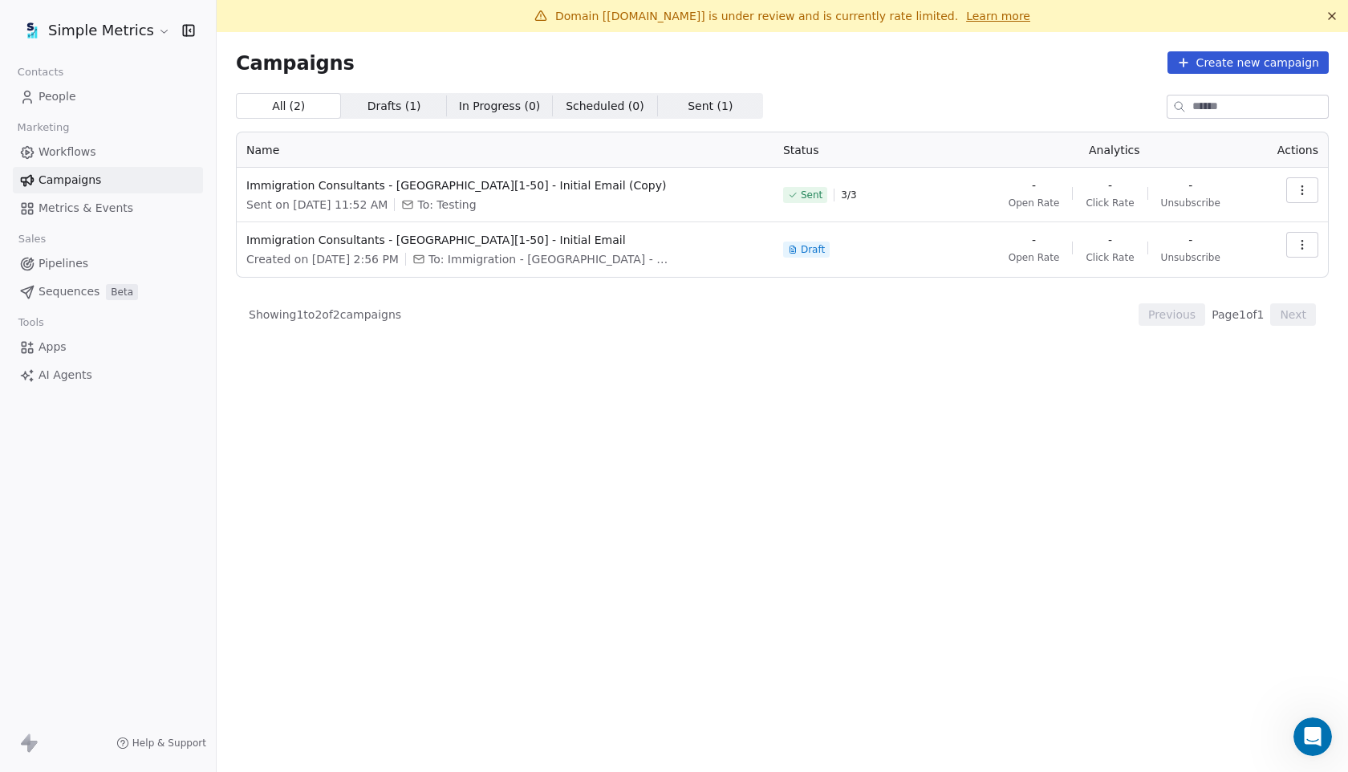
click at [57, 100] on span "People" at bounding box center [58, 96] width 38 height 17
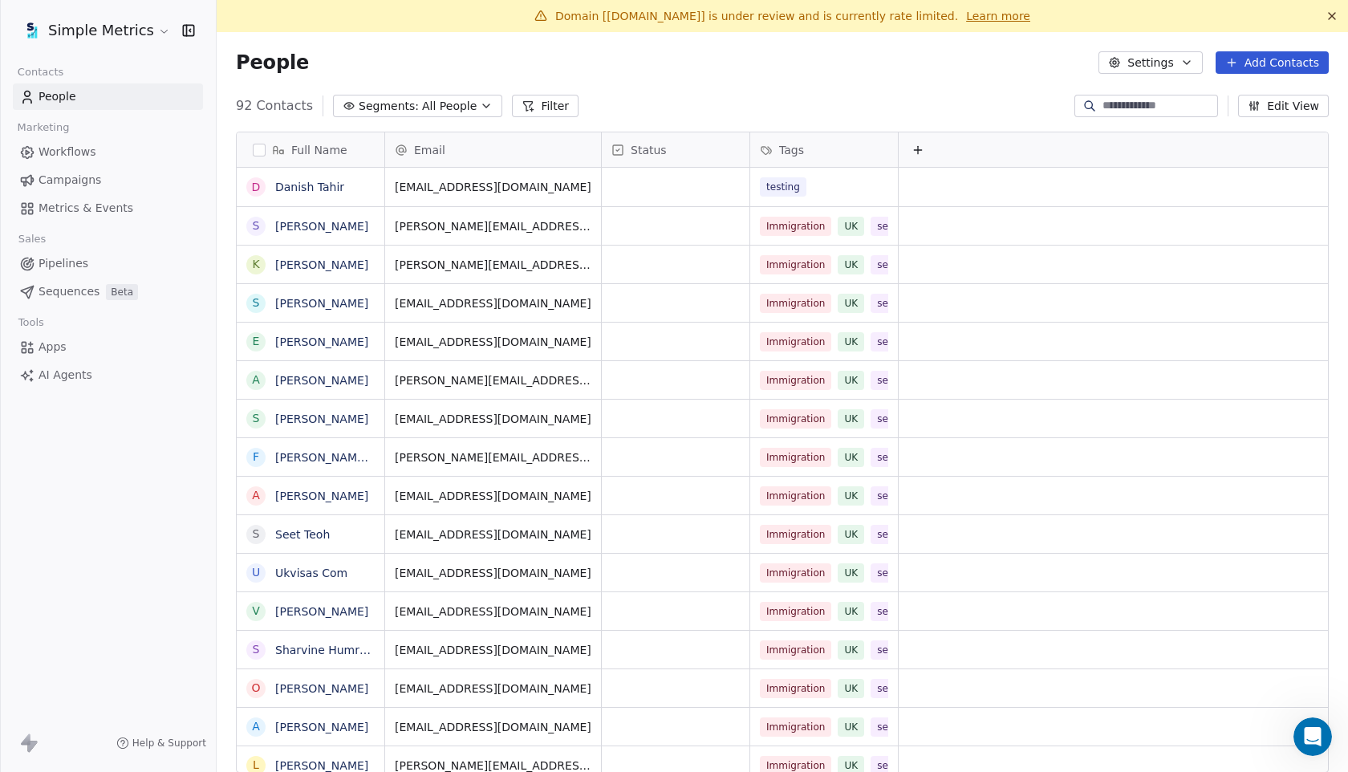
scroll to position [679, 1131]
click at [70, 191] on link "Campaigns" at bounding box center [108, 180] width 190 height 26
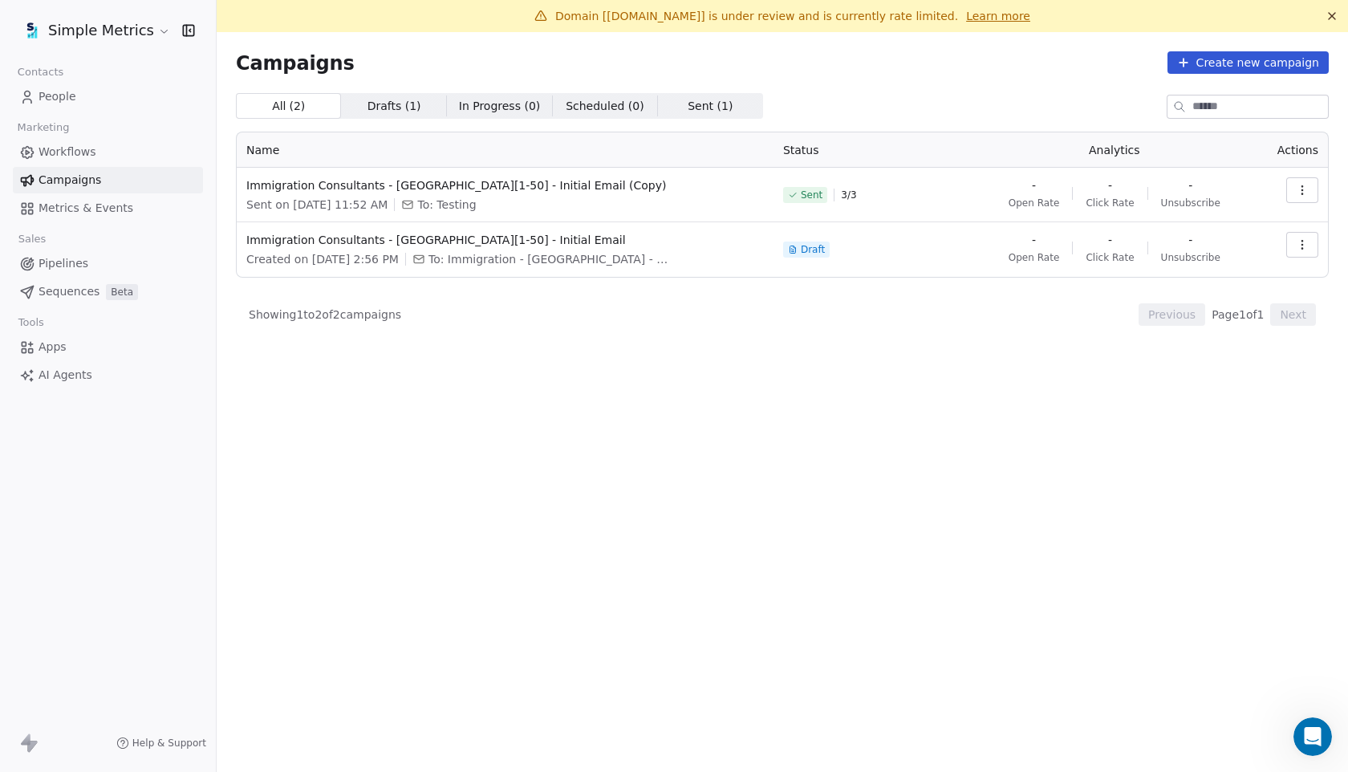
click at [970, 22] on link "Learn more" at bounding box center [998, 16] width 64 height 16
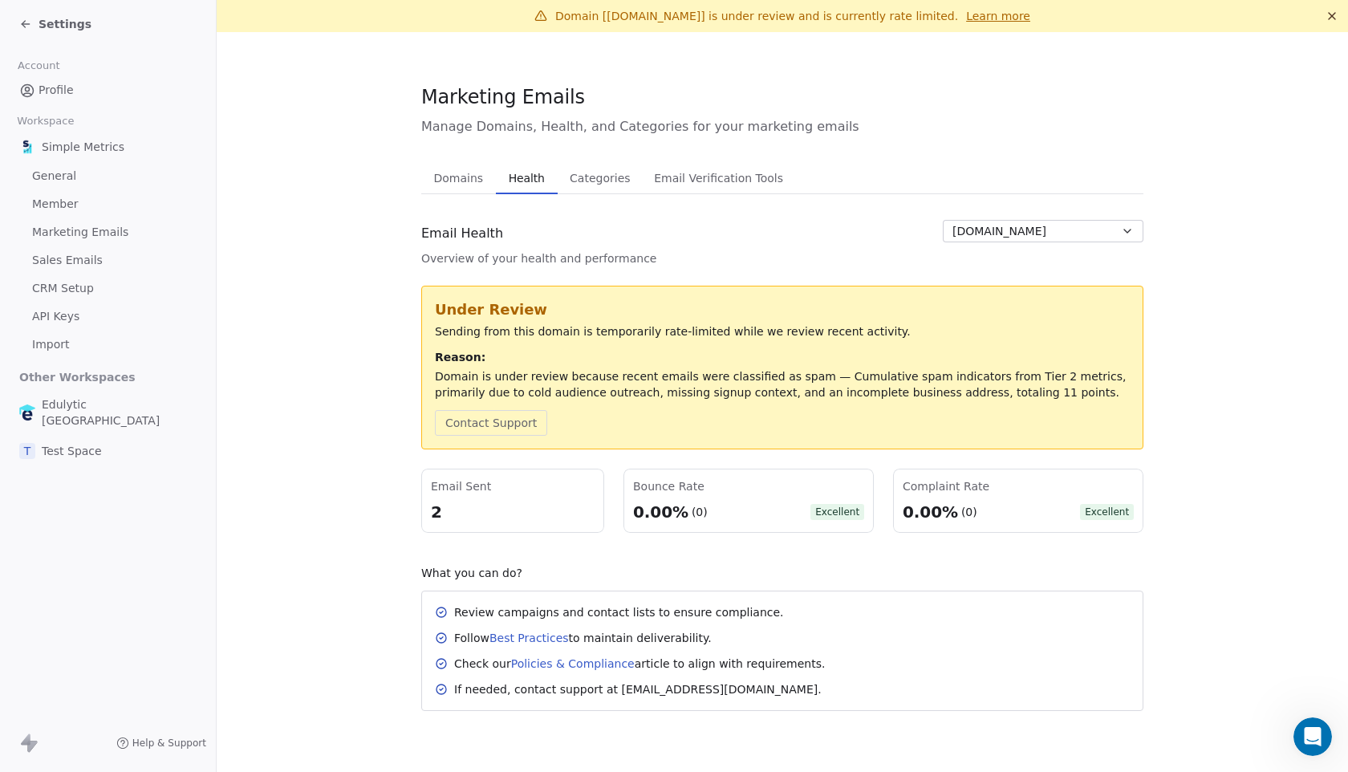
click at [454, 180] on span "Domains" at bounding box center [459, 178] width 63 height 22
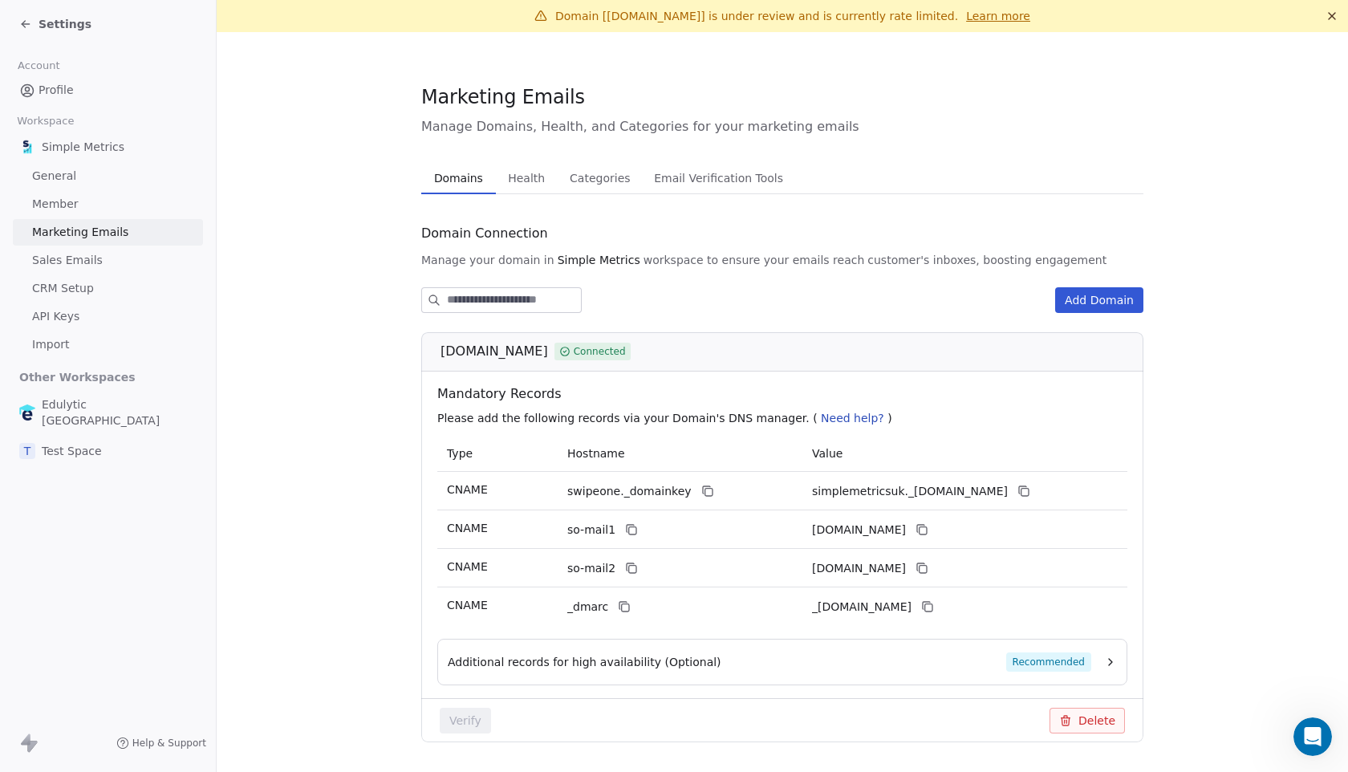
click at [64, 86] on span "Profile" at bounding box center [56, 90] width 35 height 17
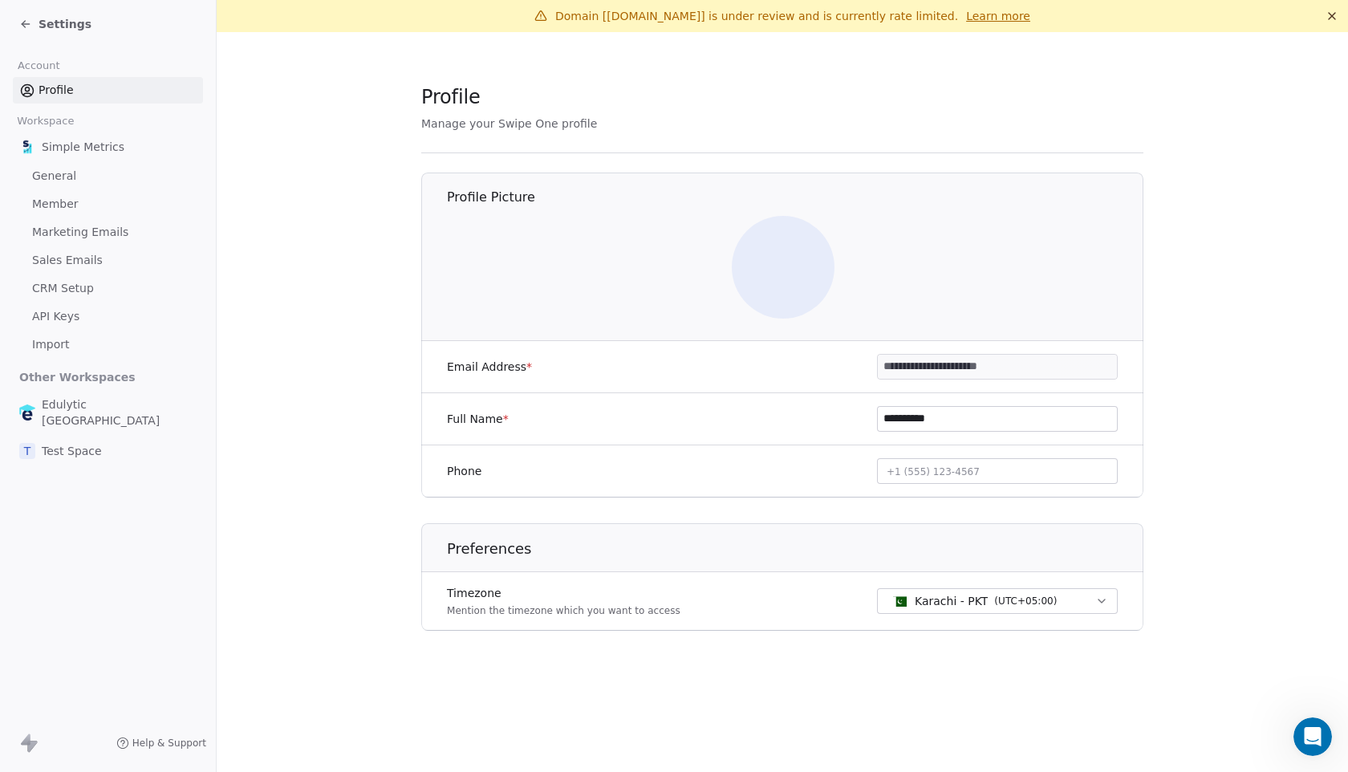
click at [23, 19] on icon at bounding box center [25, 24] width 13 height 13
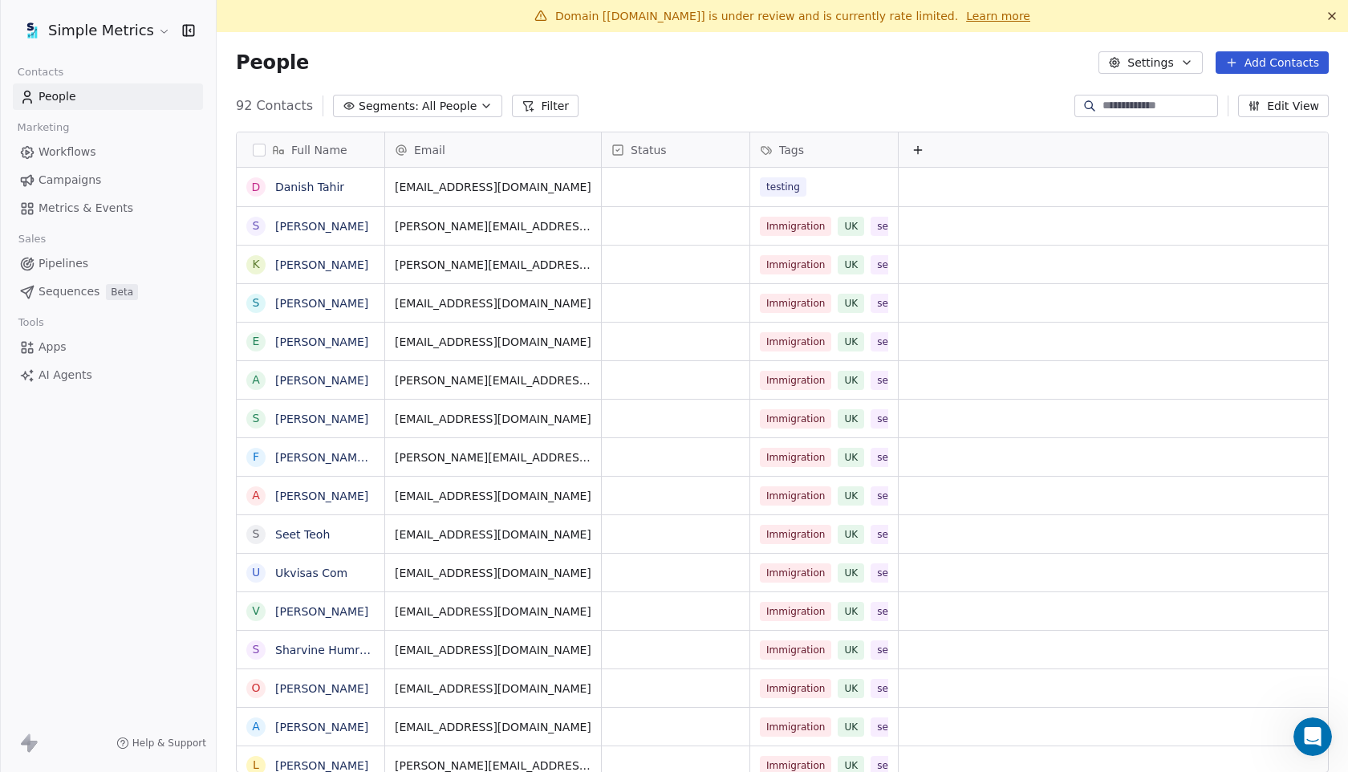
scroll to position [679, 1131]
click at [86, 210] on span "Metrics & Events" at bounding box center [86, 208] width 95 height 17
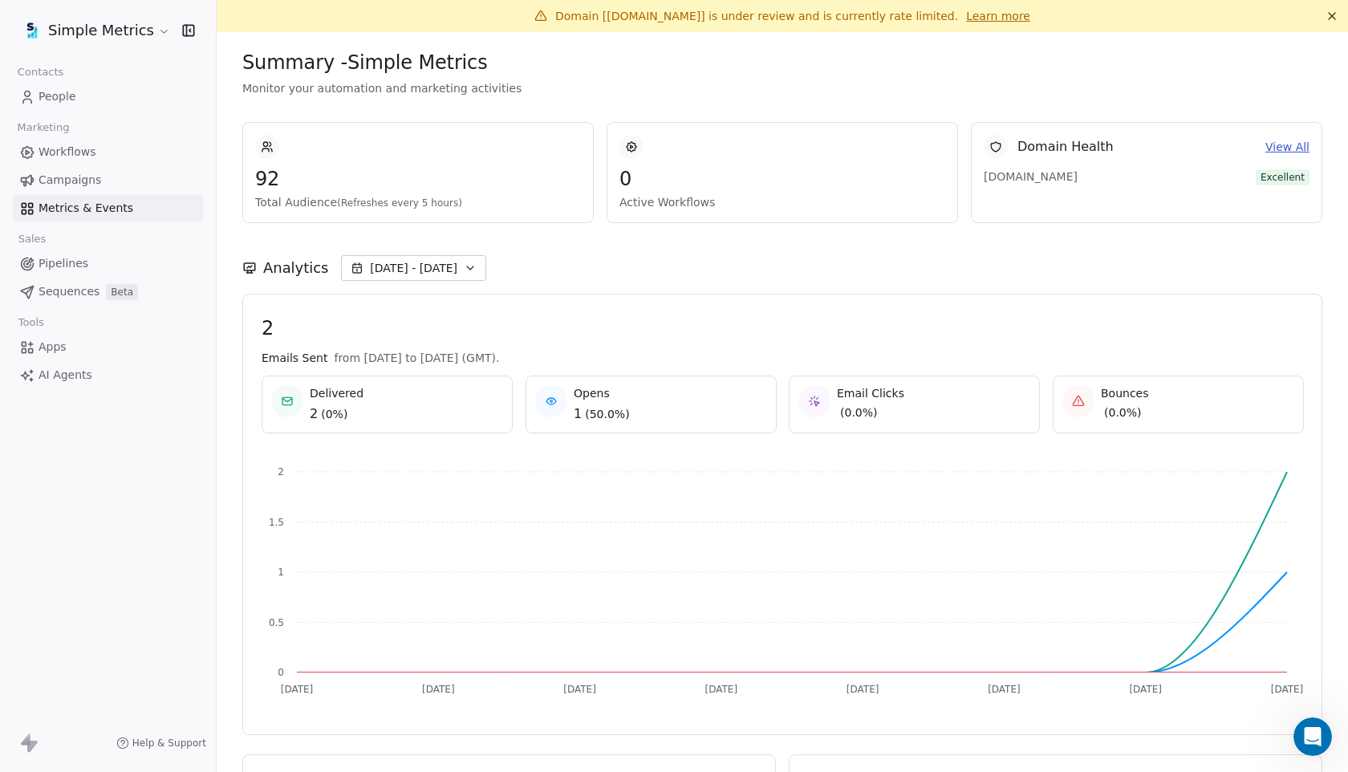
click at [56, 149] on span "Workflows" at bounding box center [68, 152] width 58 height 17
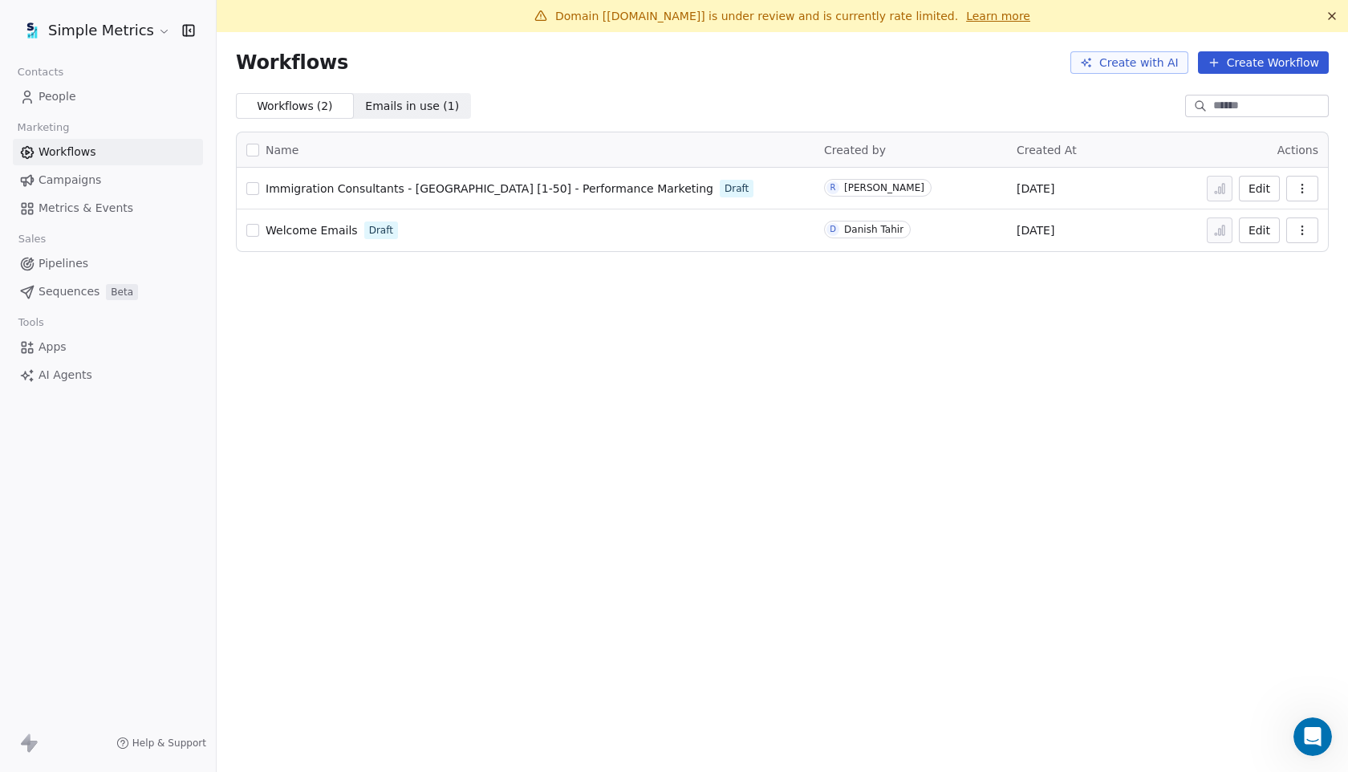
click at [63, 175] on span "Campaigns" at bounding box center [70, 180] width 63 height 17
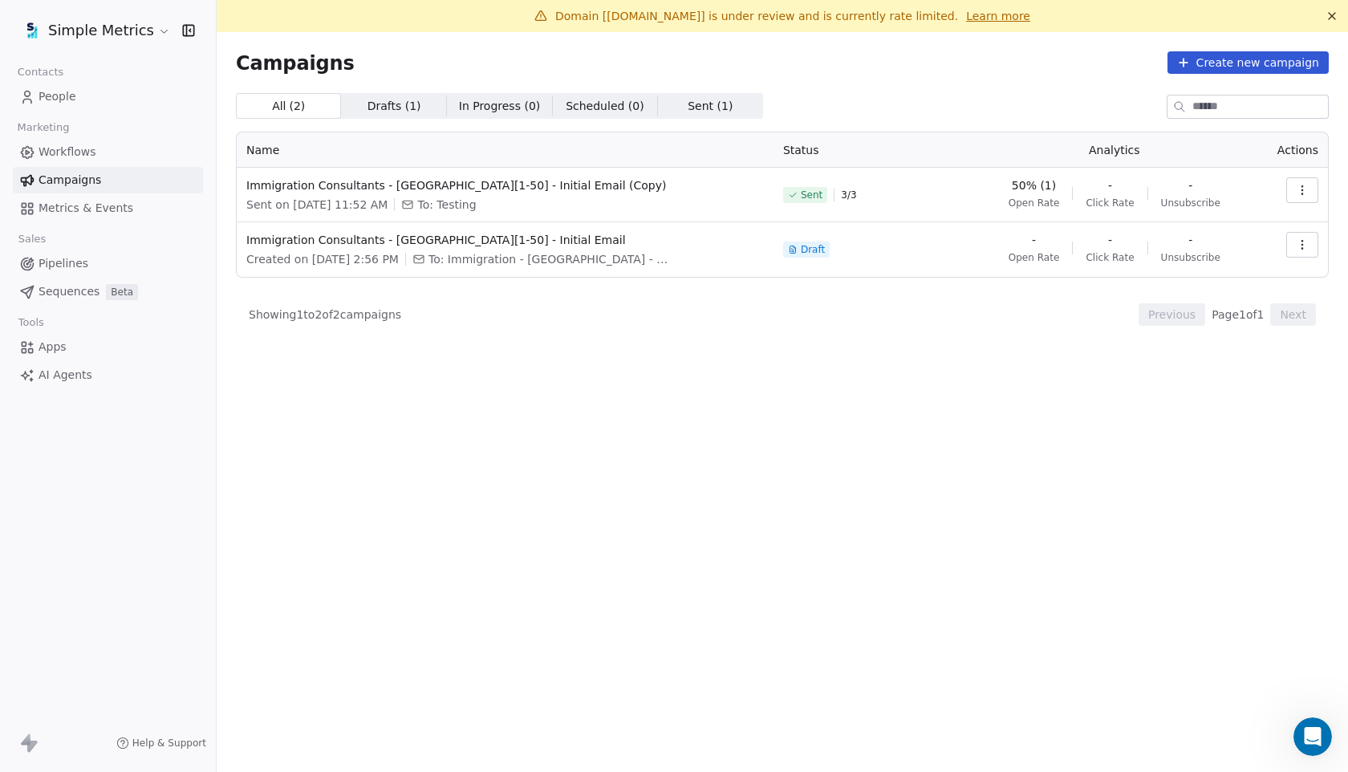
click at [69, 95] on span "People" at bounding box center [58, 96] width 38 height 17
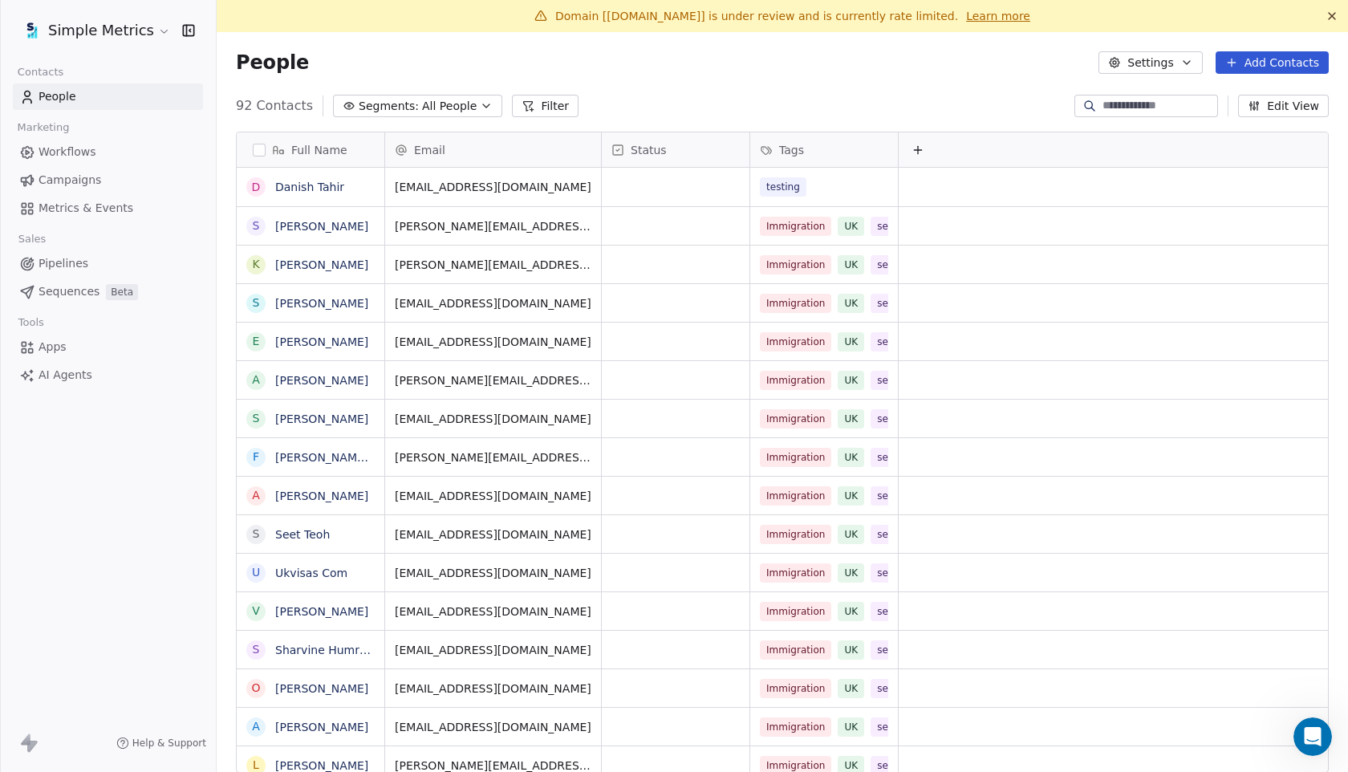
scroll to position [2, 0]
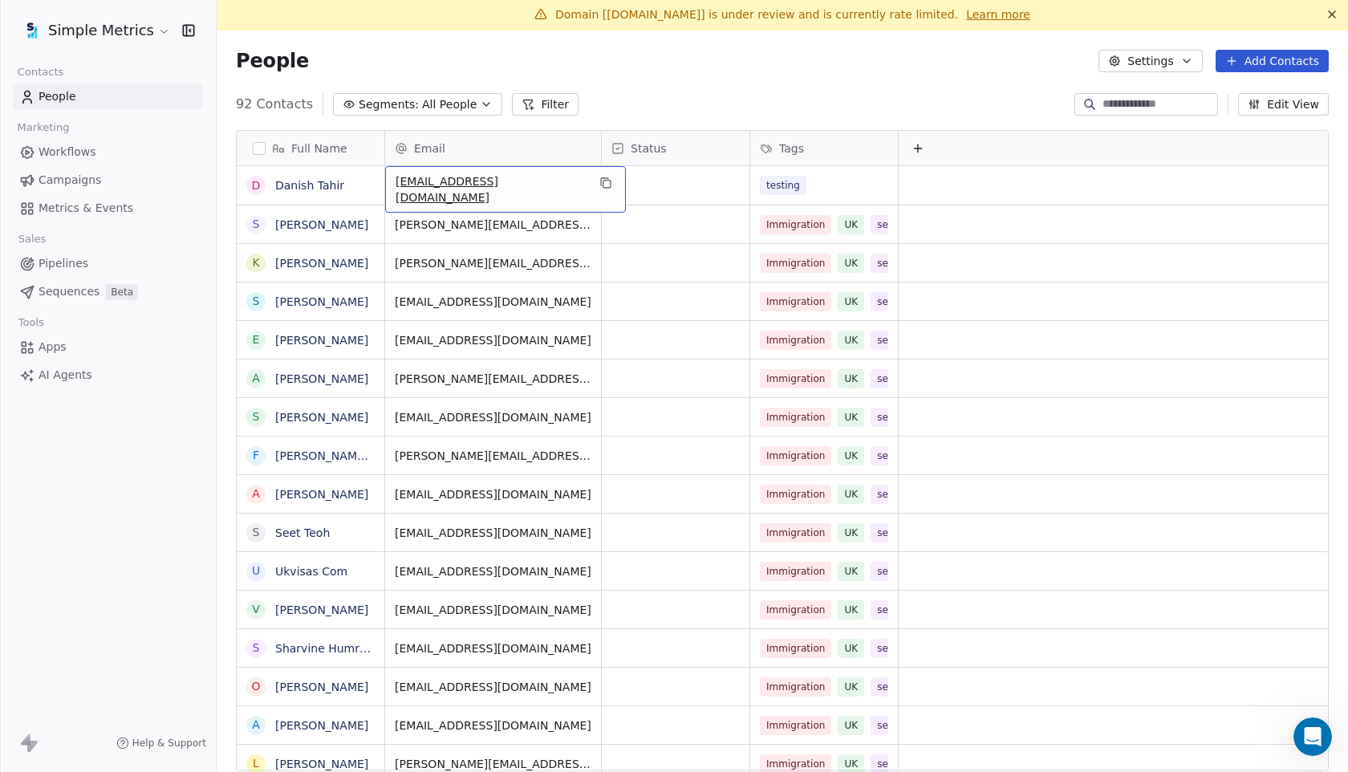
click at [460, 186] on span "danish.tahir@edulytic.com" at bounding box center [490, 189] width 191 height 32
click at [452, 185] on span "danish.tahir@edulytic.com" at bounding box center [490, 189] width 191 height 32
click at [452, 185] on input "**********" at bounding box center [493, 186] width 209 height 32
click at [456, 185] on input "**********" at bounding box center [493, 186] width 209 height 32
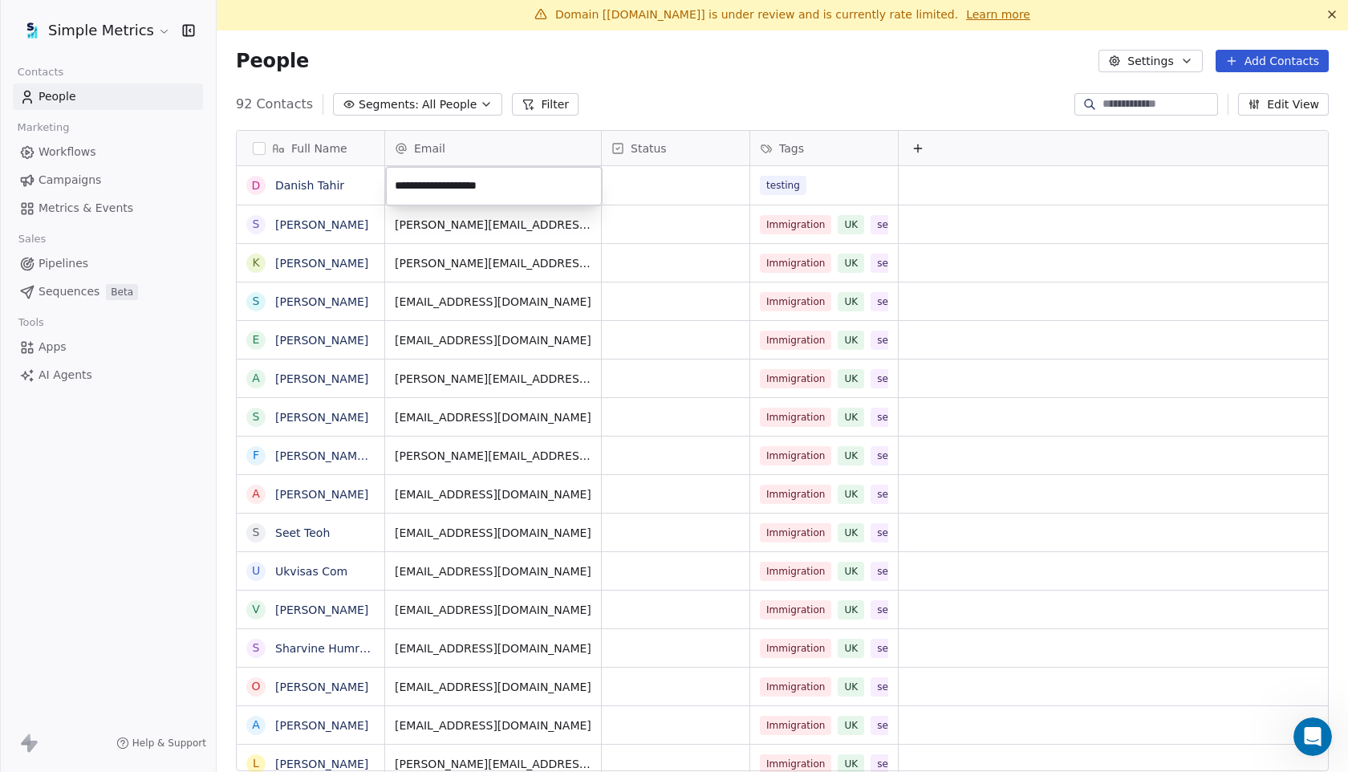
type input "**********"
click at [704, 96] on html "Simple Metrics Contacts People Marketing Workflows Campaigns Metrics & Events S…" at bounding box center [674, 386] width 1348 height 772
click at [82, 178] on span "Campaigns" at bounding box center [70, 180] width 63 height 17
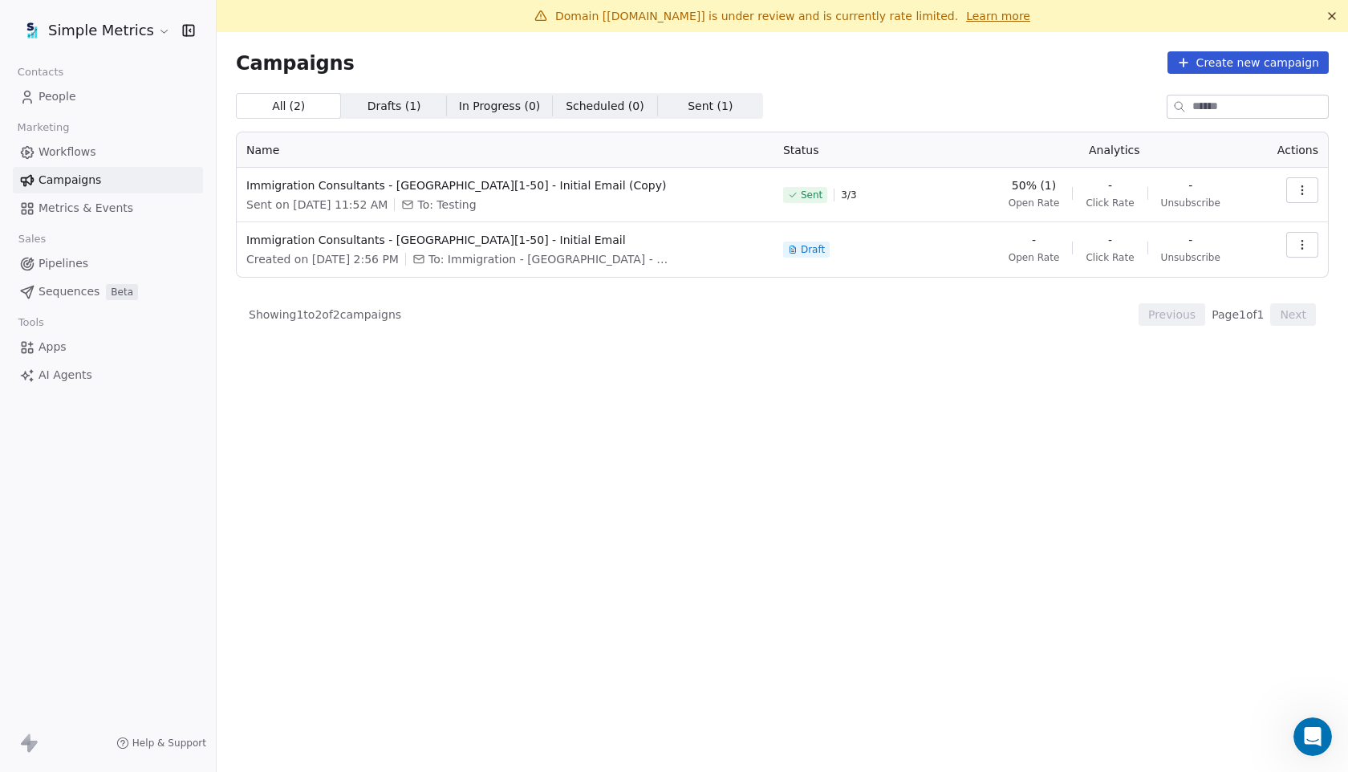
click at [1287, 180] on button "button" at bounding box center [1302, 190] width 32 height 26
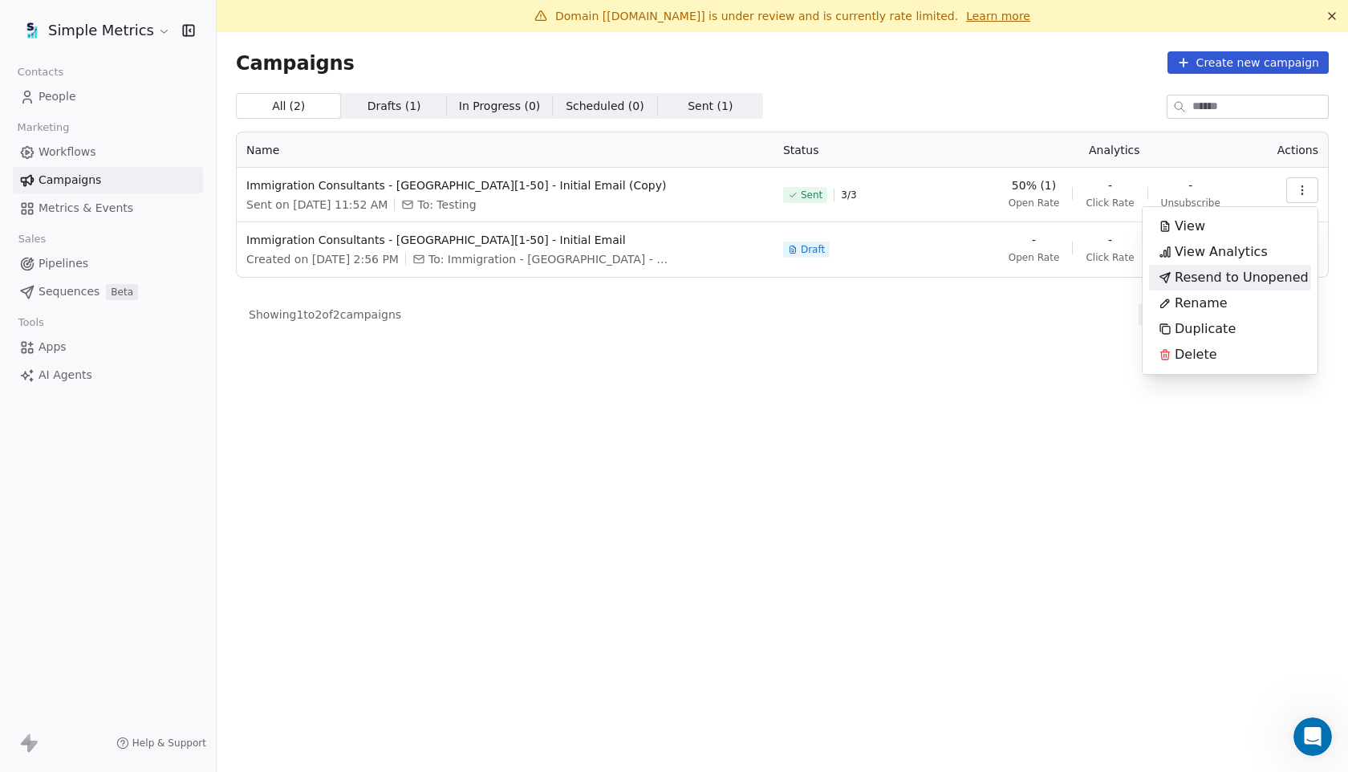
click at [1213, 286] on span "Resend to Unopened" at bounding box center [1241, 277] width 134 height 19
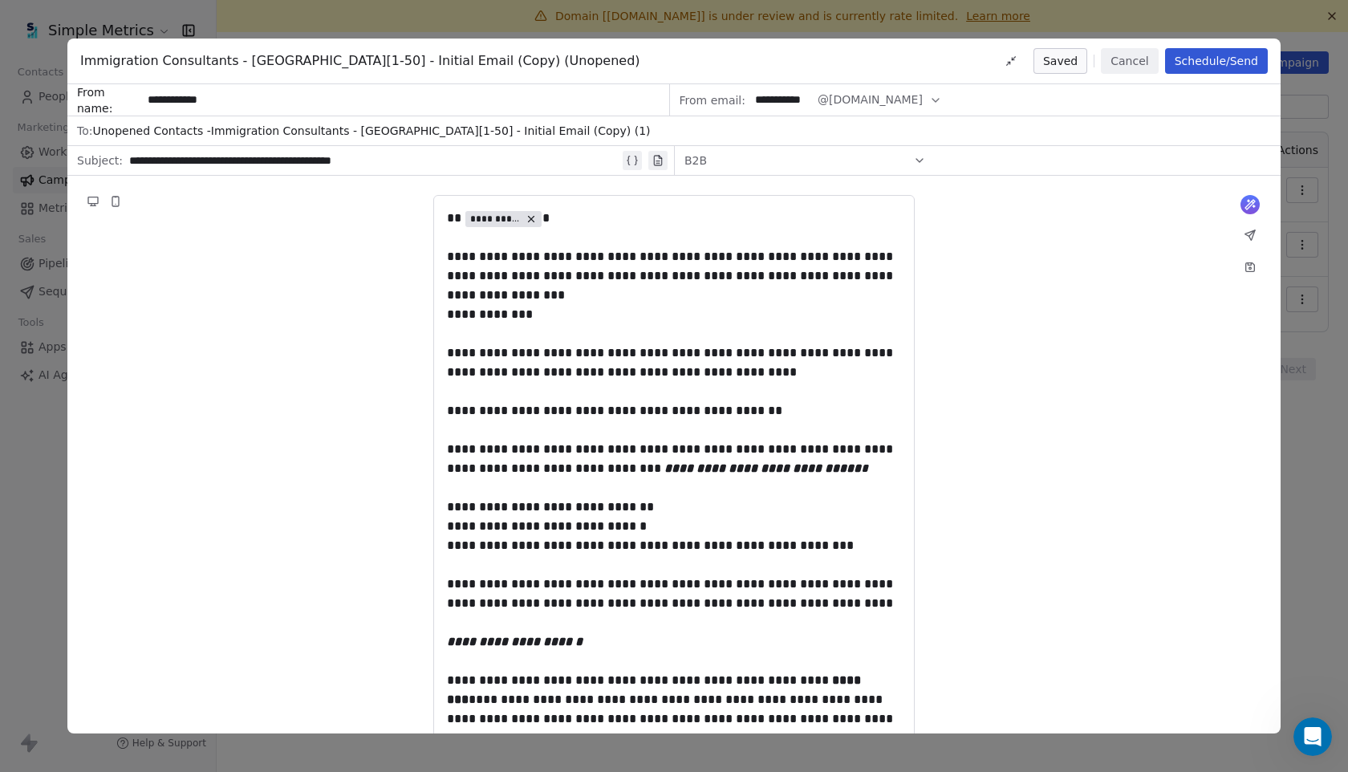
click at [488, 133] on span "To: Unopened Contacts - Immigration Consultants - UK[1-50] - Initial Email (Cop…" at bounding box center [673, 131] width 1213 height 30
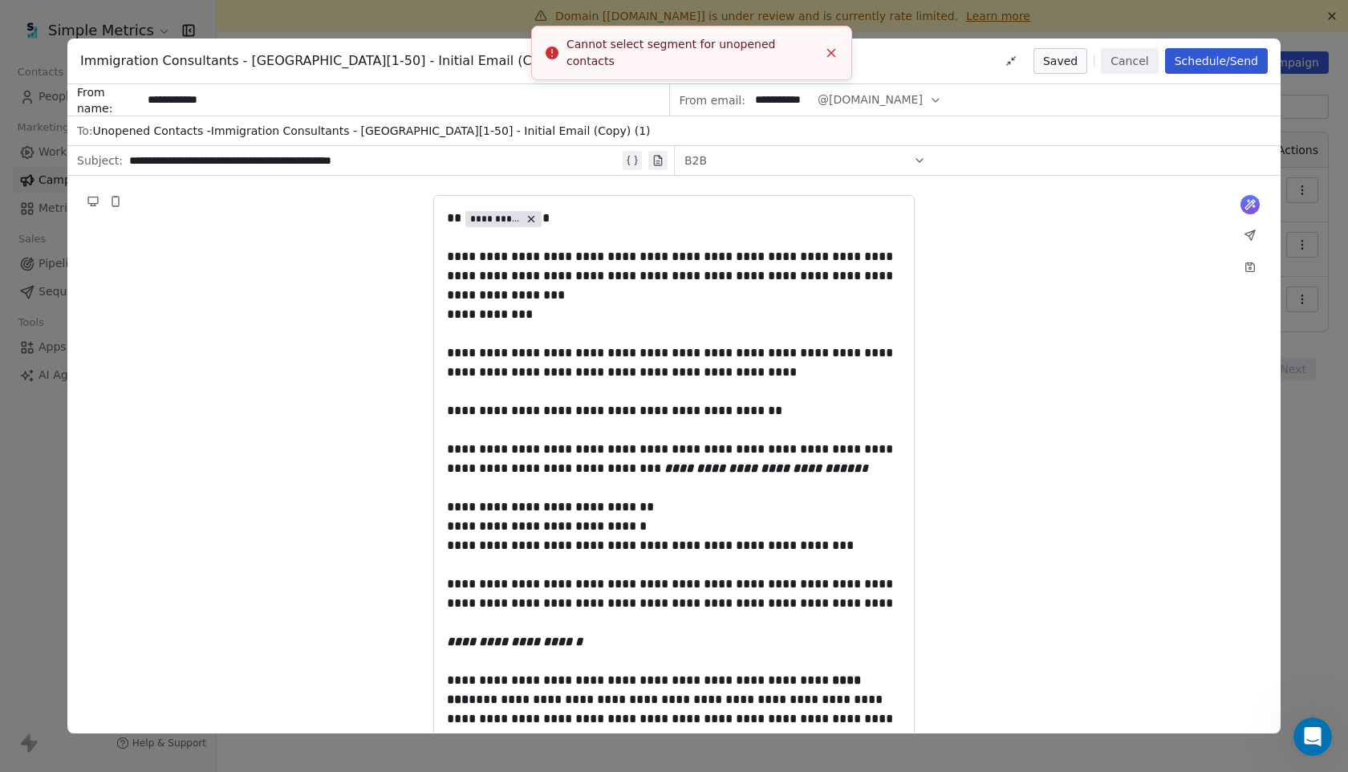
click at [533, 138] on span "To: Unopened Contacts - Immigration Consultants - UK[1-50] - Initial Email (Cop…" at bounding box center [673, 131] width 1213 height 30
click at [1117, 64] on button "Cancel" at bounding box center [1129, 61] width 57 height 26
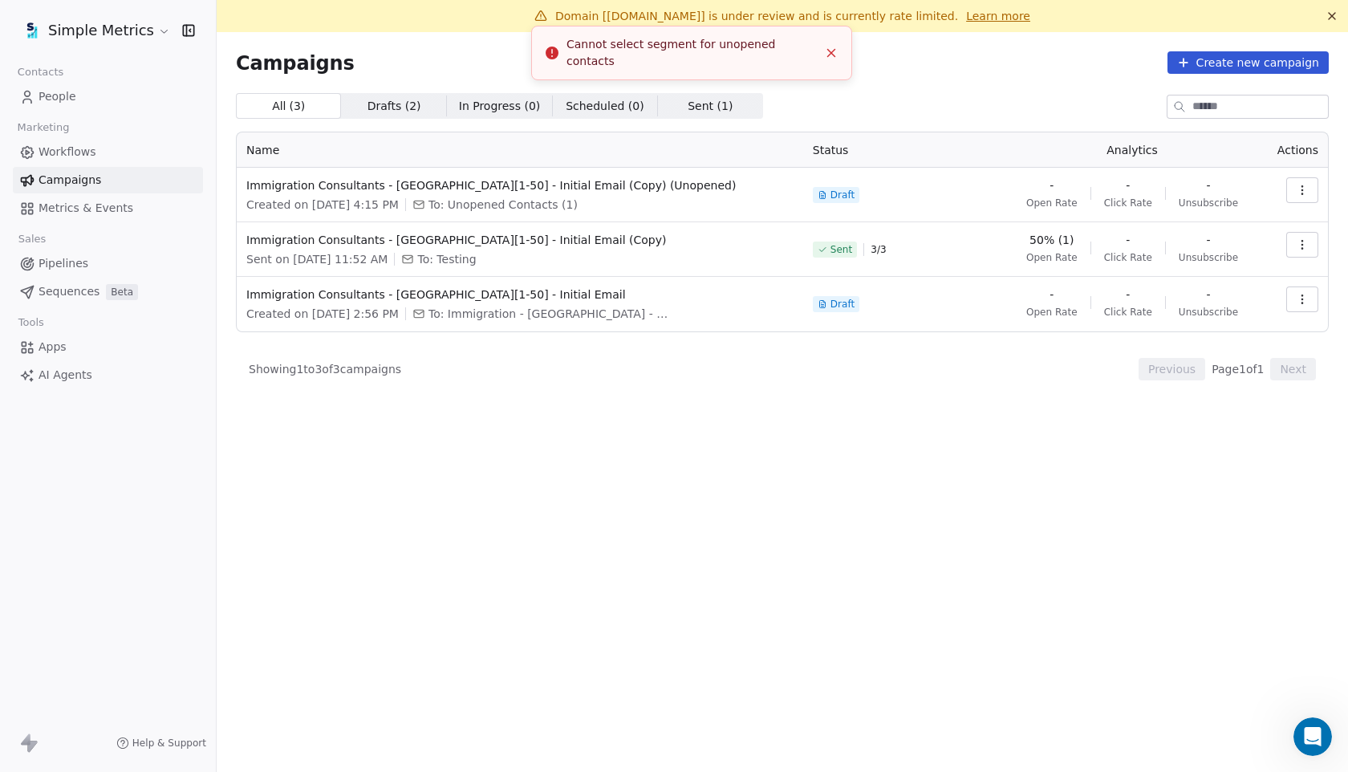
click at [1305, 195] on icon "button" at bounding box center [1301, 190] width 13 height 13
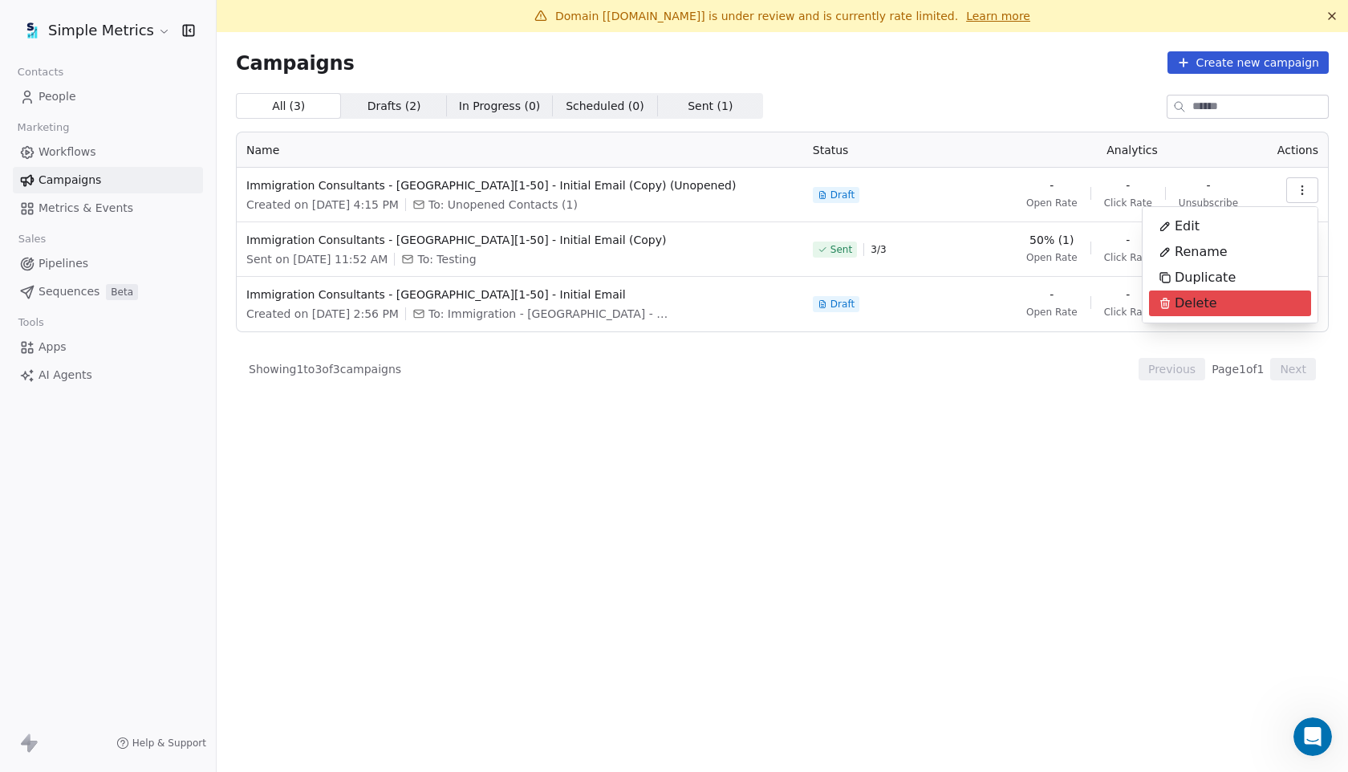
click at [1193, 292] on div "Delete" at bounding box center [1188, 303] width 78 height 26
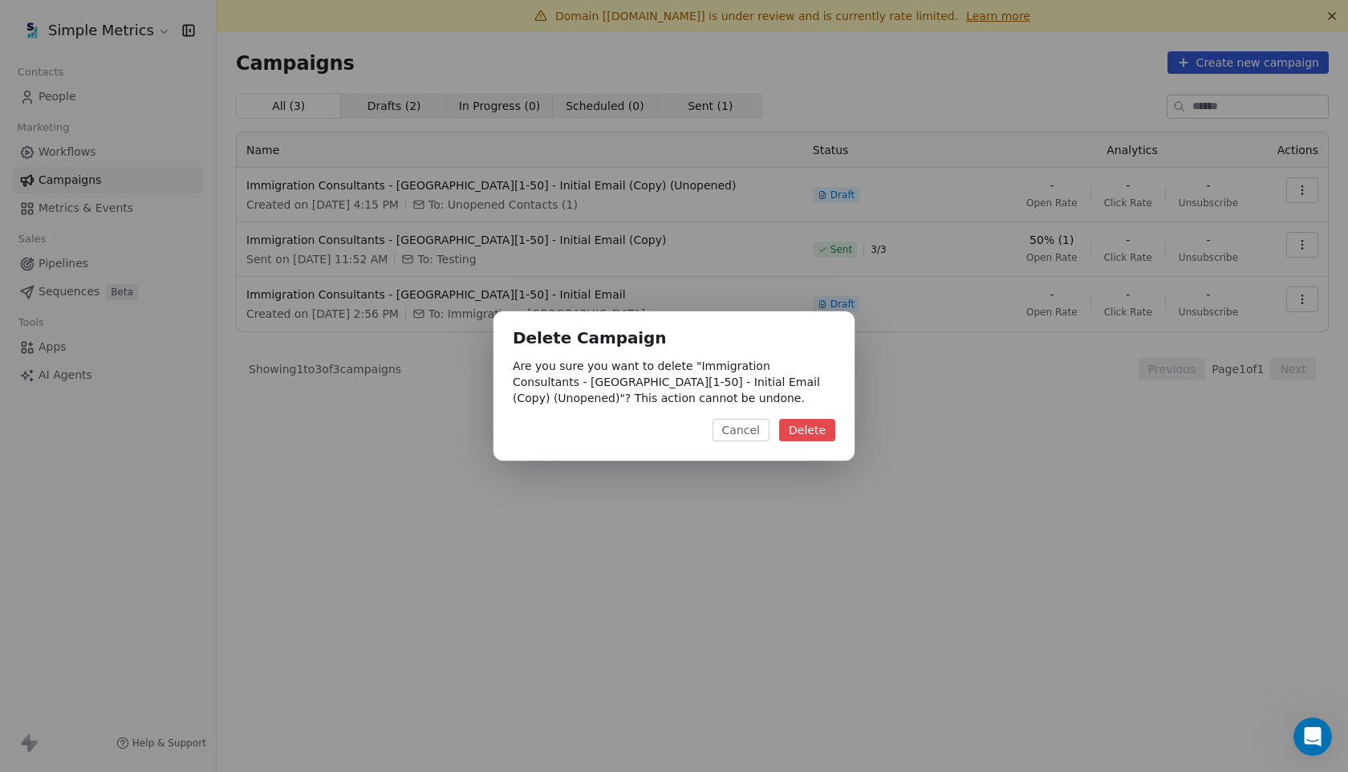
click at [815, 435] on button "Delete" at bounding box center [807, 430] width 56 height 22
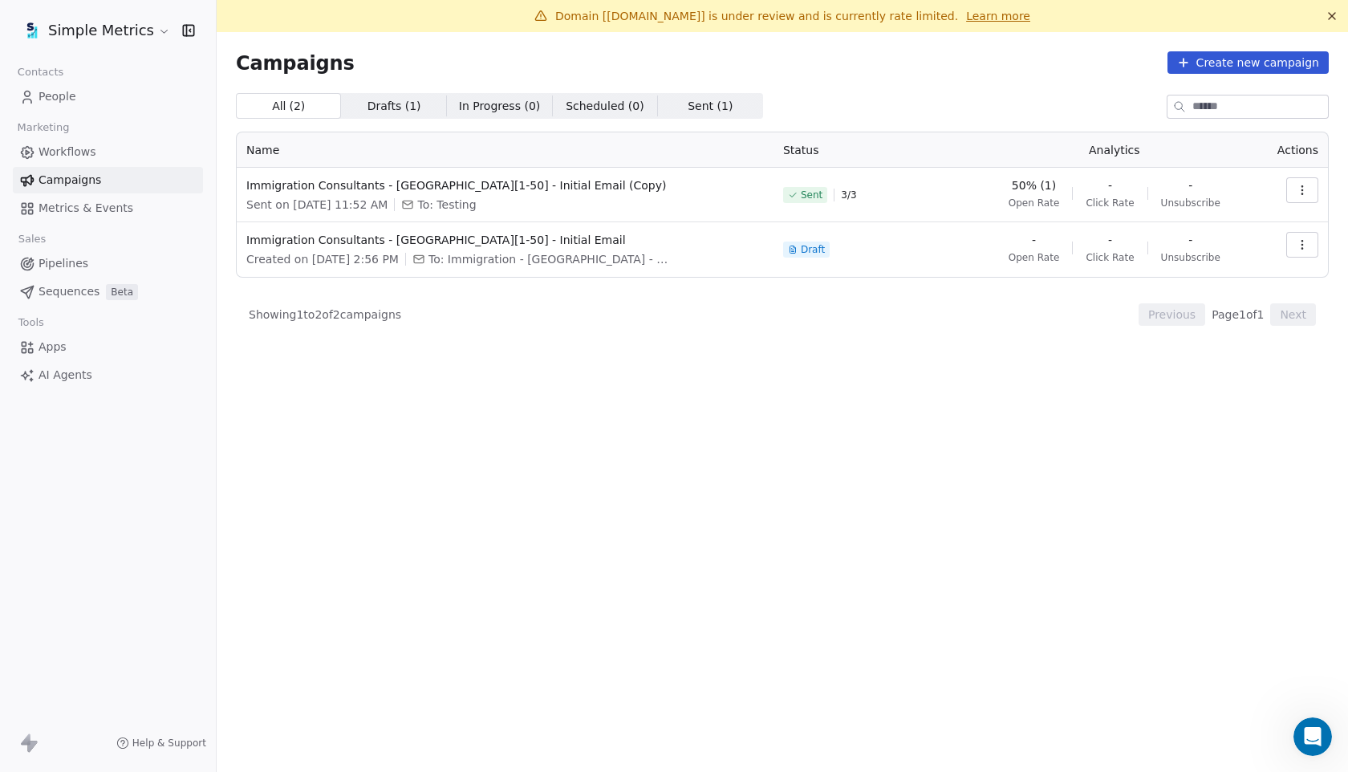
click at [1303, 197] on button "button" at bounding box center [1302, 190] width 32 height 26
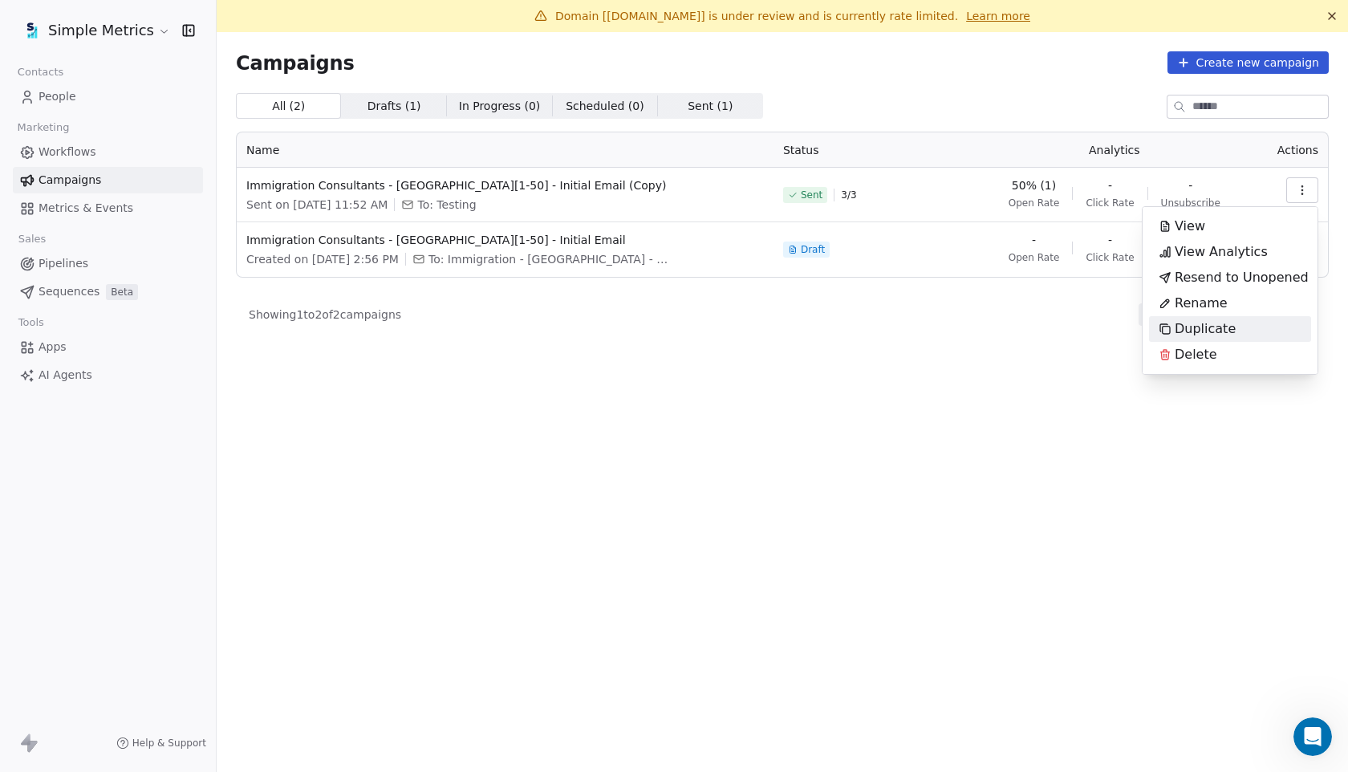
click at [1218, 328] on span "Duplicate" at bounding box center [1204, 328] width 61 height 19
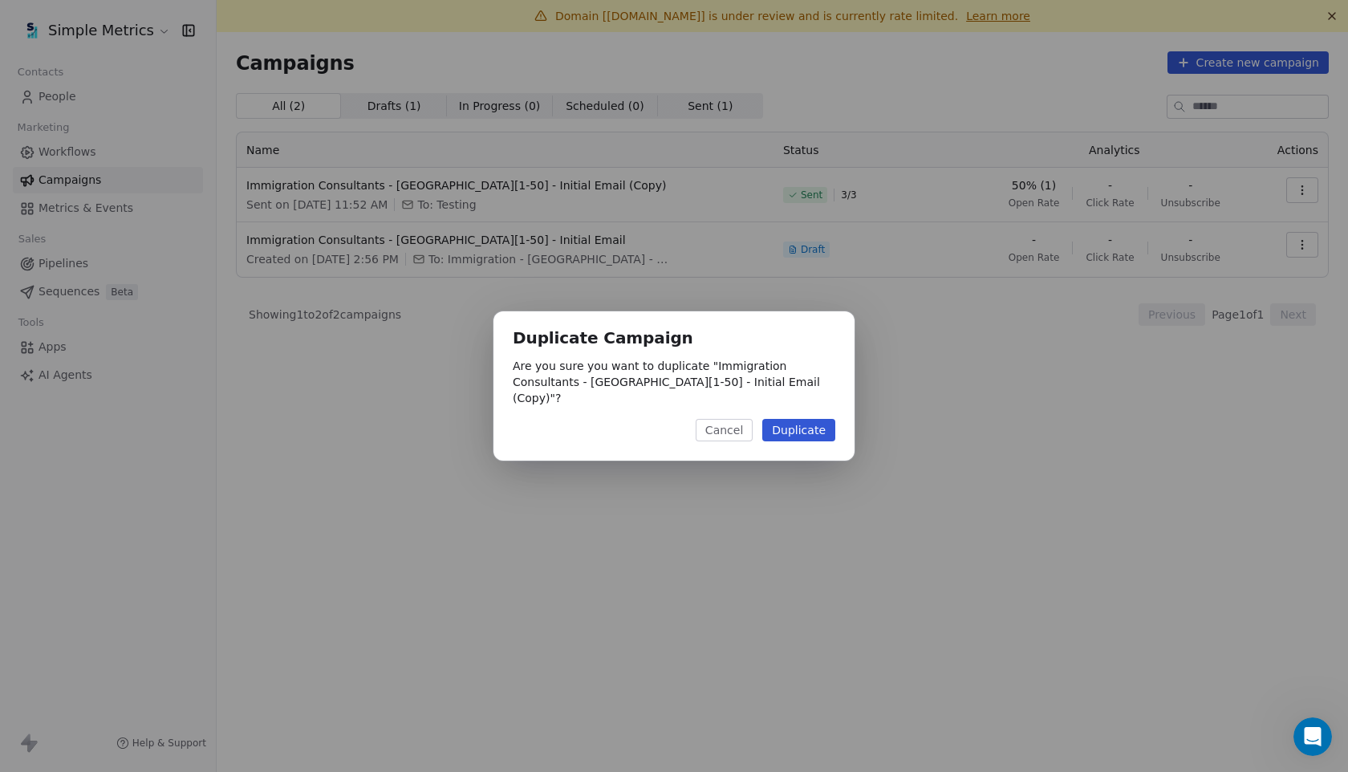
click at [809, 420] on button "Duplicate" at bounding box center [798, 430] width 73 height 22
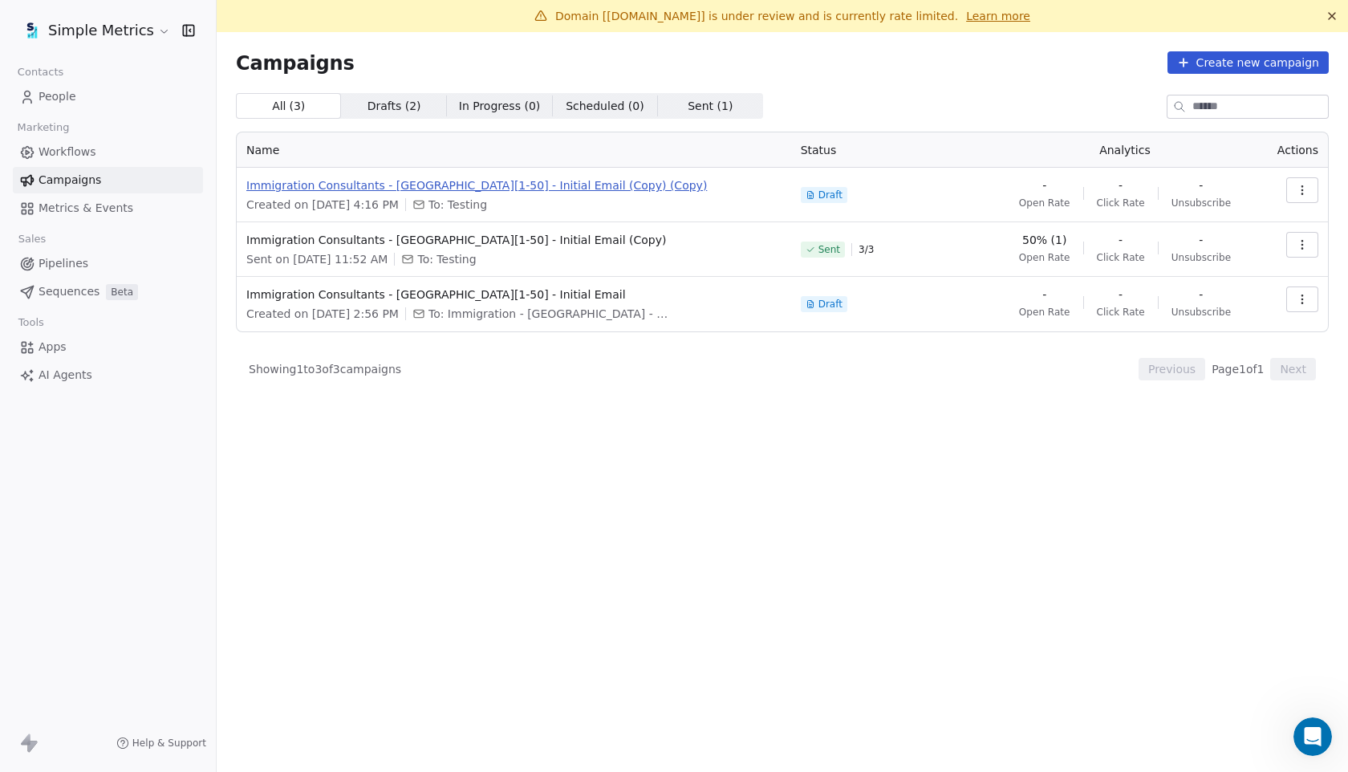
click at [500, 182] on span "Immigration Consultants - [GEOGRAPHIC_DATA][1-50] - Initial Email (Copy) (Copy)" at bounding box center [513, 185] width 535 height 16
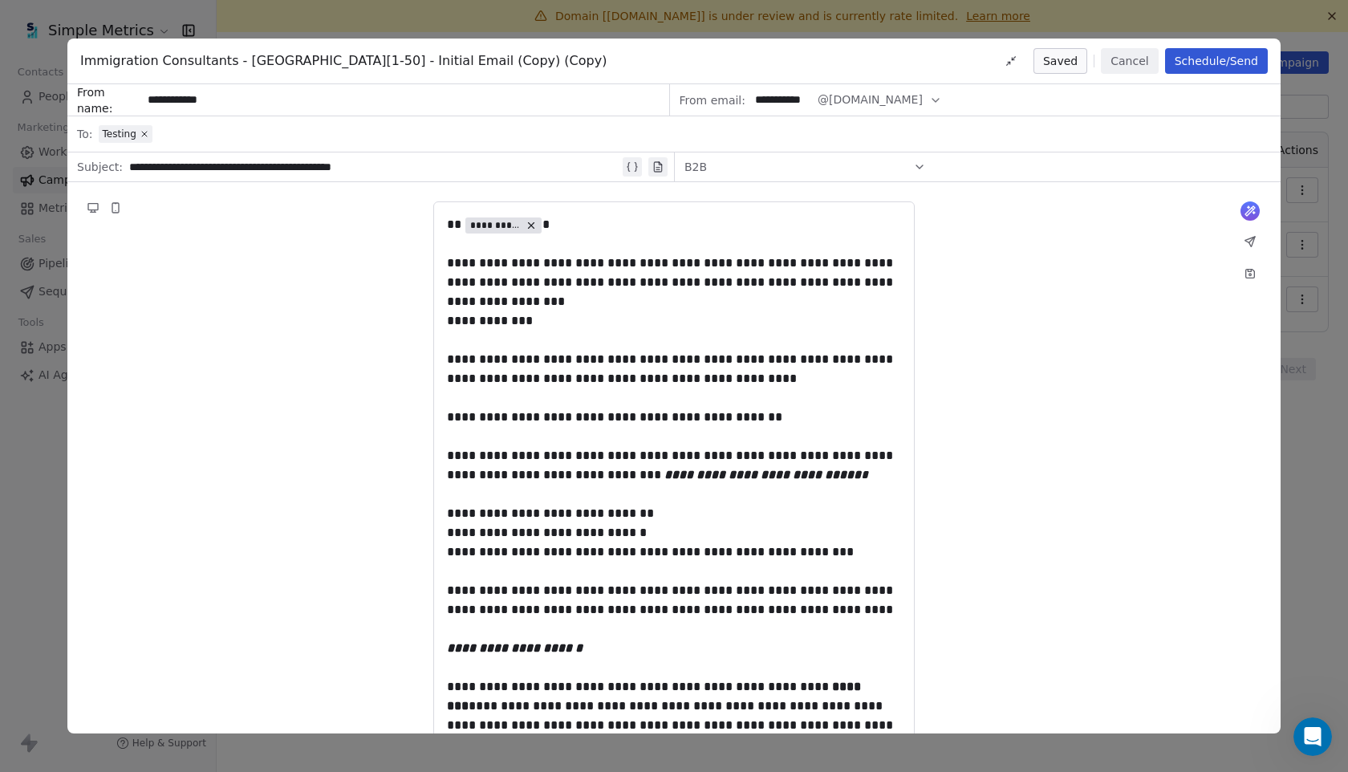
click at [1230, 64] on button "Schedule/Send" at bounding box center [1216, 61] width 103 height 26
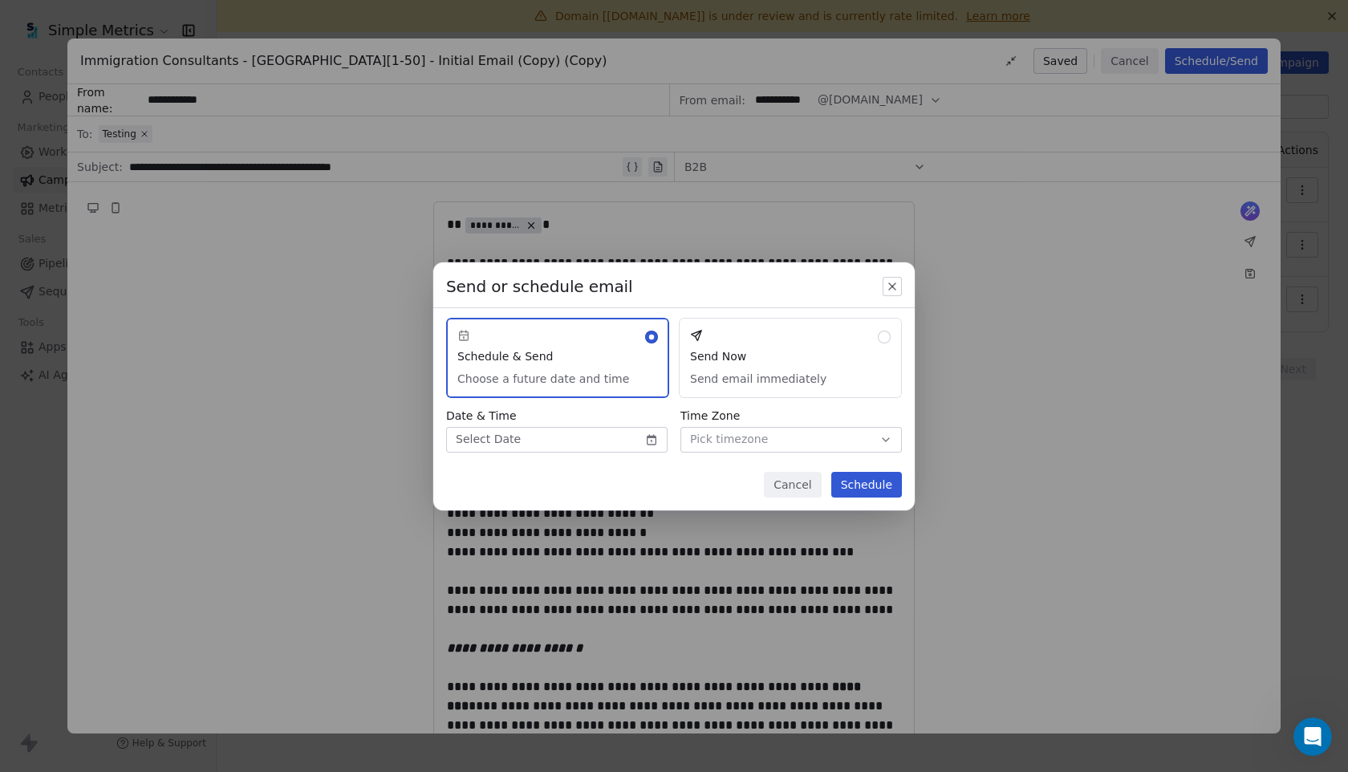
click at [792, 347] on button "Send Now Send email immediately" at bounding box center [790, 358] width 223 height 80
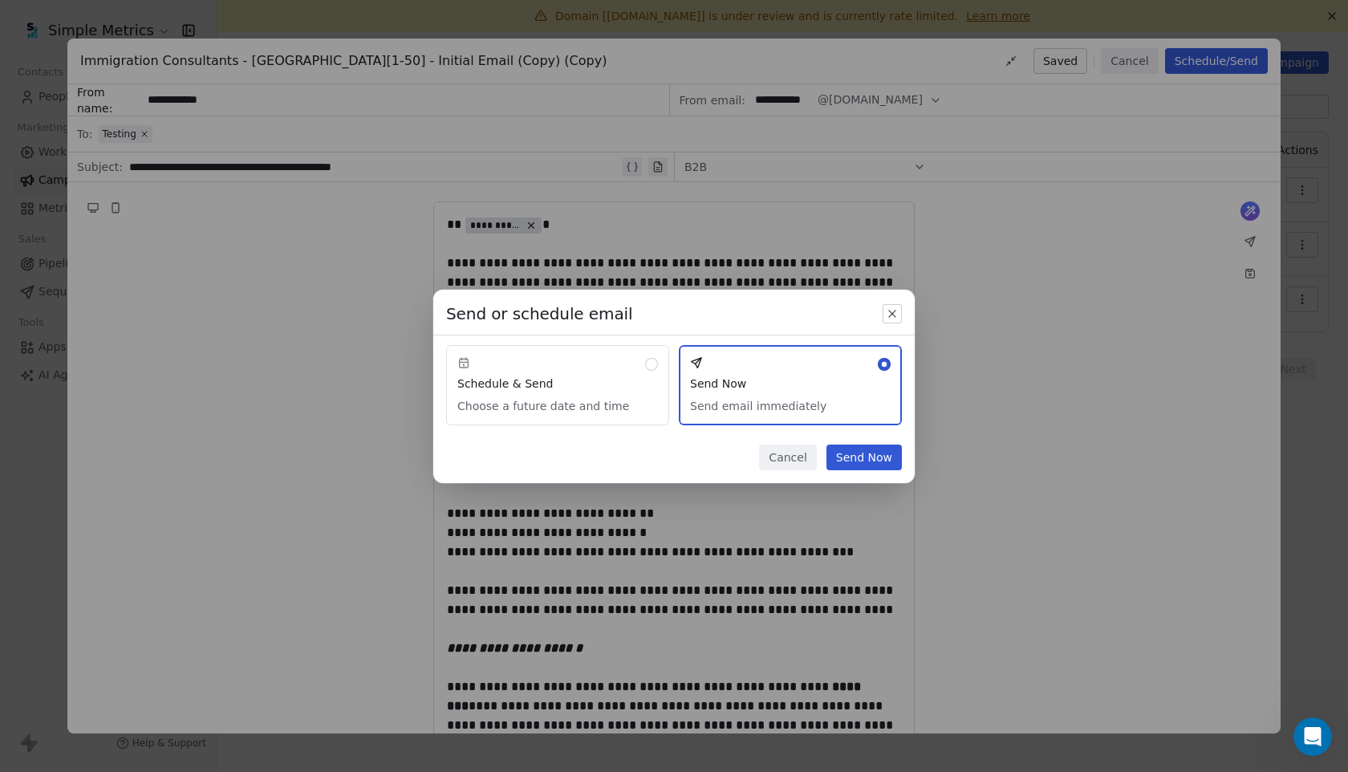
click at [870, 457] on button "Send Now" at bounding box center [863, 457] width 75 height 26
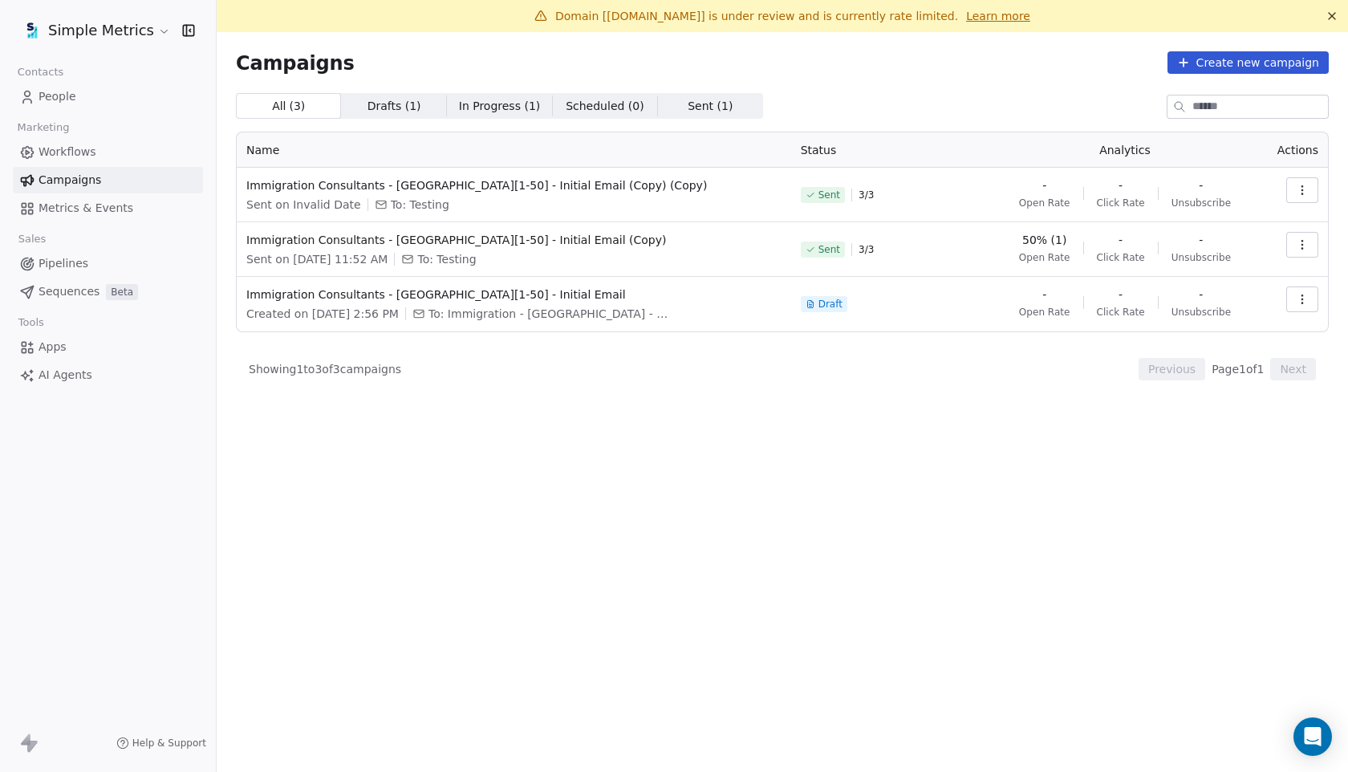
click at [83, 212] on span "Metrics & Events" at bounding box center [86, 208] width 95 height 17
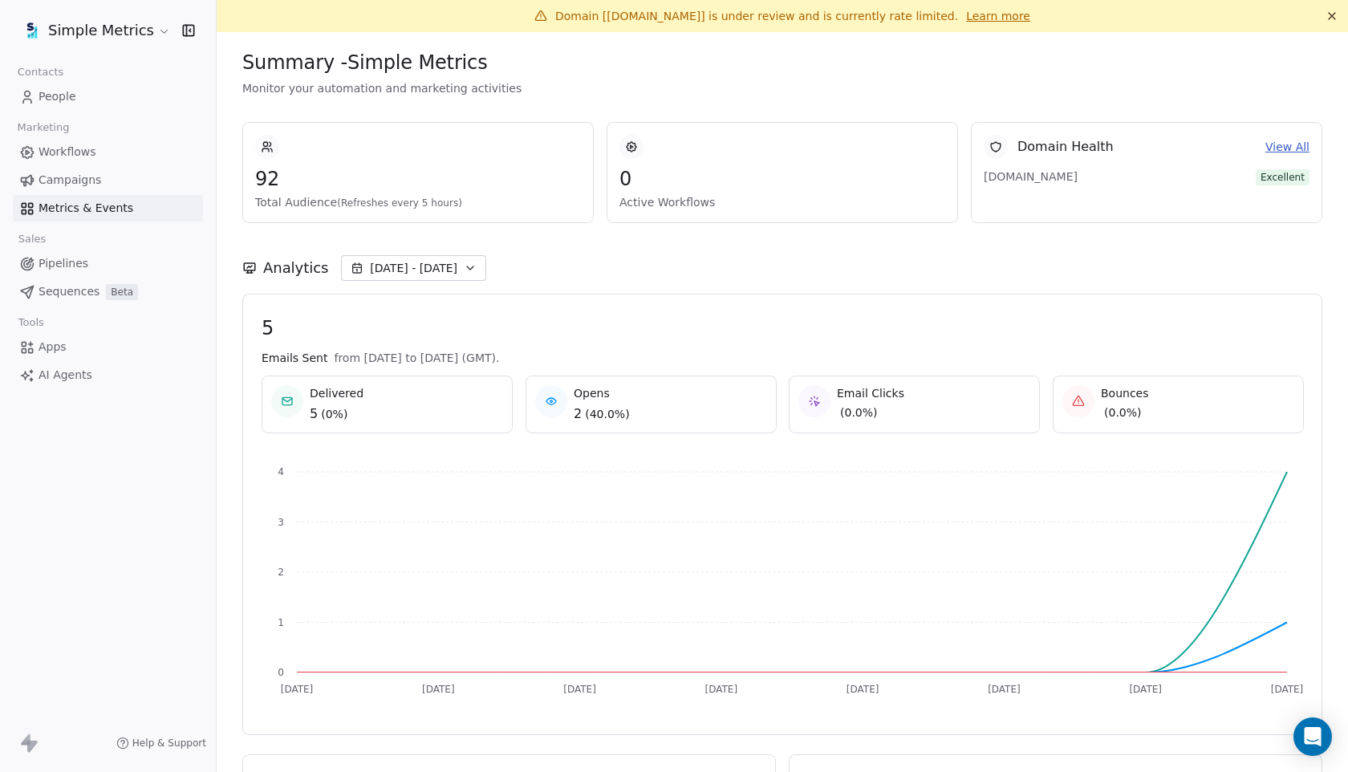
click at [959, 4] on div "Domain [[DOMAIN_NAME]] is under review and is currently rate limited. Learn more" at bounding box center [782, 16] width 1131 height 32
click at [966, 13] on link "Learn more" at bounding box center [998, 16] width 64 height 16
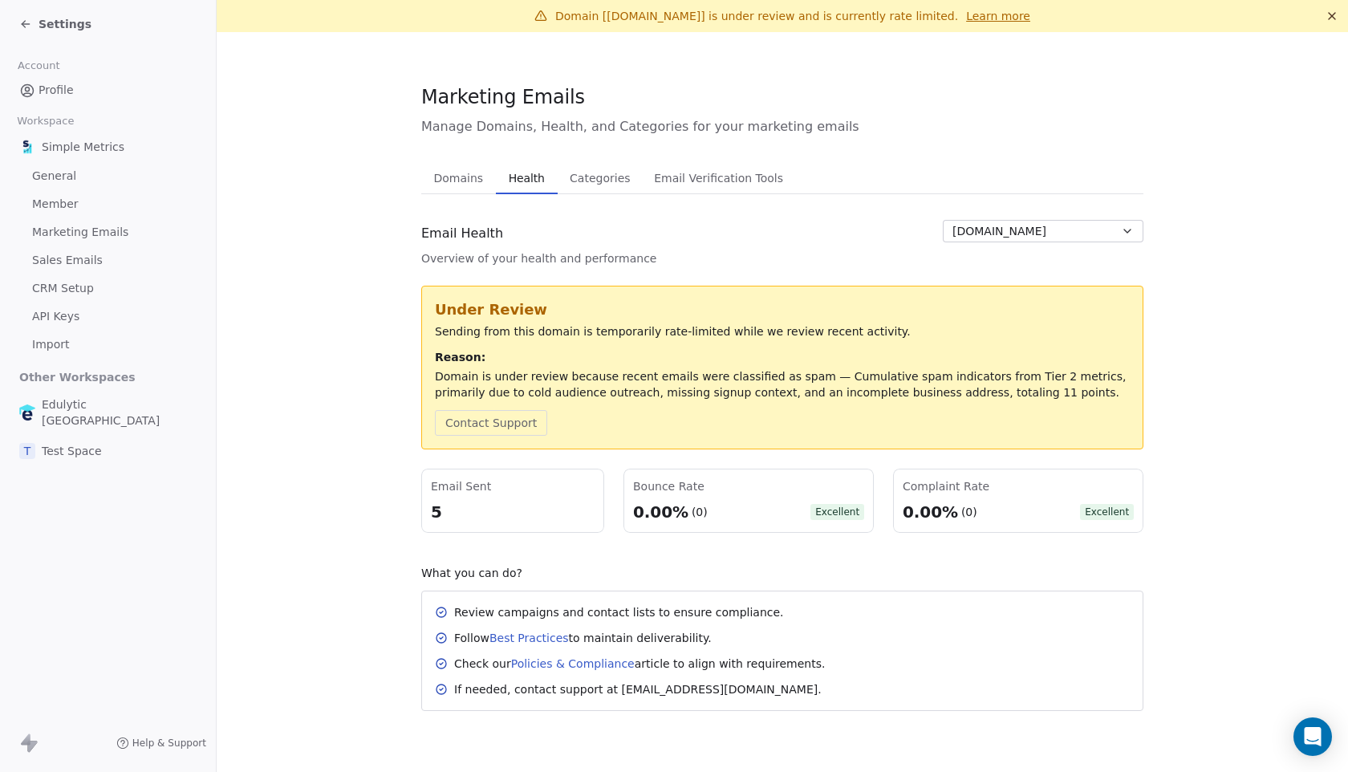
click at [58, 19] on span "Settings" at bounding box center [65, 24] width 53 height 16
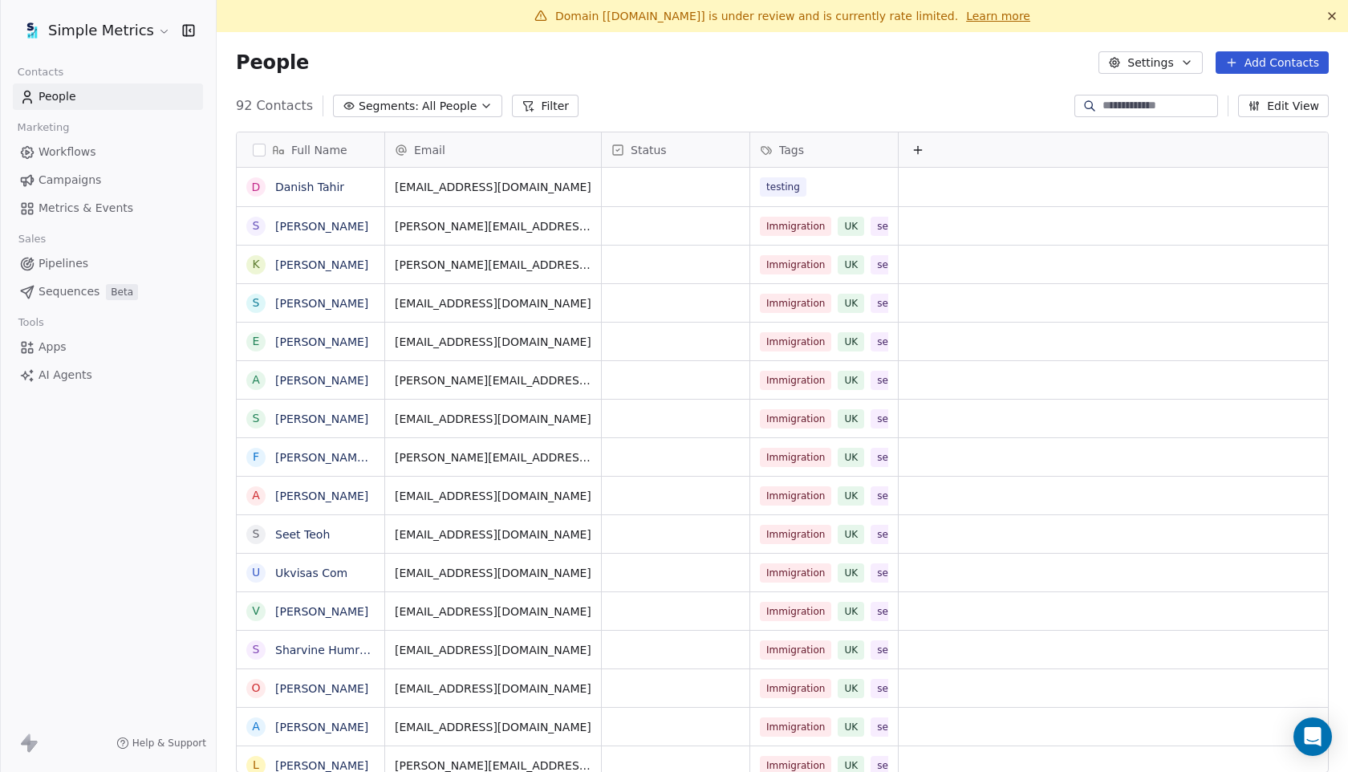
scroll to position [679, 1131]
click at [88, 204] on span "Metrics & Events" at bounding box center [86, 208] width 95 height 17
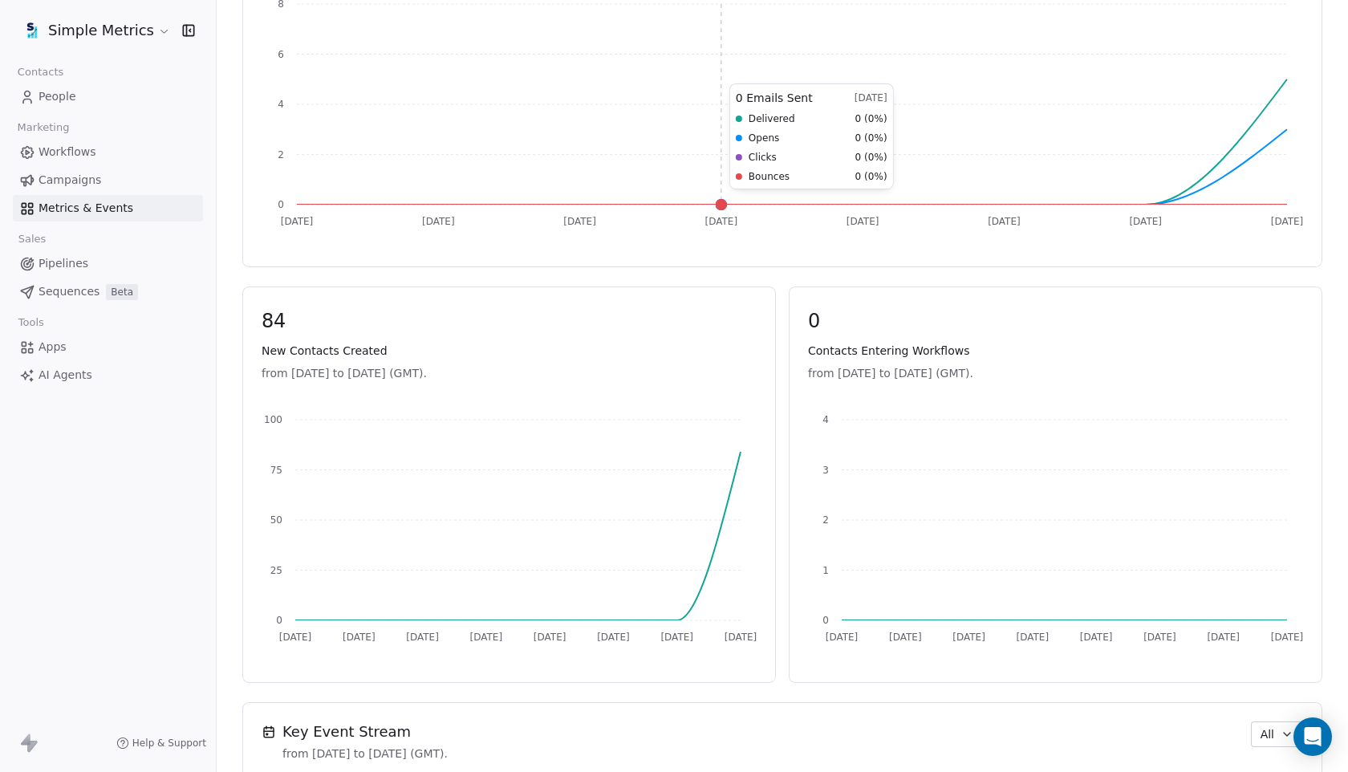
scroll to position [492, 0]
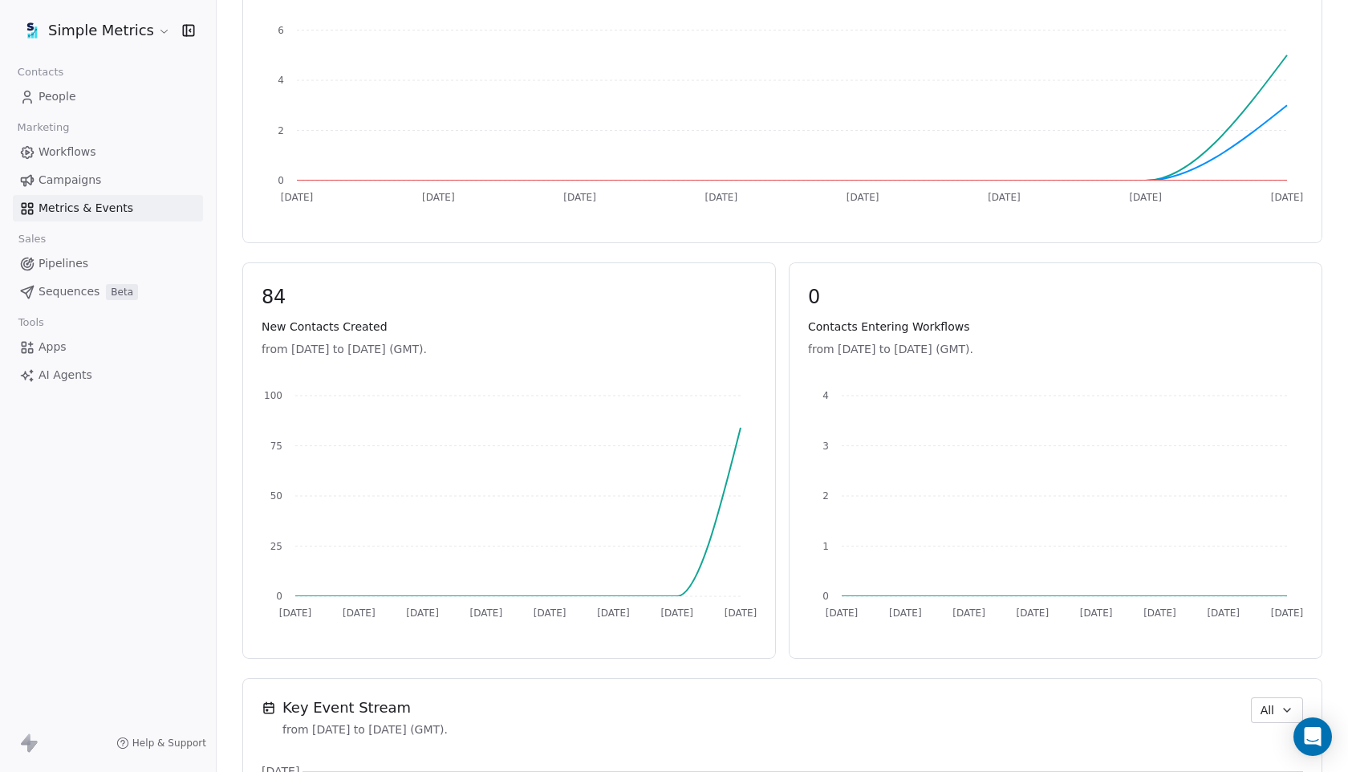
click at [45, 91] on span "People" at bounding box center [58, 96] width 38 height 17
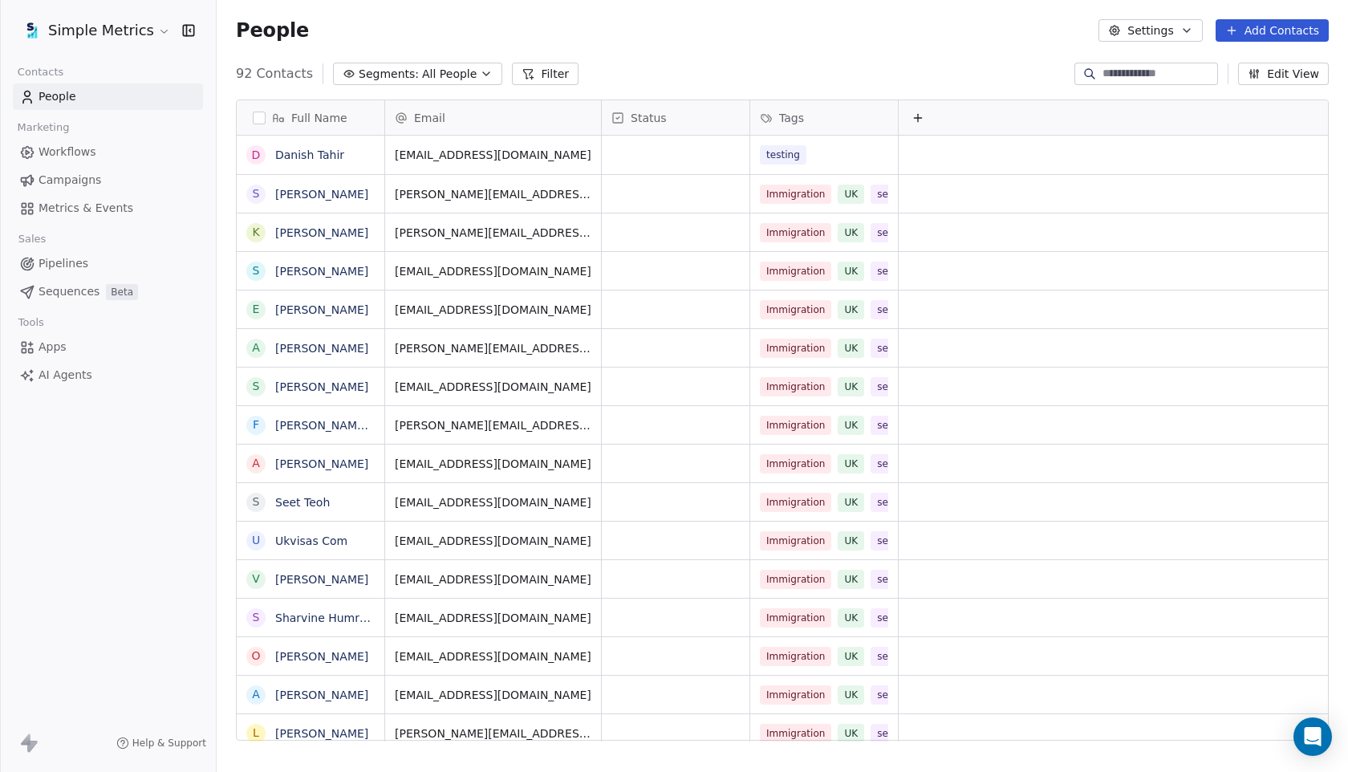
scroll to position [0, 2]
click at [917, 118] on icon at bounding box center [915, 118] width 7 height 0
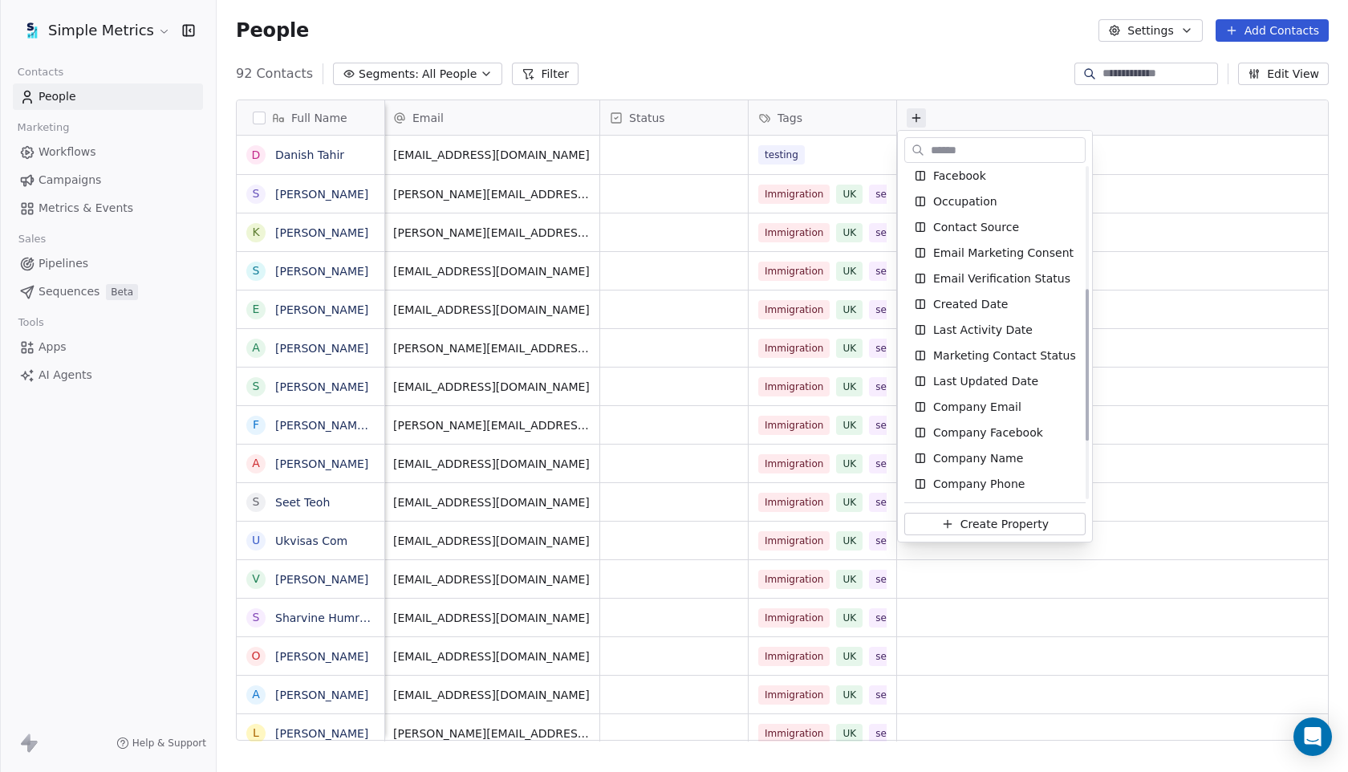
scroll to position [310, 0]
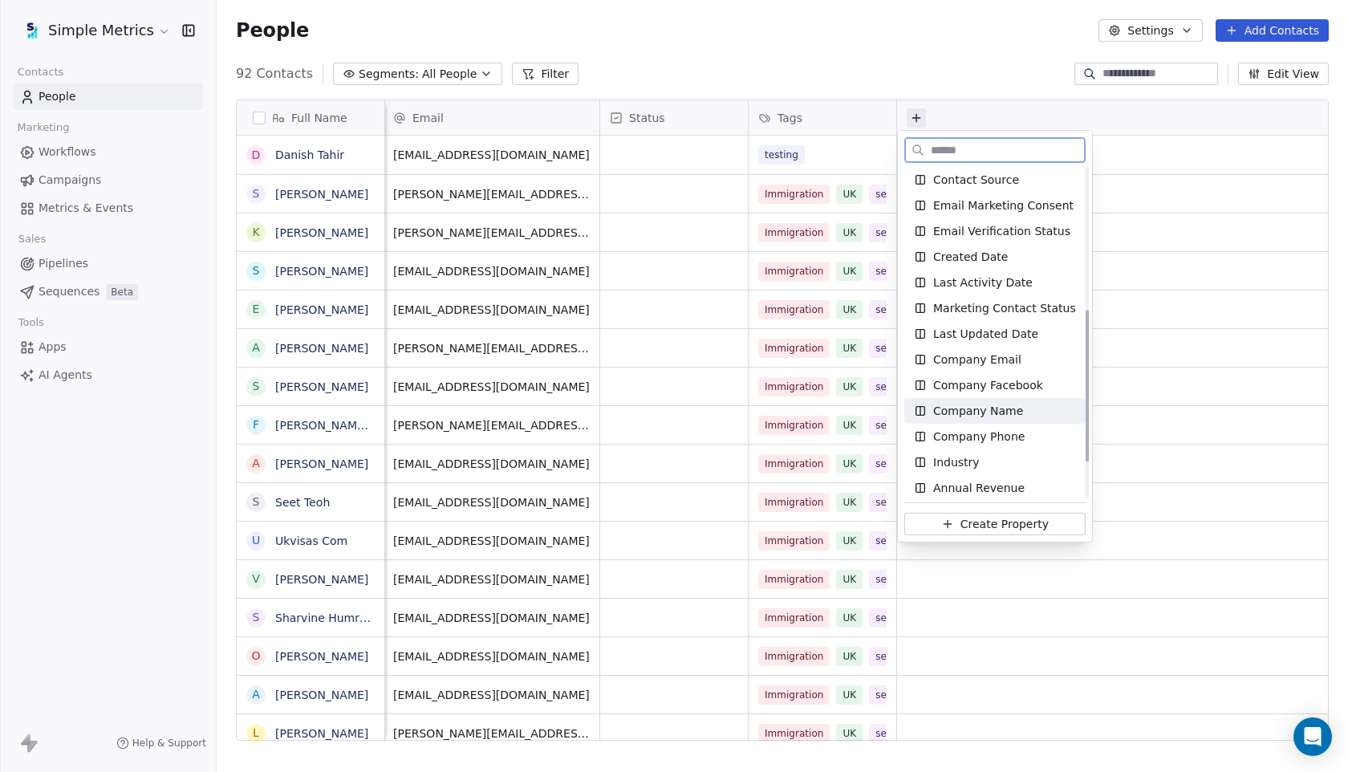
click at [960, 407] on span "Company Name" at bounding box center [978, 411] width 90 height 16
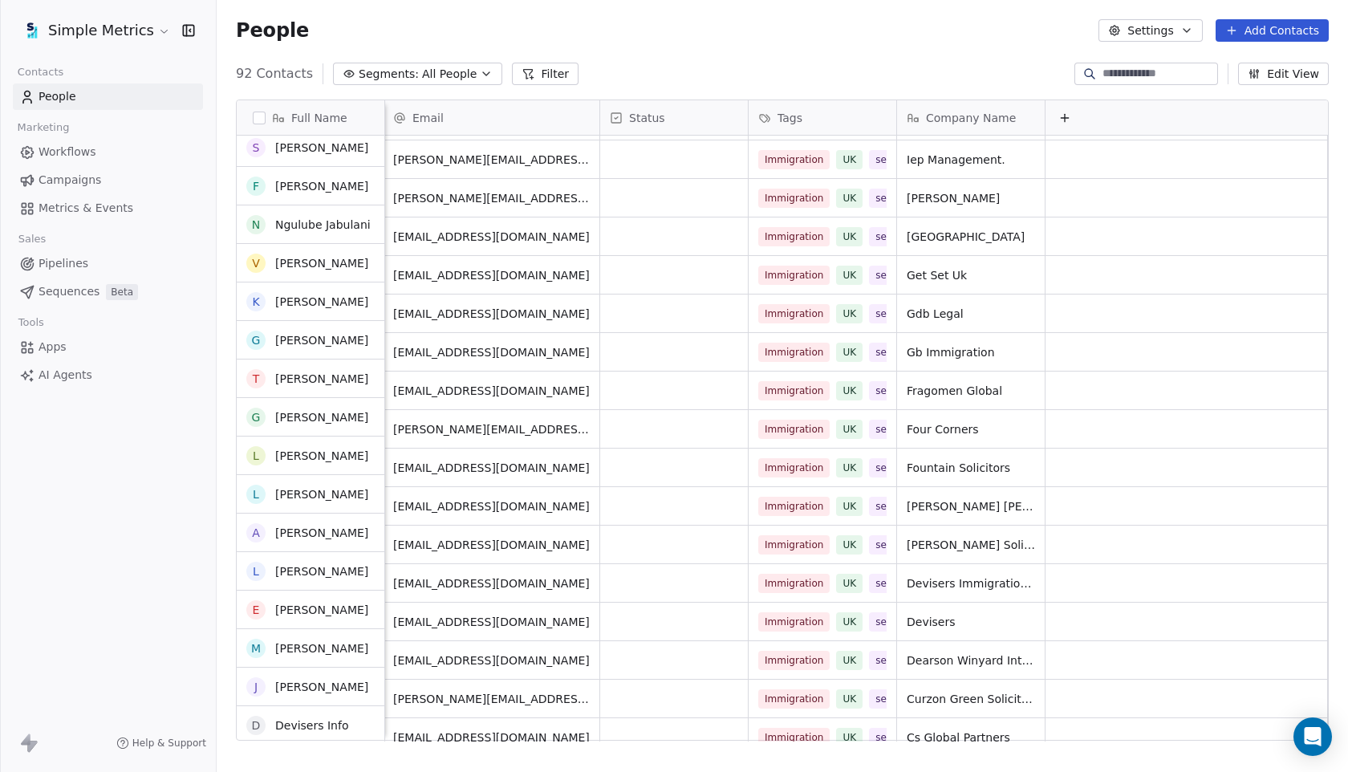
scroll to position [2114, 0]
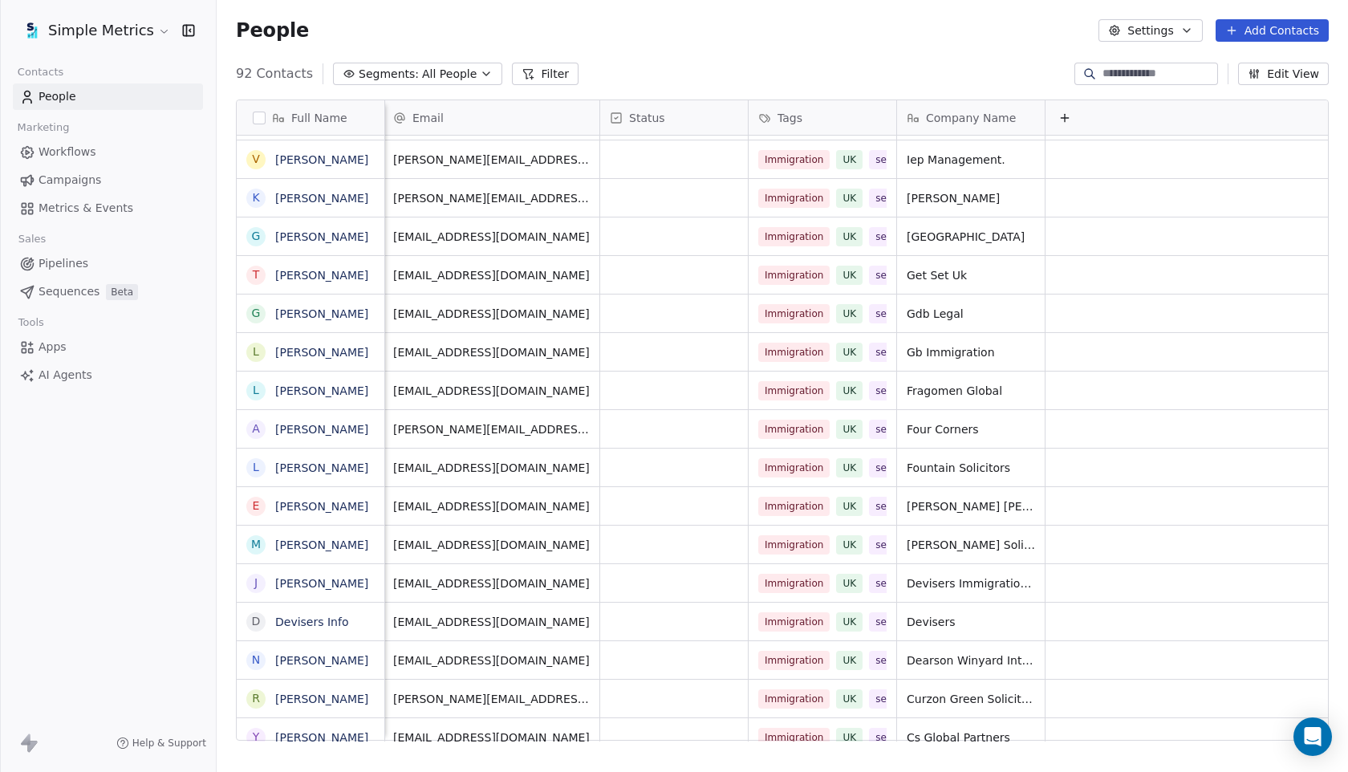
click at [1068, 121] on icon at bounding box center [1064, 117] width 13 height 13
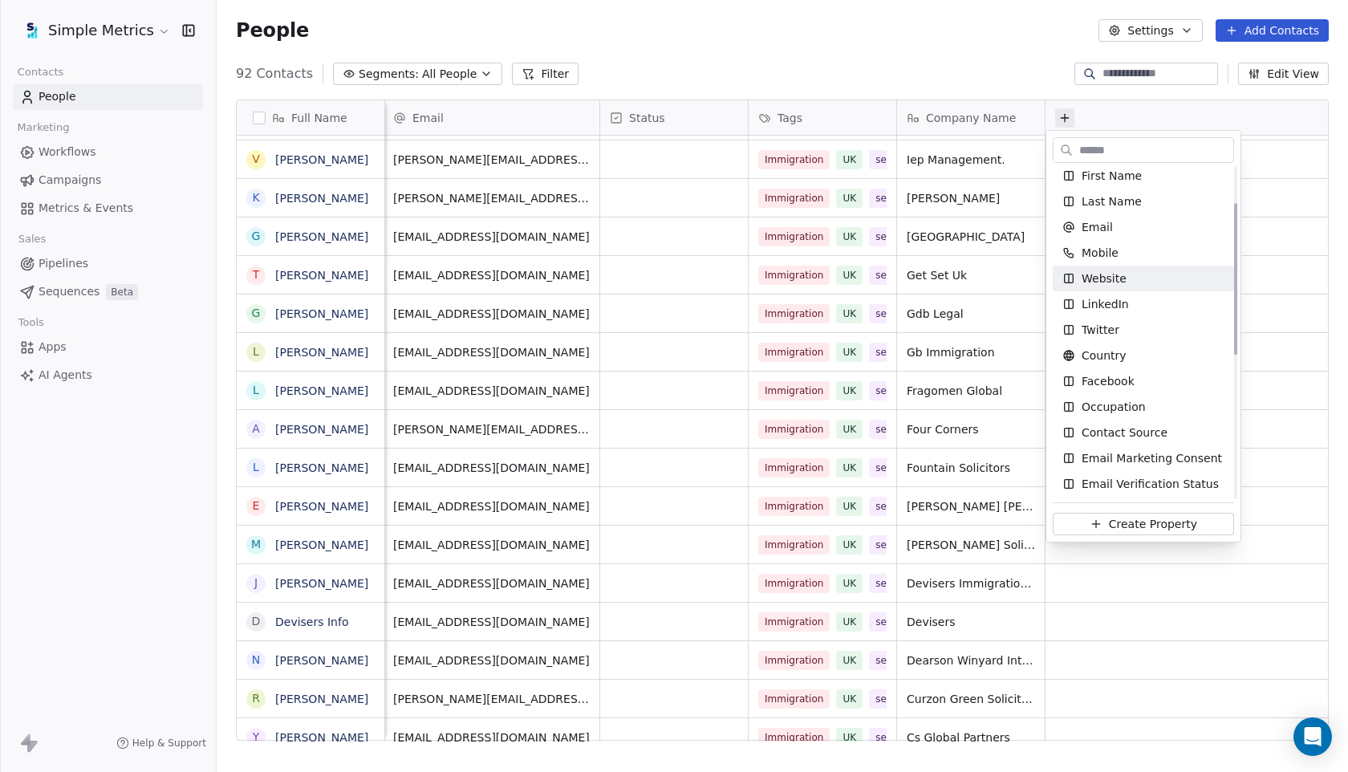
scroll to position [87, 0]
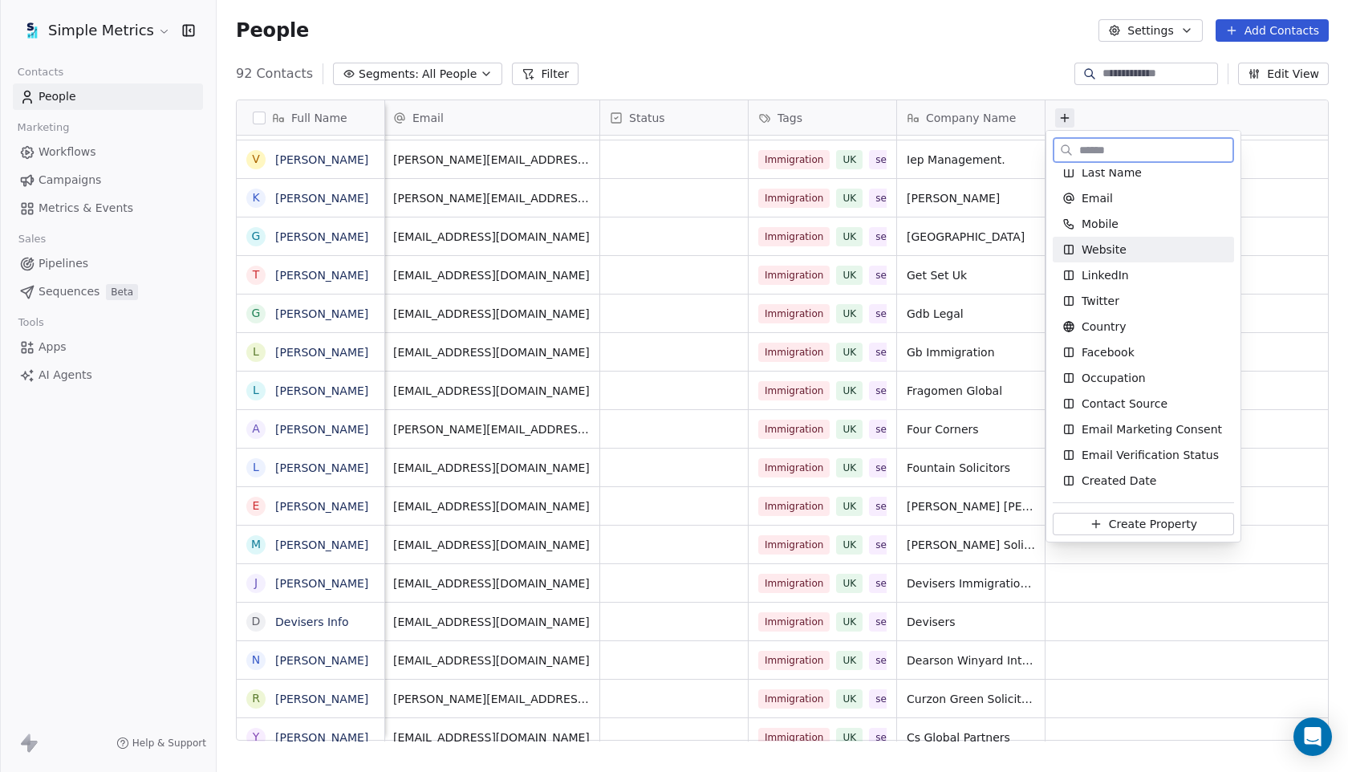
click at [1126, 256] on div "Website" at bounding box center [1143, 249] width 162 height 16
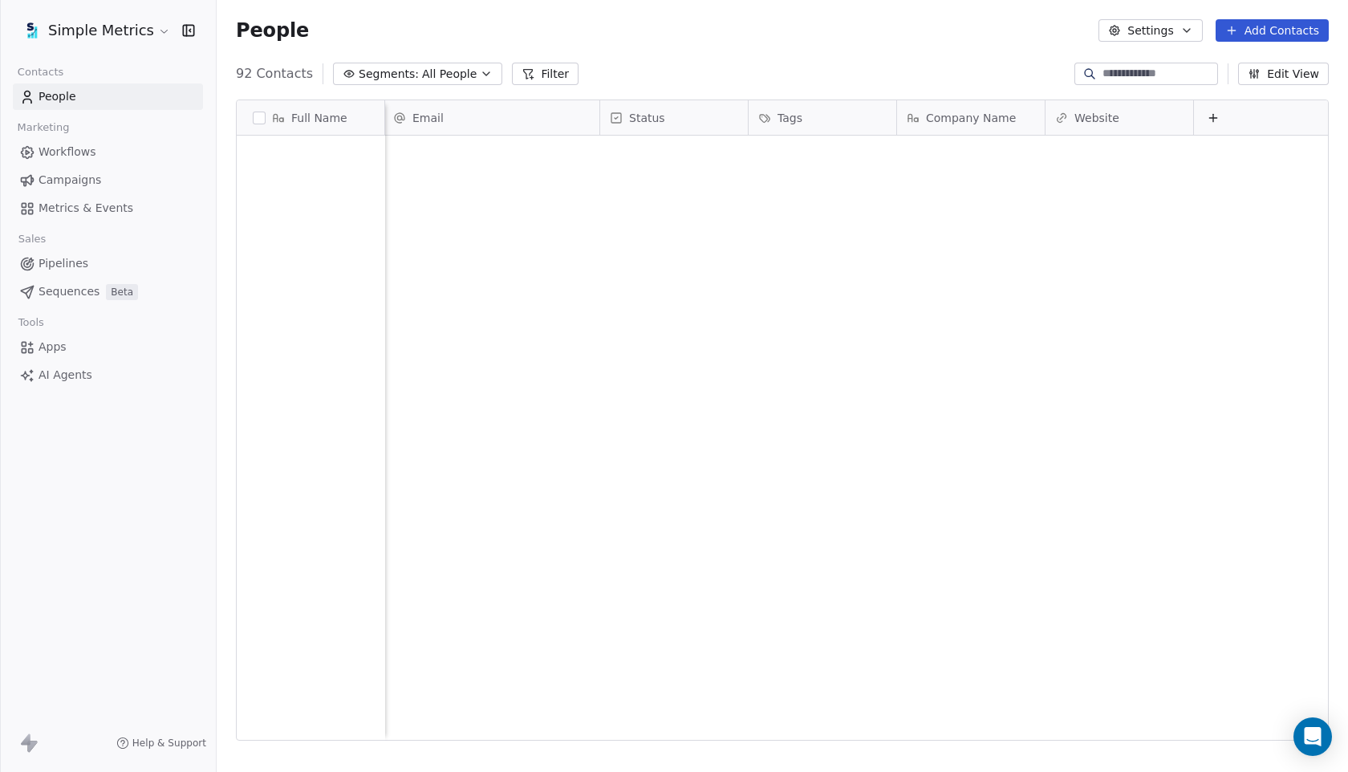
scroll to position [0, 0]
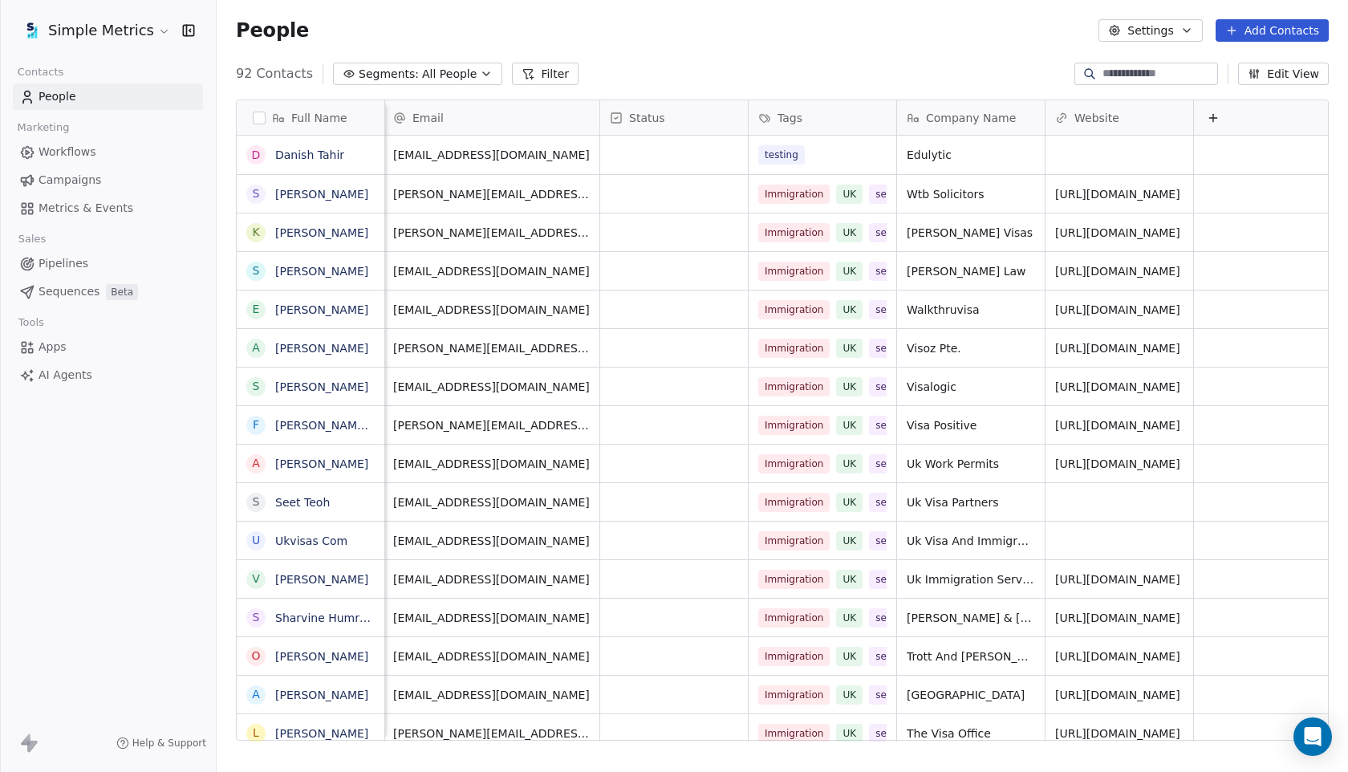
click at [1215, 116] on icon at bounding box center [1212, 117] width 13 height 13
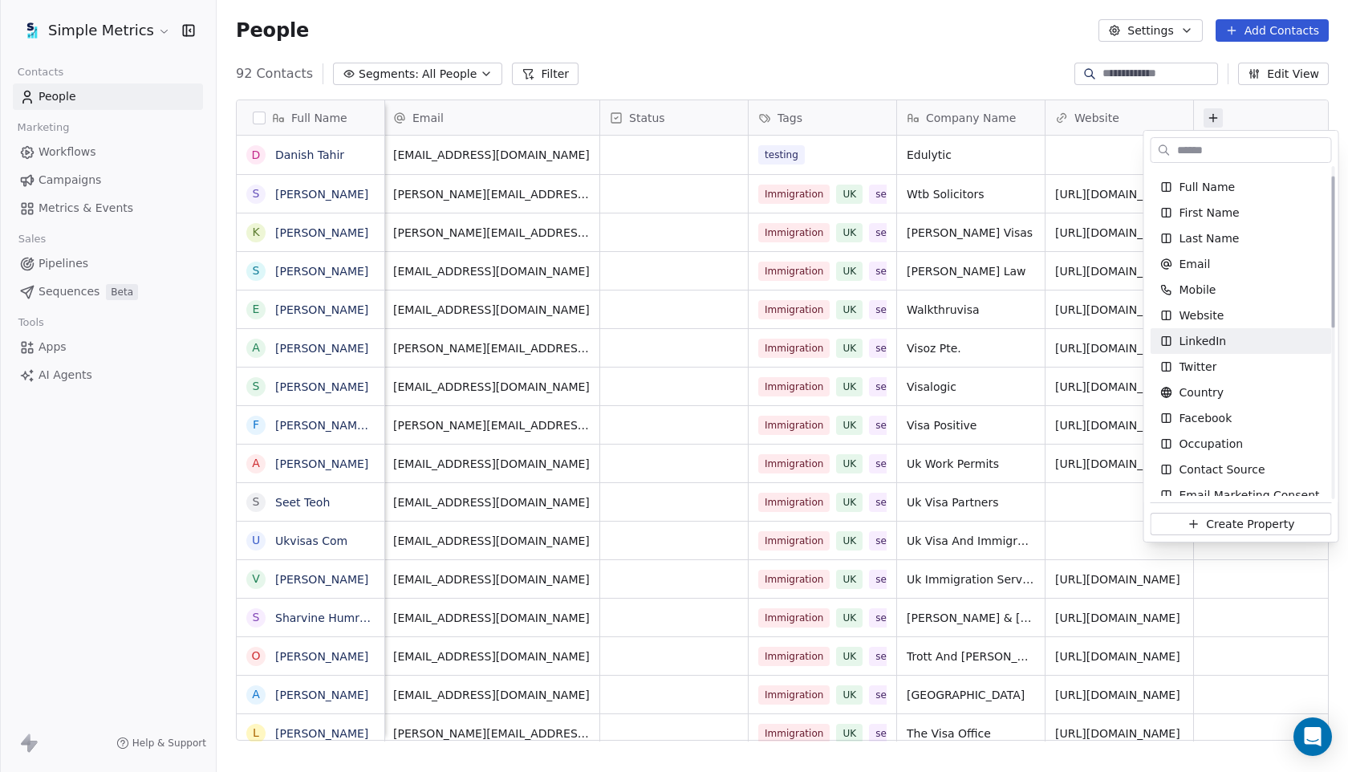
scroll to position [22, 0]
click at [1195, 343] on span "LinkedIn" at bounding box center [1202, 339] width 47 height 16
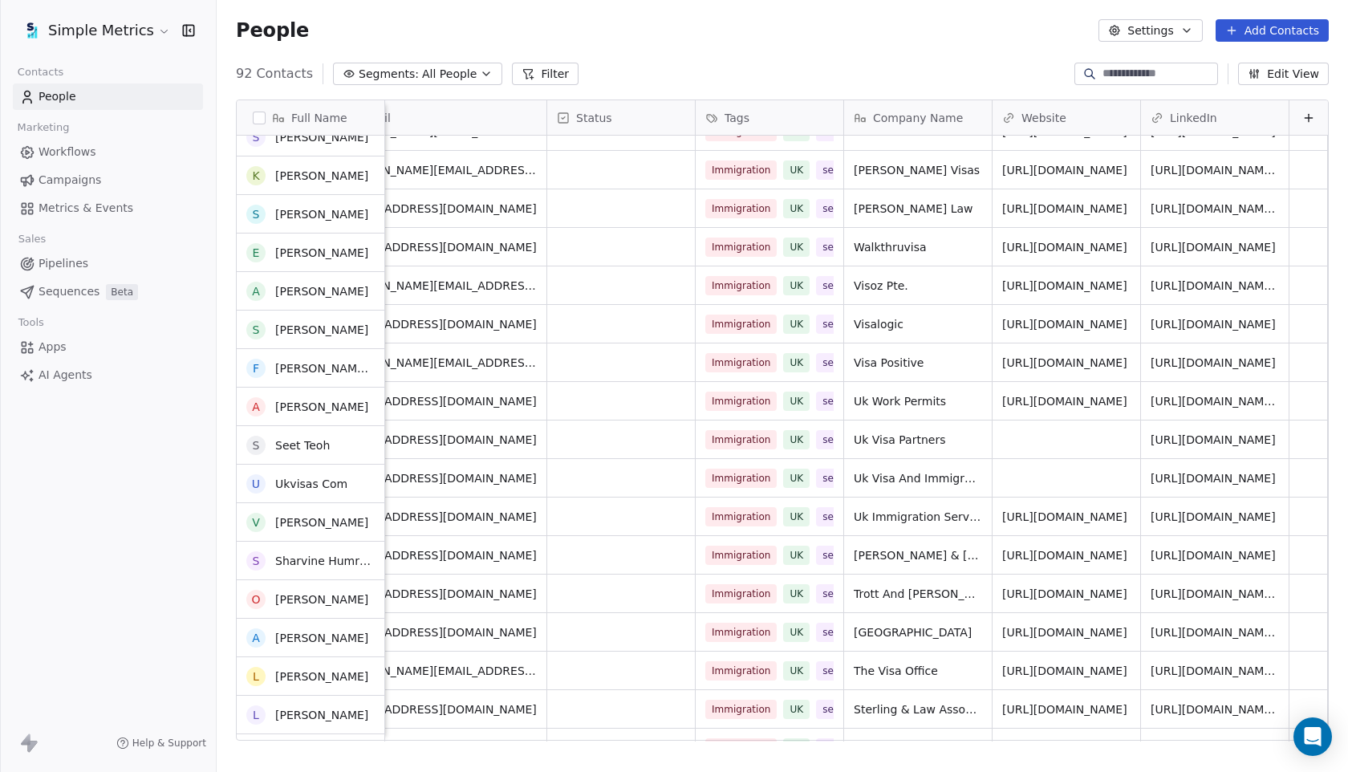
scroll to position [0, 0]
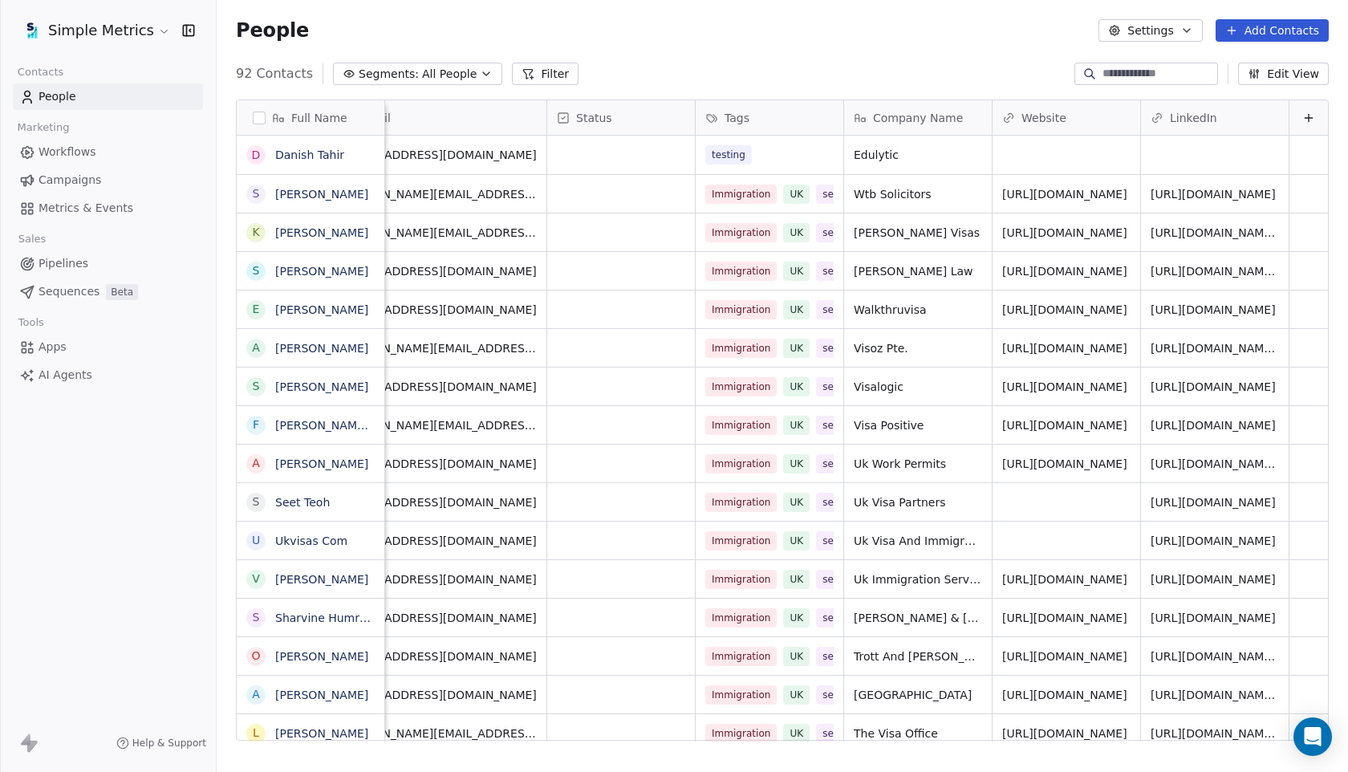
click at [1305, 118] on icon at bounding box center [1307, 118] width 7 height 0
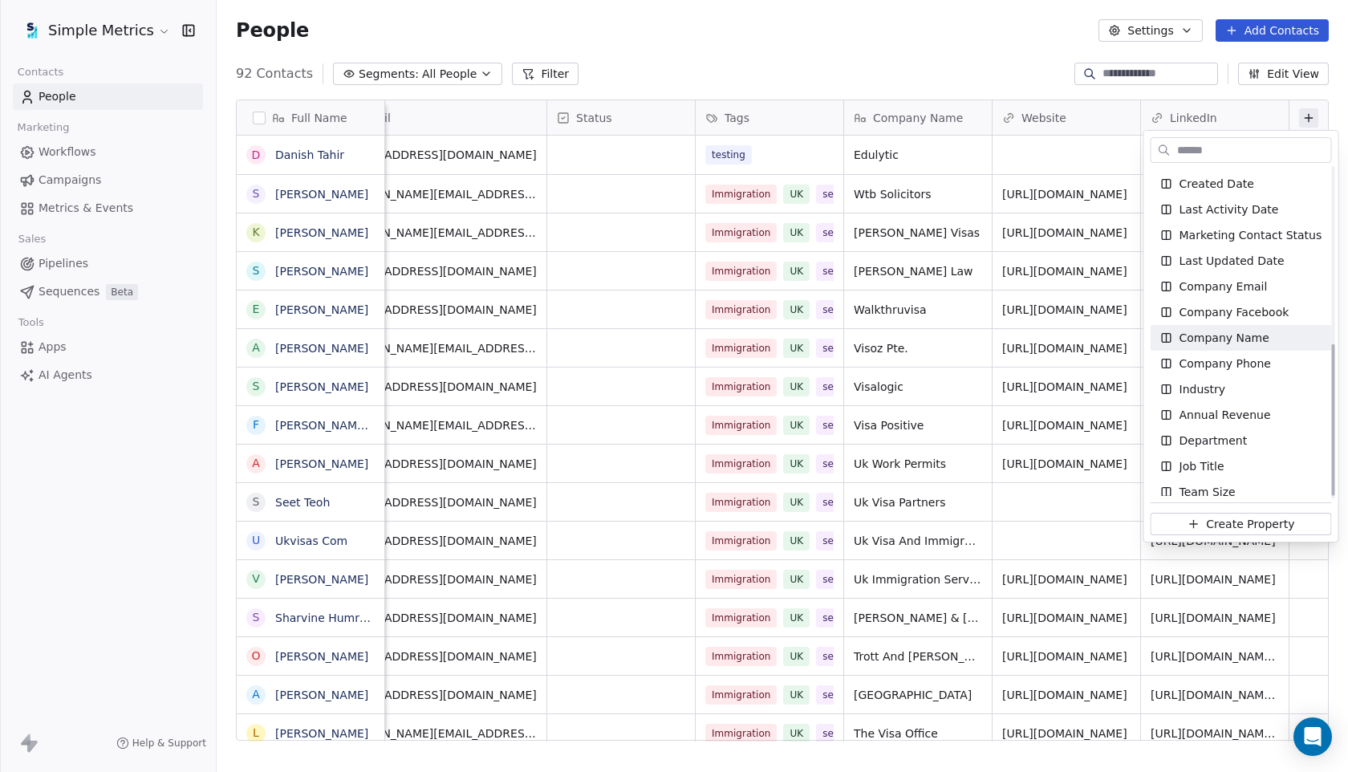
scroll to position [384, 0]
click at [1200, 381] on span "Industry" at bounding box center [1202, 388] width 47 height 16
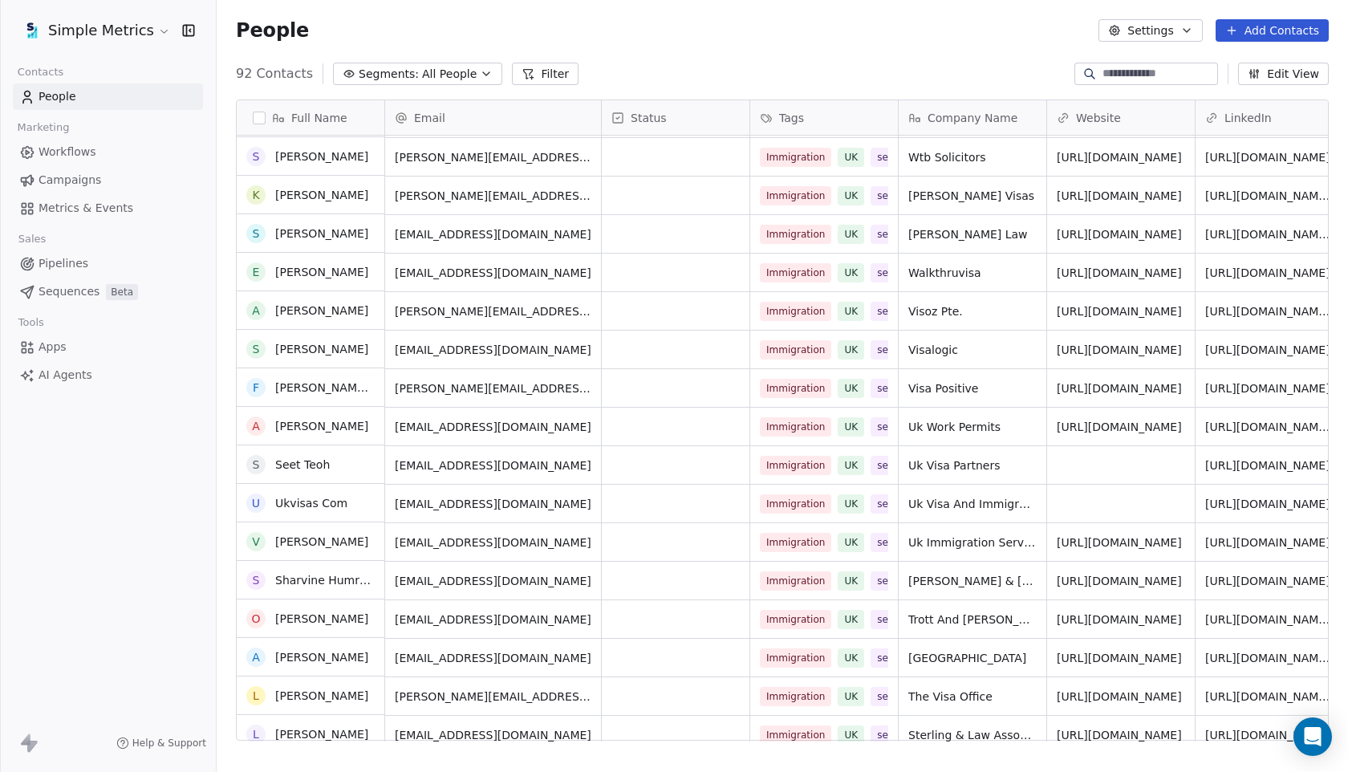
scroll to position [0, 0]
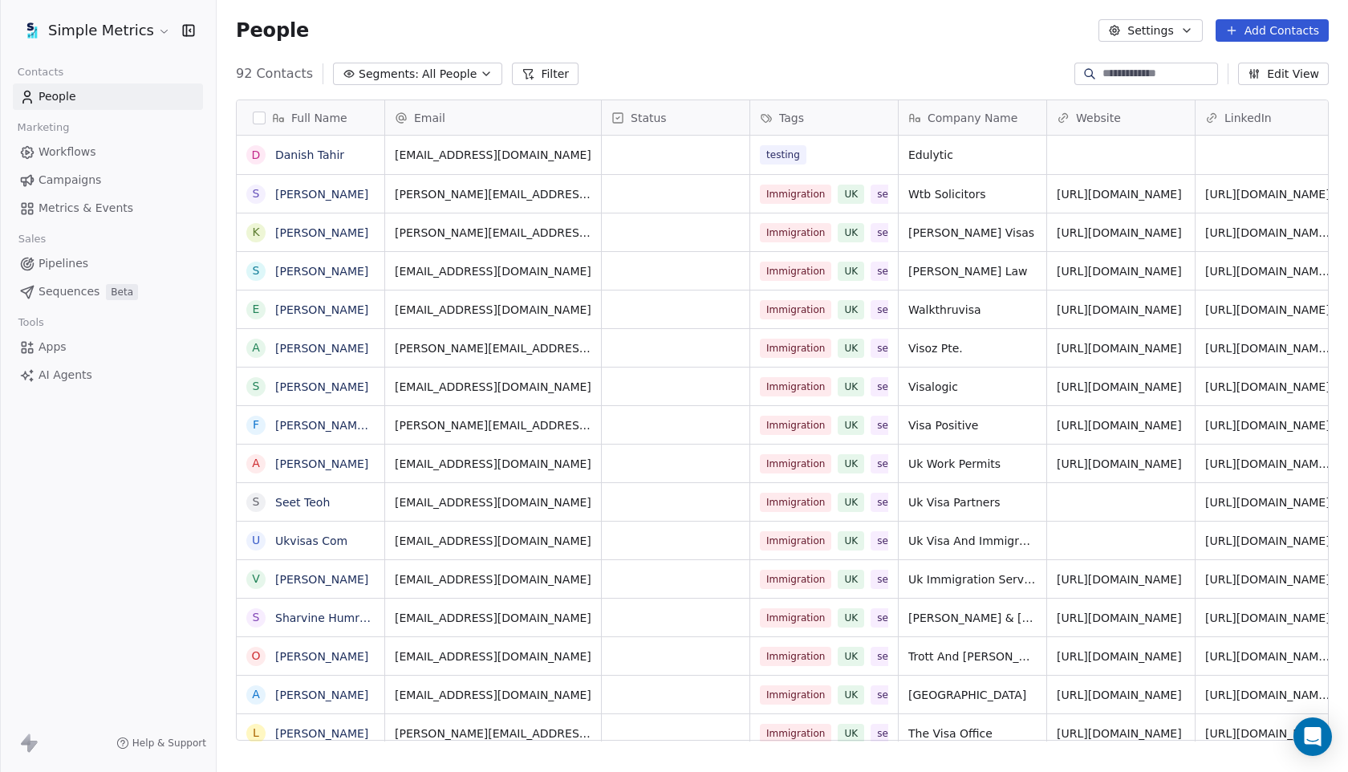
click at [474, 113] on div "Email" at bounding box center [491, 118] width 193 height 16
click at [614, 64] on html "Simple Metrics Contacts People Marketing Workflows Campaigns Metrics & Events S…" at bounding box center [674, 386] width 1348 height 772
click at [74, 183] on span "Campaigns" at bounding box center [70, 180] width 63 height 17
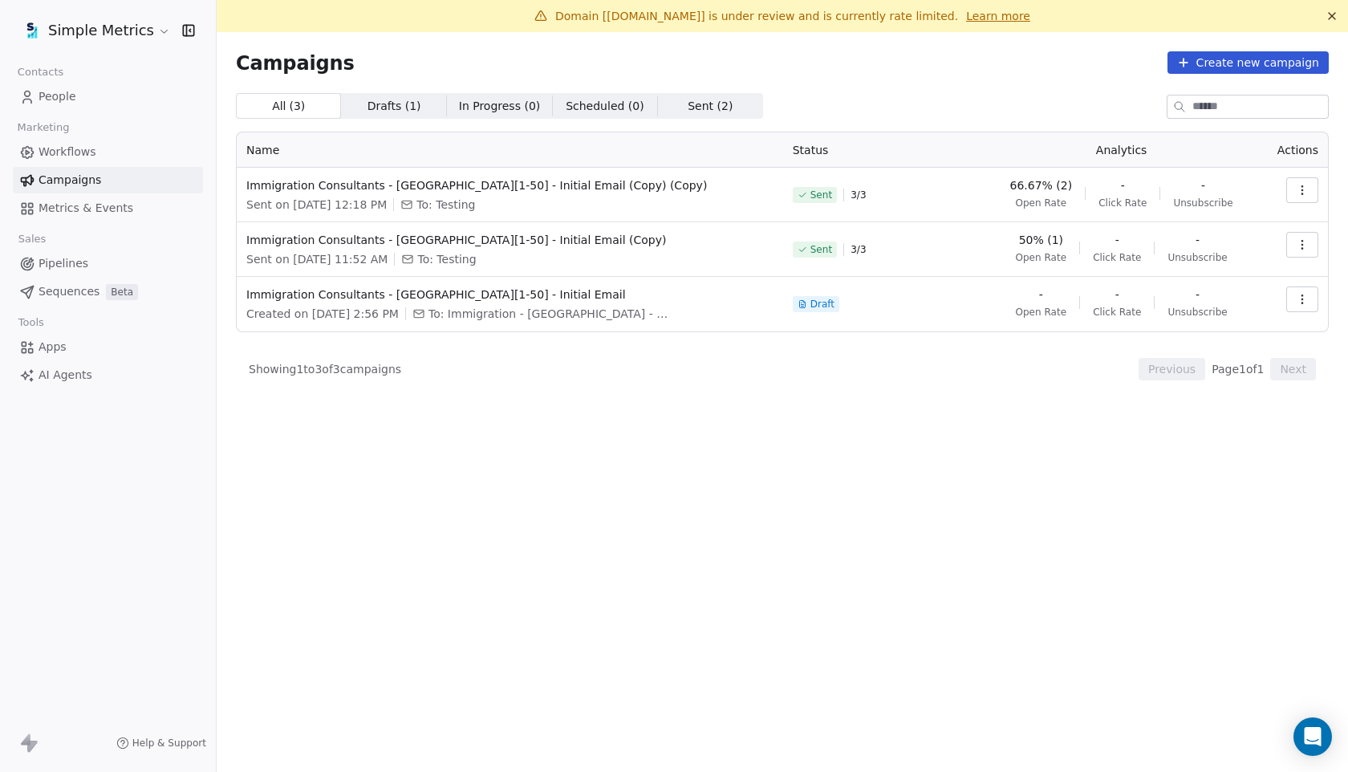
click at [74, 183] on span "Campaigns" at bounding box center [70, 180] width 63 height 17
